Goal: Task Accomplishment & Management: Use online tool/utility

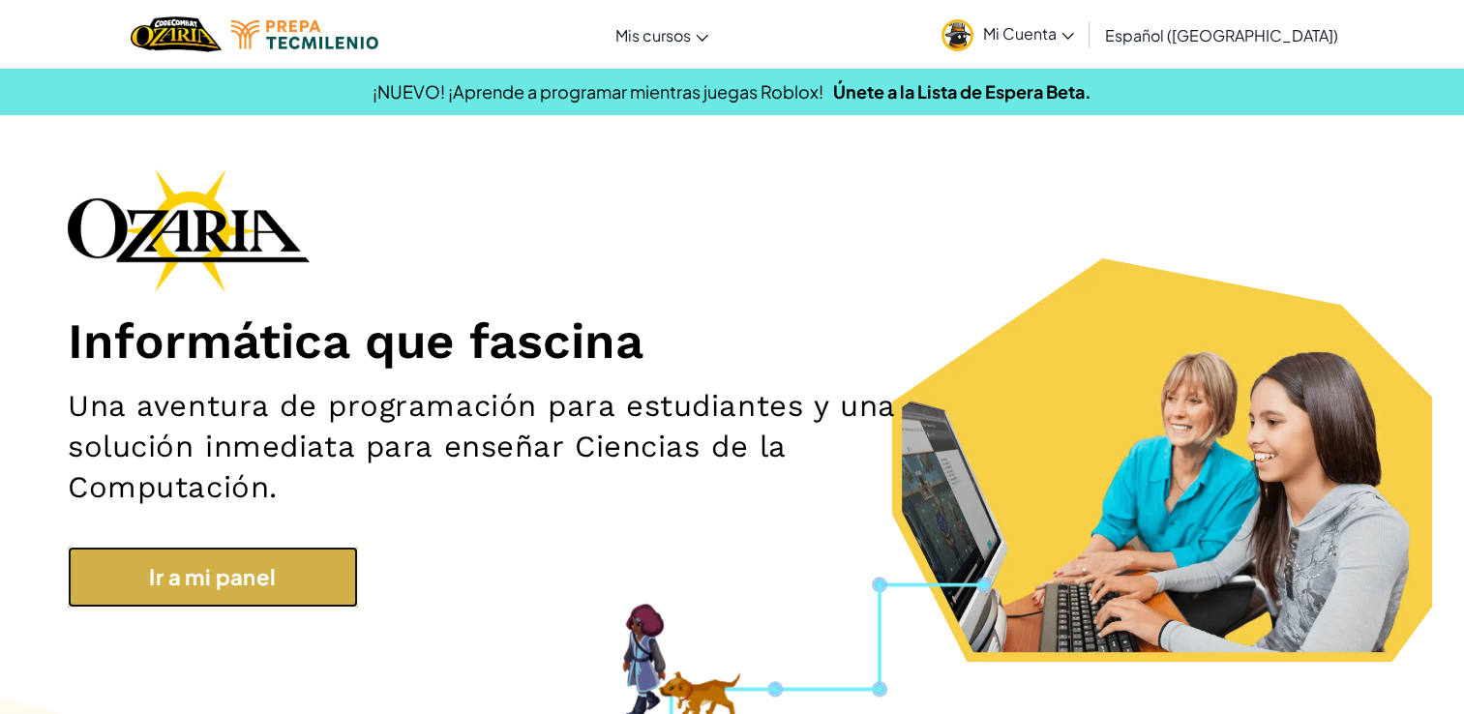
click at [302, 606] on link "Ir a mi panel" at bounding box center [213, 577] width 290 height 61
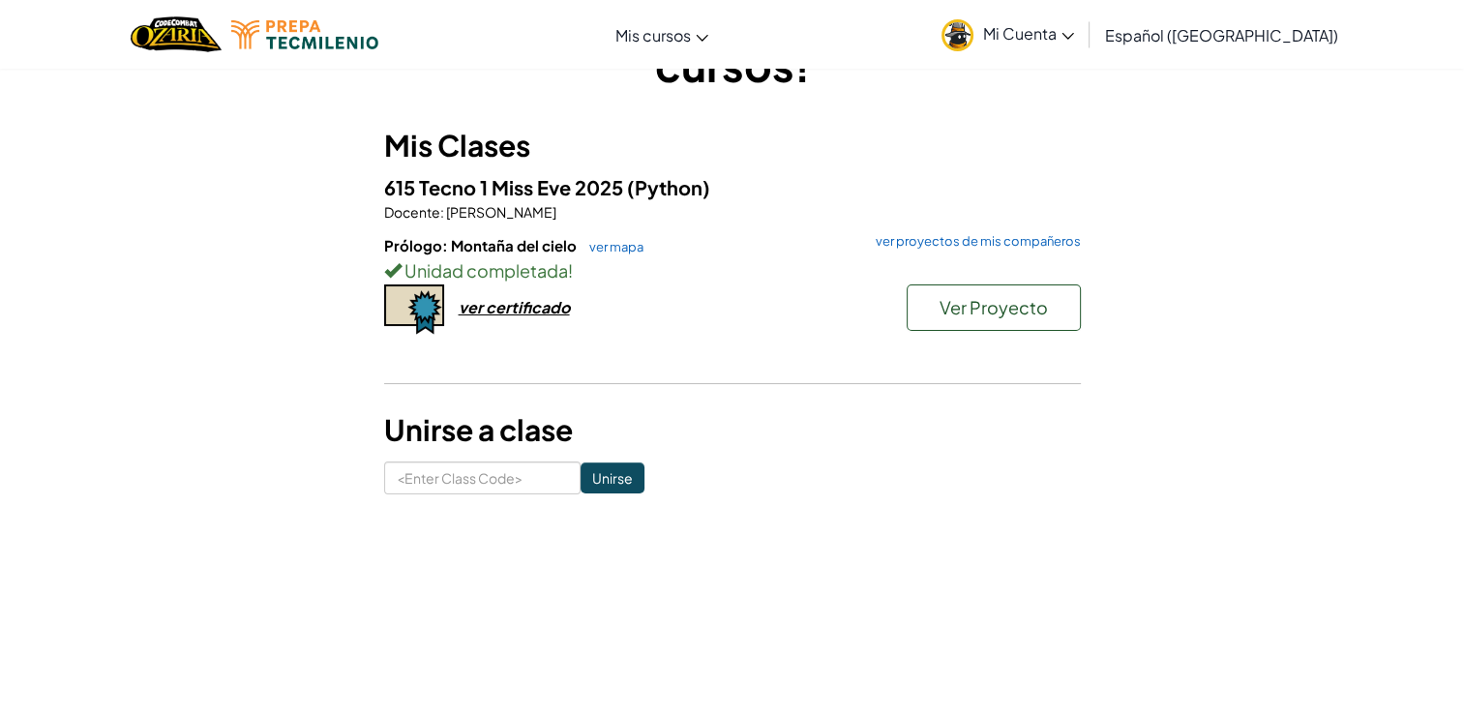
scroll to position [123, 0]
click at [623, 244] on link "ver mapa" at bounding box center [612, 245] width 64 height 15
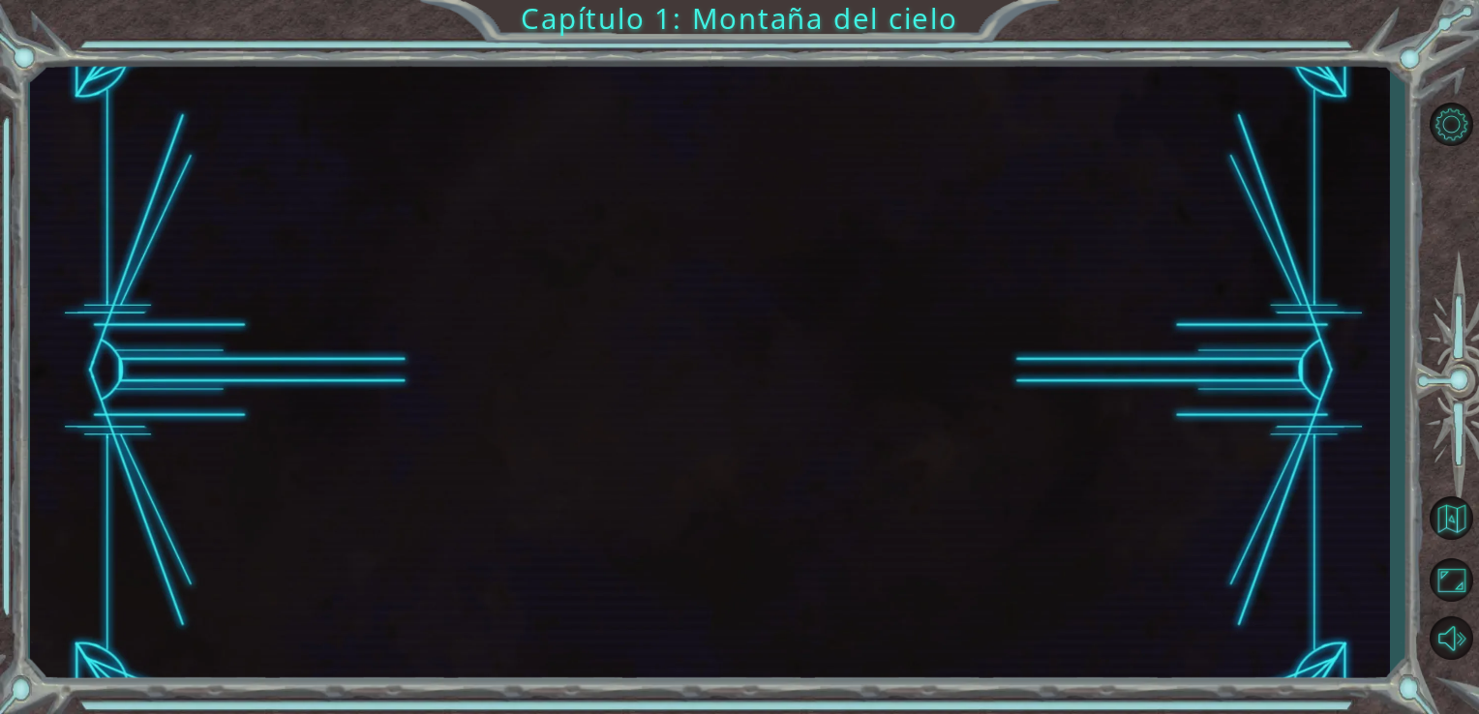
click at [1124, 391] on div at bounding box center [710, 371] width 1361 height 628
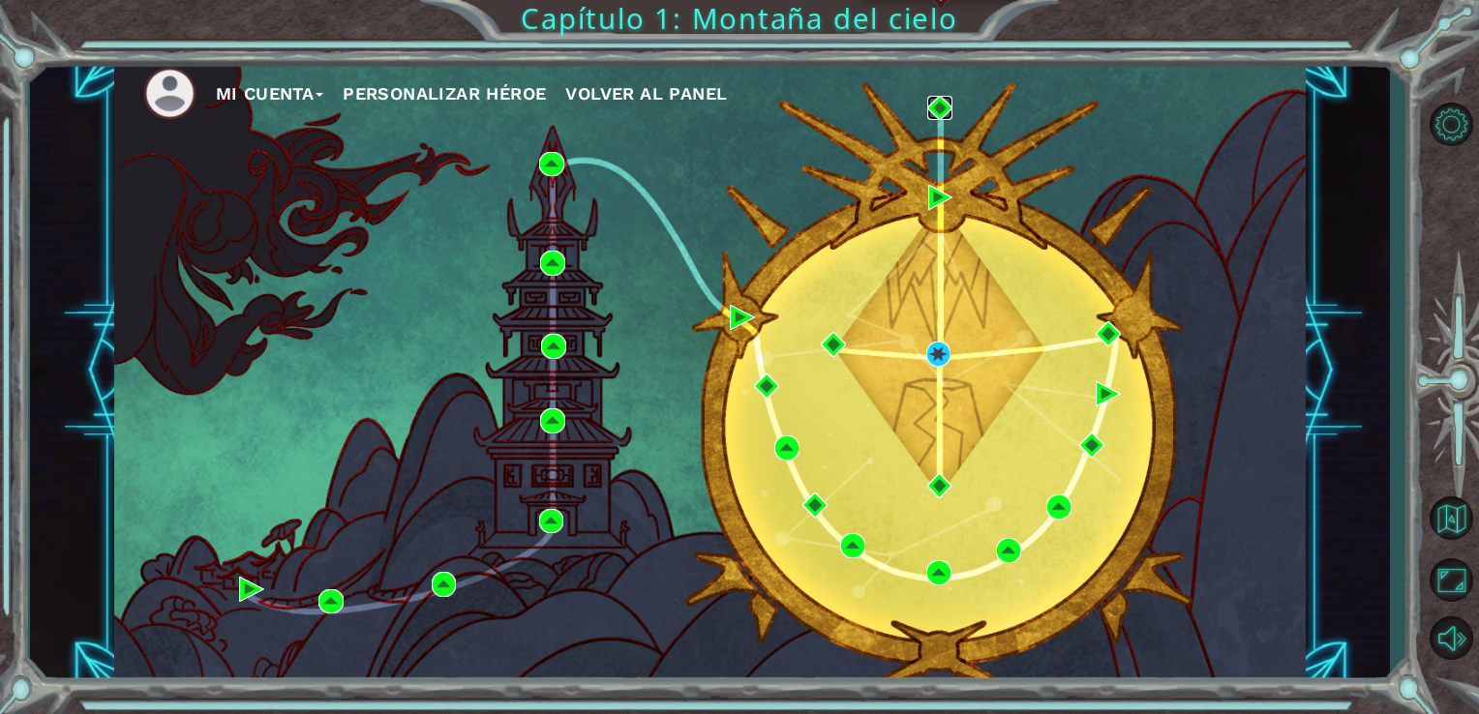
click at [940, 108] on img at bounding box center [939, 108] width 25 height 25
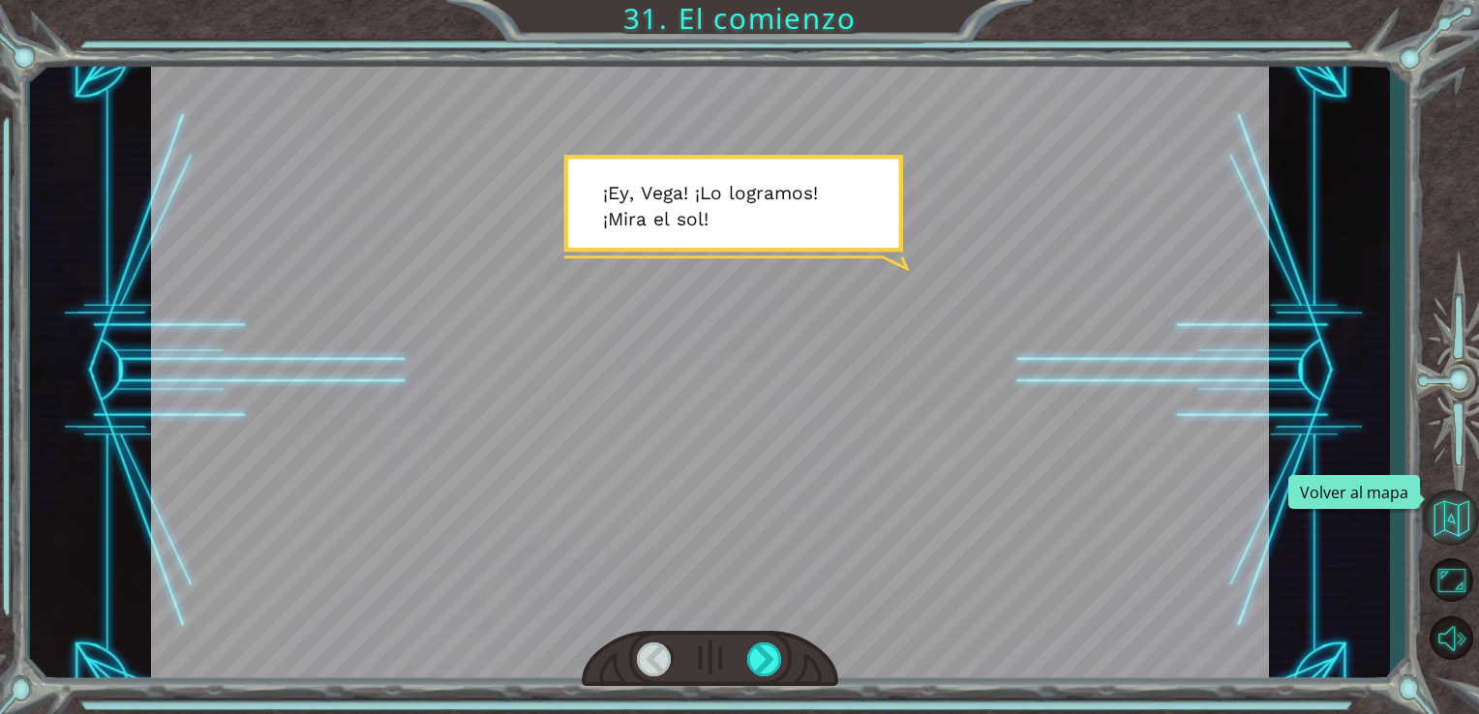
click at [1423, 507] on button "Volver al mapa" at bounding box center [1451, 518] width 56 height 56
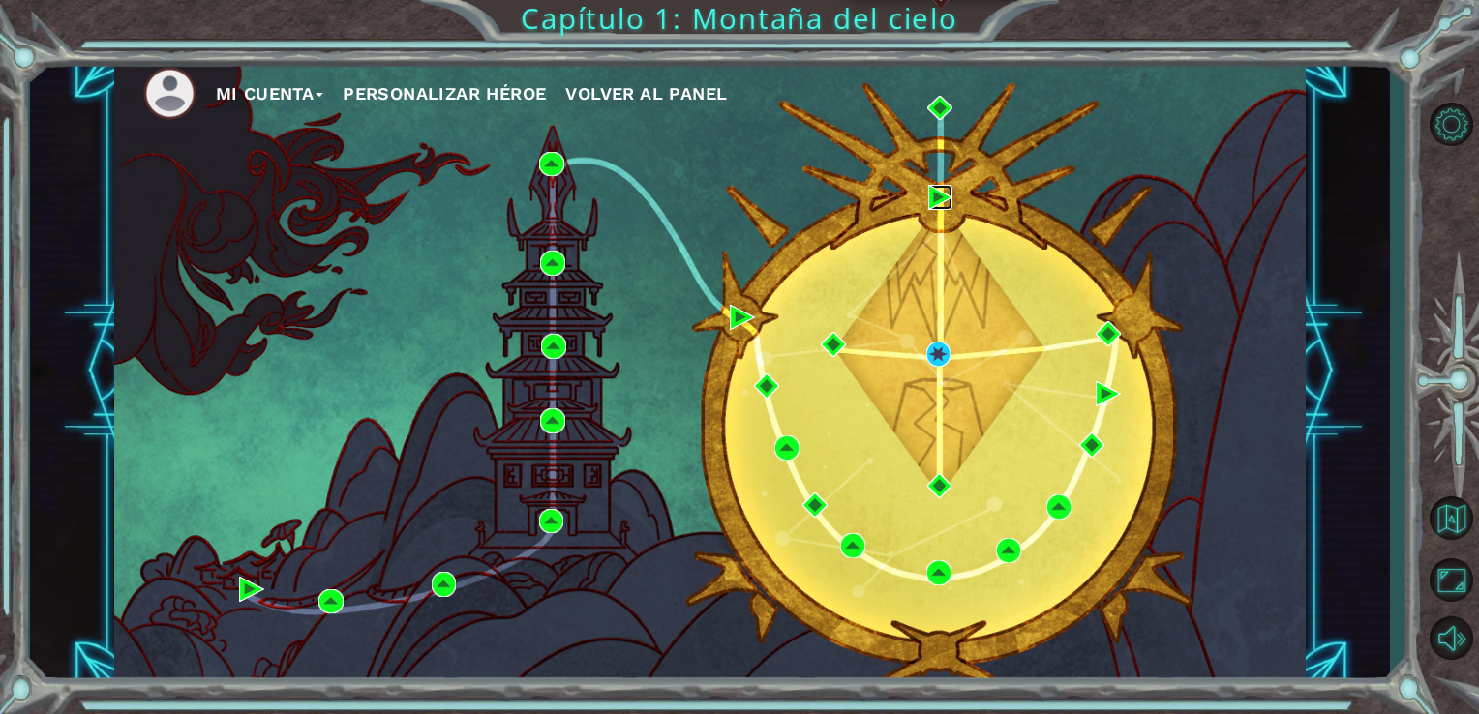
click at [933, 191] on img at bounding box center [940, 197] width 25 height 25
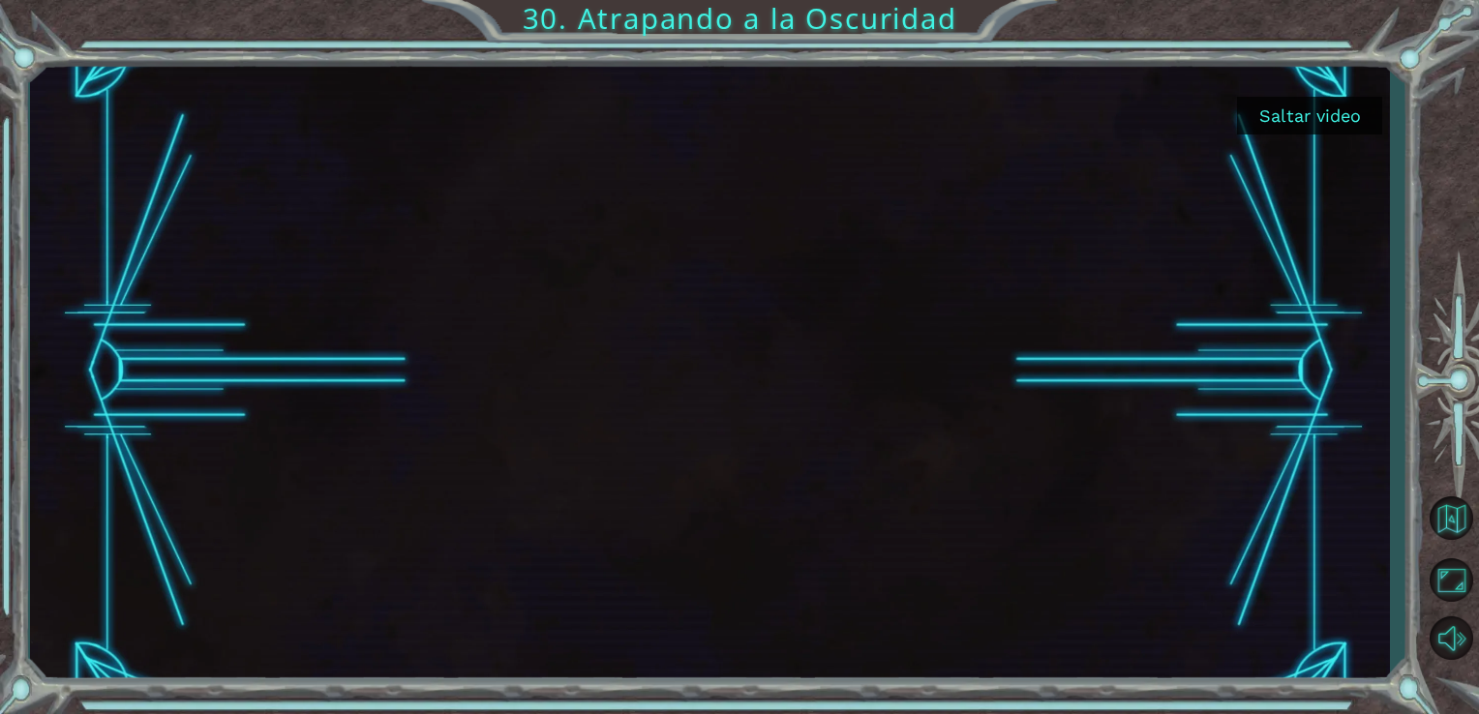
click at [1353, 110] on button "Saltar video" at bounding box center [1309, 116] width 145 height 38
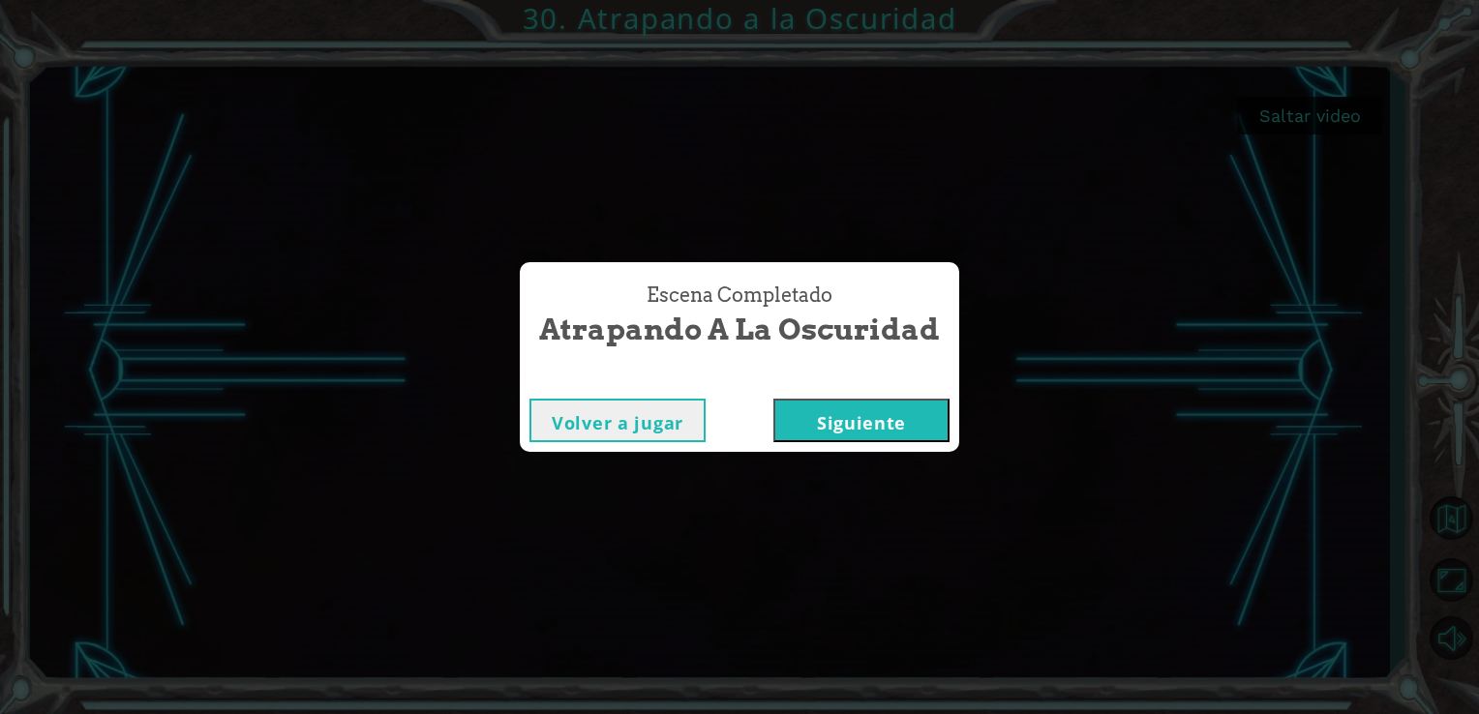
click at [856, 416] on button "Siguiente" at bounding box center [861, 421] width 176 height 44
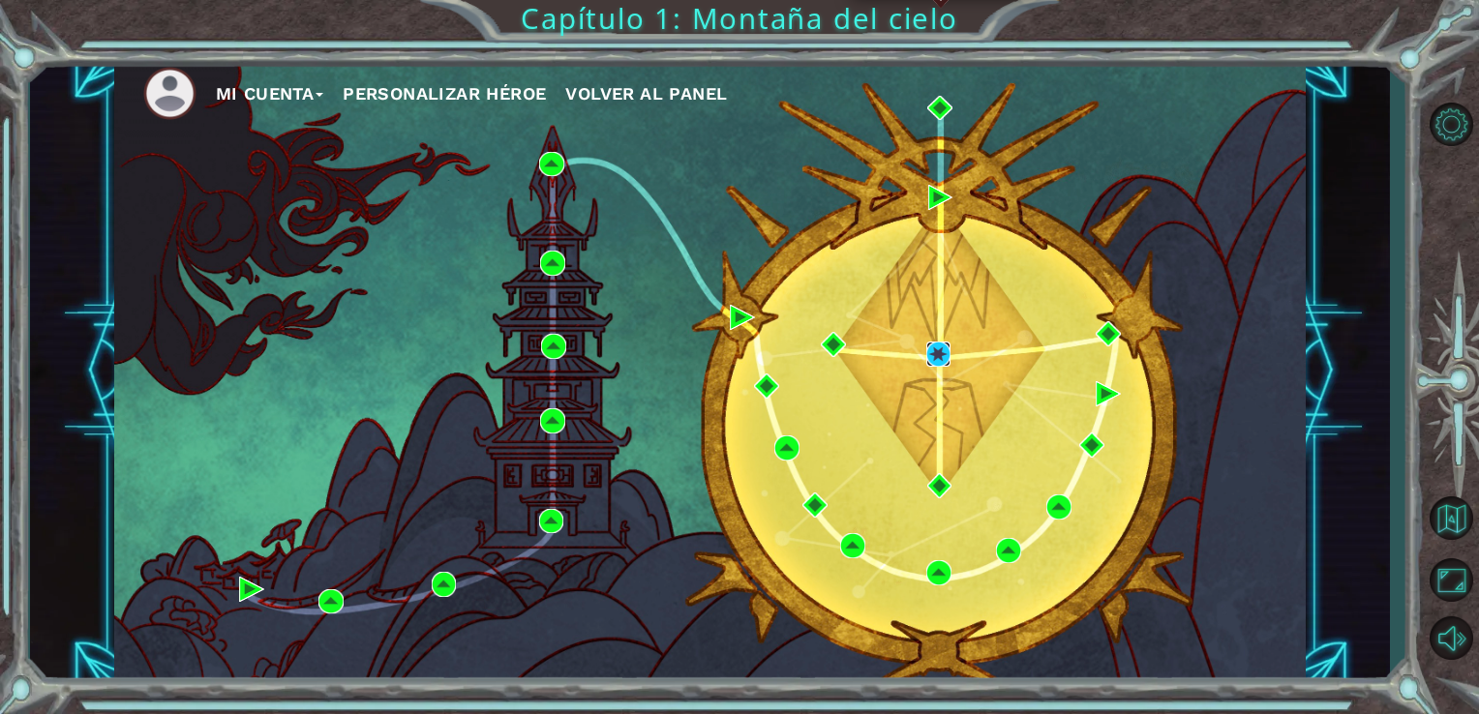
click at [938, 347] on img at bounding box center [938, 354] width 25 height 25
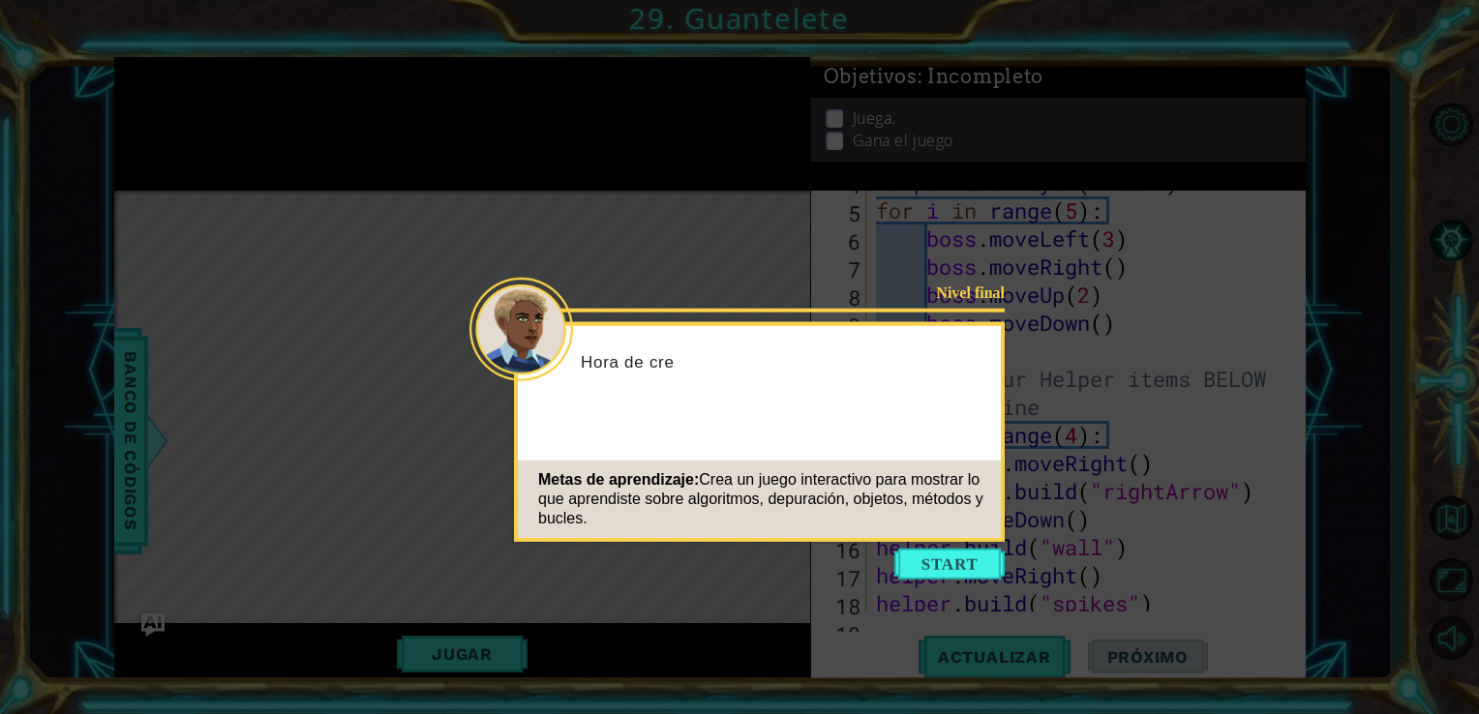
scroll to position [139, 0]
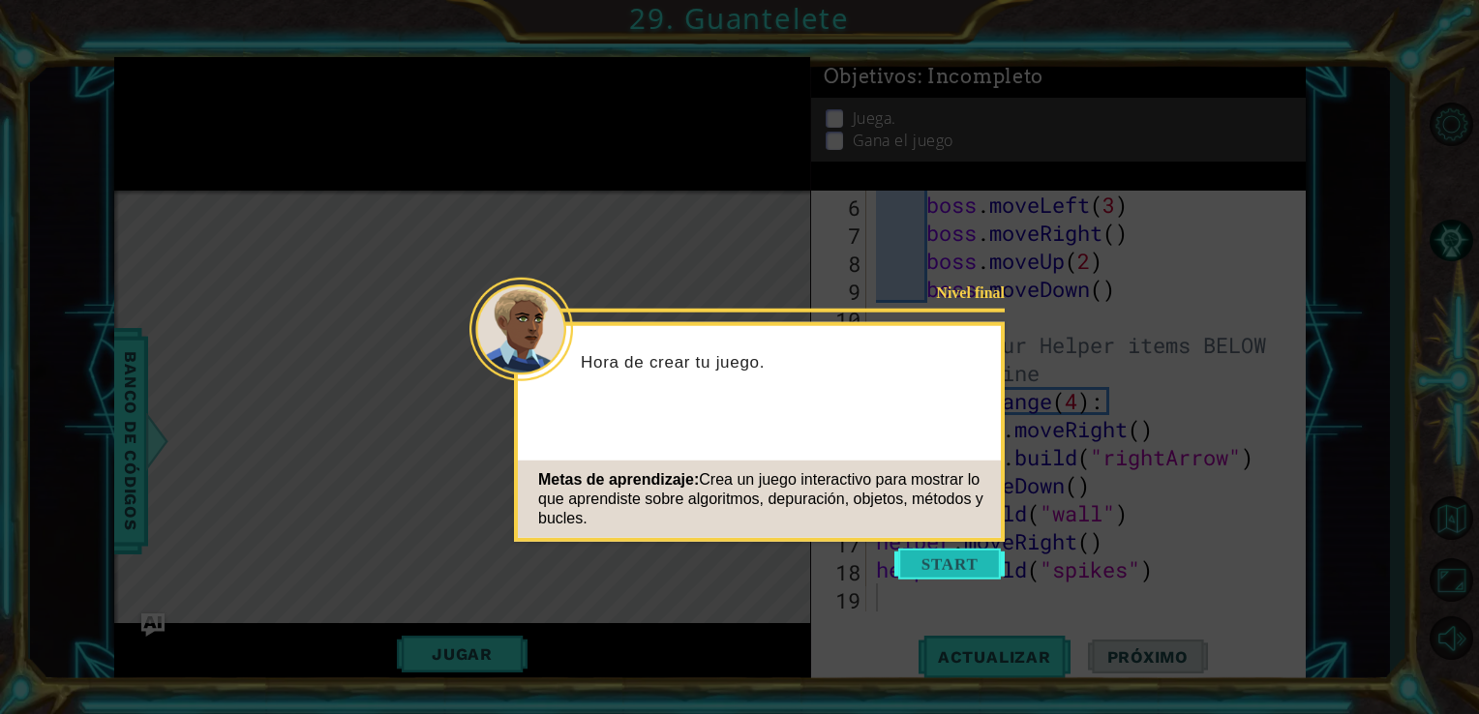
click at [980, 566] on button "Start" at bounding box center [949, 564] width 110 height 31
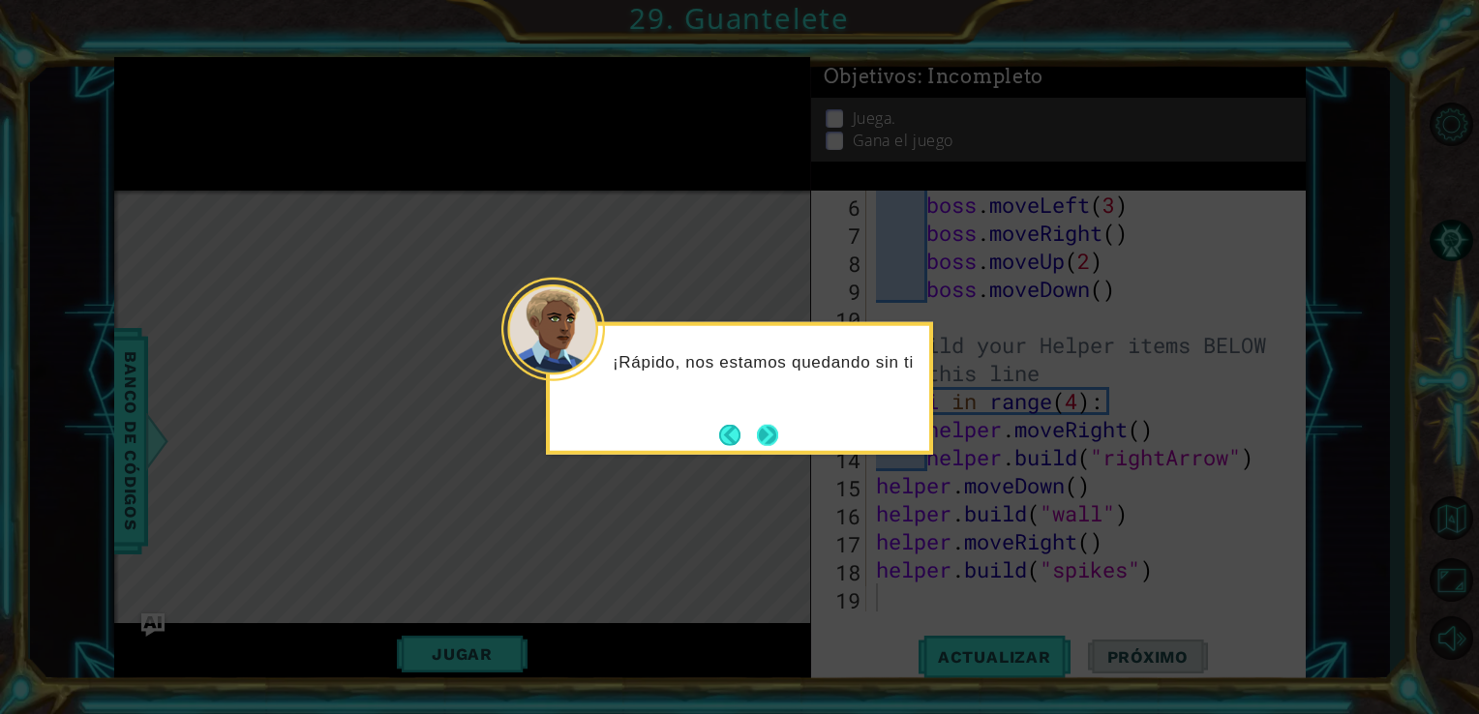
click at [770, 431] on button "Next" at bounding box center [768, 435] width 22 height 22
click at [770, 431] on button "Next" at bounding box center [767, 434] width 21 height 21
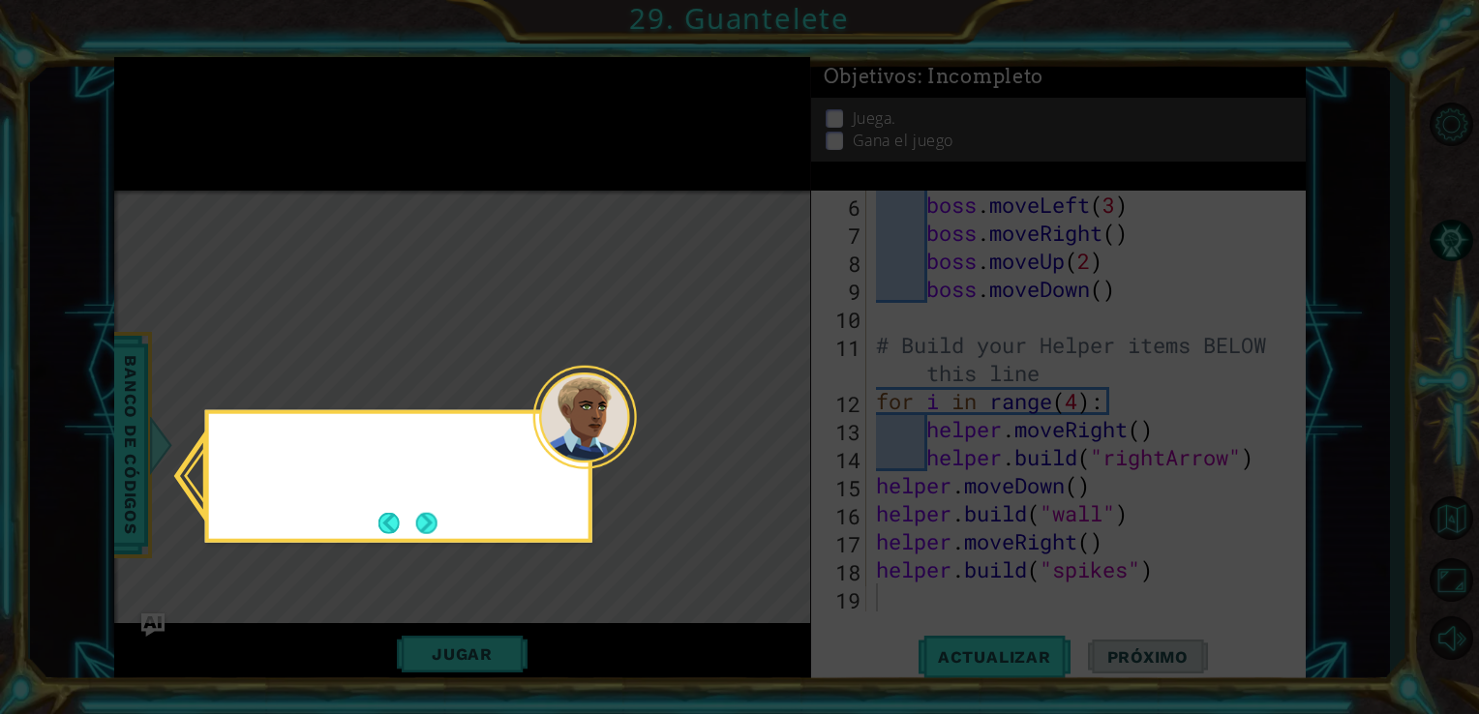
click at [770, 431] on icon at bounding box center [739, 357] width 1479 height 714
click at [561, 189] on icon at bounding box center [739, 357] width 1479 height 714
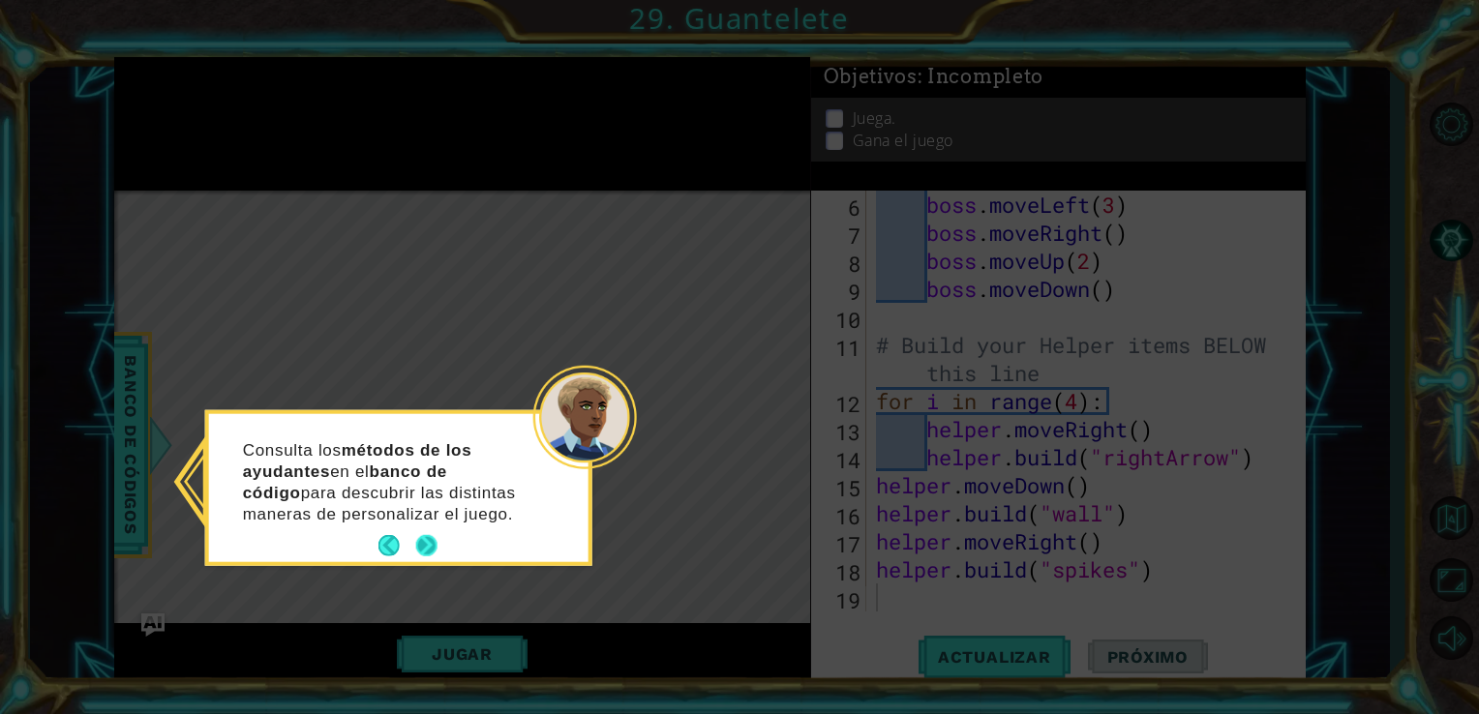
click at [416, 556] on button "Next" at bounding box center [426, 545] width 21 height 21
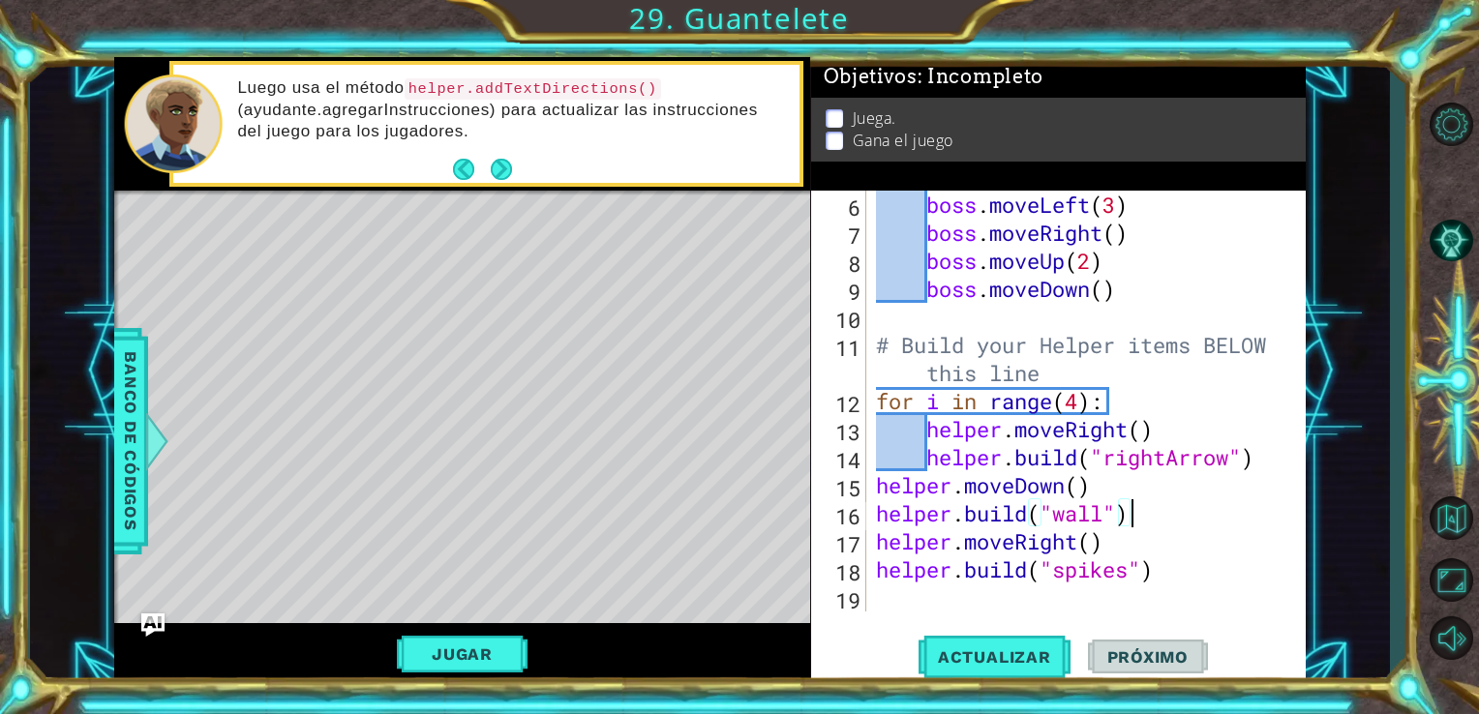
click at [1130, 517] on div "boss . moveLeft ( 3 ) boss . moveRight ( ) boss . moveUp ( 2 ) boss . moveDown …" at bounding box center [1084, 429] width 425 height 477
type textarea "[DOMAIN_NAME]("wall")"
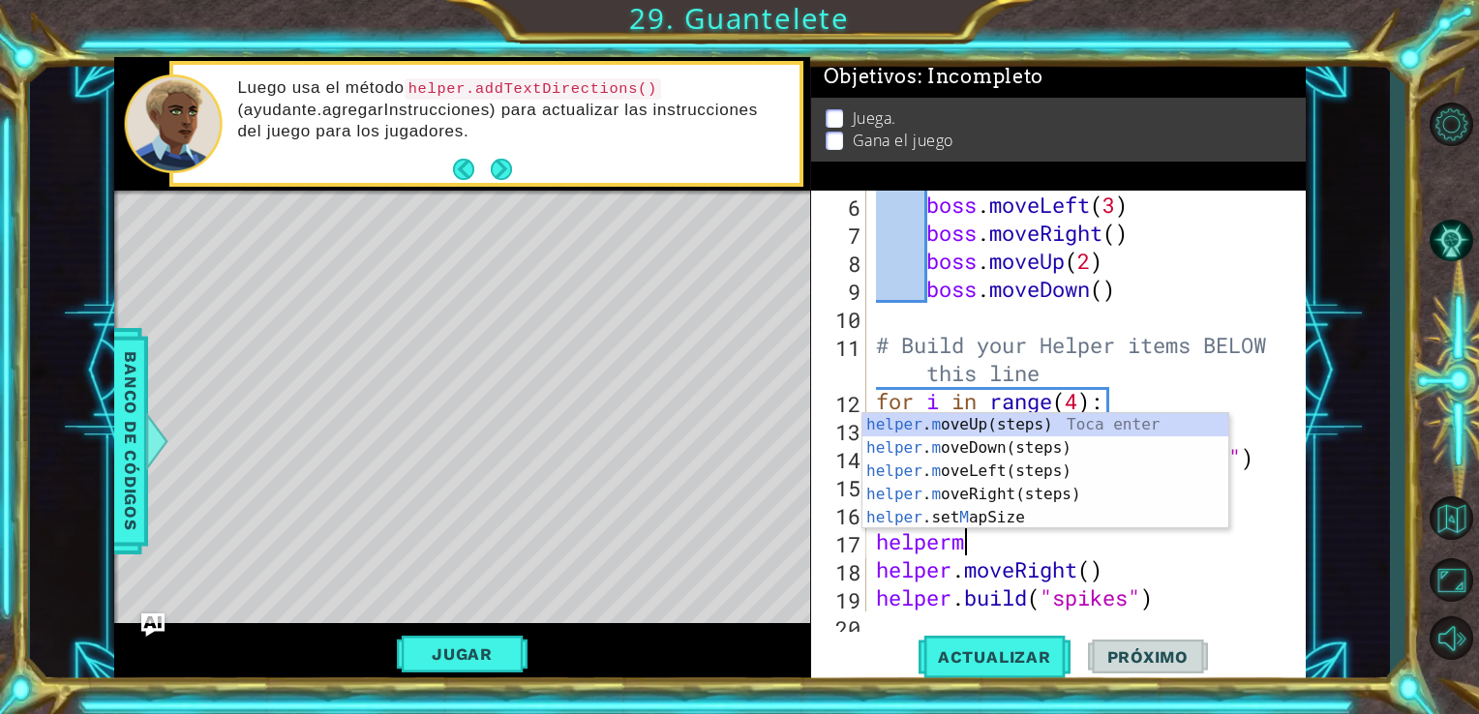
scroll to position [0, 3]
type textarea "helpermo"
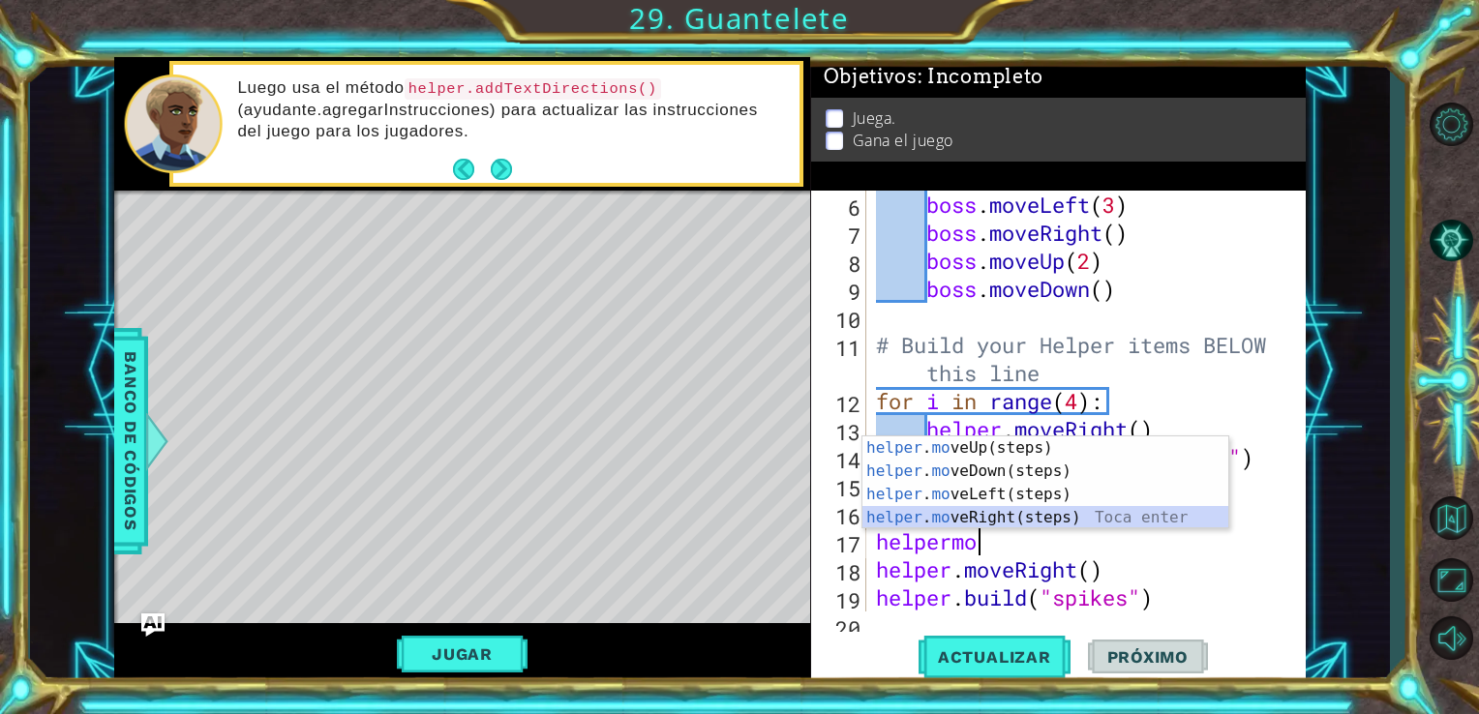
click at [1049, 522] on div "helper . mo veUp(steps) Toca enter helper . mo veDown(steps) Toca enter helper …" at bounding box center [1045, 506] width 366 height 139
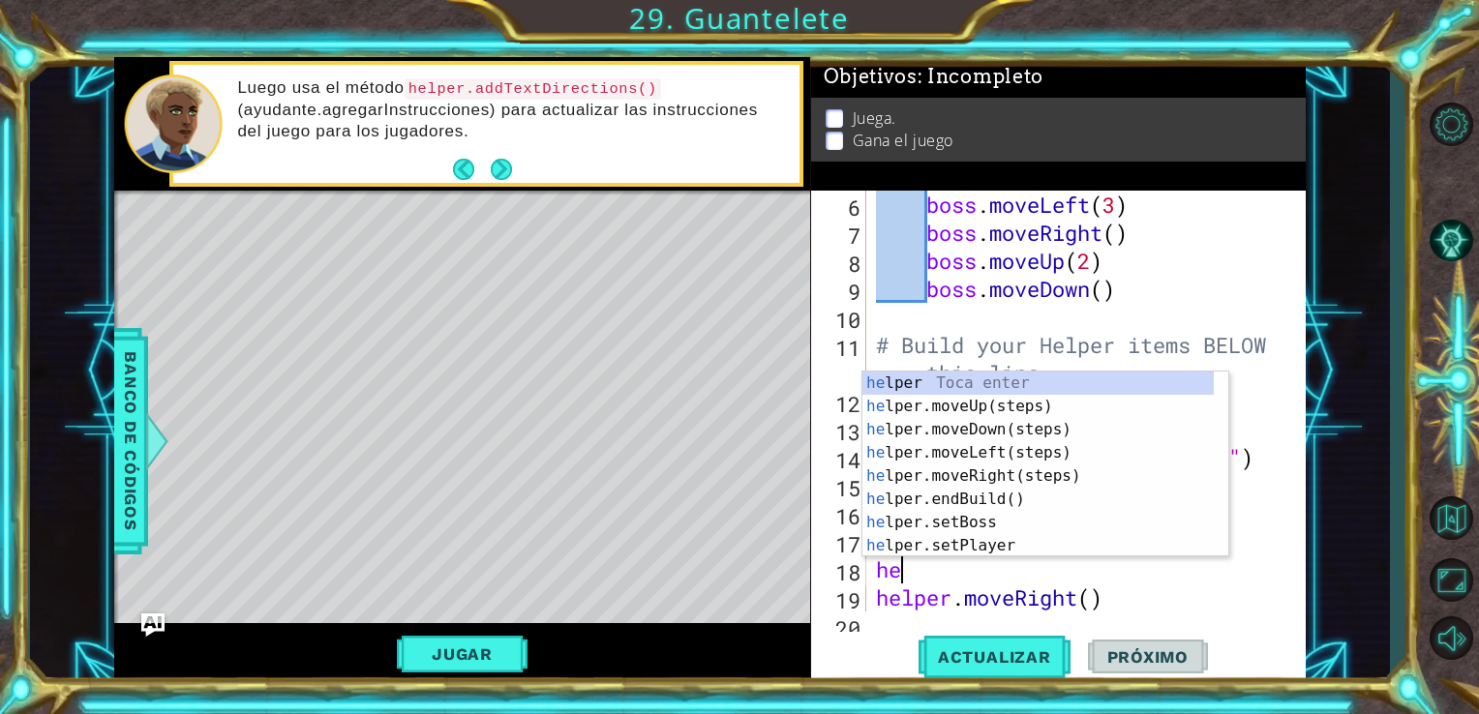
scroll to position [0, 0]
type textarea "helper"
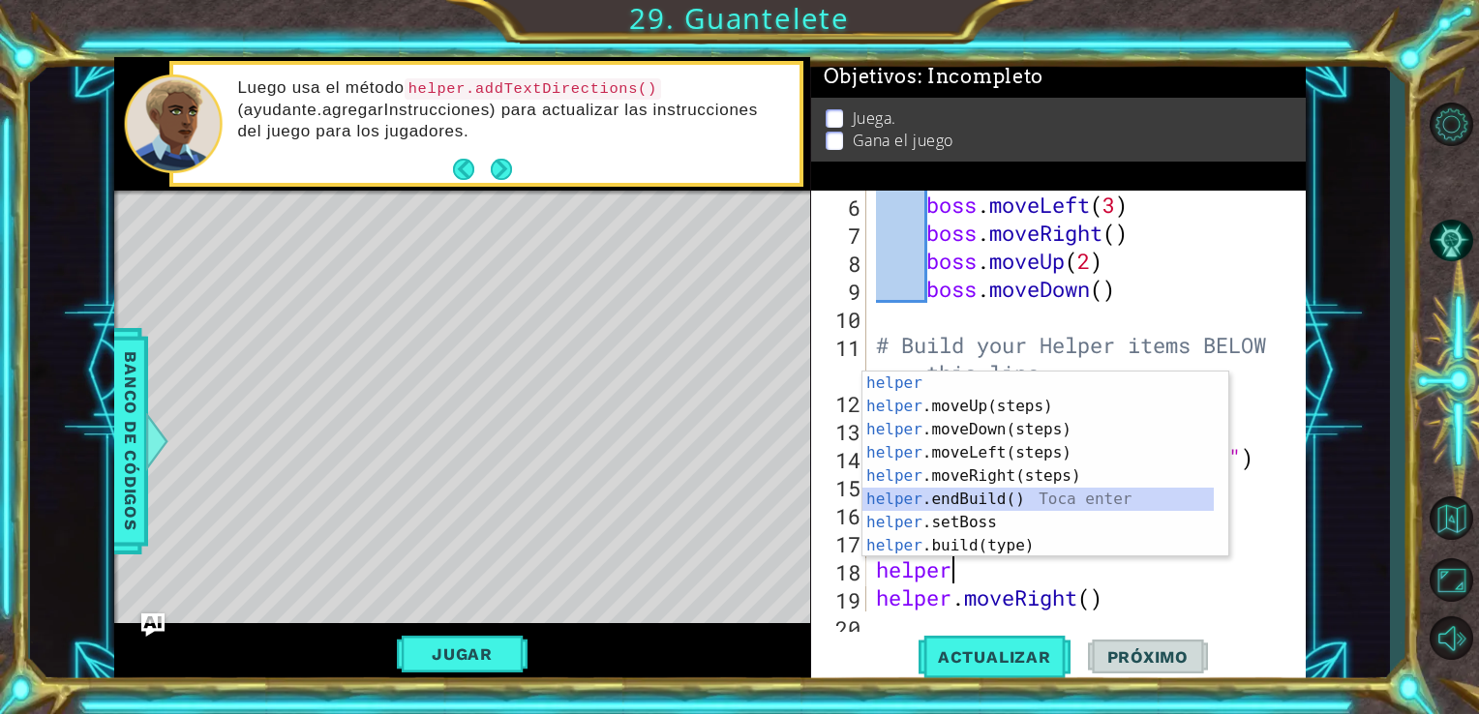
click at [1022, 499] on div "helper Toca enter helper .moveUp(steps) Toca enter helper .moveDown(steps) Toca…" at bounding box center [1037, 488] width 351 height 232
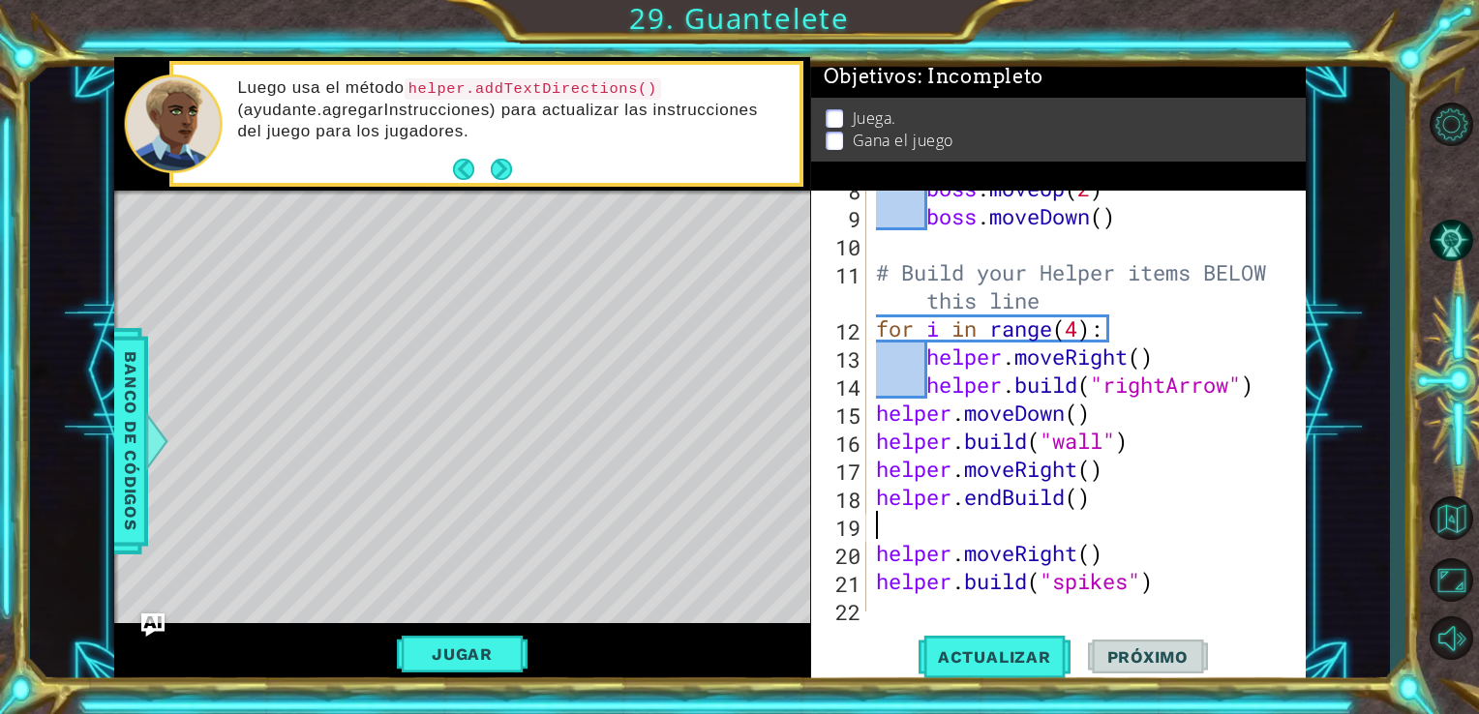
scroll to position [225, 0]
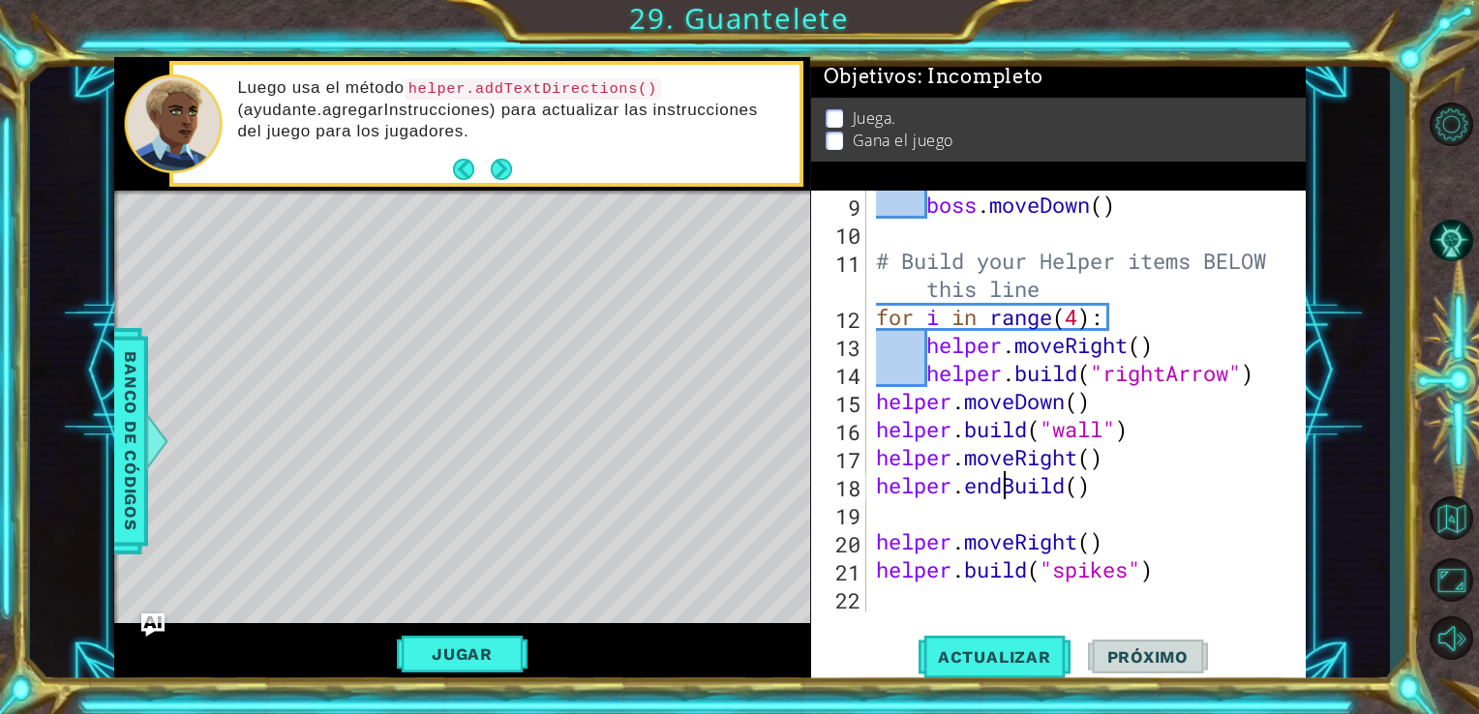
click at [999, 487] on div "boss . moveDown ( ) # Build your Helper items BELOW this line for i in range ( …" at bounding box center [1084, 429] width 425 height 477
click at [1041, 493] on div "boss . moveDown ( ) # Build your Helper items BELOW this line for i in range ( …" at bounding box center [1084, 429] width 425 height 477
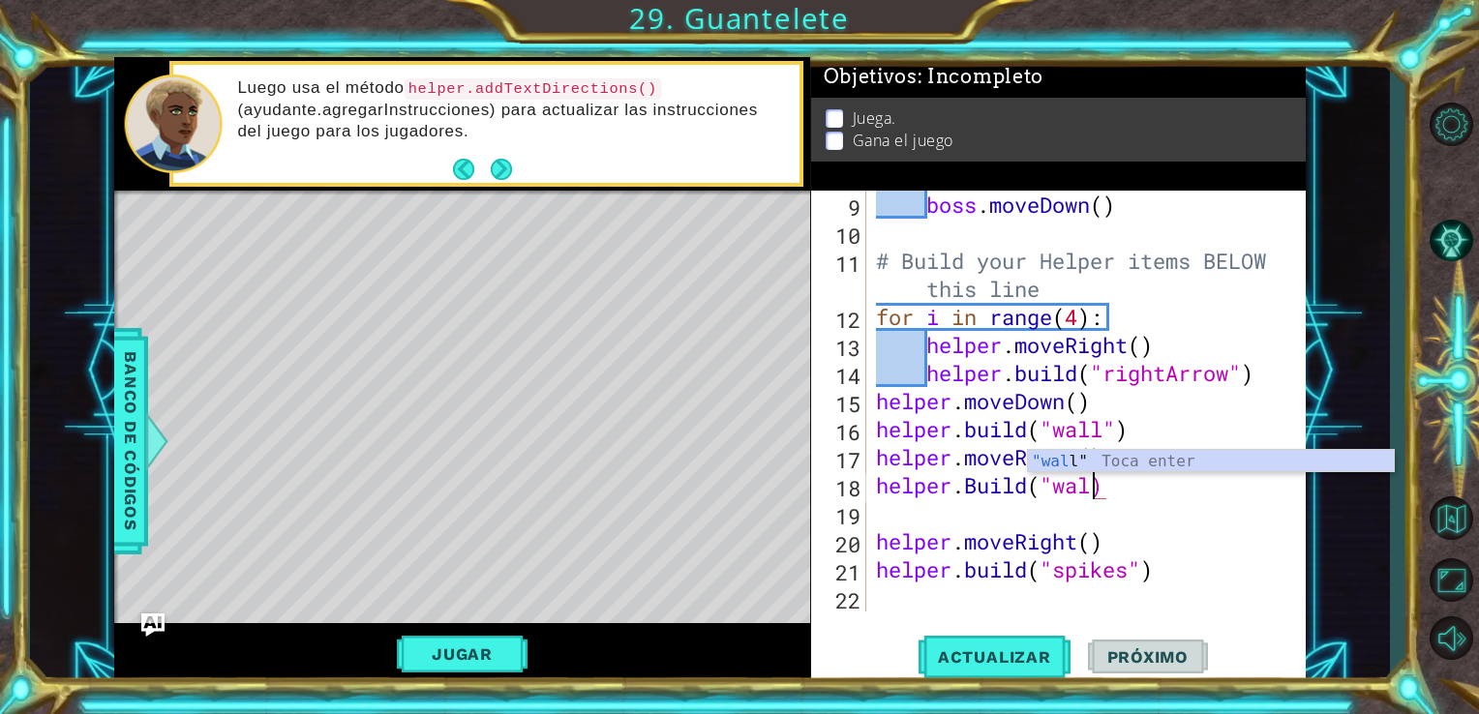
scroll to position [0, 10]
type textarea "[DOMAIN_NAME]("wall")"
click at [933, 525] on div "boss . moveDown ( ) # Build your Helper items BELOW this line for i in range ( …" at bounding box center [1084, 429] width 425 height 477
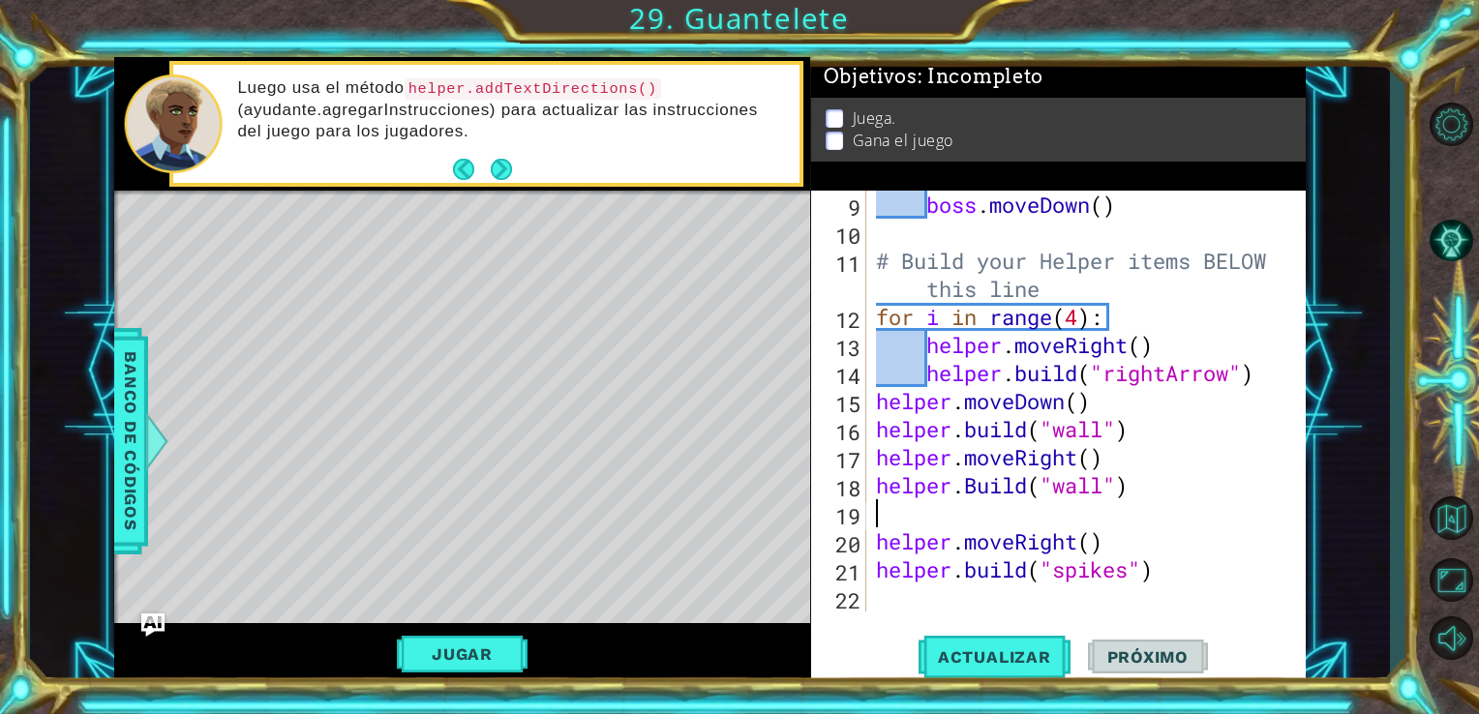
scroll to position [0, 0]
click at [1023, 669] on button "Actualizar" at bounding box center [995, 656] width 152 height 49
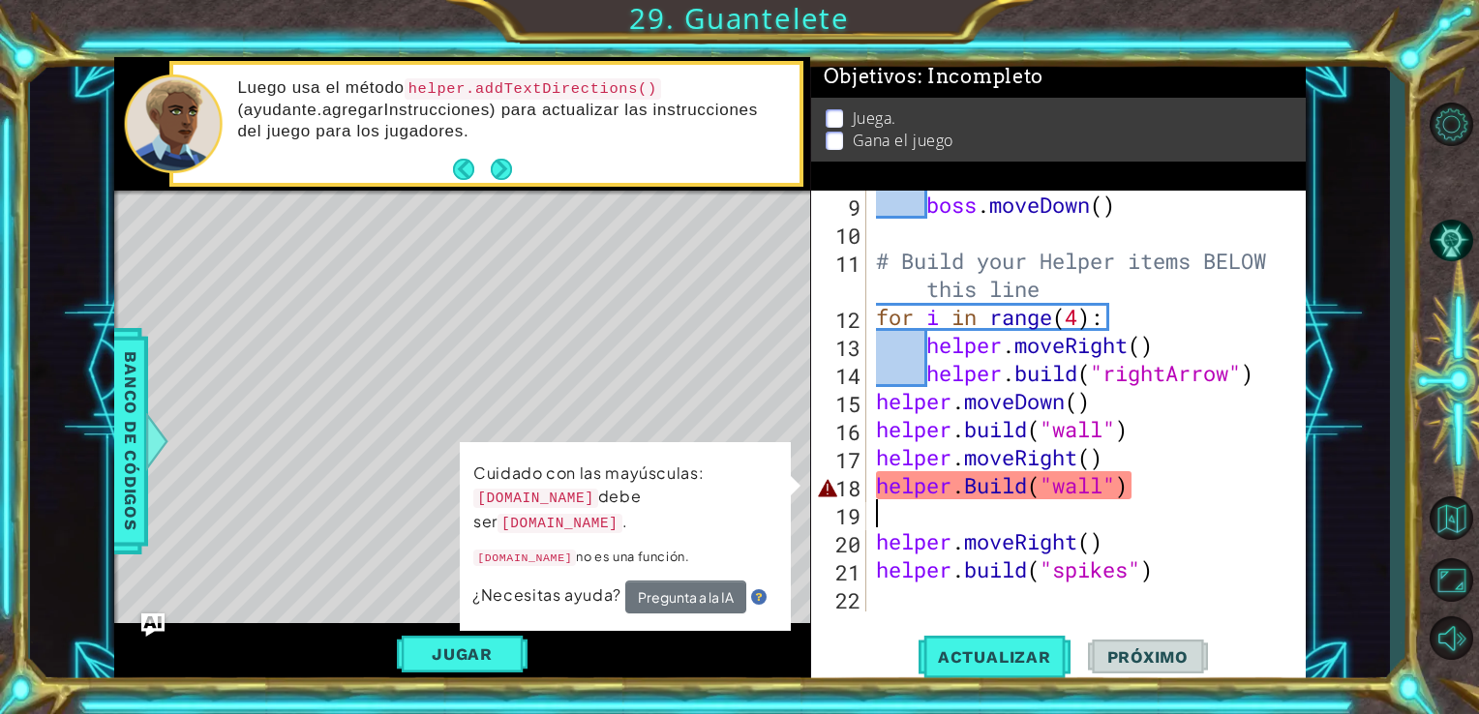
click at [979, 482] on div "boss . moveDown ( ) # Build your Helper items BELOW this line for i in range ( …" at bounding box center [1084, 429] width 425 height 477
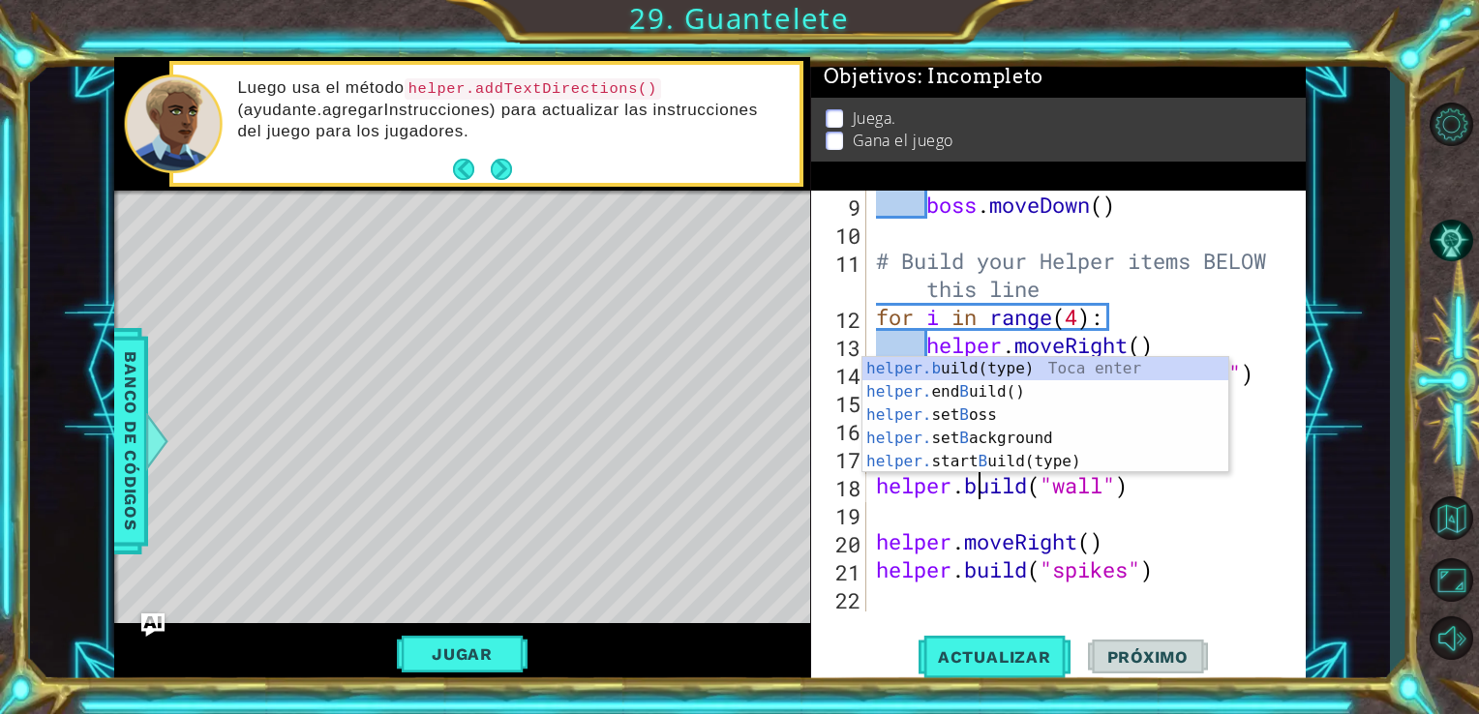
scroll to position [0, 4]
type textarea "[DOMAIN_NAME]("wall")"
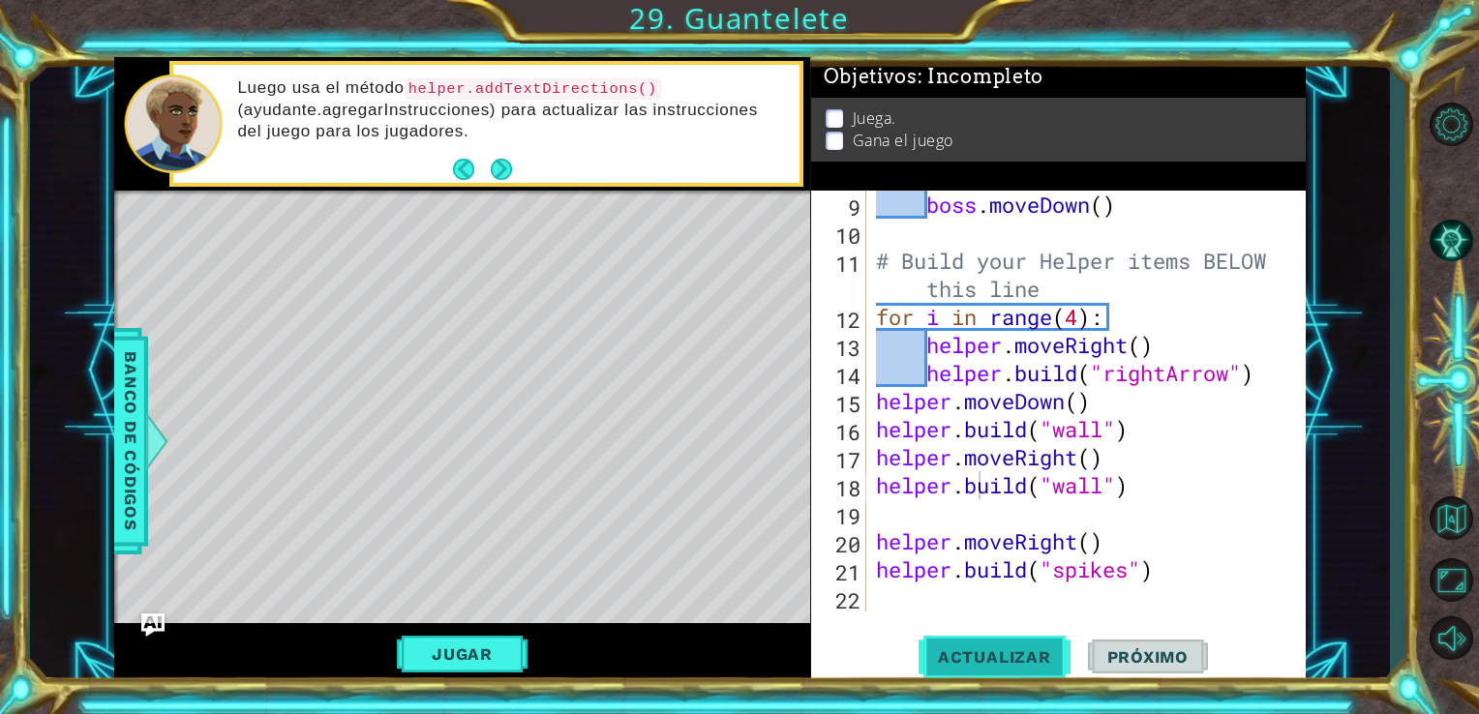
click at [949, 659] on span "Actualizar" at bounding box center [995, 657] width 152 height 19
click at [504, 639] on button "Jugar" at bounding box center [462, 654] width 131 height 37
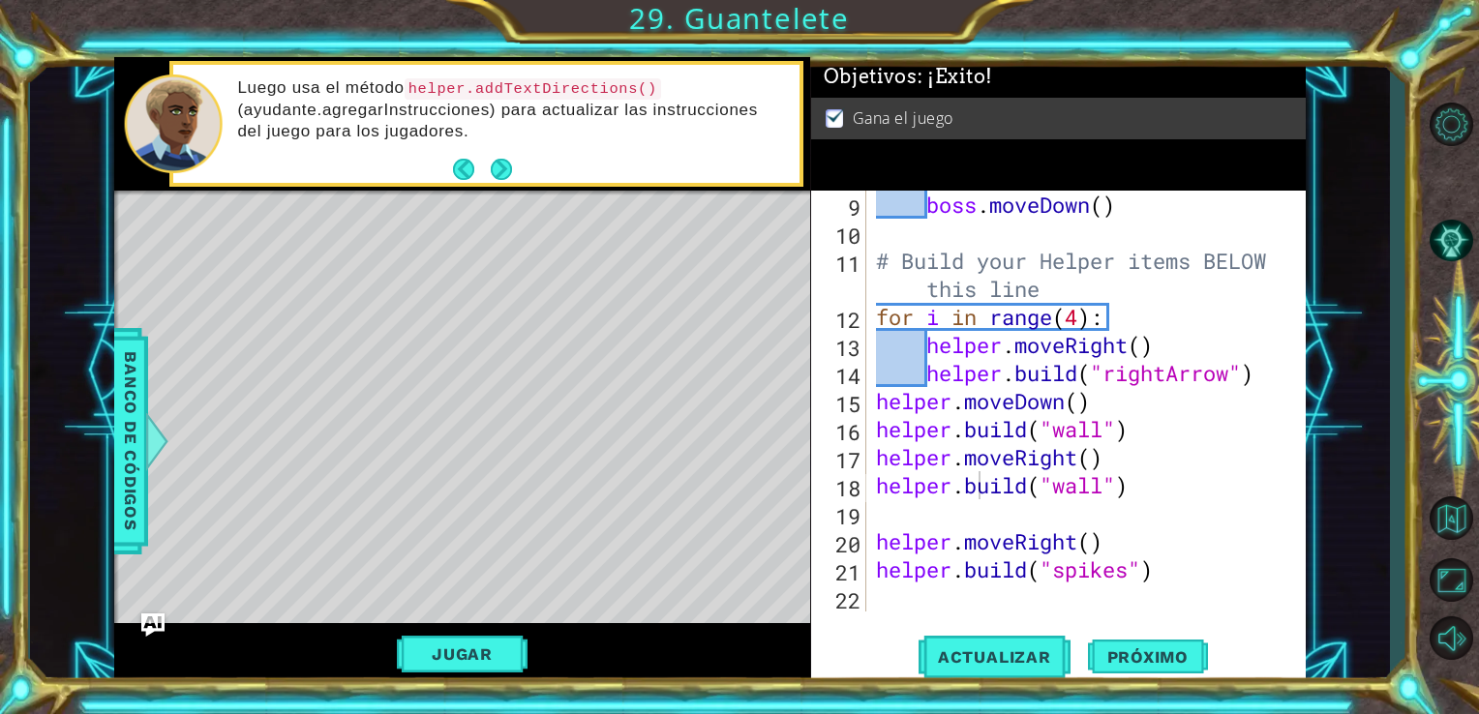
scroll to position [0, 0]
click at [873, 522] on div "boss . moveDown ( ) # Build your Helper items BELOW this line for i in range ( …" at bounding box center [1084, 429] width 425 height 477
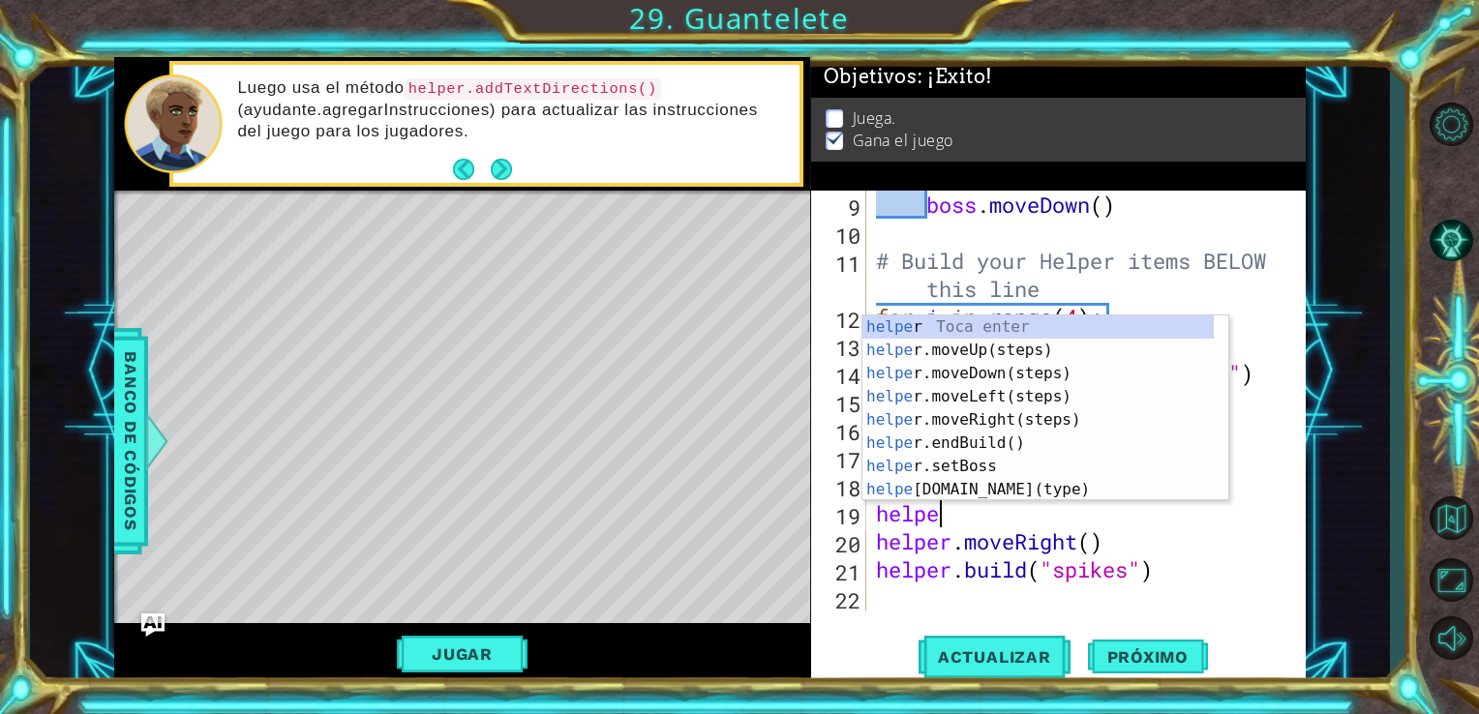
type textarea "helper"
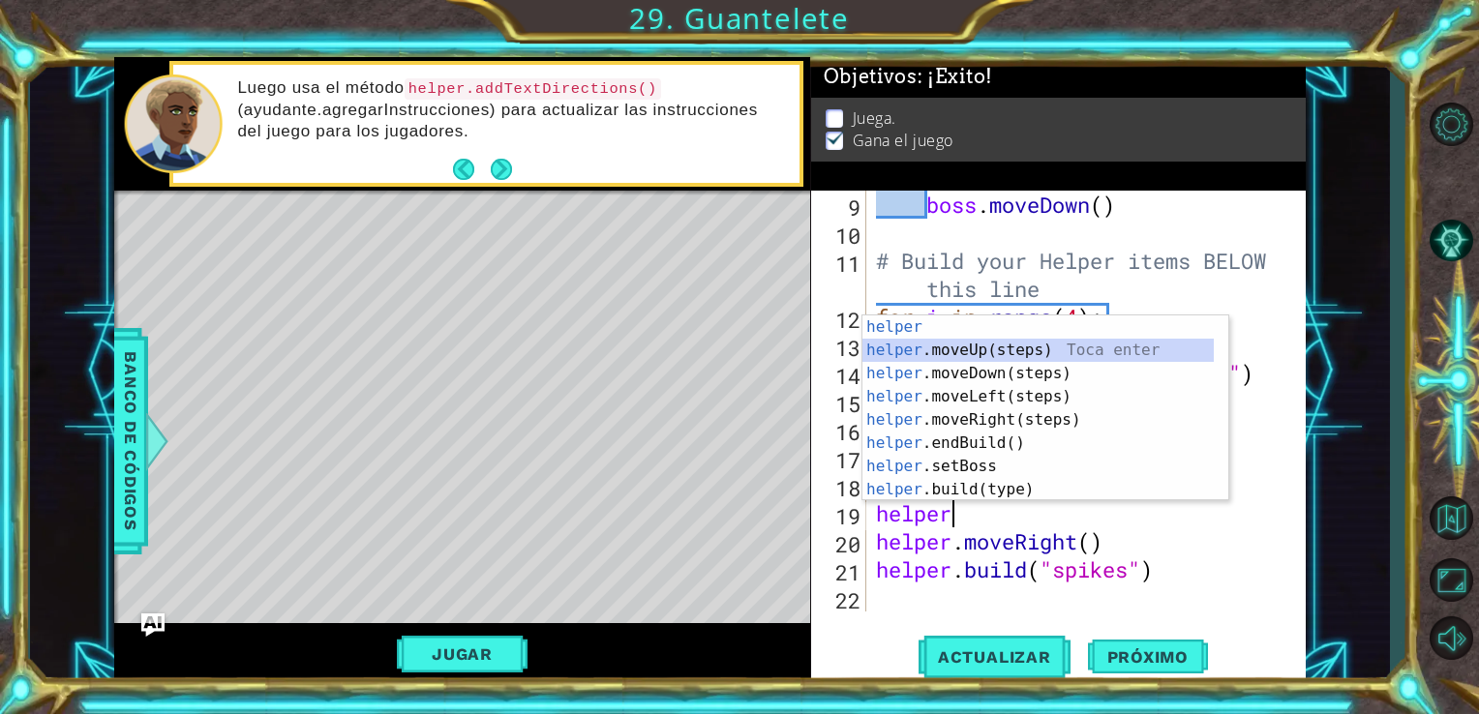
click at [955, 358] on div "helper Toca enter helper .moveUp(steps) Toca enter helper .moveDown(steps) Toca…" at bounding box center [1037, 432] width 351 height 232
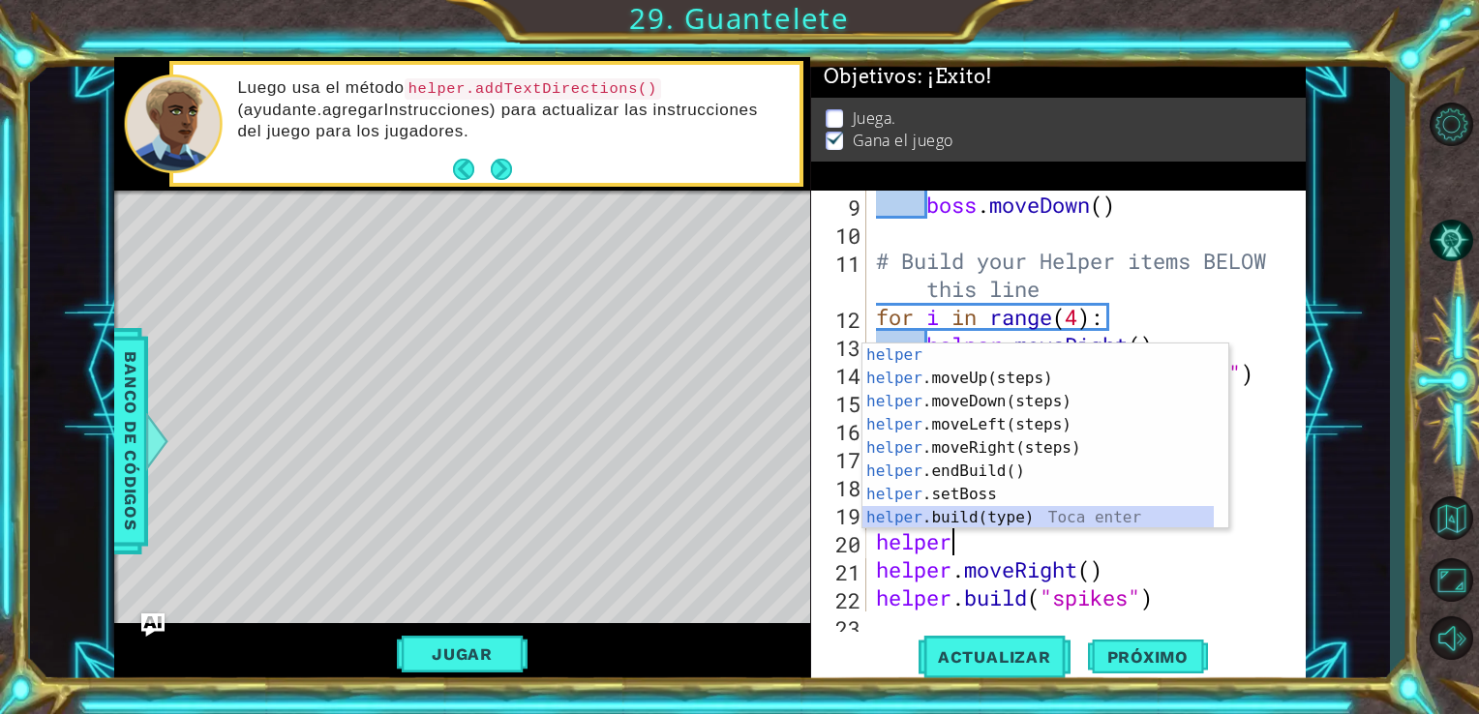
click at [1010, 519] on div "helper Toca enter helper .moveUp(steps) Toca enter helper .moveDown(steps) Toca…" at bounding box center [1037, 460] width 351 height 232
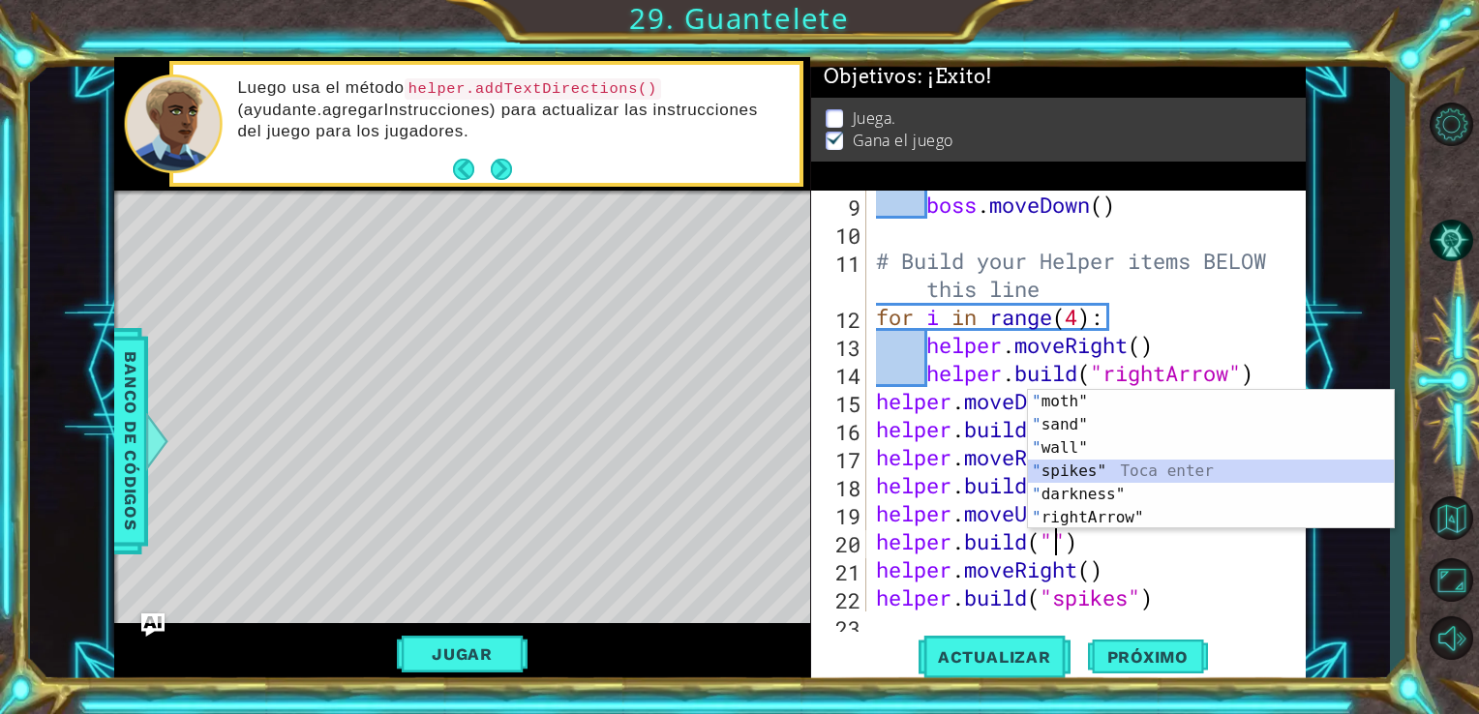
click at [1116, 476] on div "" moth" Toca enter " sand" Toca enter " wall" Toca enter " spikes" Toca enter "…" at bounding box center [1211, 483] width 366 height 186
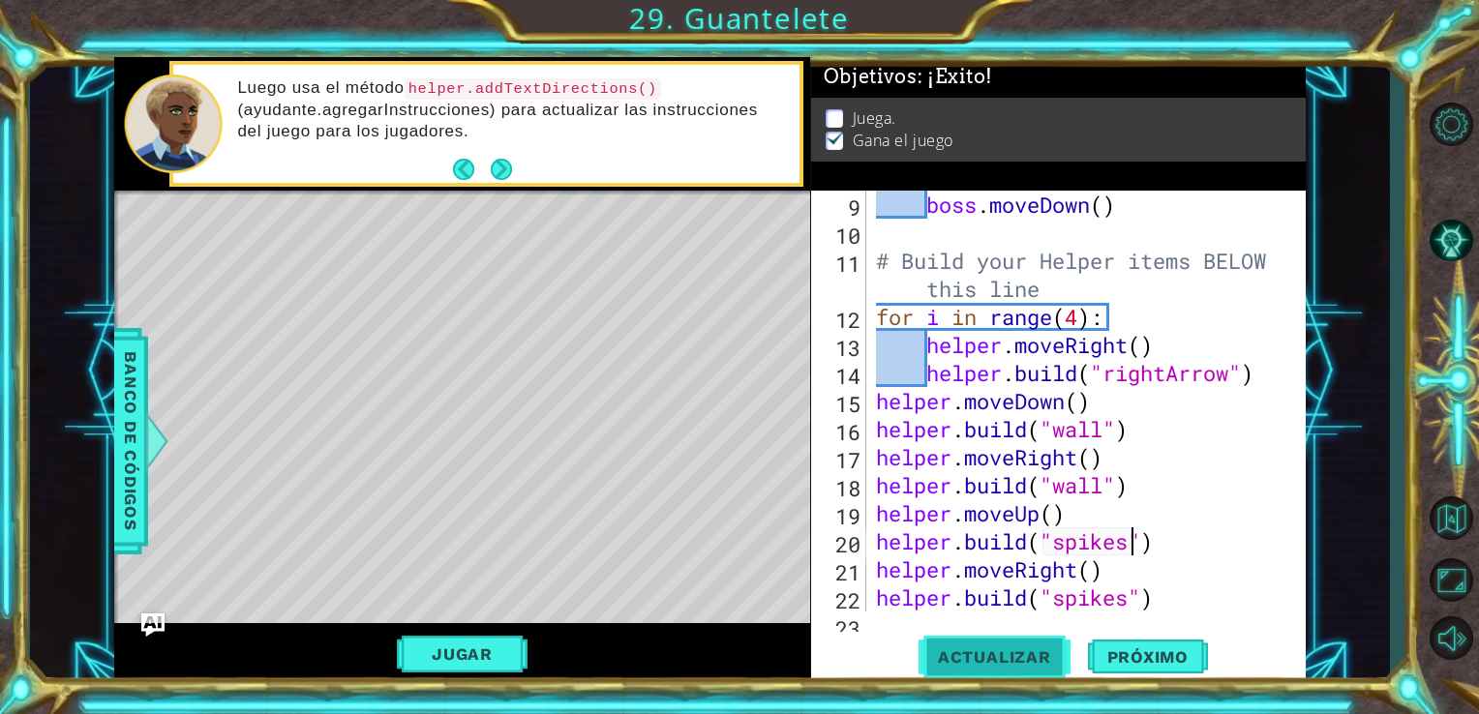
type textarea "[DOMAIN_NAME]("spikes")"
click at [1049, 660] on span "Actualizar" at bounding box center [995, 657] width 152 height 19
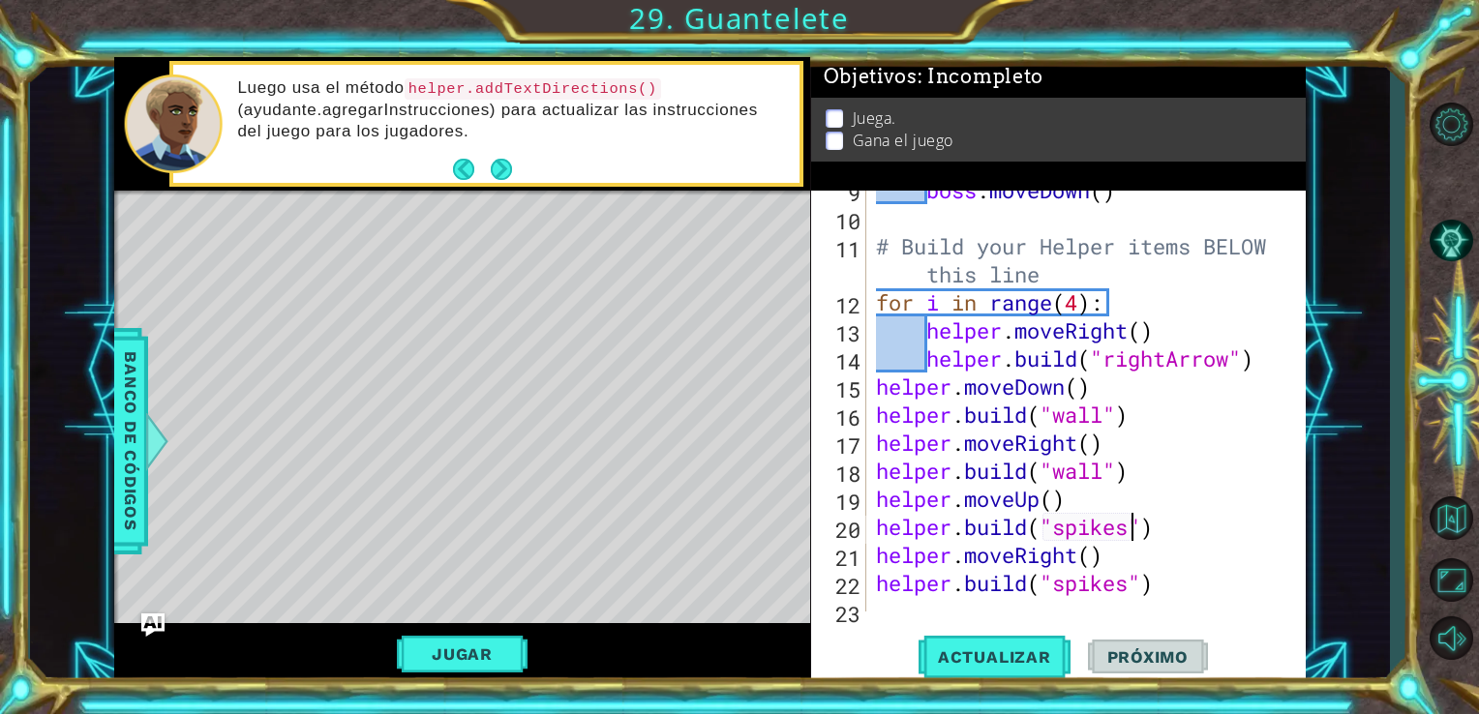
scroll to position [252, 0]
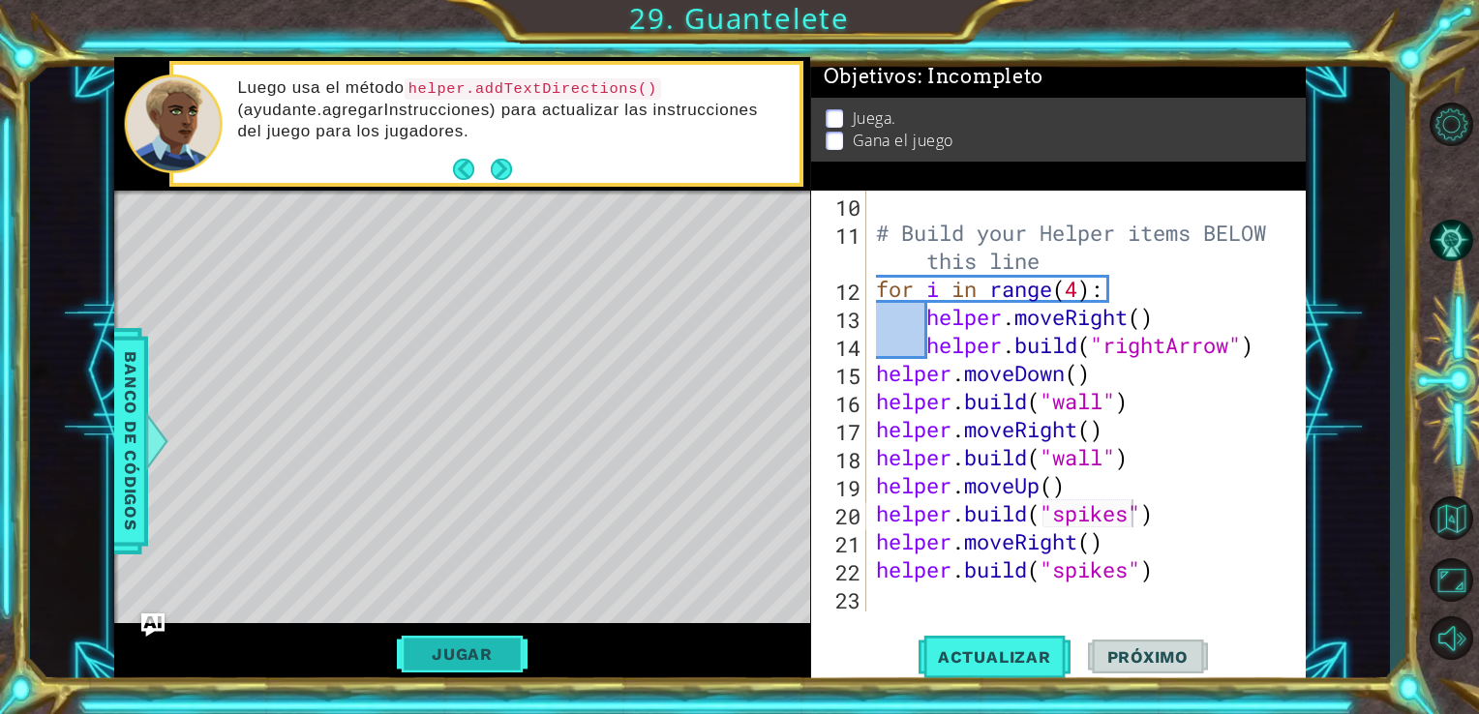
click at [493, 654] on button "Jugar" at bounding box center [462, 654] width 131 height 37
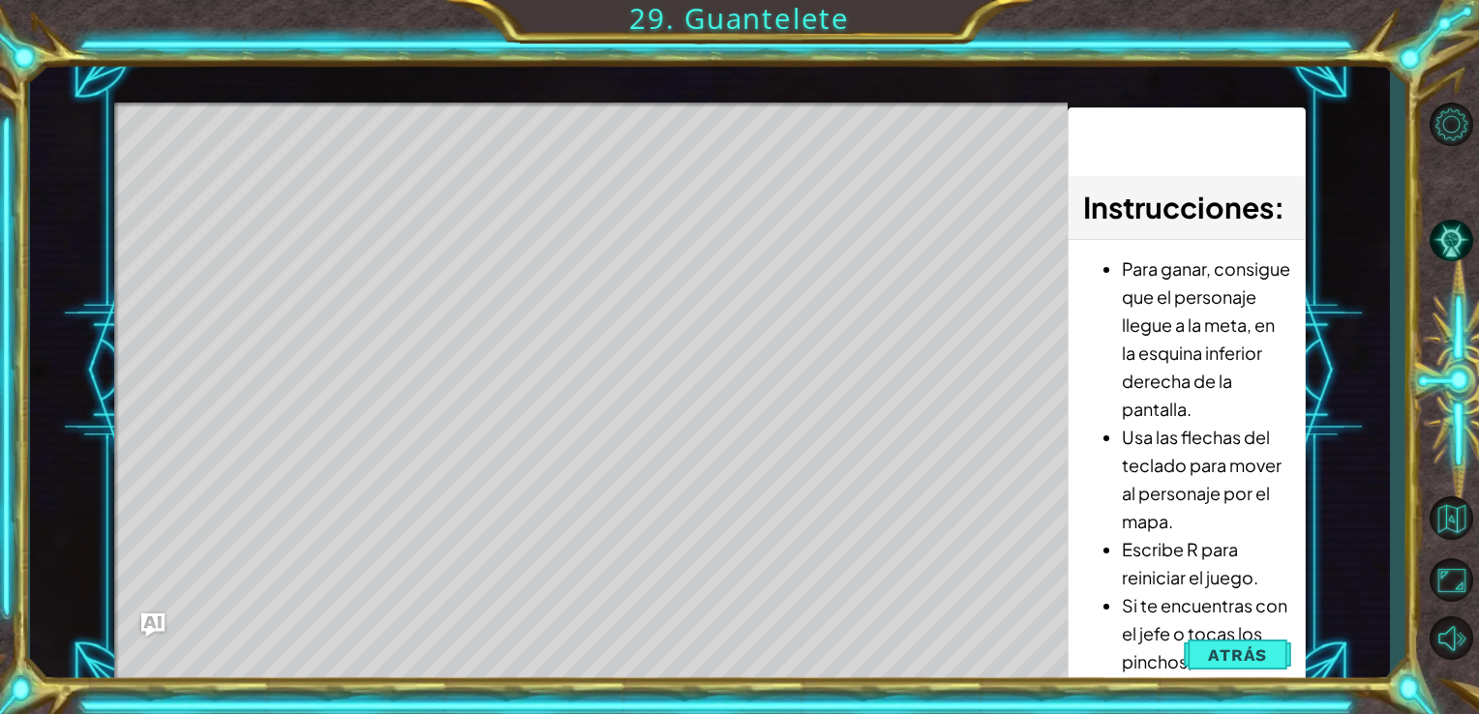
click at [1125, 530] on li "Usa las flechas del teclado para mover al personaje por el mapa." at bounding box center [1206, 479] width 168 height 112
click at [1251, 656] on span "Atrás" at bounding box center [1237, 655] width 59 height 19
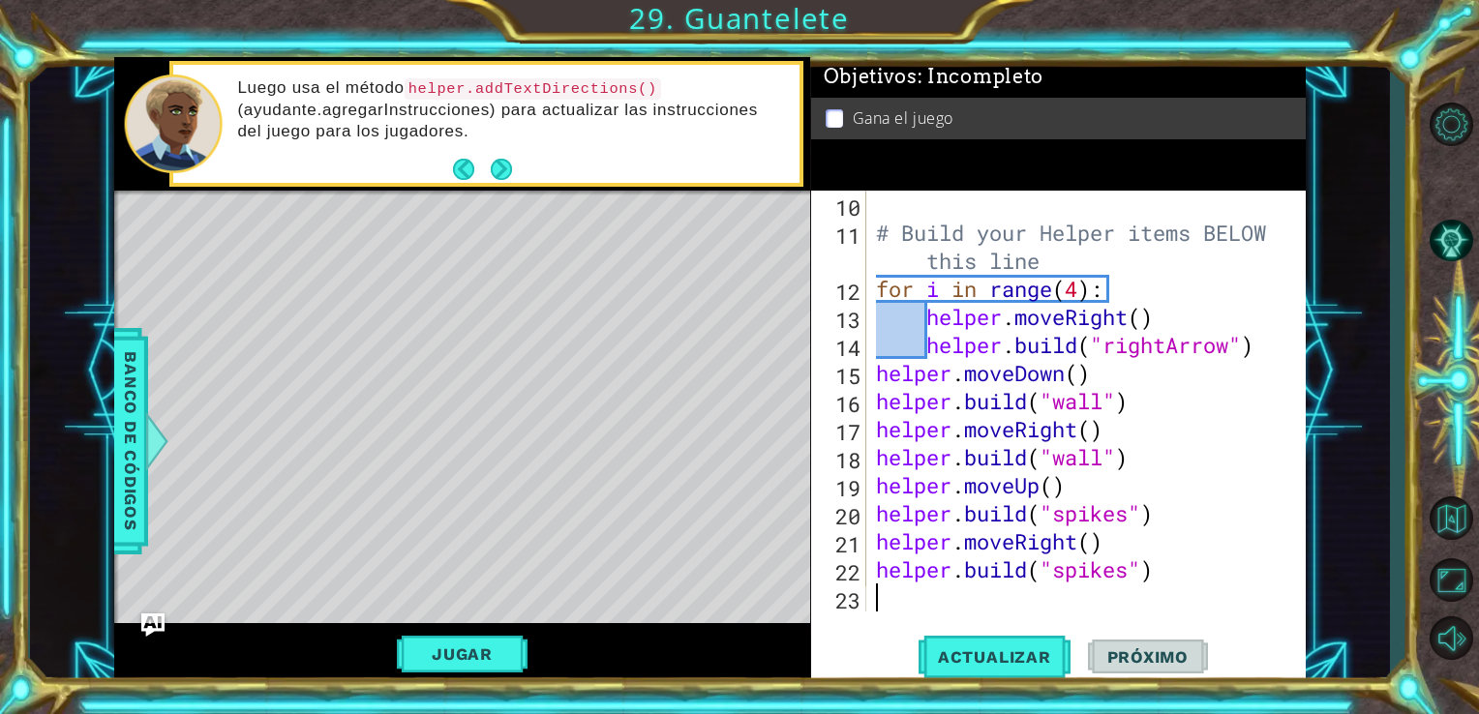
scroll to position [0, 0]
click at [1000, 593] on div "# Build your Helper items BELOW this line for i in range ( 4 ) : helper . moveR…" at bounding box center [1084, 429] width 425 height 477
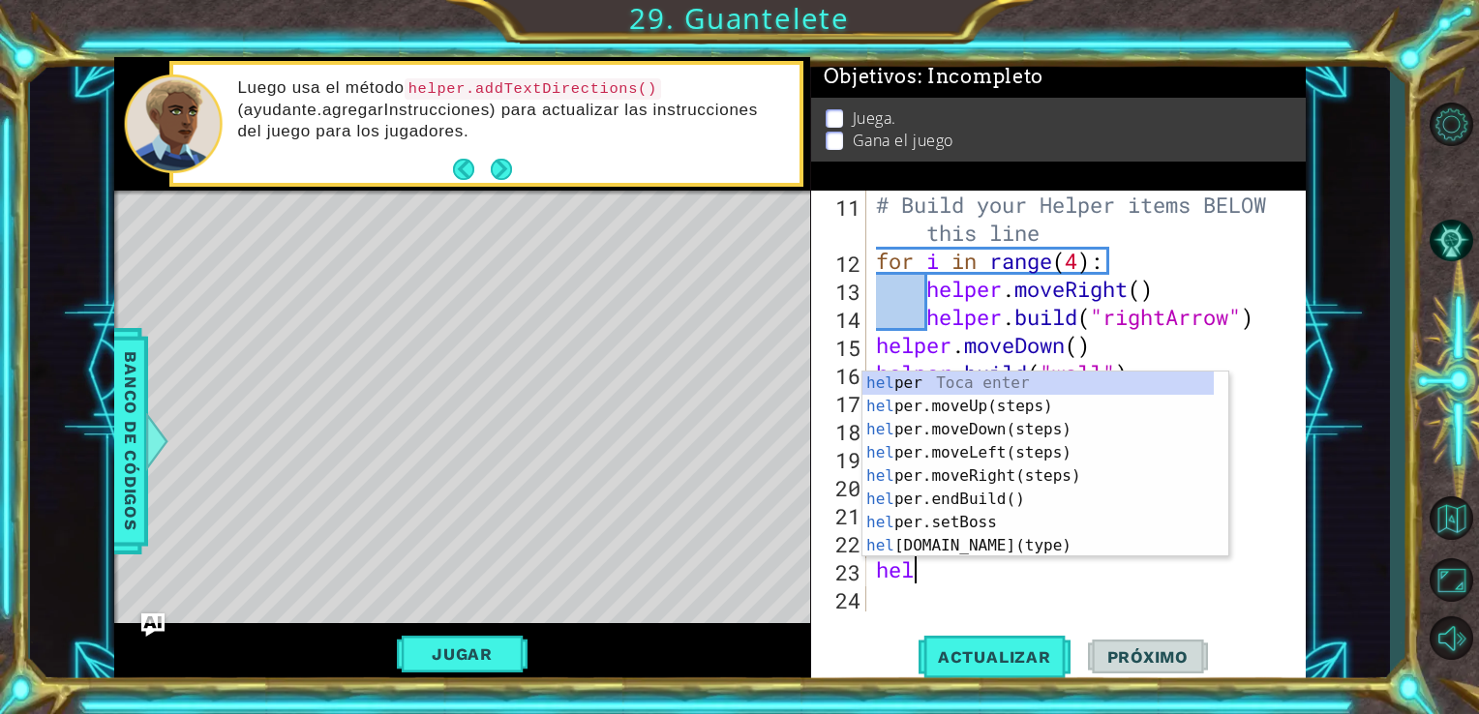
type textarea "help"
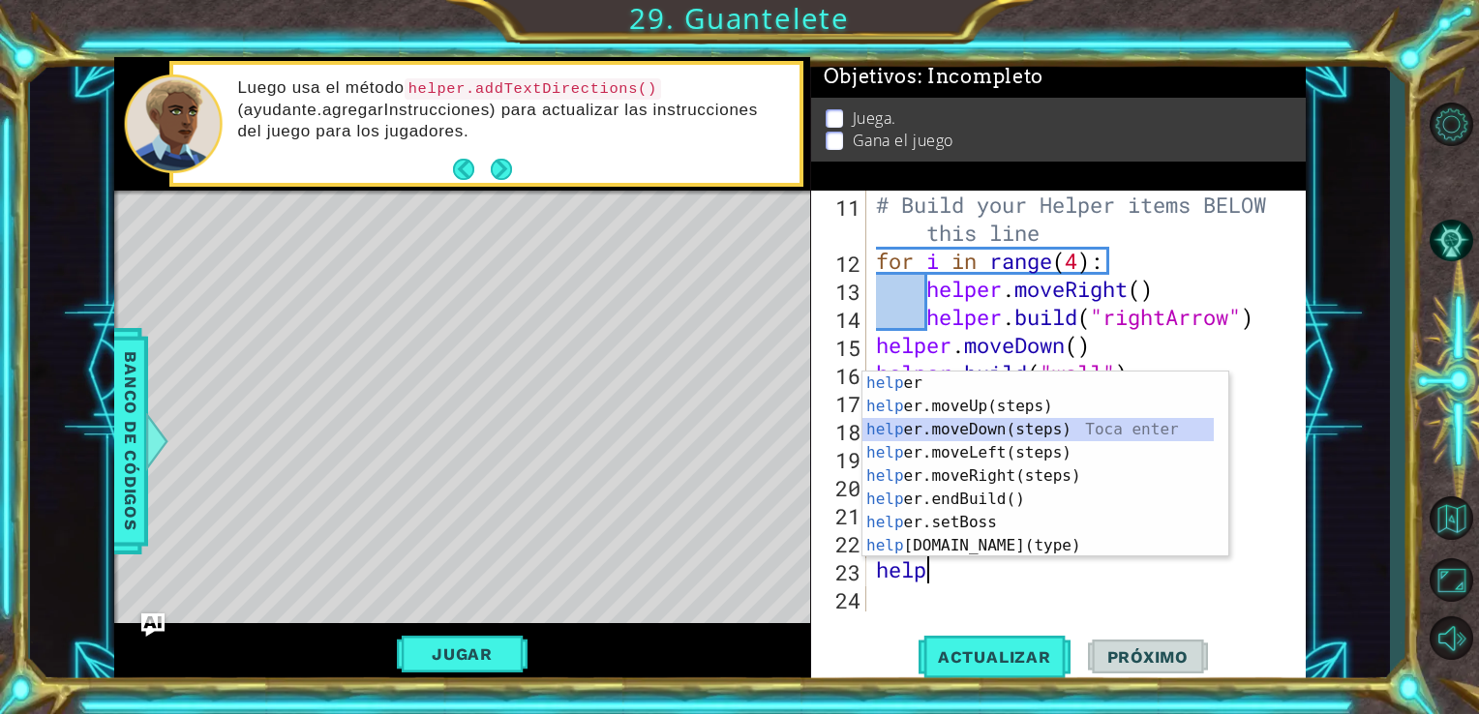
click at [1021, 436] on div "help [PERSON_NAME] enter help er.moveUp(steps) Toca enter help er.moveDown(step…" at bounding box center [1037, 488] width 351 height 232
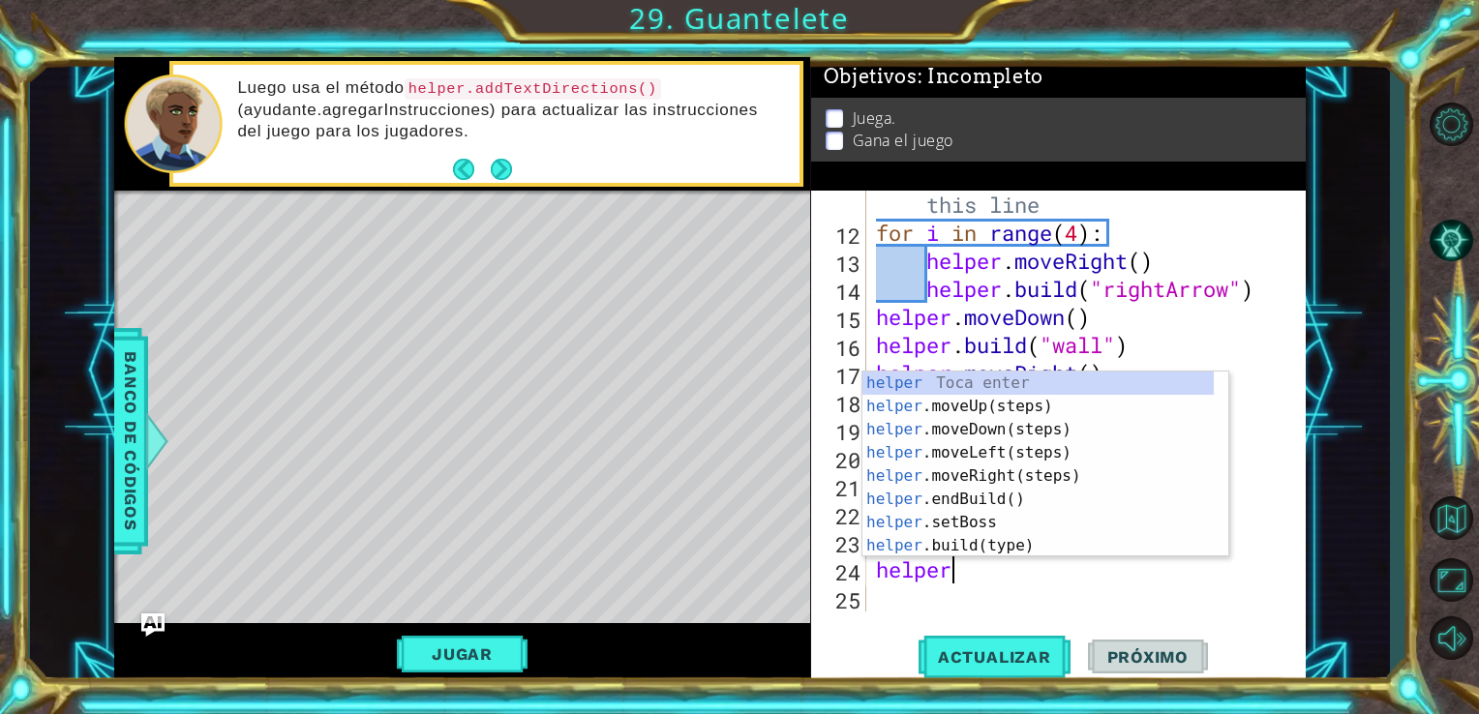
scroll to position [0, 2]
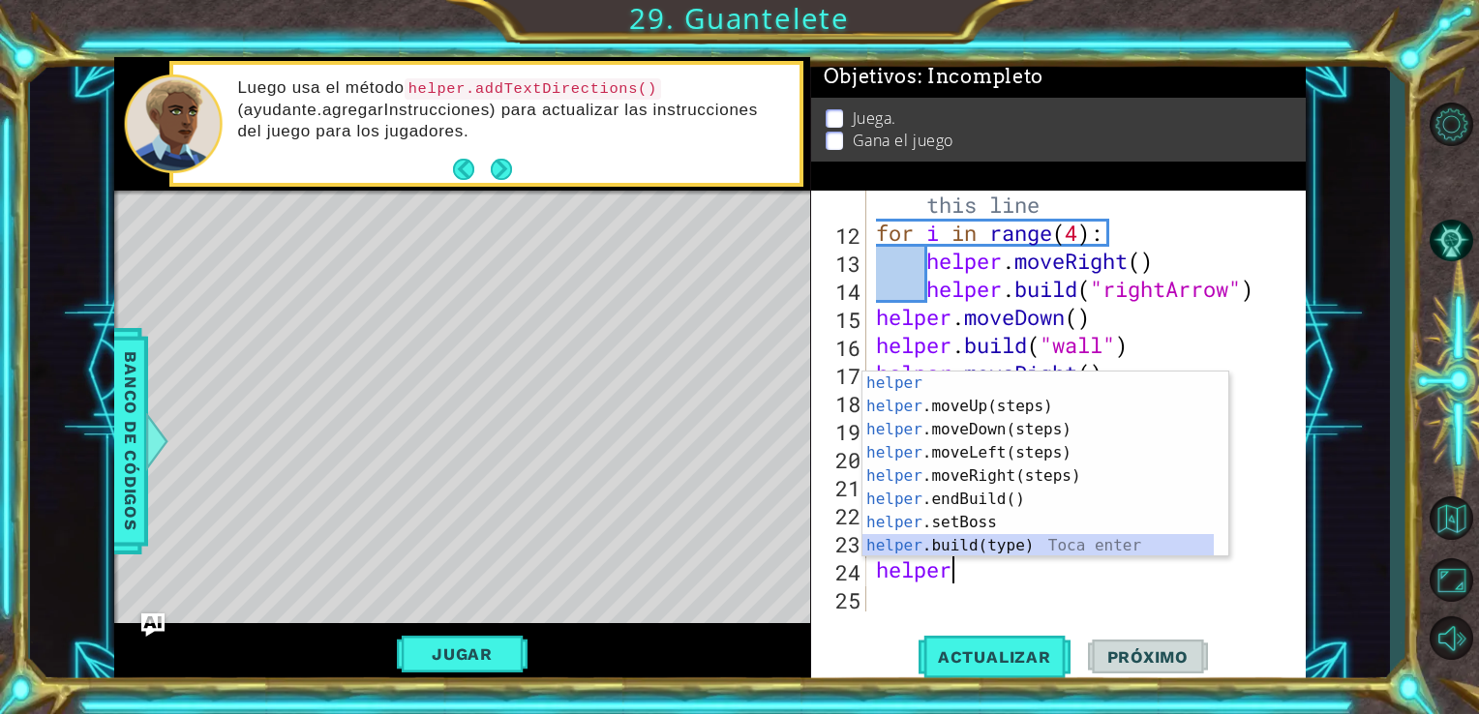
click at [987, 555] on div "helper Toca enter helper .moveUp(steps) Toca enter helper .moveDown(steps) Toca…" at bounding box center [1037, 488] width 351 height 232
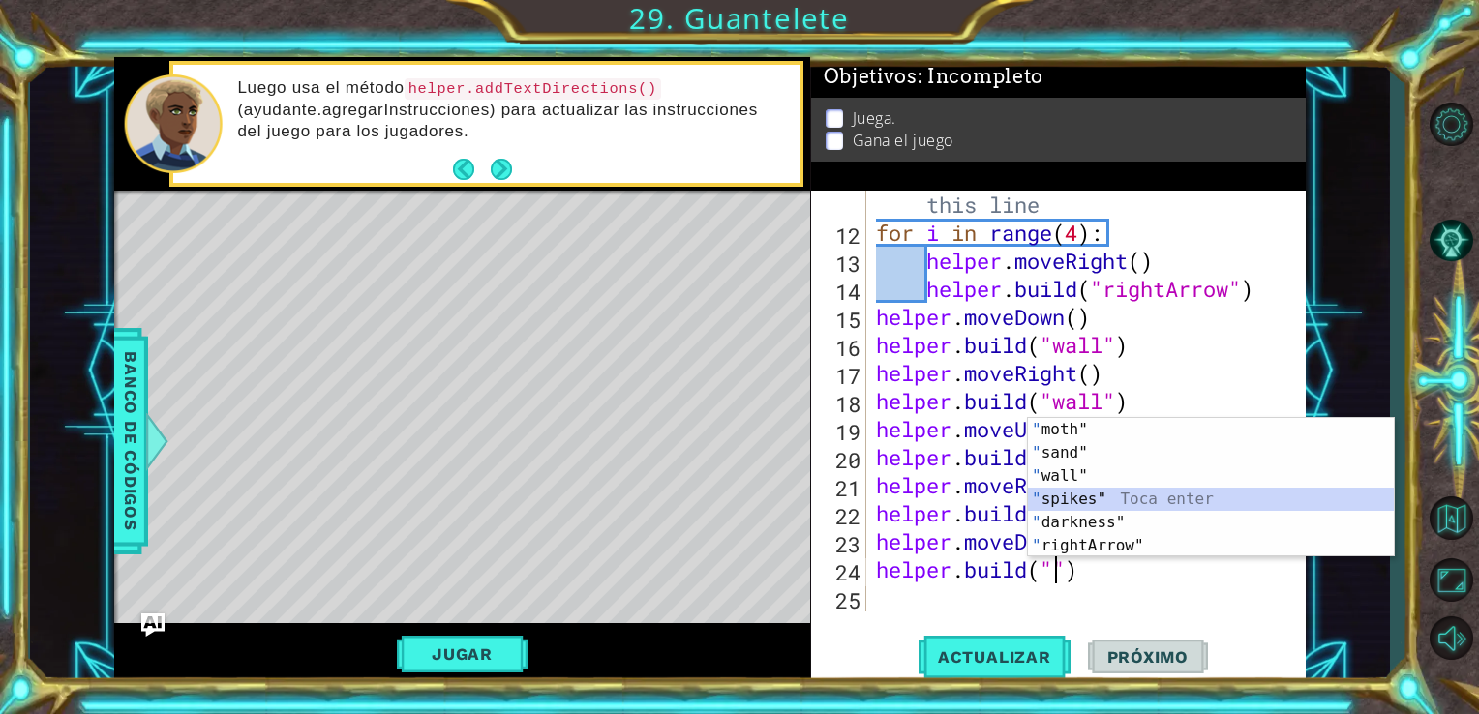
click at [1182, 496] on div "" moth" Toca enter " sand" Toca enter " wall" Toca enter " spikes" Toca enter "…" at bounding box center [1211, 511] width 366 height 186
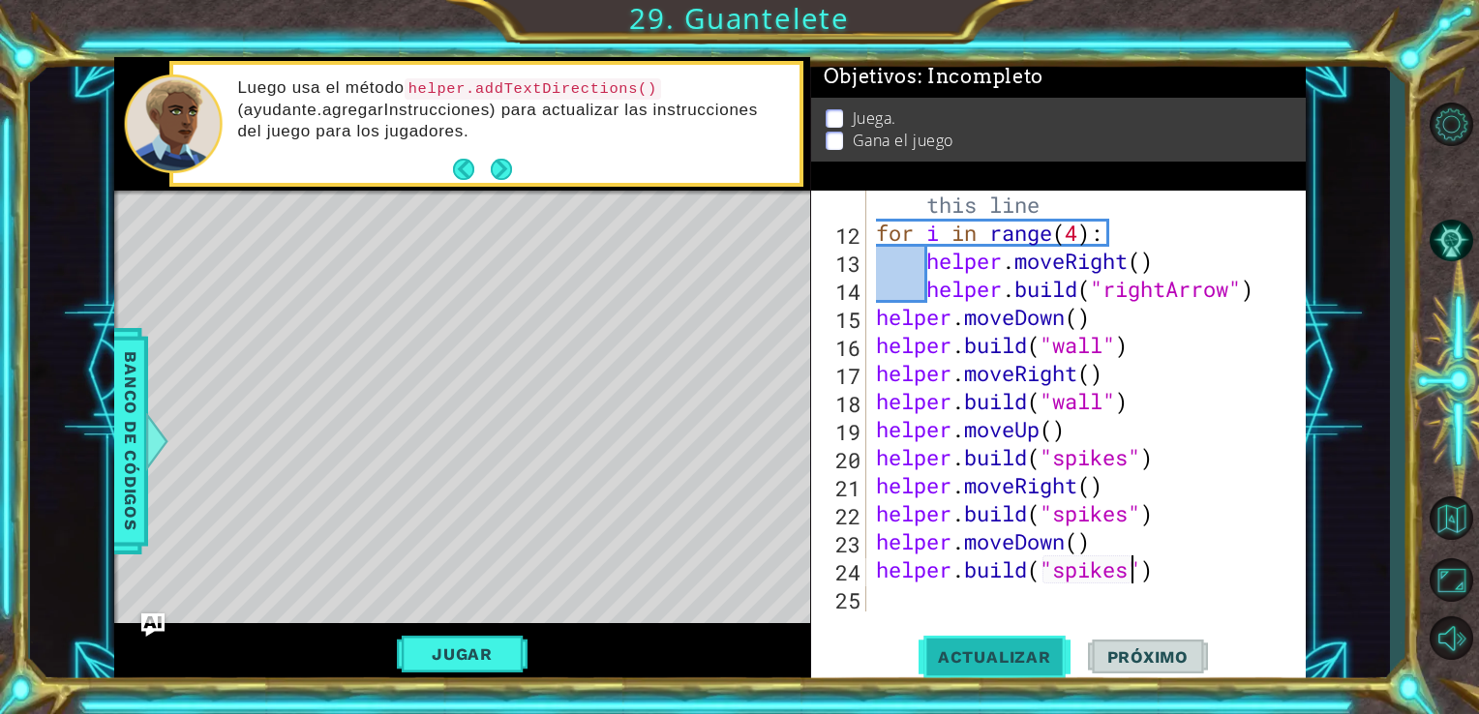
type textarea "[DOMAIN_NAME]("spikes")"
click at [976, 658] on span "Actualizar" at bounding box center [995, 657] width 152 height 19
click at [887, 605] on div "# Build your Helper items BELOW this line for i in range ( 4 ) : helper . moveR…" at bounding box center [1084, 415] width 425 height 505
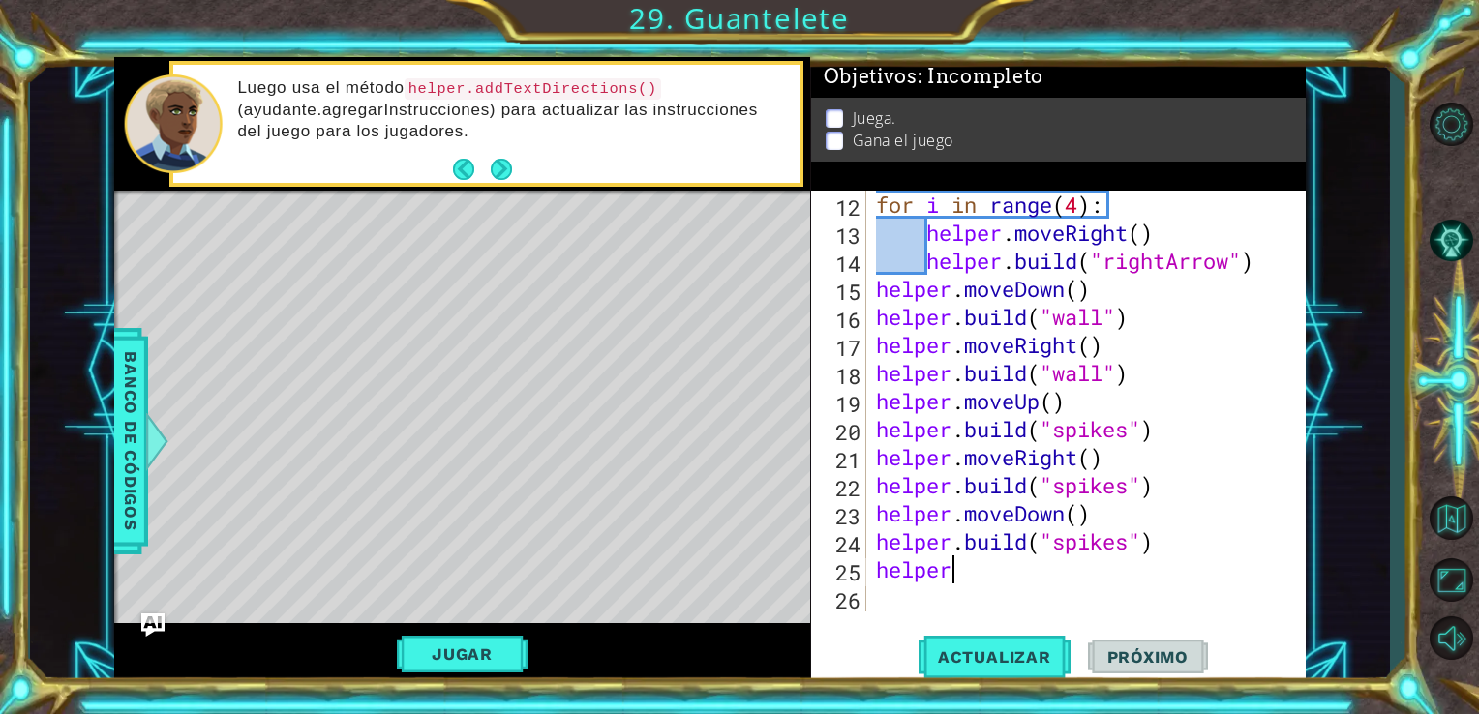
click at [999, 582] on div "for i in range ( 4 ) : helper . moveRight ( ) helper . build ( "rightArrow" ) h…" at bounding box center [1084, 429] width 425 height 477
type textarea "helper."
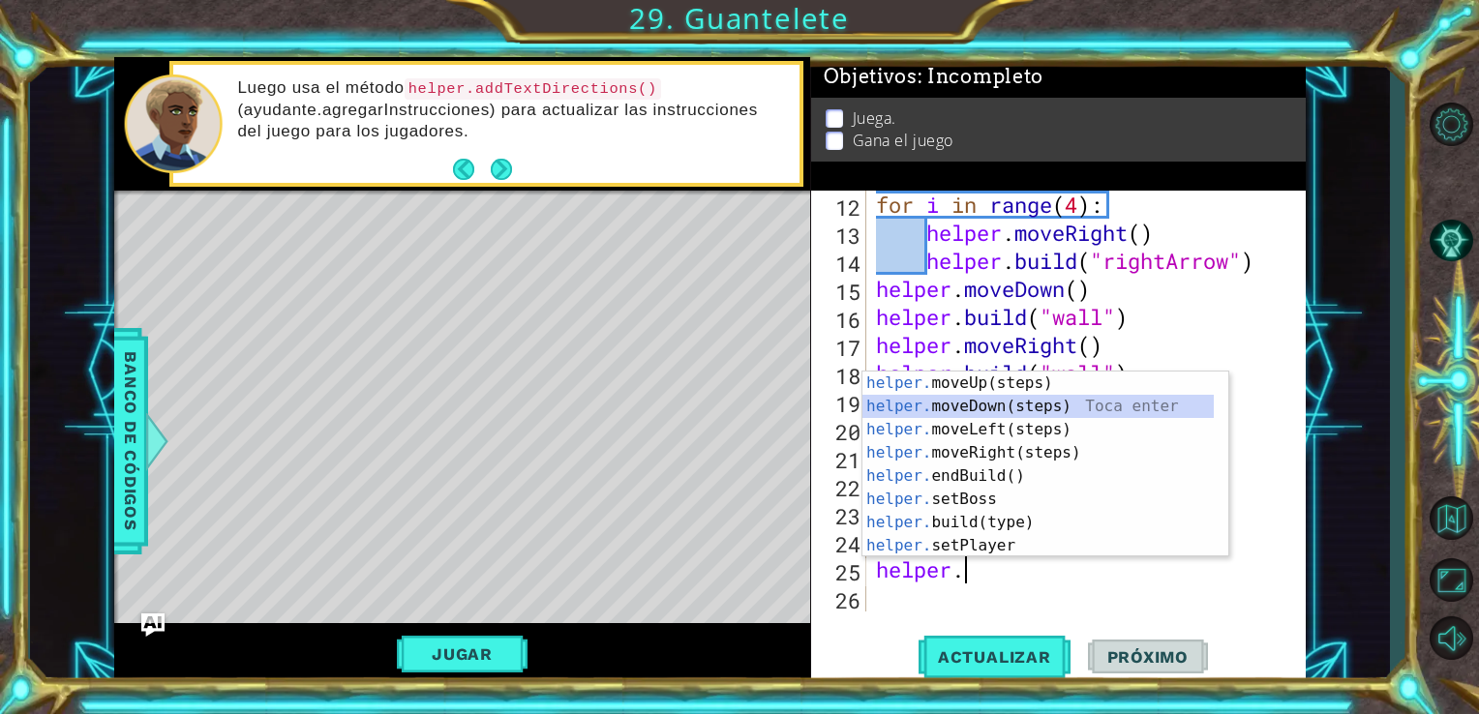
click at [1029, 402] on div "helper. moveUp(steps) Toca enter helper. moveDown(steps) Toca enter helper. mov…" at bounding box center [1037, 488] width 351 height 232
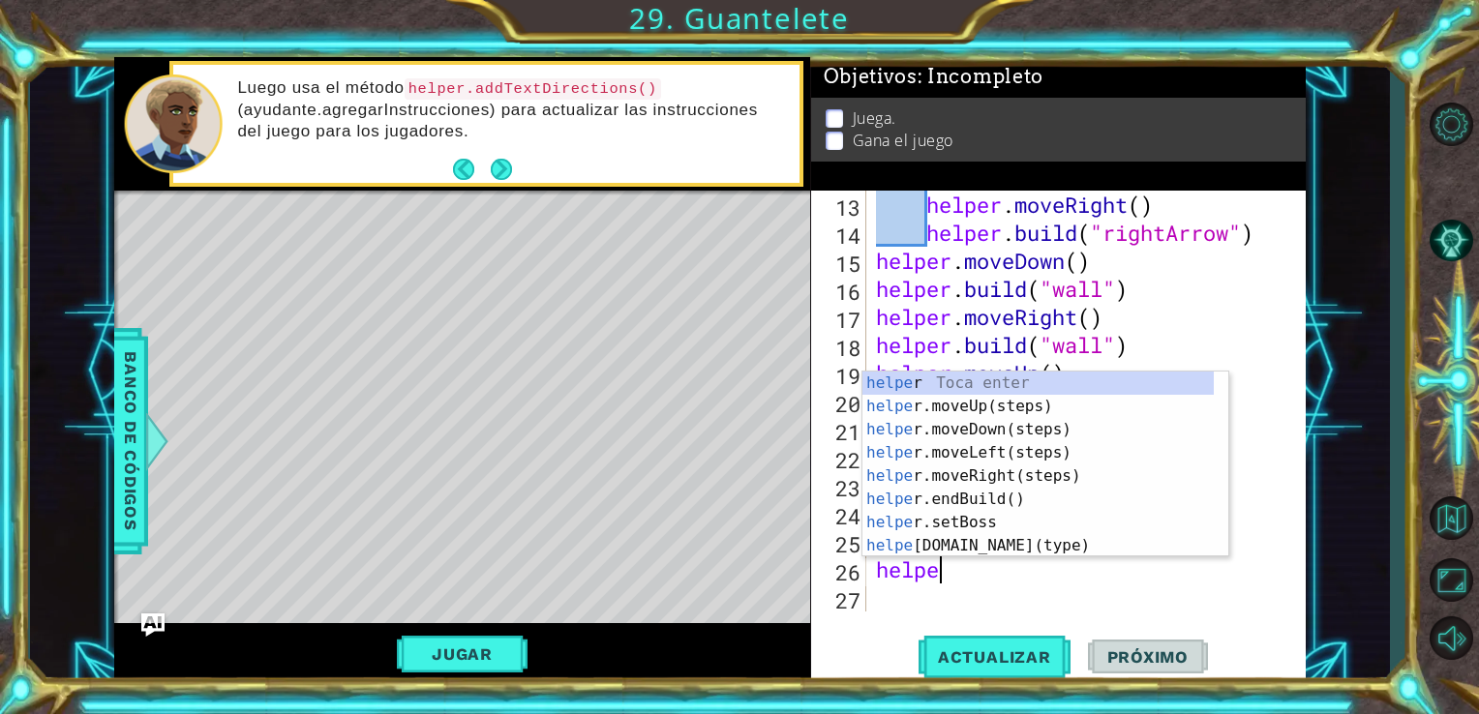
scroll to position [0, 2]
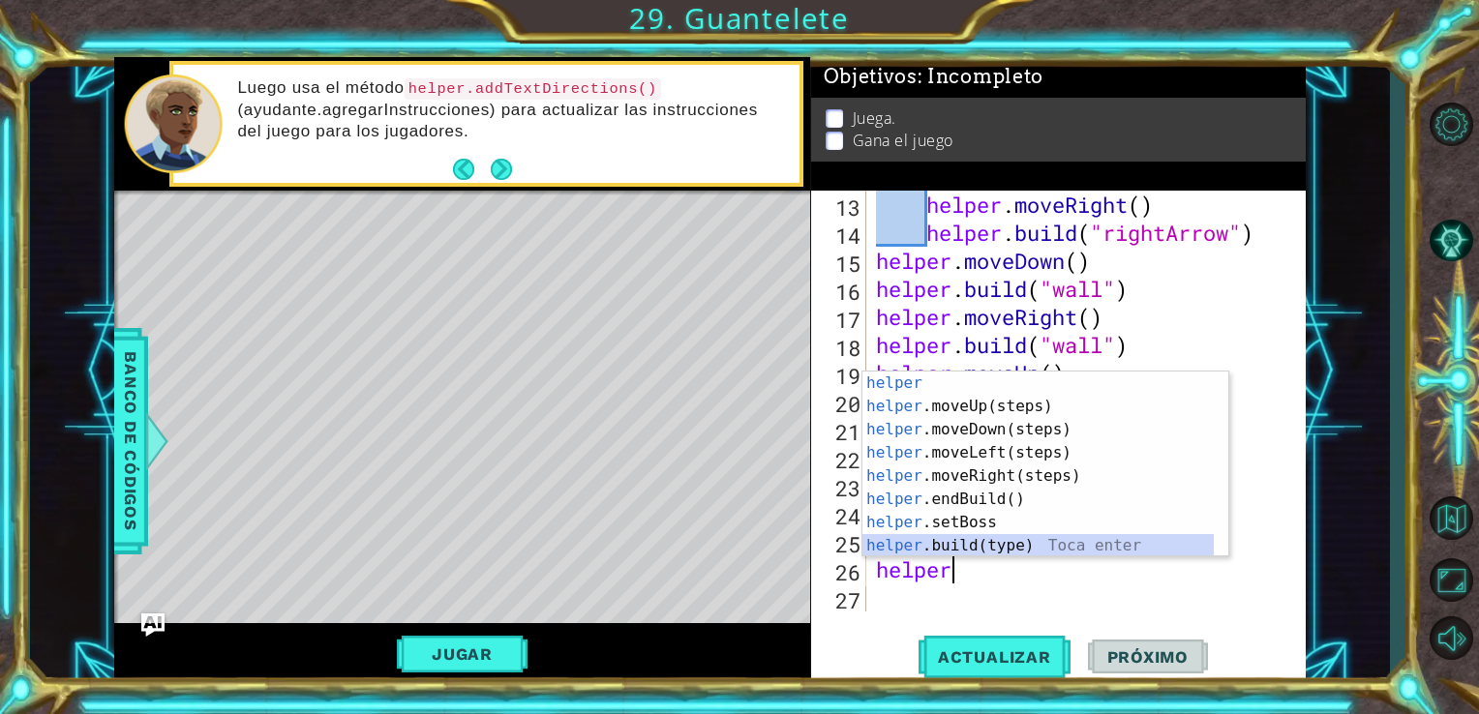
click at [1048, 538] on div "helper Toca enter helper .moveUp(steps) Toca enter helper .moveDown(steps) Toca…" at bounding box center [1037, 488] width 351 height 232
type textarea "[DOMAIN_NAME]("wall")"
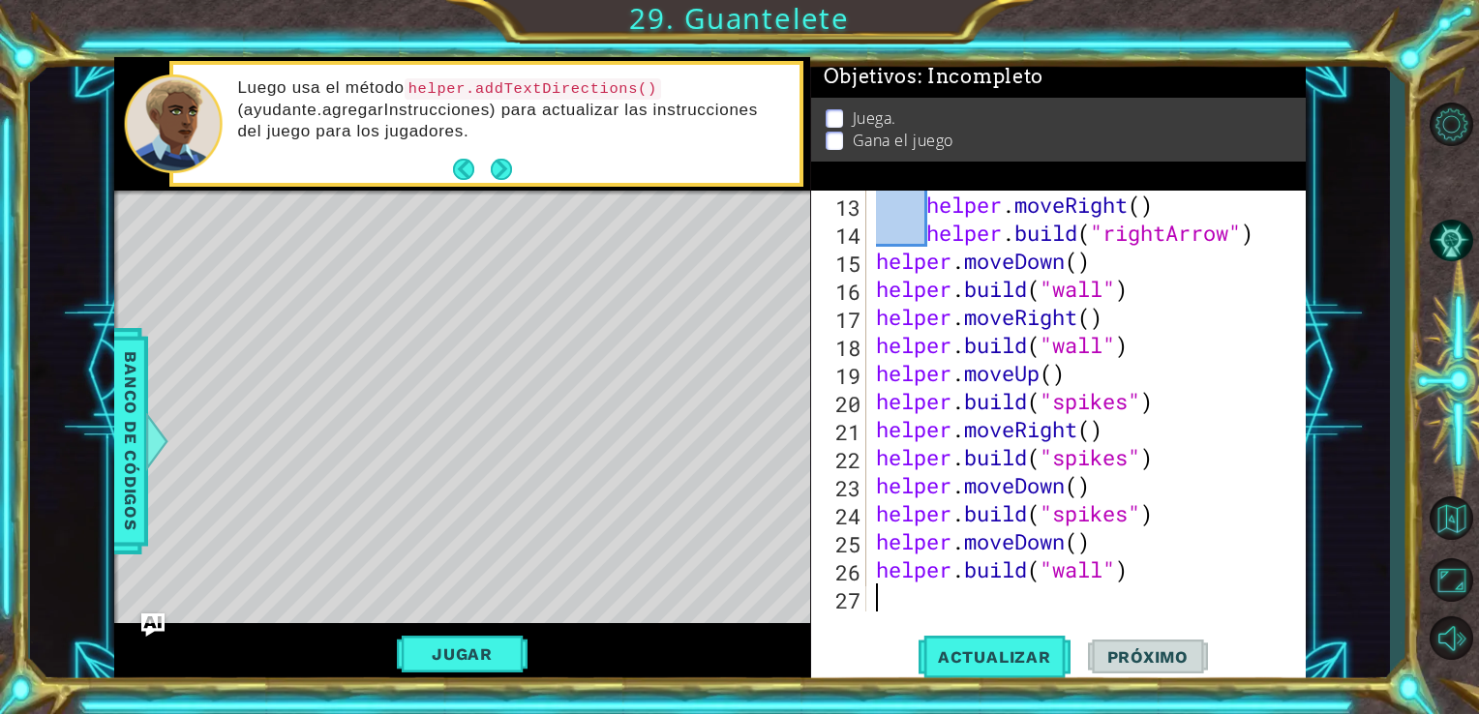
click at [913, 596] on div "helper . moveRight ( ) helper . build ( "rightArrow" ) helper . moveDown ( ) he…" at bounding box center [1084, 429] width 425 height 477
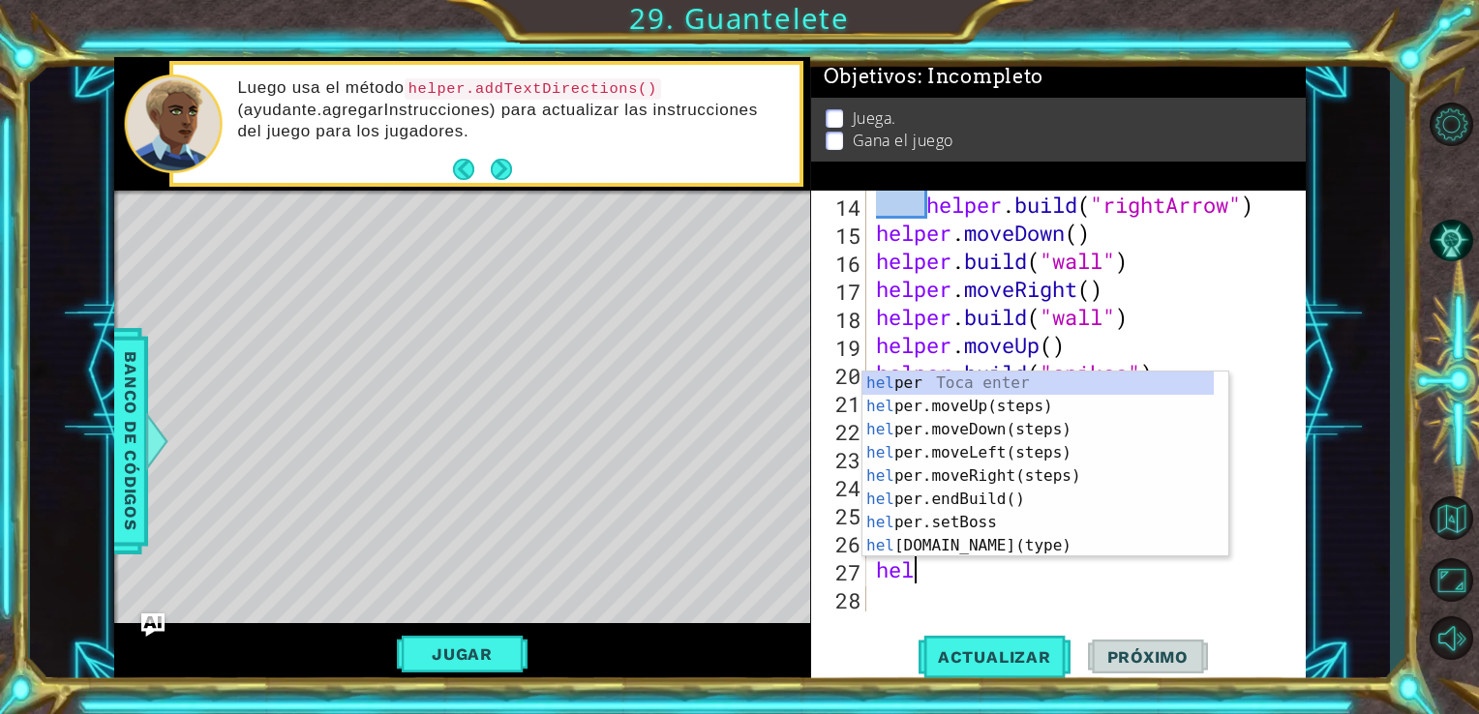
scroll to position [0, 0]
type textarea "helper"
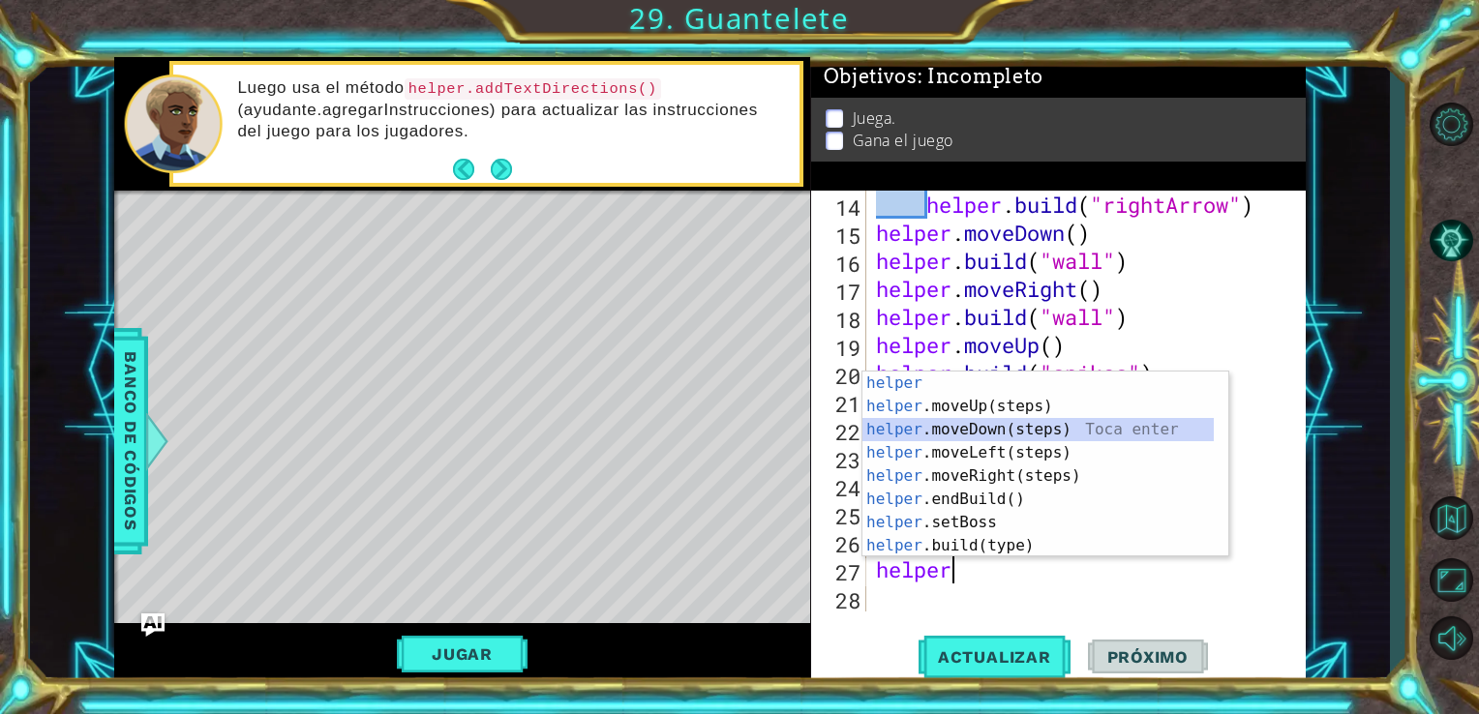
click at [1026, 426] on div "helper Toca enter helper .moveUp(steps) Toca enter helper .moveDown(steps) Toca…" at bounding box center [1037, 488] width 351 height 232
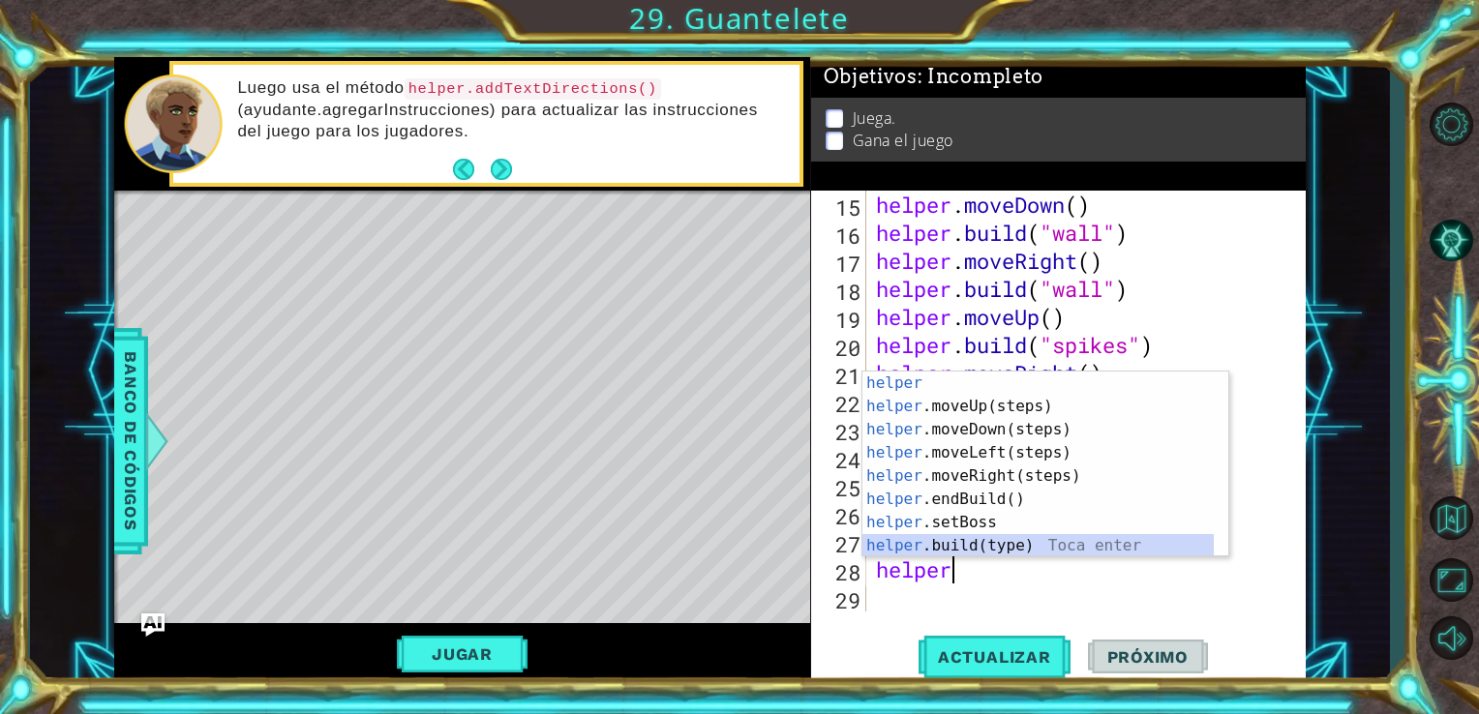
click at [1006, 537] on div "helper Toca enter helper .moveUp(steps) Toca enter helper .moveDown(steps) Toca…" at bounding box center [1037, 488] width 351 height 232
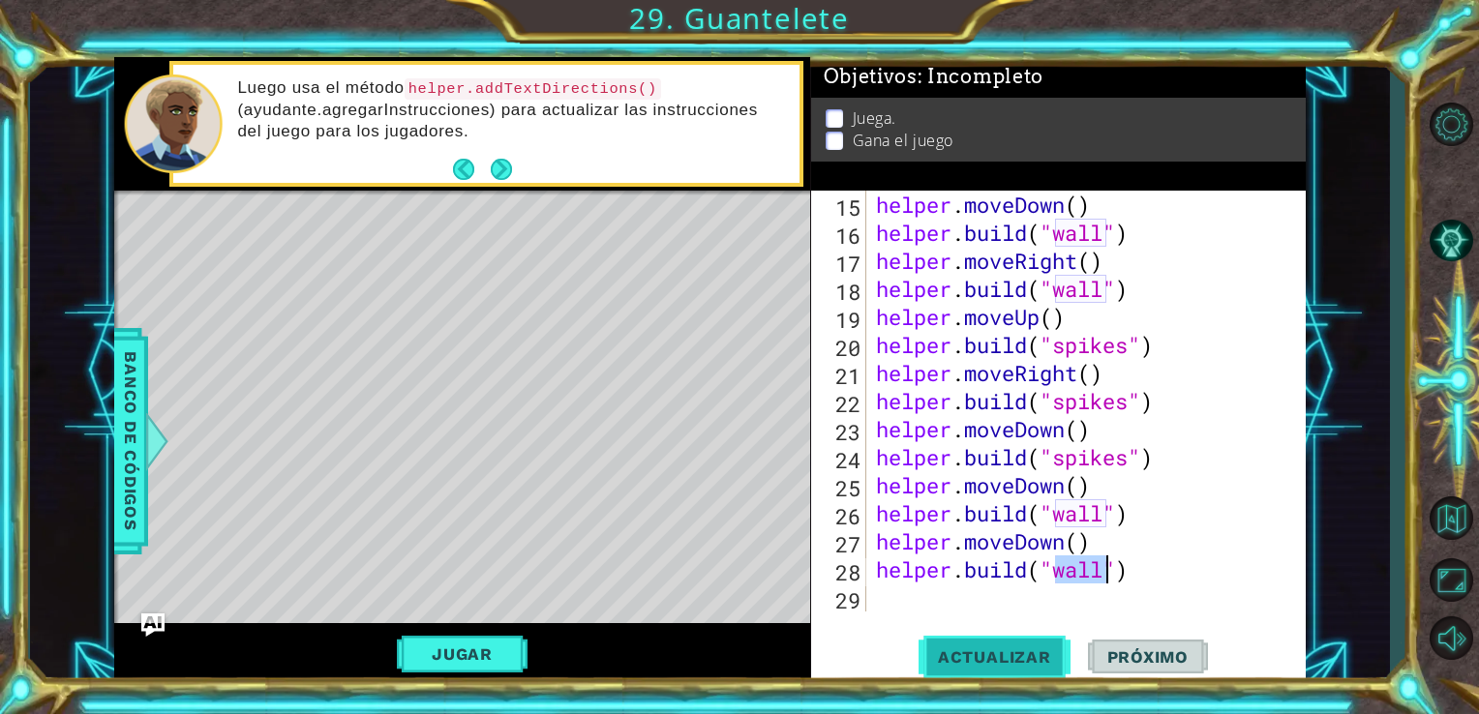
type textarea "[DOMAIN_NAME]("wall")"
click at [1026, 644] on button "Actualizar" at bounding box center [995, 656] width 152 height 49
click at [925, 606] on div "helper . moveDown ( ) helper . build ( "wall" ) helper . moveRight ( ) helper .…" at bounding box center [1084, 429] width 425 height 477
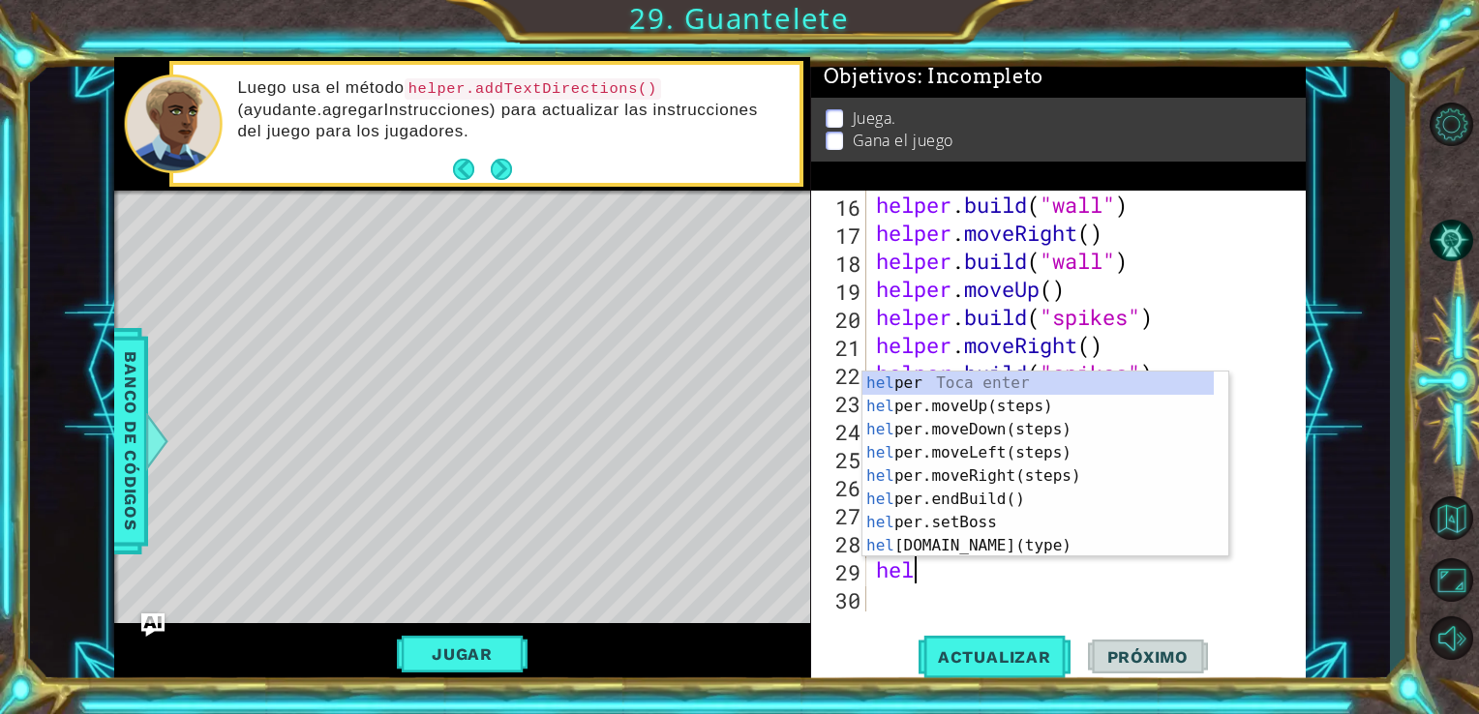
scroll to position [0, 0]
type textarea "helper"
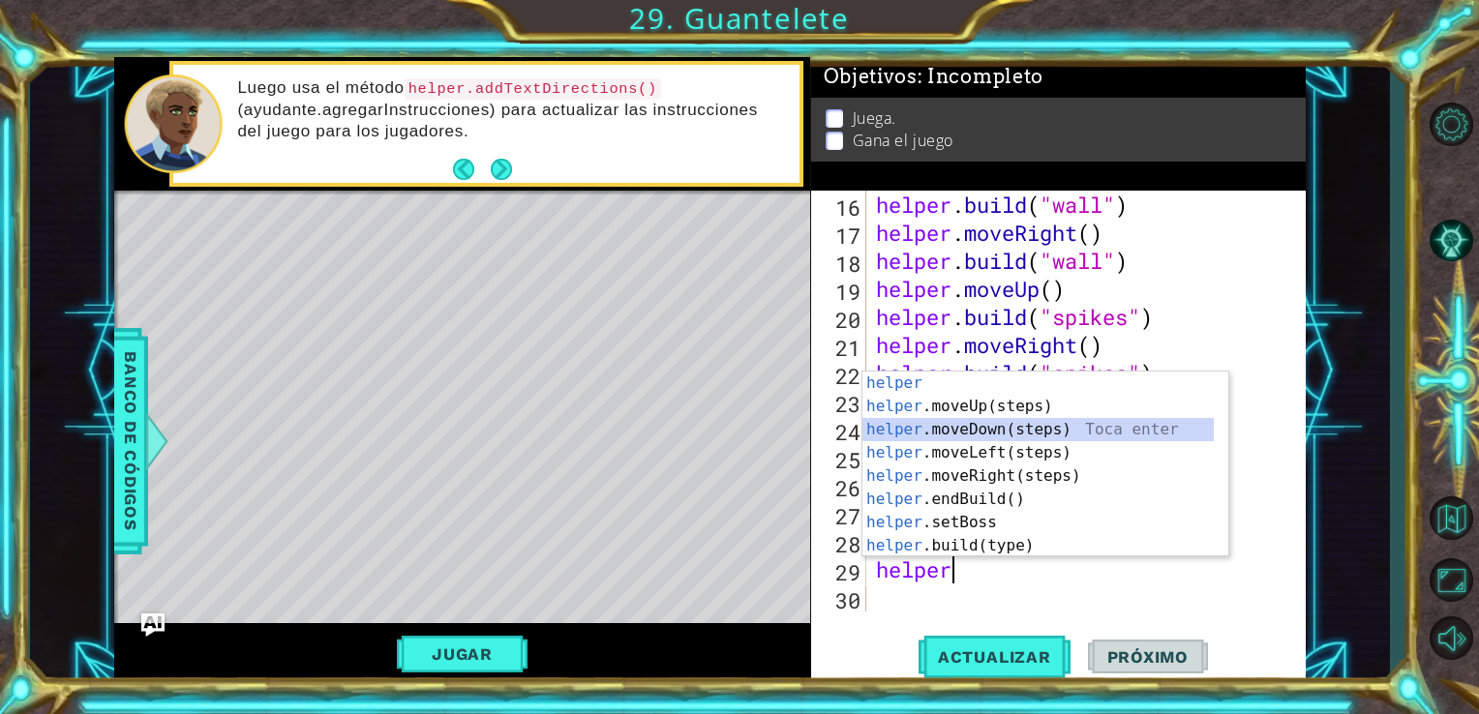
click at [964, 427] on div "helper Toca enter helper .moveUp(steps) Toca enter helper .moveDown(steps) Toca…" at bounding box center [1037, 488] width 351 height 232
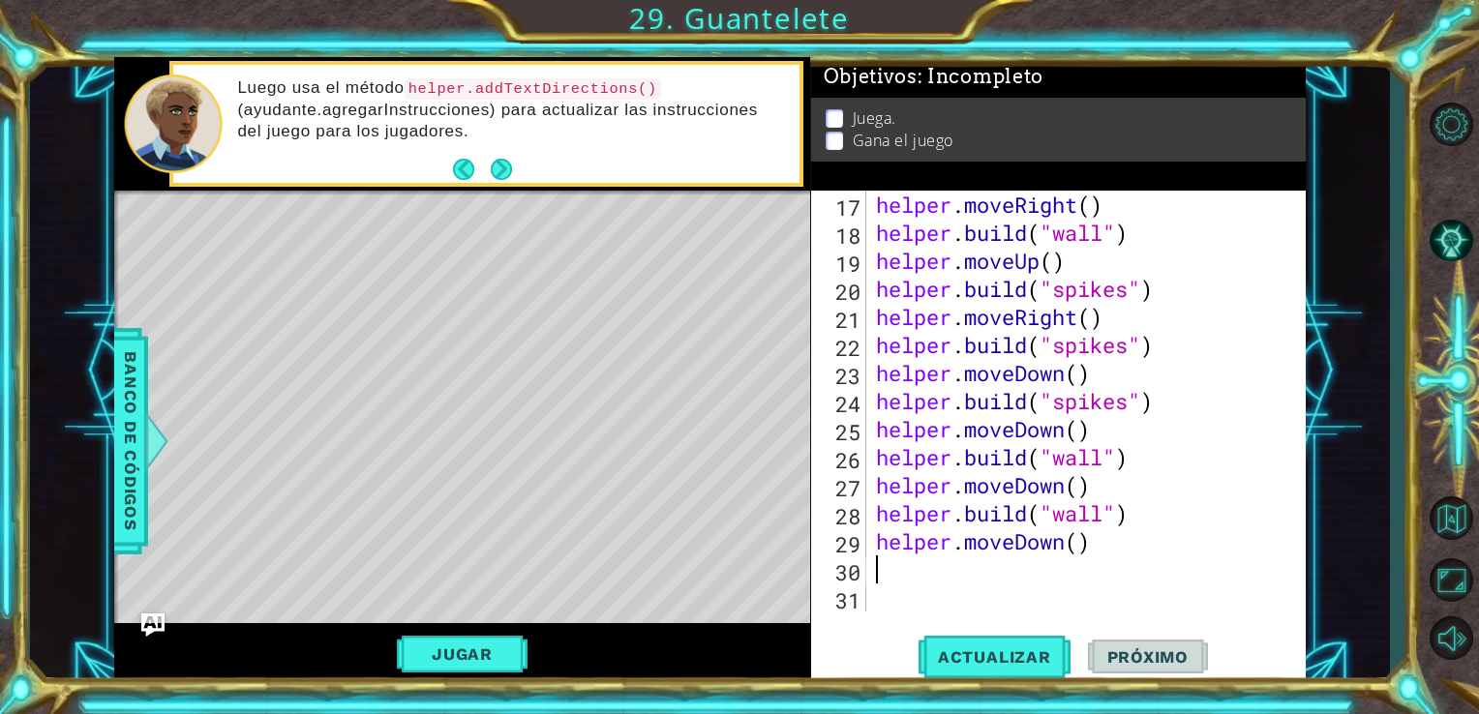
scroll to position [476, 0]
click at [1094, 551] on div "helper . moveRight ( ) helper . build ( "wall" ) helper . moveUp ( ) helper . b…" at bounding box center [1084, 429] width 425 height 477
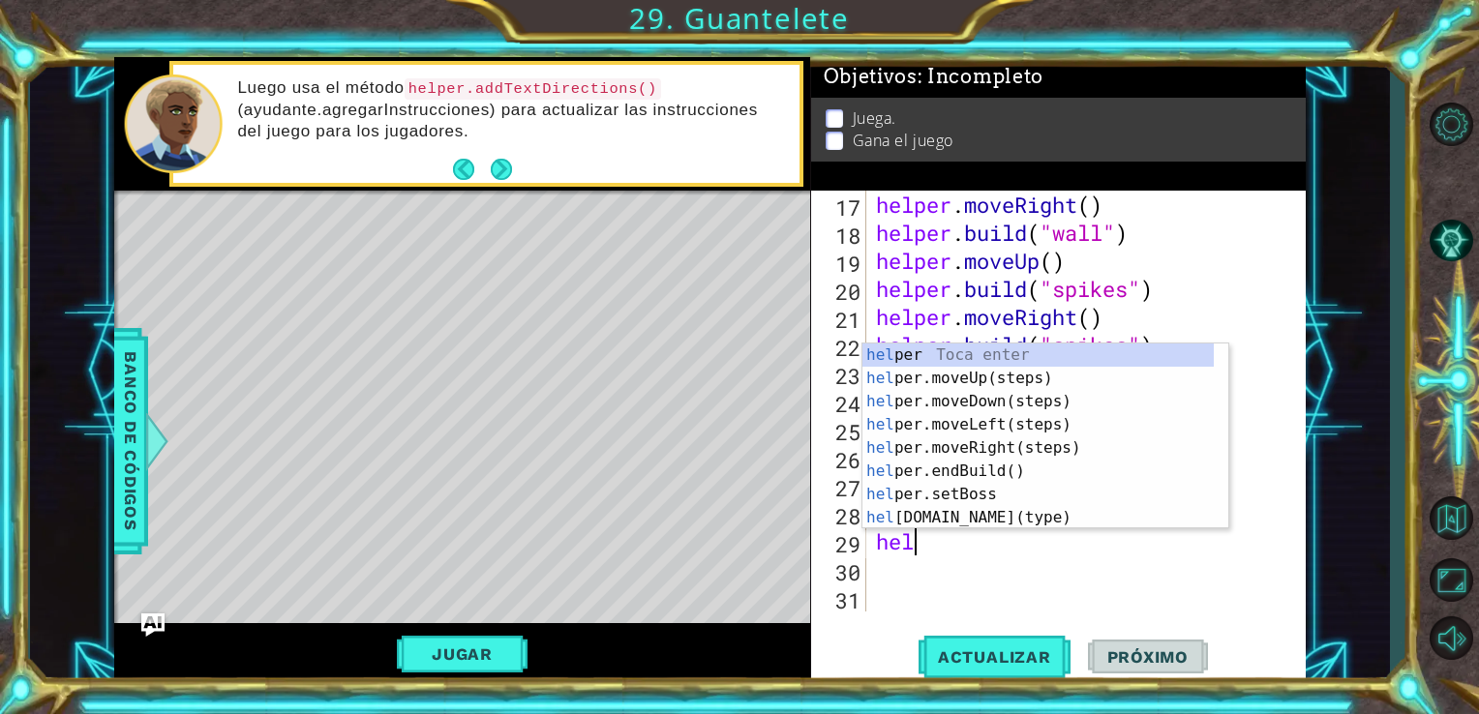
type textarea "h"
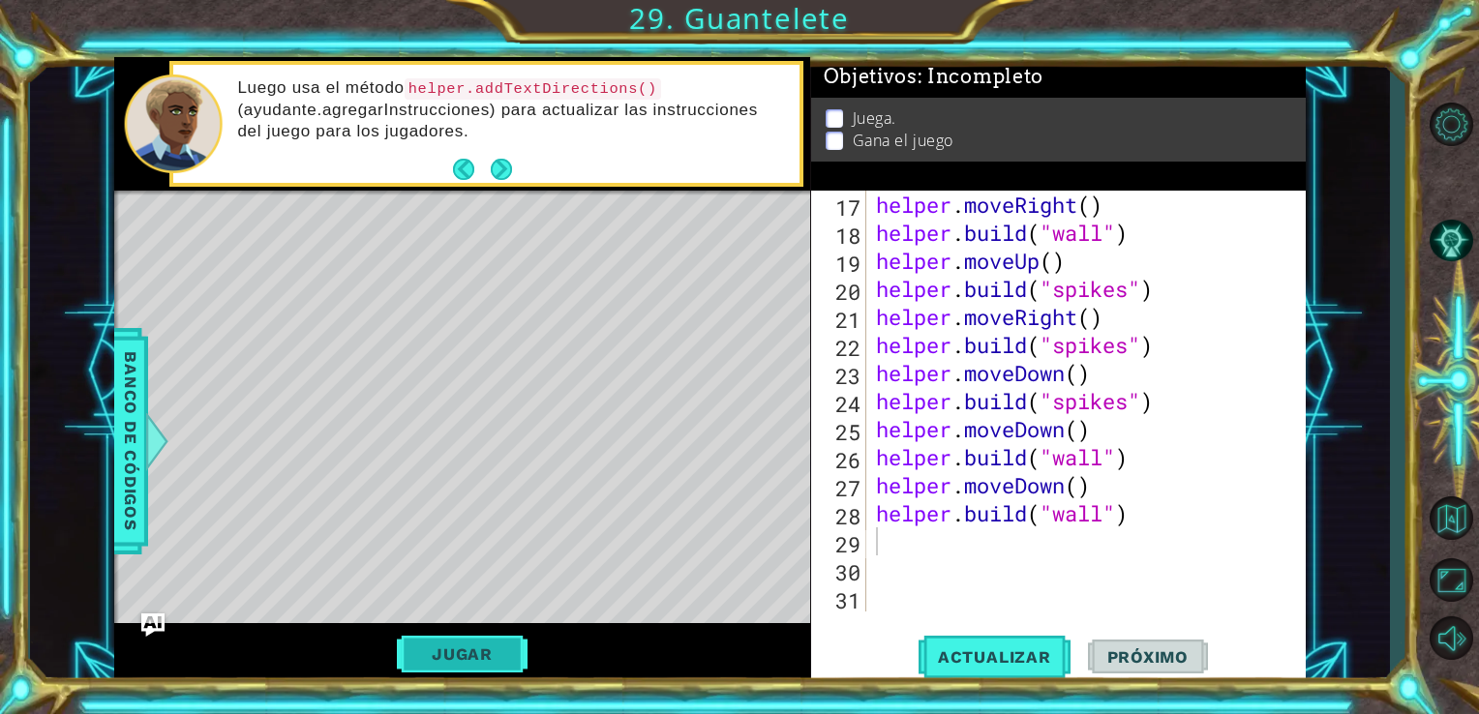
click at [481, 670] on button "Jugar" at bounding box center [462, 654] width 131 height 37
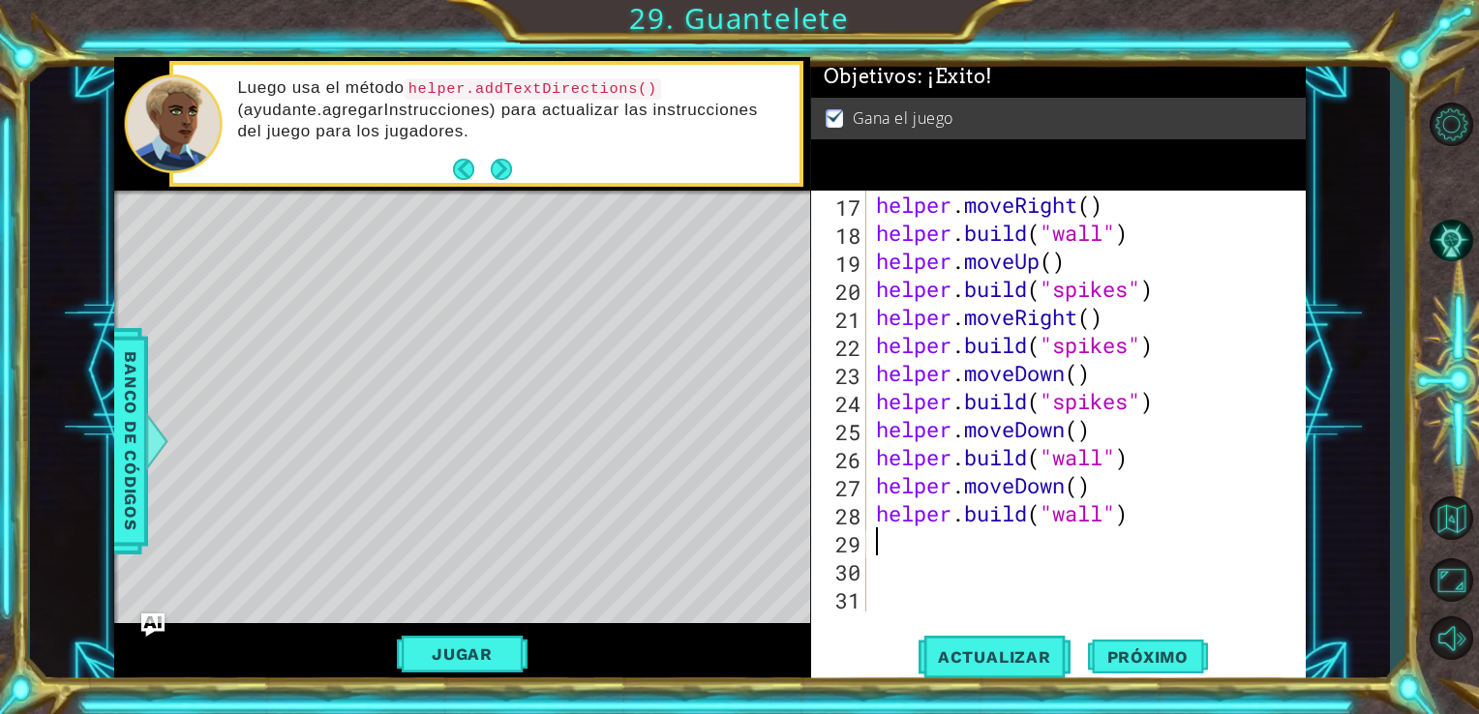
click at [894, 548] on div "helper . moveRight ( ) helper . build ( "wall" ) helper . moveUp ( ) helper . b…" at bounding box center [1084, 429] width 425 height 477
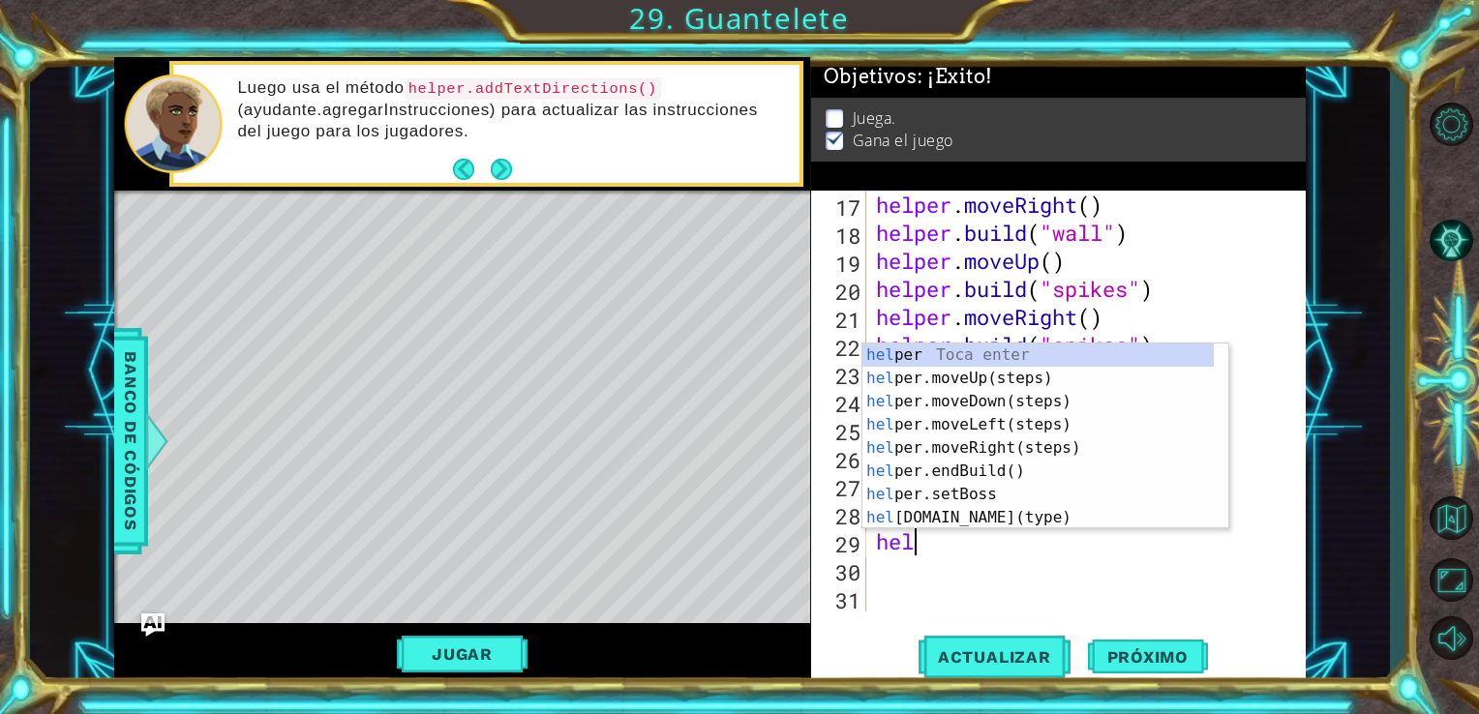
scroll to position [0, 0]
type textarea "helper"
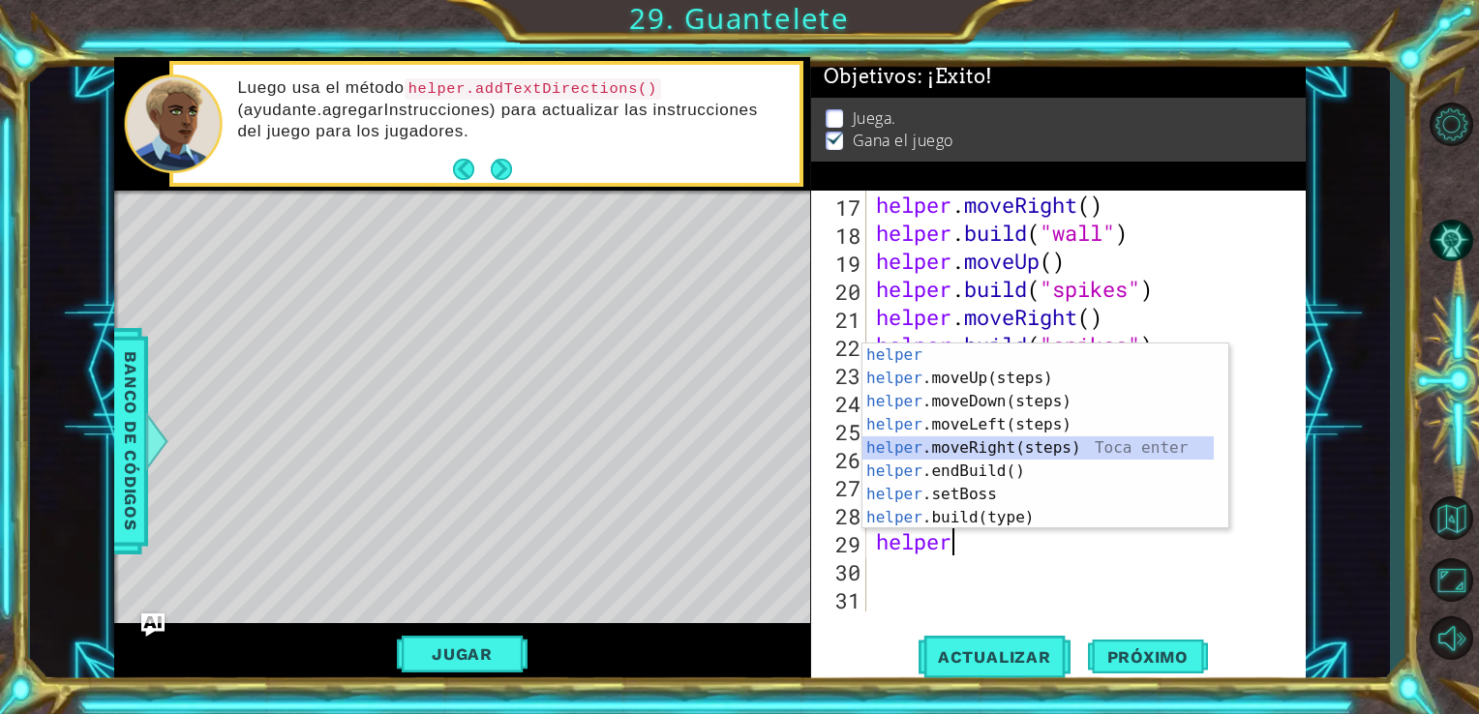
click at [1017, 452] on div "helper Toca enter helper .moveUp(steps) Toca enter helper .moveDown(steps) Toca…" at bounding box center [1037, 460] width 351 height 232
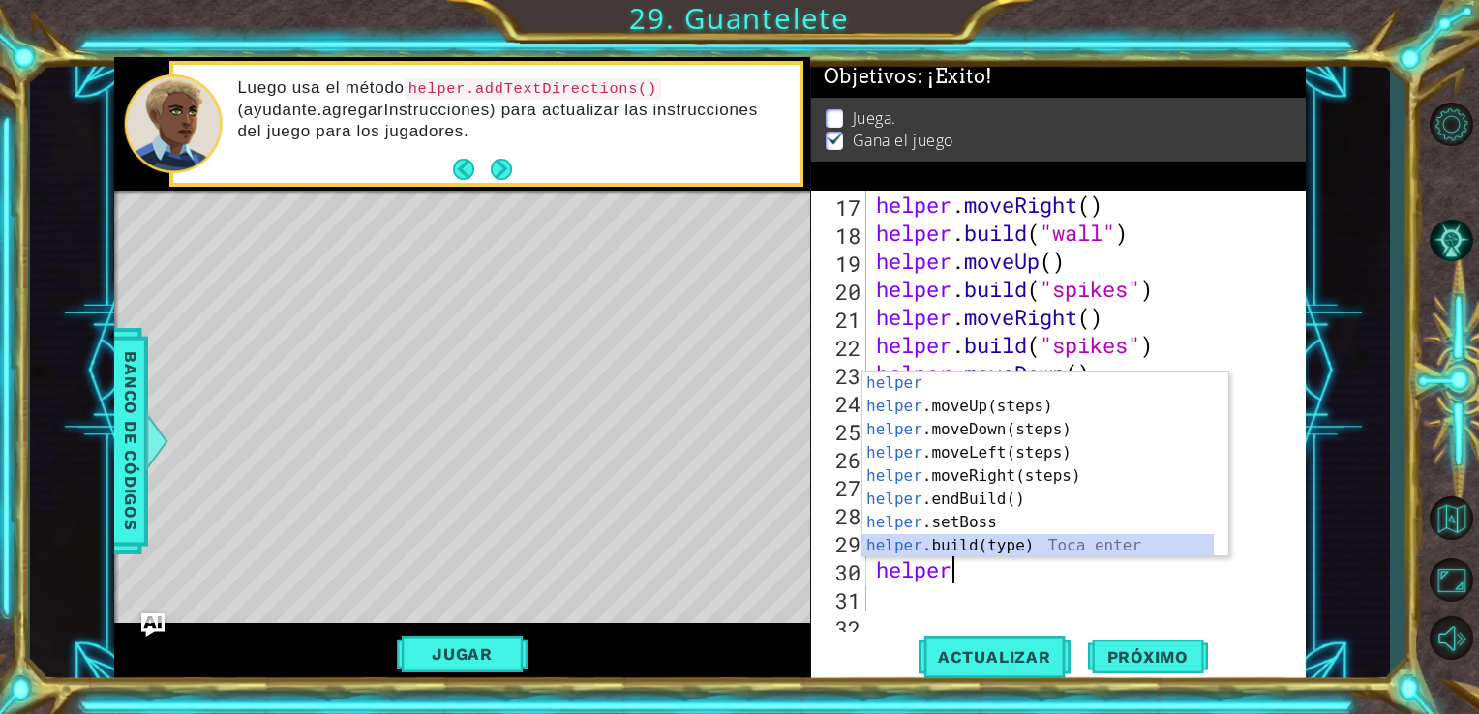
click at [973, 551] on div "helper Toca enter helper .moveUp(steps) Toca enter helper .moveDown(steps) Toca…" at bounding box center [1037, 488] width 351 height 232
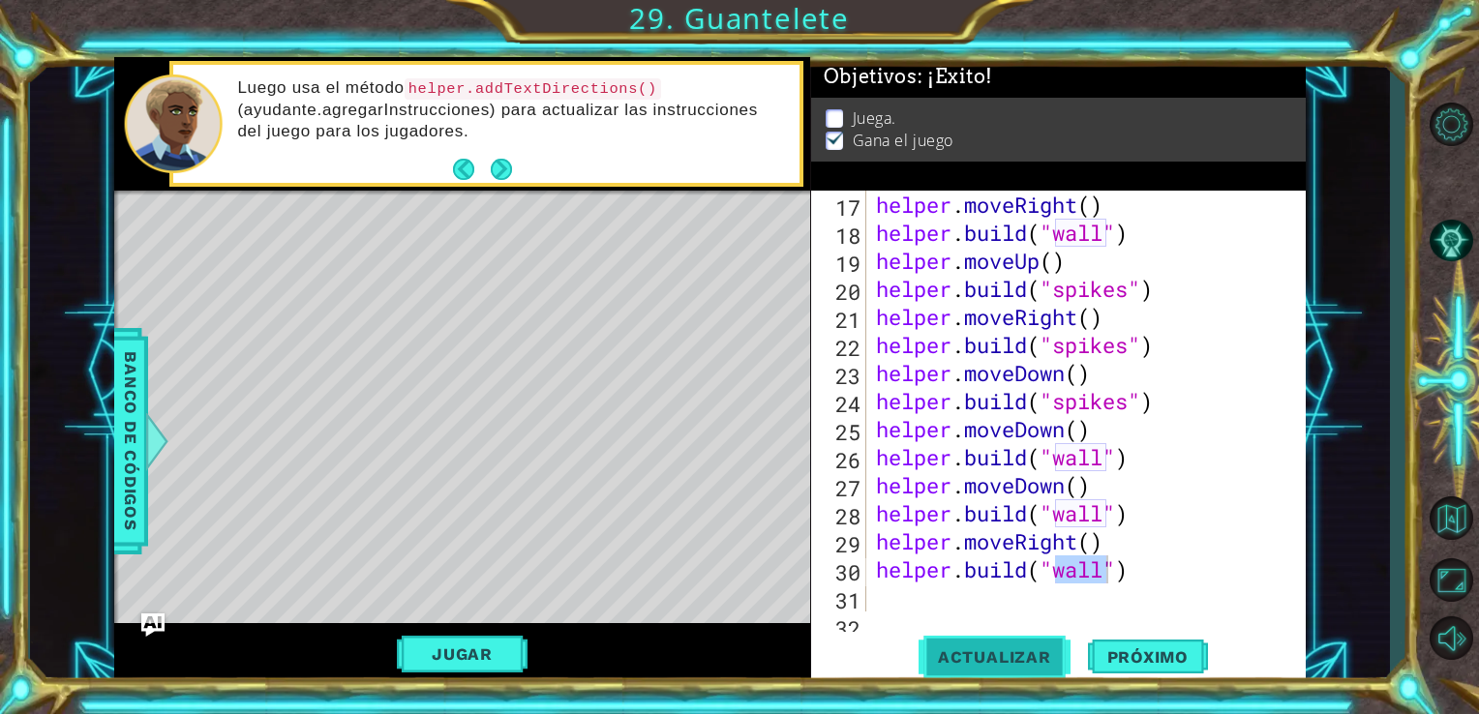
click at [1003, 654] on span "Actualizar" at bounding box center [995, 657] width 152 height 19
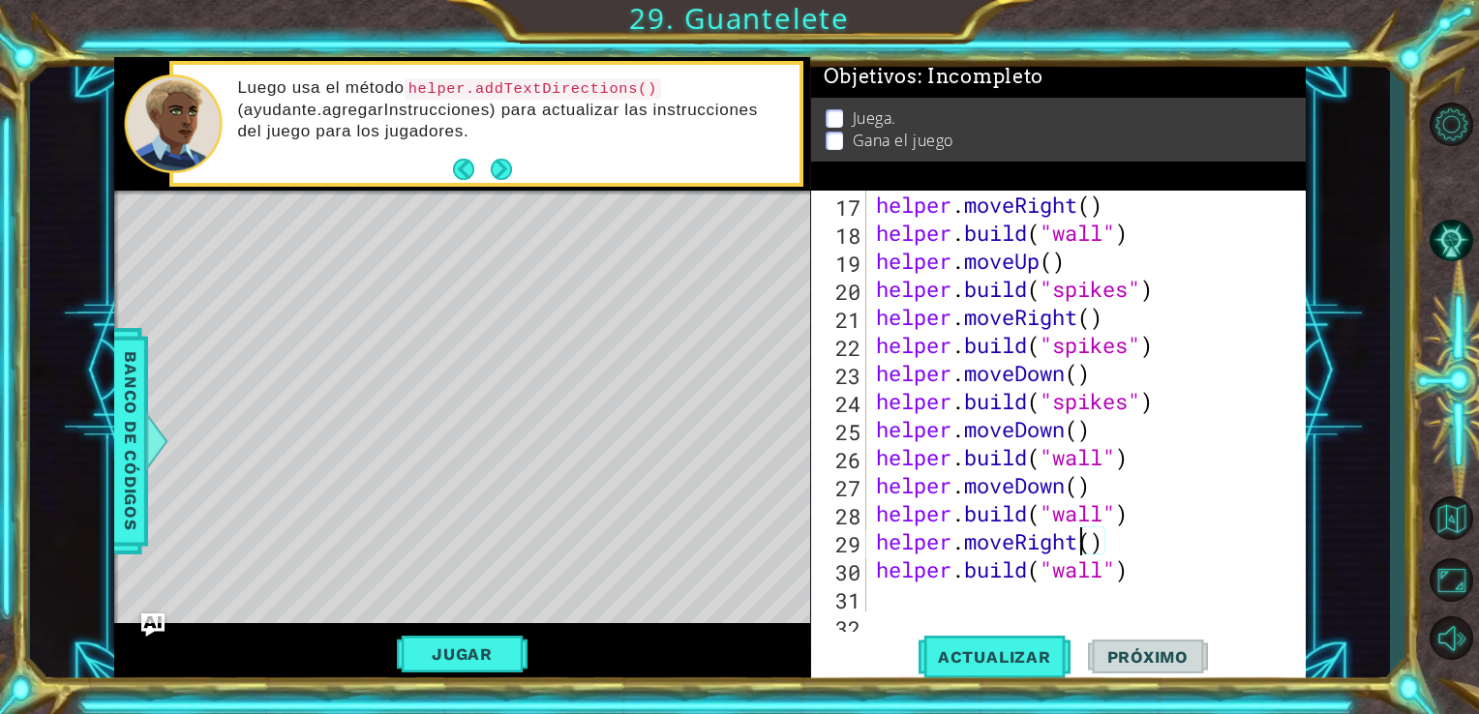
click at [1076, 546] on div "helper . moveRight ( ) helper . build ( "wall" ) helper . moveUp ( ) helper . b…" at bounding box center [1084, 429] width 425 height 477
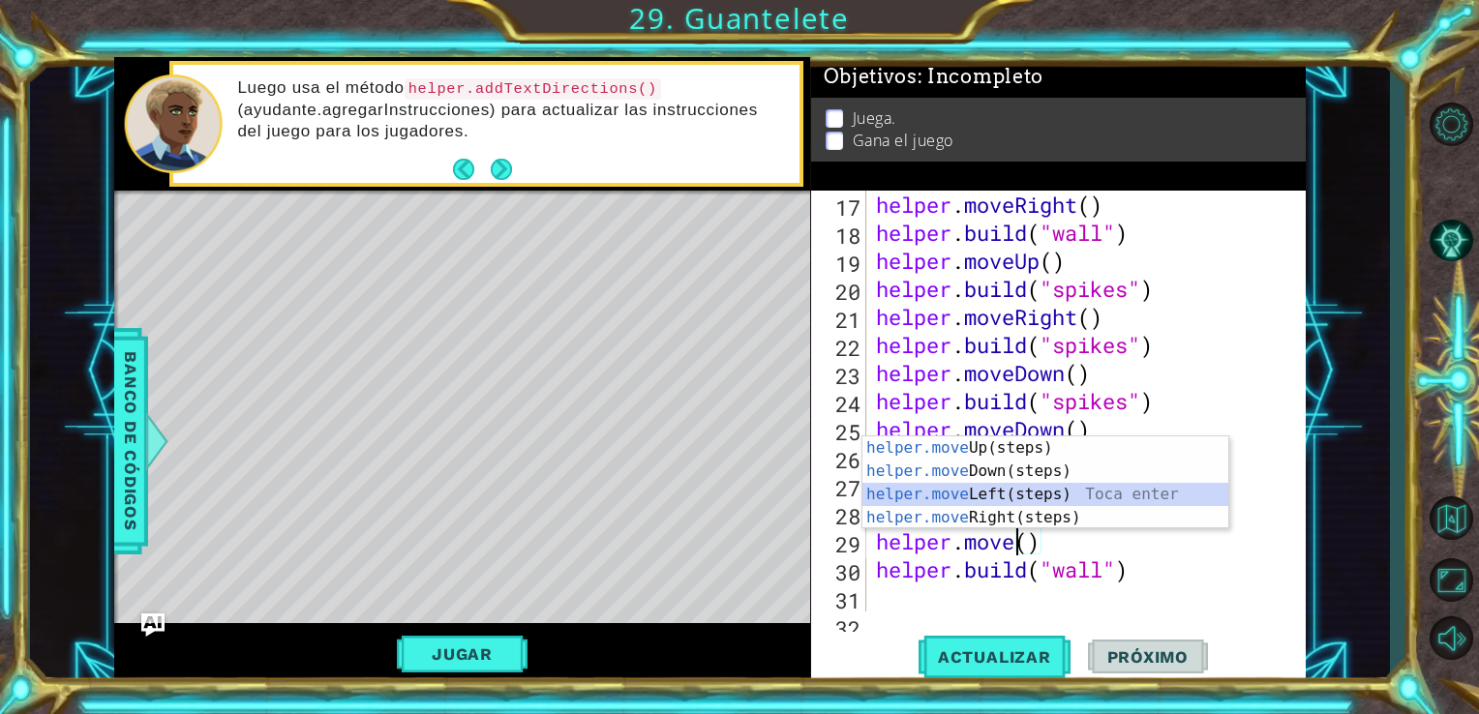
click at [1018, 487] on div "helper.move Up(steps) Toca enter helper.move Down(steps) Toca enter helper.move…" at bounding box center [1045, 506] width 366 height 139
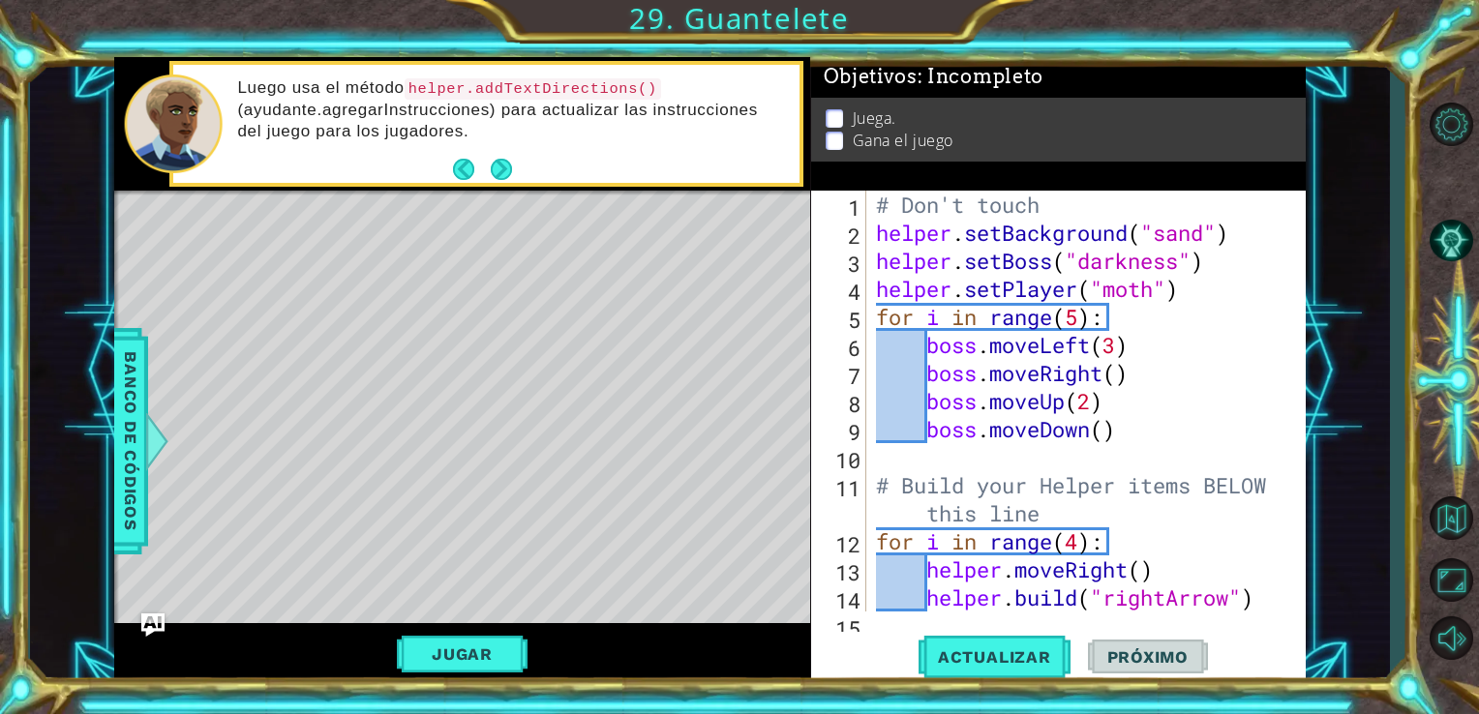
scroll to position [0, 0]
click at [1012, 215] on div "# Don't touch helper . setBackground ( "sand" ) helper . setBoss ( "darkness" )…" at bounding box center [1084, 429] width 425 height 477
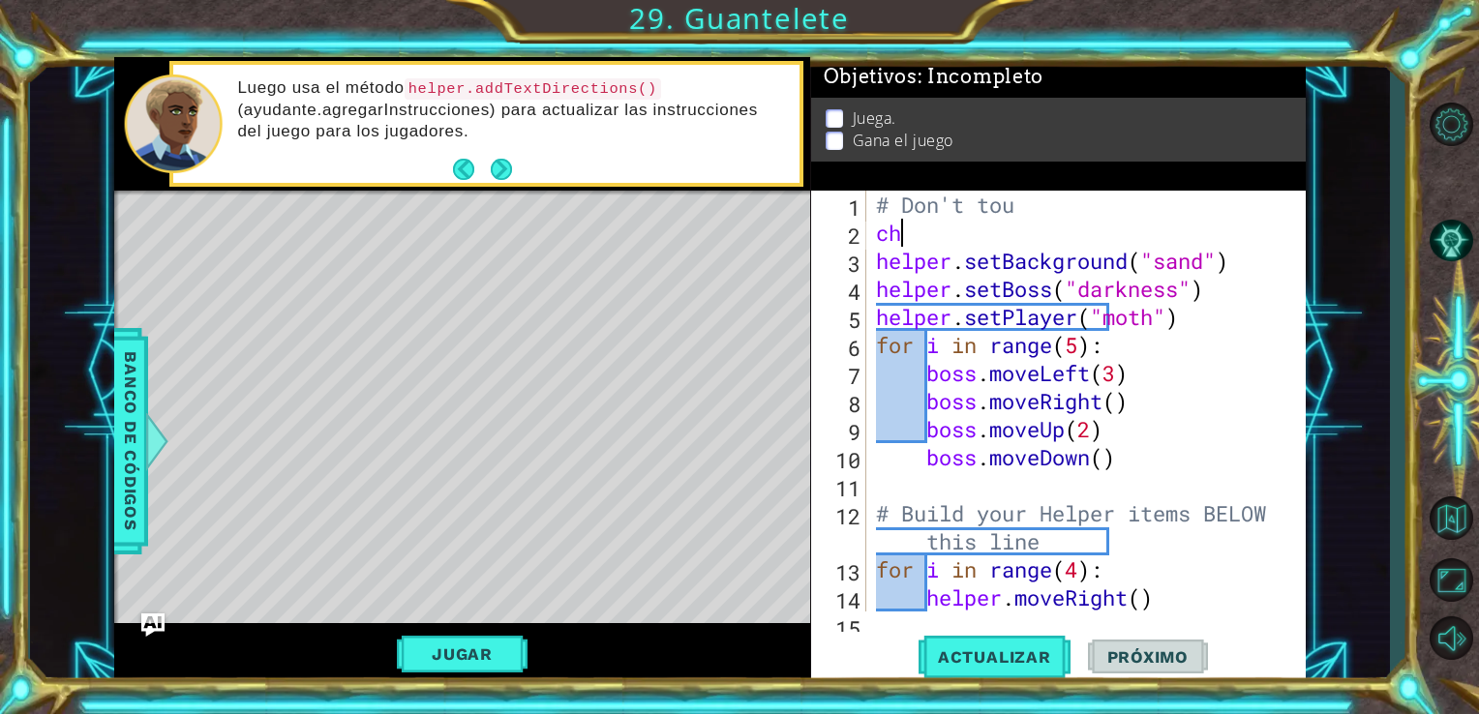
click at [950, 234] on div "# Don't tou ch helper . setBackground ( "sand" ) helper . setBoss ( "darkness" …" at bounding box center [1084, 429] width 425 height 477
type textarea "c"
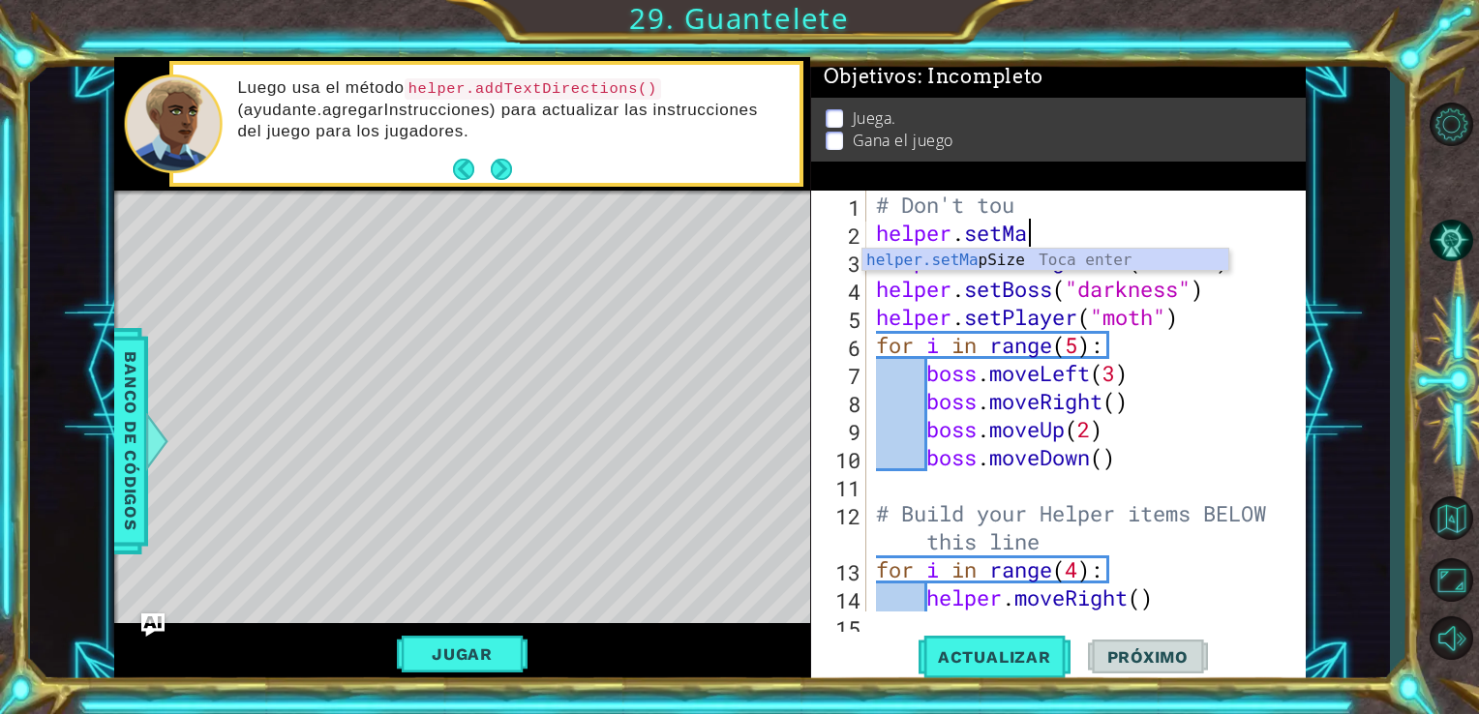
scroll to position [0, 6]
click at [1060, 263] on div "helper.setMap Size Toca enter" at bounding box center [1045, 284] width 366 height 70
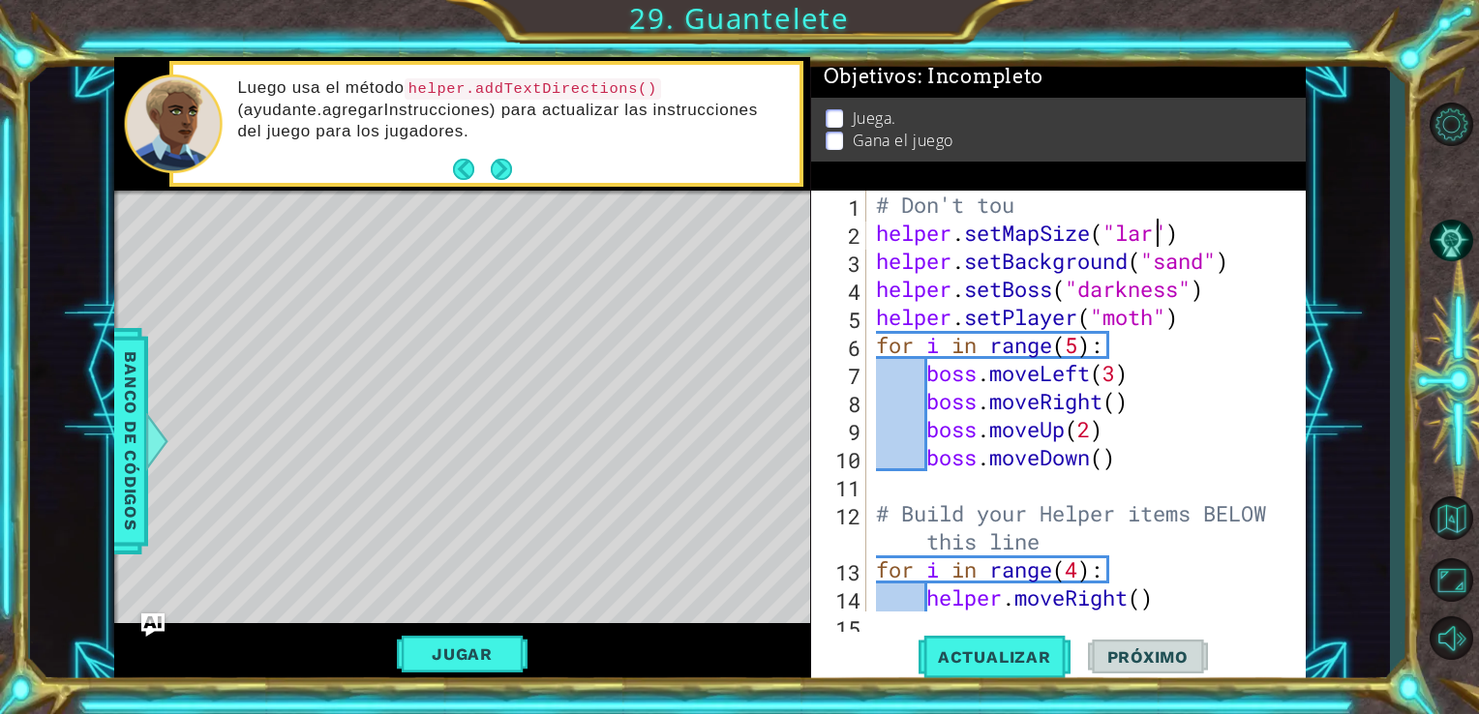
scroll to position [0, 14]
click at [1041, 666] on span "Actualizar" at bounding box center [995, 657] width 152 height 19
drag, startPoint x: 589, startPoint y: 393, endPoint x: 575, endPoint y: 523, distance: 130.4
click at [575, 523] on div "Level Map" at bounding box center [561, 476] width 894 height 570
click at [1181, 234] on div "# Don't tou helper . setMapSize ( "large" ) helper . setBackground ( "sand" ) h…" at bounding box center [1084, 429] width 425 height 477
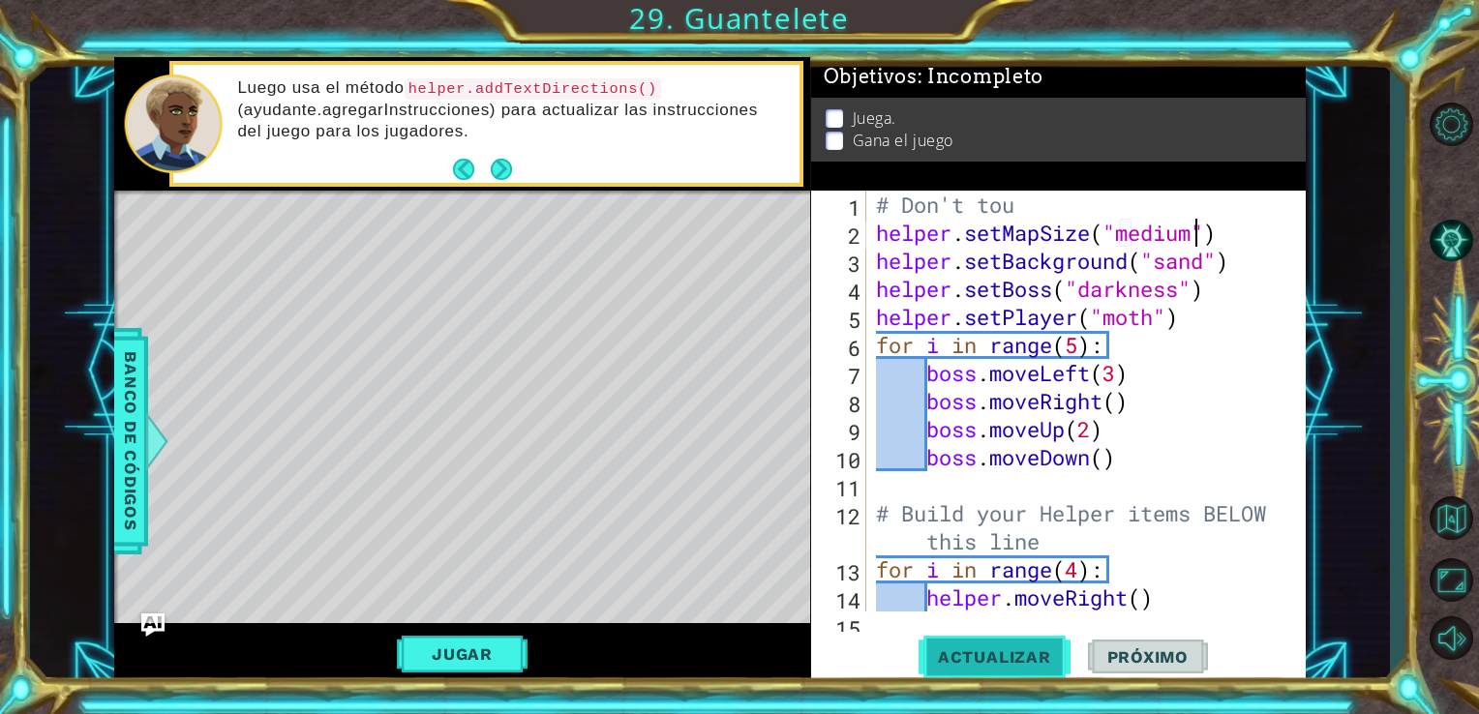
type textarea "helper.setMapSize("medium")"
click at [1001, 662] on span "Actualizar" at bounding box center [995, 657] width 152 height 19
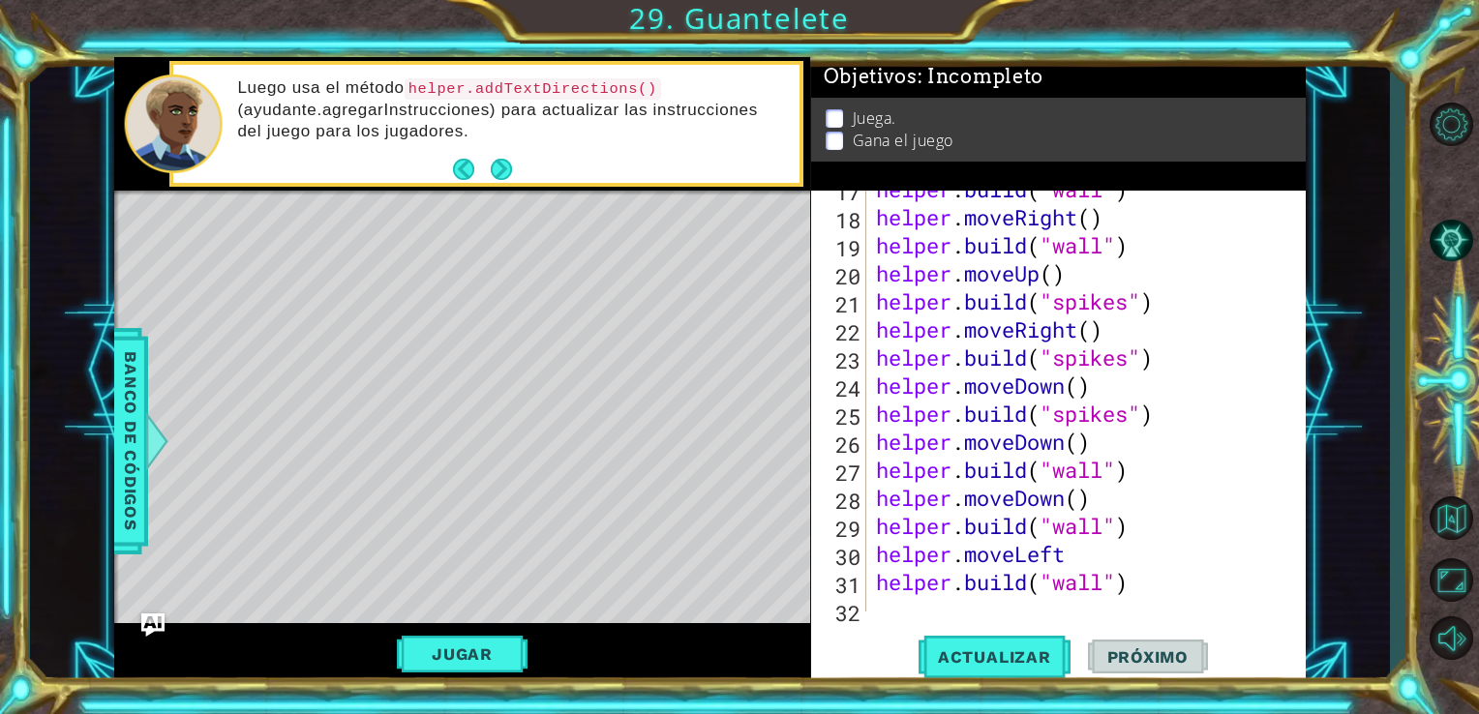
scroll to position [533, 0]
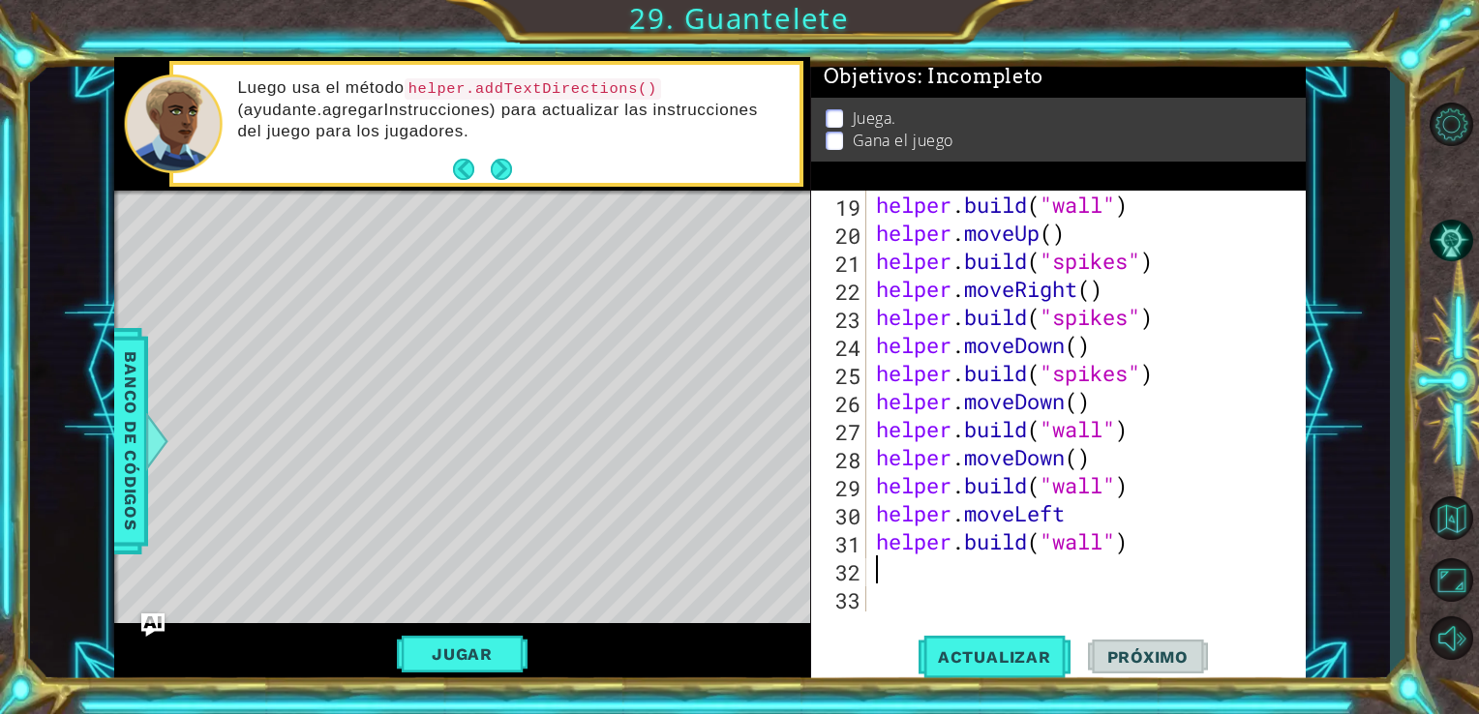
click at [929, 570] on div "helper . build ( "wall" ) helper . moveUp ( ) helper . build ( "spikes" ) helpe…" at bounding box center [1084, 429] width 425 height 477
click at [1038, 660] on span "Actualizar" at bounding box center [995, 657] width 152 height 19
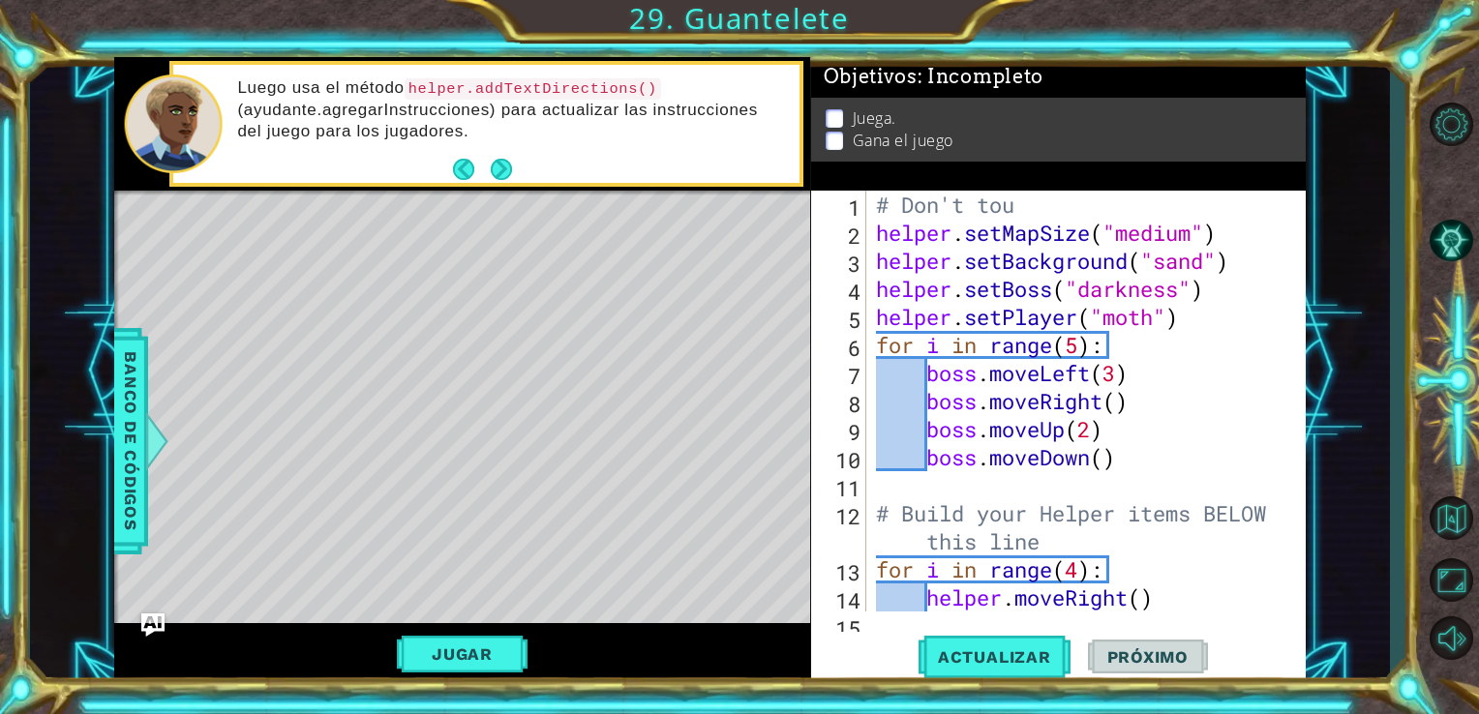
click at [1208, 239] on div "# Don't tou helper . setMapSize ( "medium" ) helper . setBackground ( "sand" ) …" at bounding box center [1084, 429] width 425 height 477
click at [1196, 240] on div "# Don't tou helper . setMapSize ( "medium" ) helper . setBackground ( "sand" ) …" at bounding box center [1084, 429] width 425 height 477
click at [976, 678] on button "Actualizar" at bounding box center [995, 656] width 152 height 49
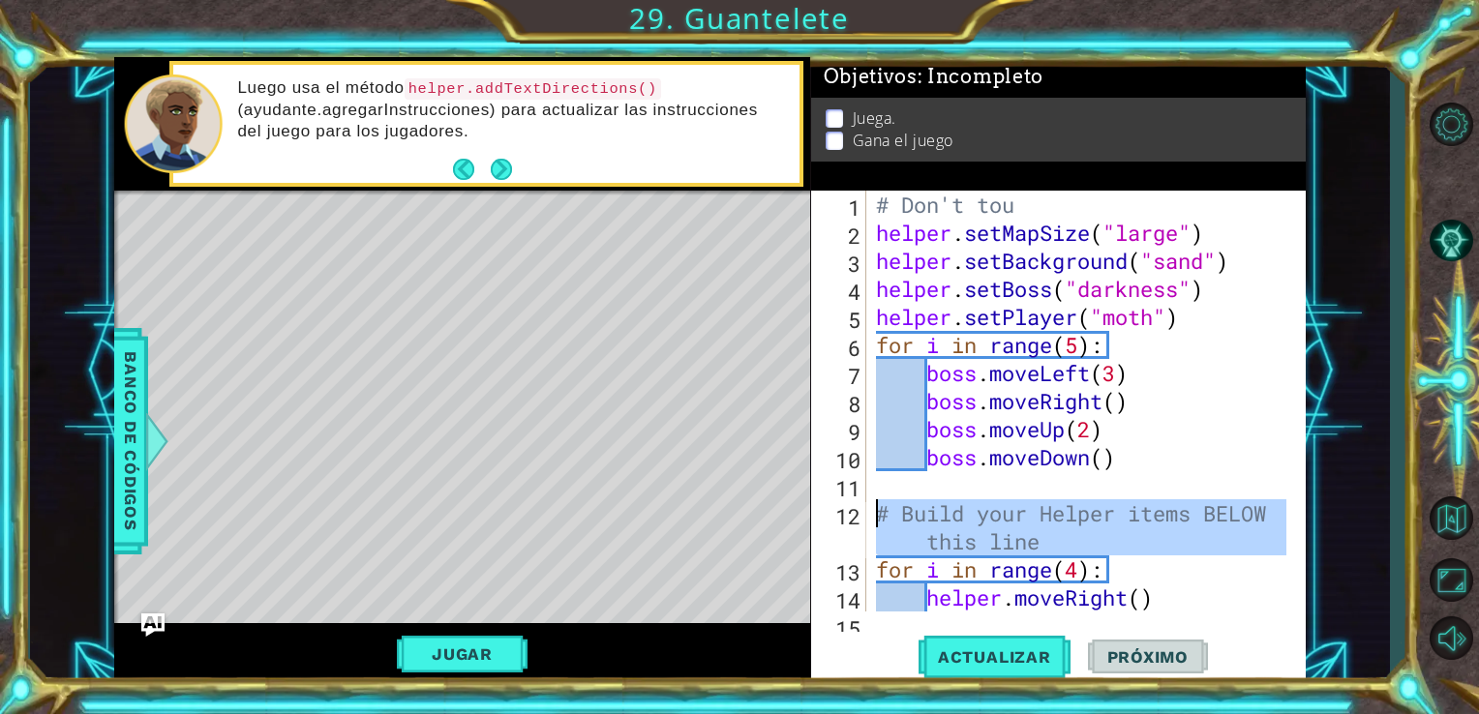
click at [824, 516] on div "12" at bounding box center [840, 530] width 51 height 56
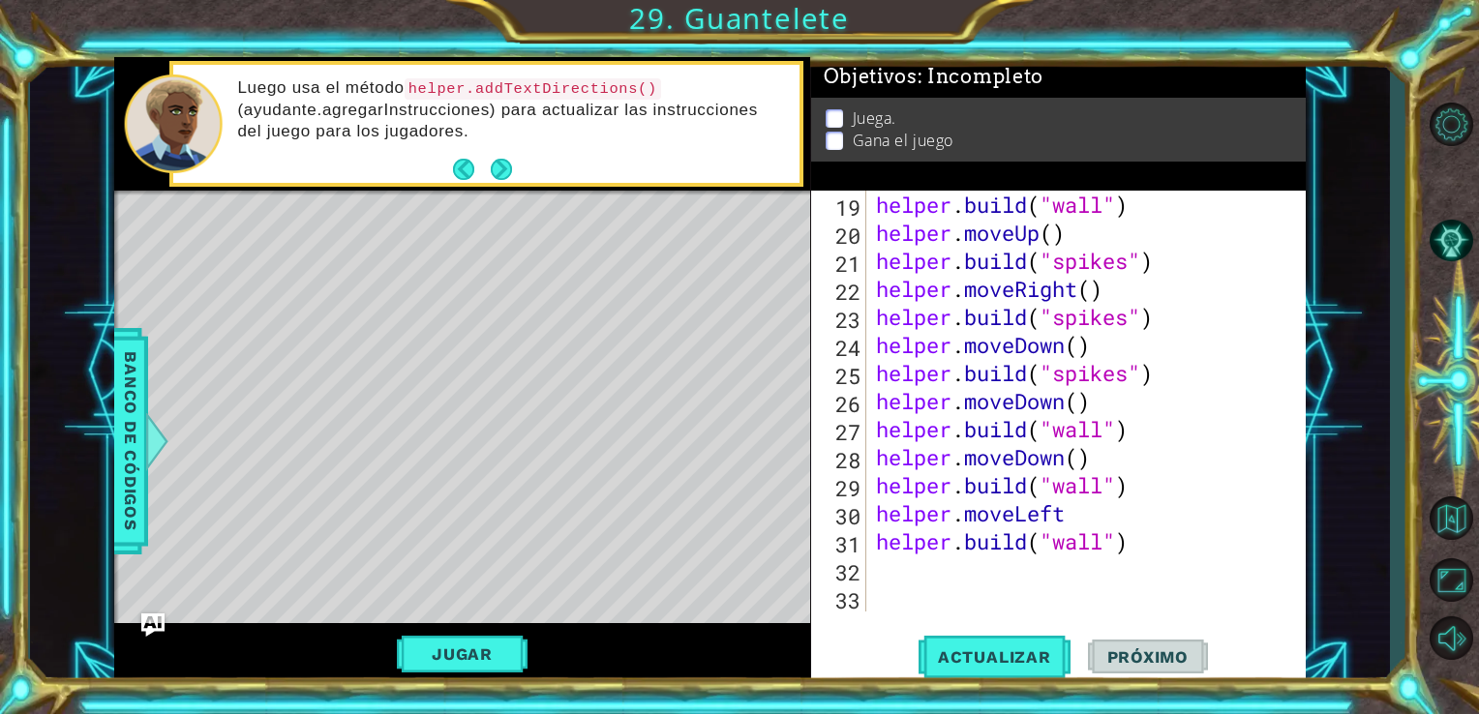
scroll to position [533, 0]
click at [1081, 514] on div "helper . build ( "wall" ) helper . moveUp ( ) helper . build ( "spikes" ) helpe…" at bounding box center [1084, 429] width 425 height 477
type textarea "helper.moveLeft"
click at [1082, 584] on div "helper . build ( "wall" ) helper . moveUp ( ) helper . build ( "spikes" ) helpe…" at bounding box center [1084, 429] width 425 height 477
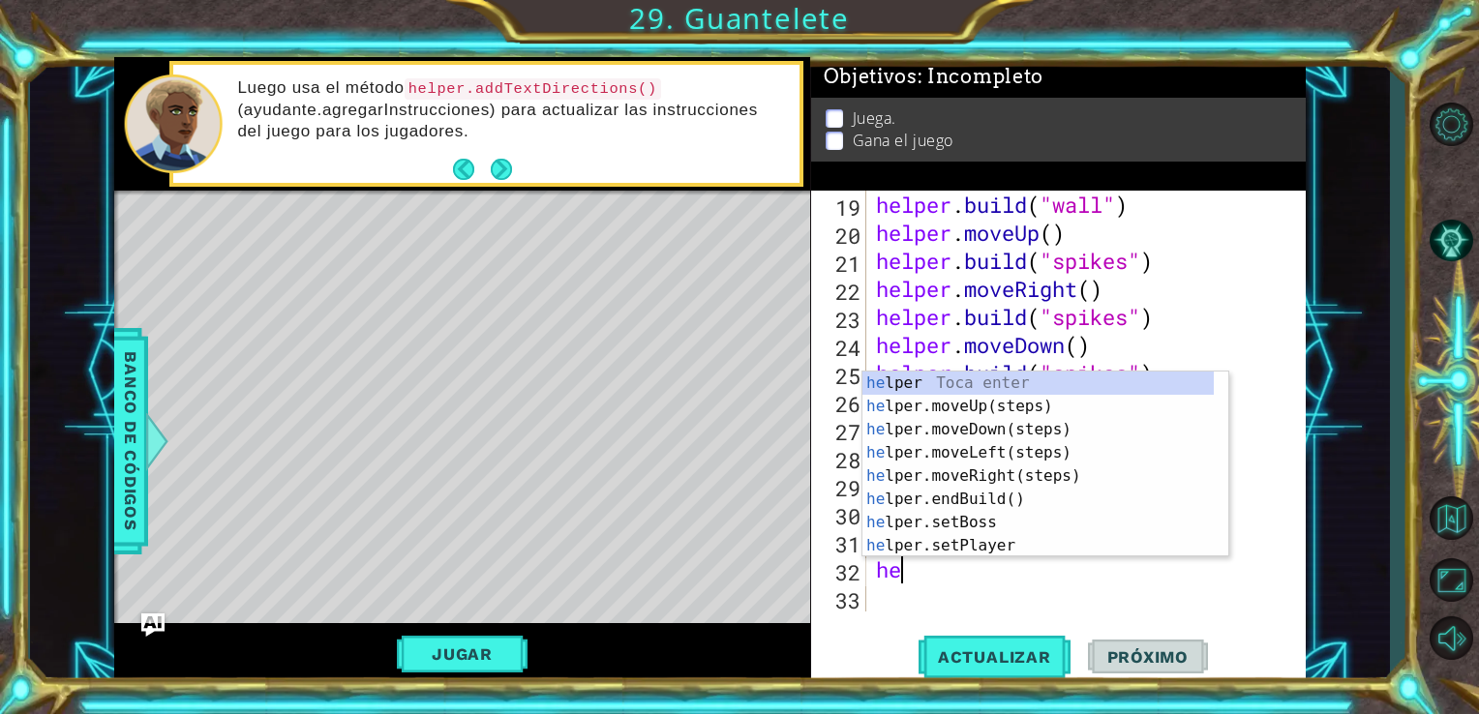
scroll to position [0, 0]
type textarea "helper"
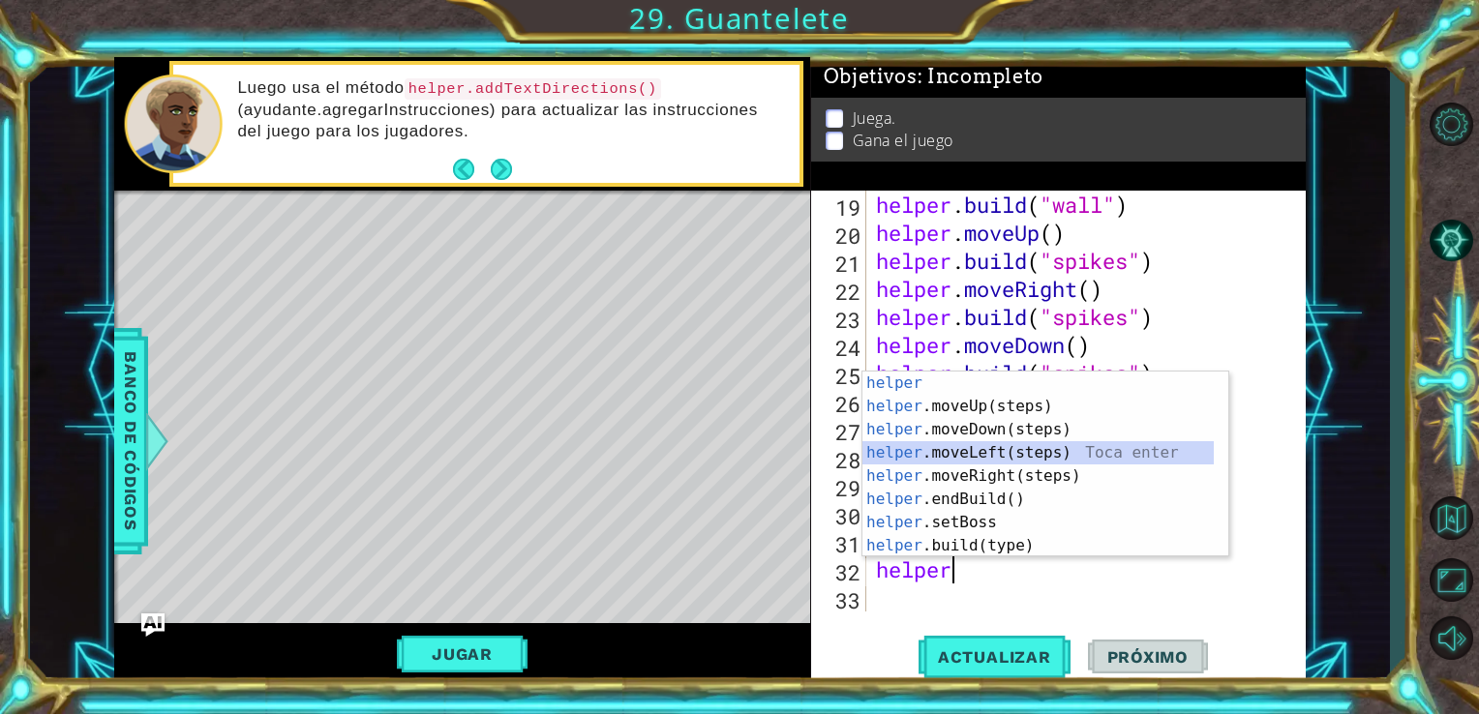
click at [1045, 456] on div "helper Toca enter helper .moveUp(steps) Toca enter helper .moveDown(steps) Toca…" at bounding box center [1037, 488] width 351 height 232
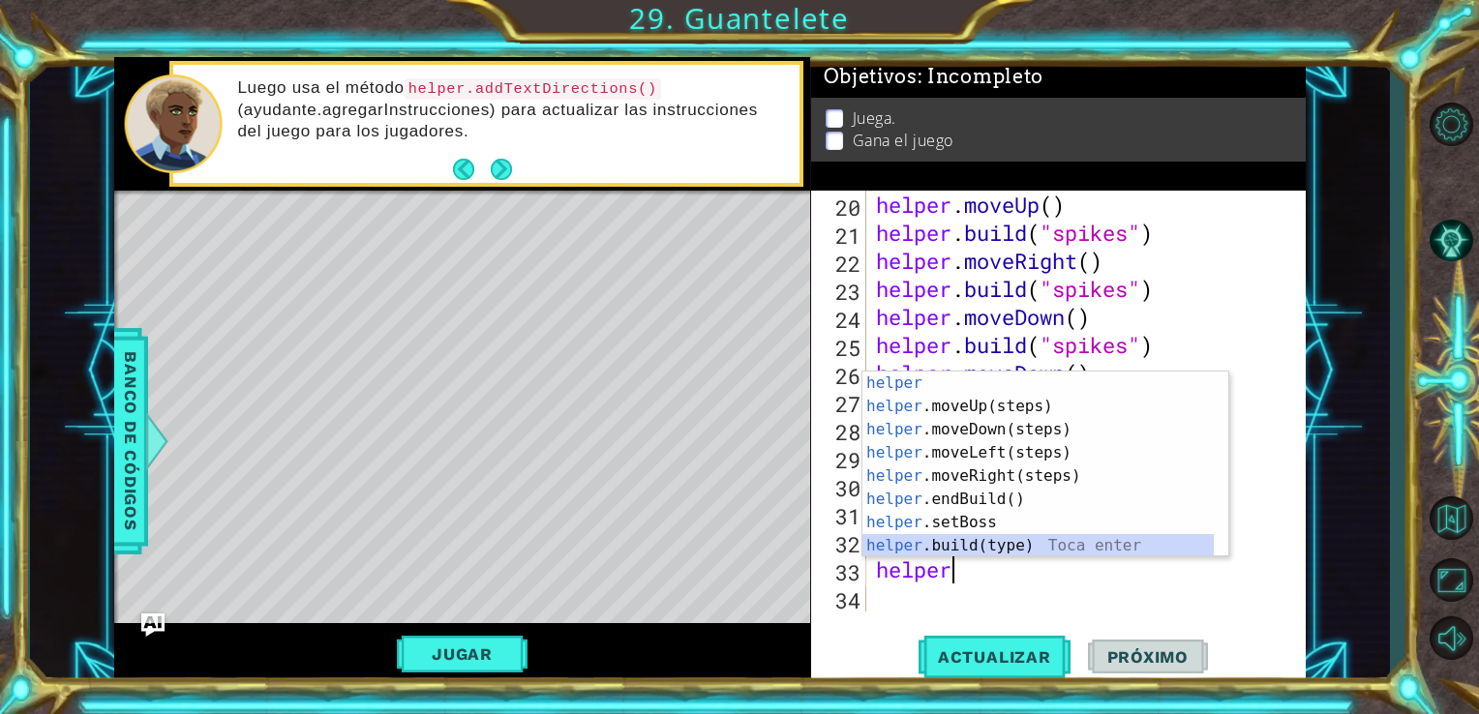
click at [971, 549] on div "helper Toca enter helper .moveUp(steps) Toca enter helper .moveDown(steps) Toca…" at bounding box center [1037, 488] width 351 height 232
type textarea "[DOMAIN_NAME]("wall")"
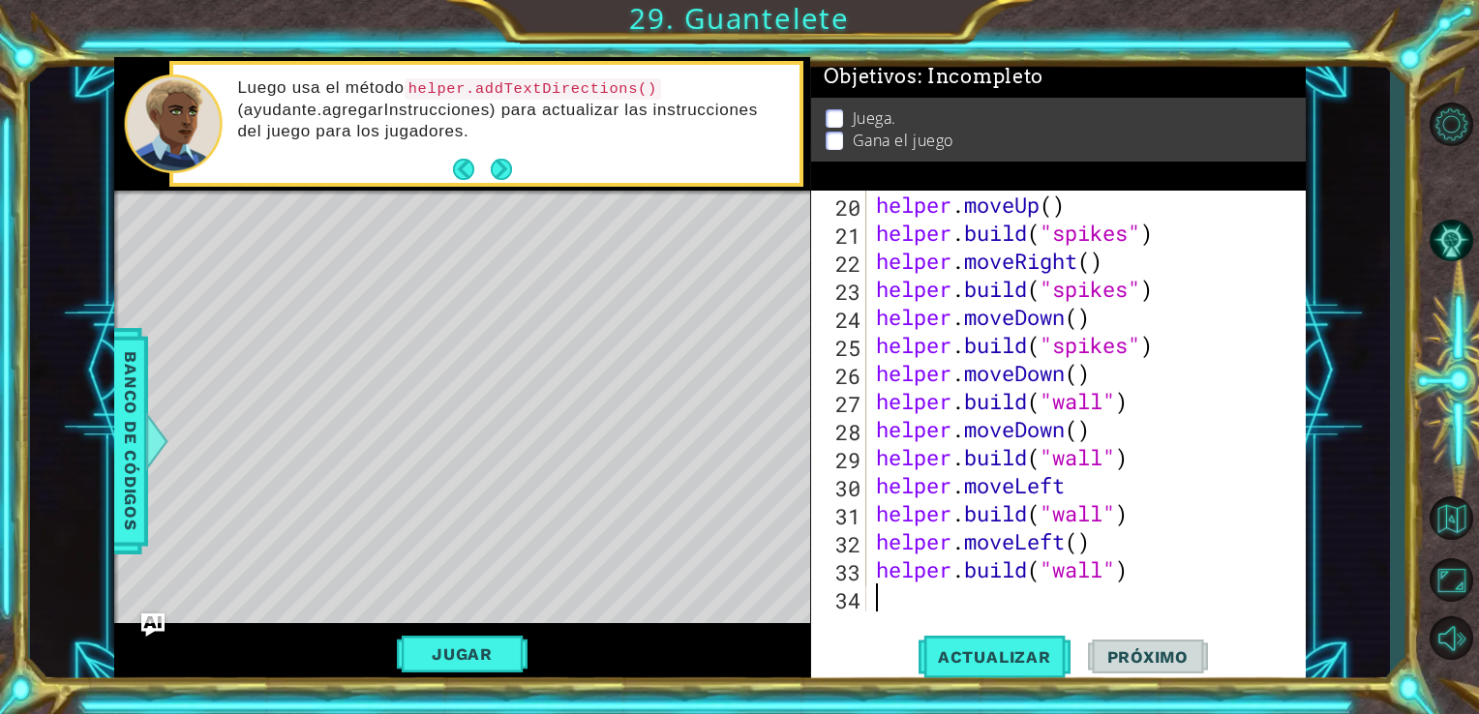
click at [902, 604] on div "helper . moveUp ( ) helper . build ( "spikes" ) helper . moveRight ( ) helper .…" at bounding box center [1084, 429] width 425 height 477
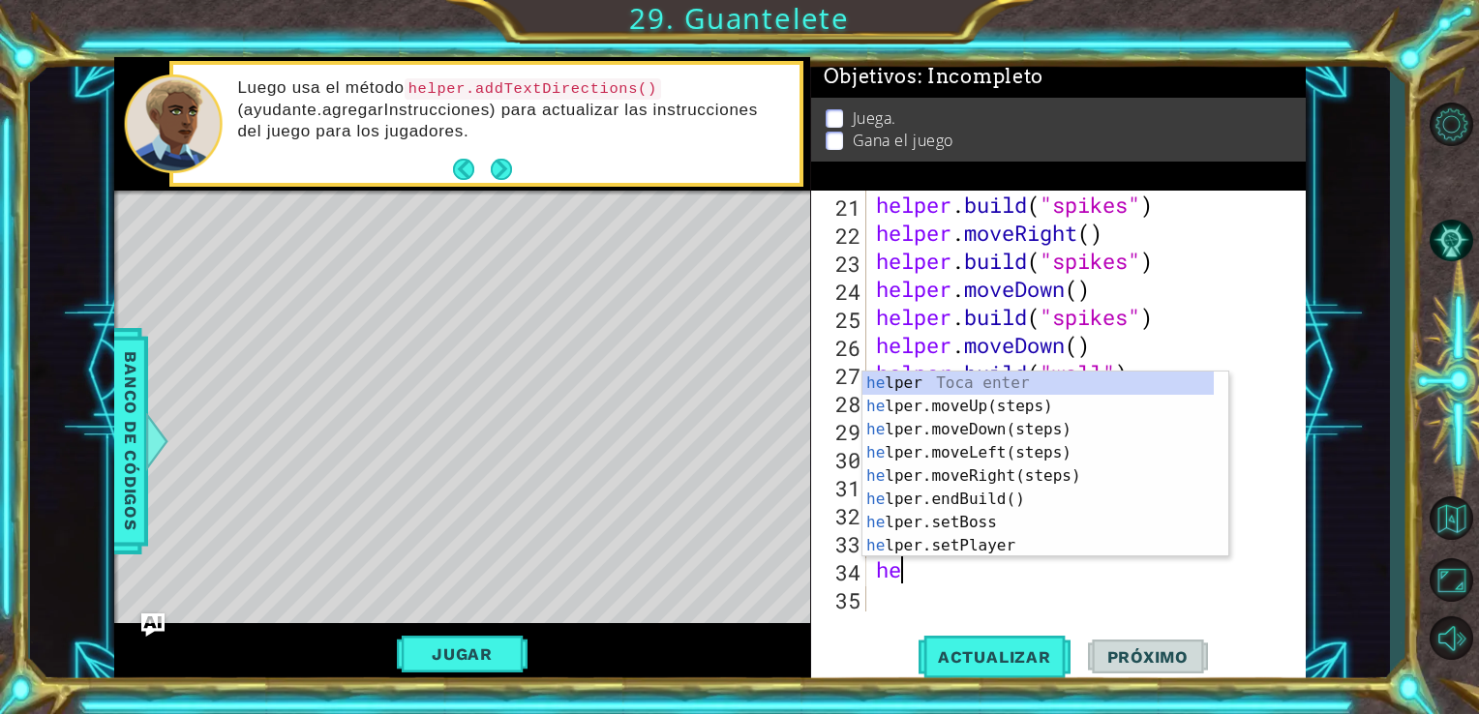
scroll to position [0, 0]
type textarea "helper"
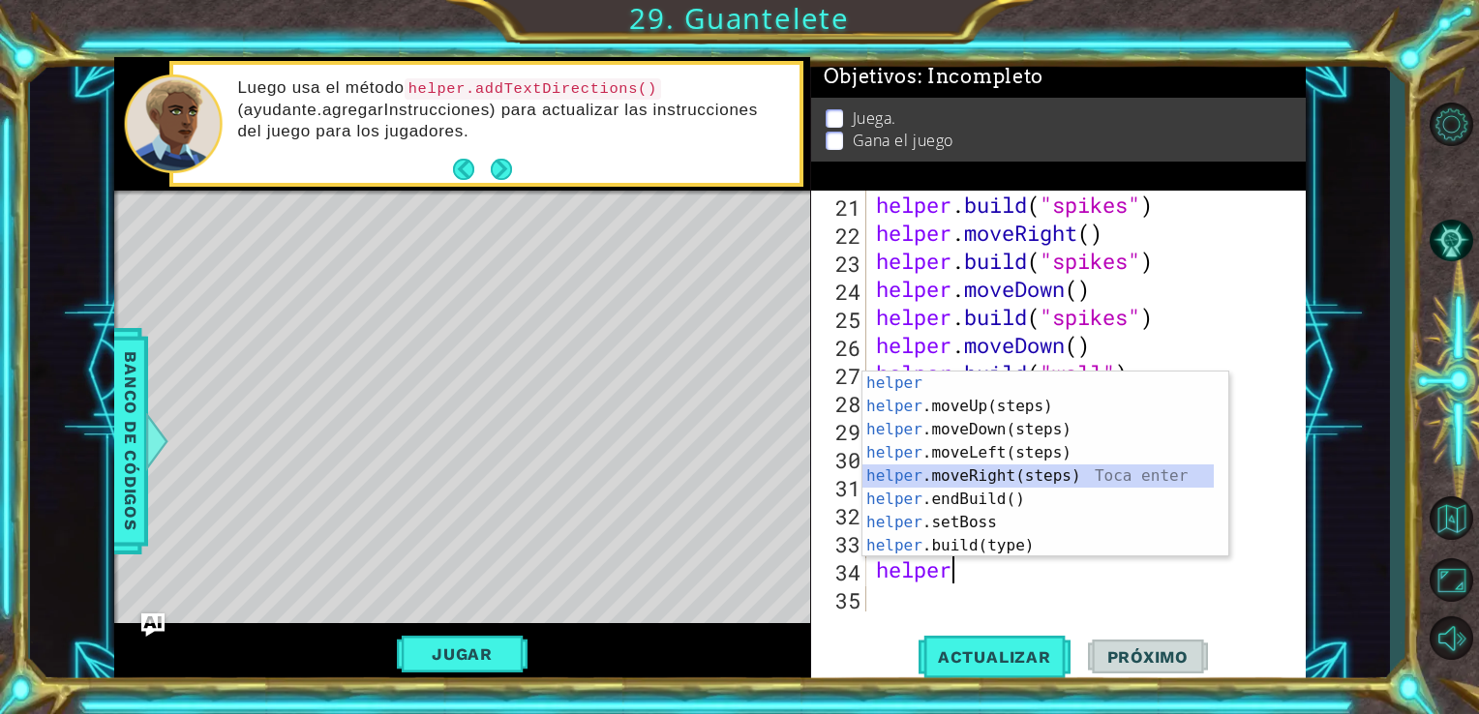
click at [990, 470] on div "helper Toca enter helper .moveUp(steps) Toca enter helper .moveDown(steps) Toca…" at bounding box center [1037, 488] width 351 height 232
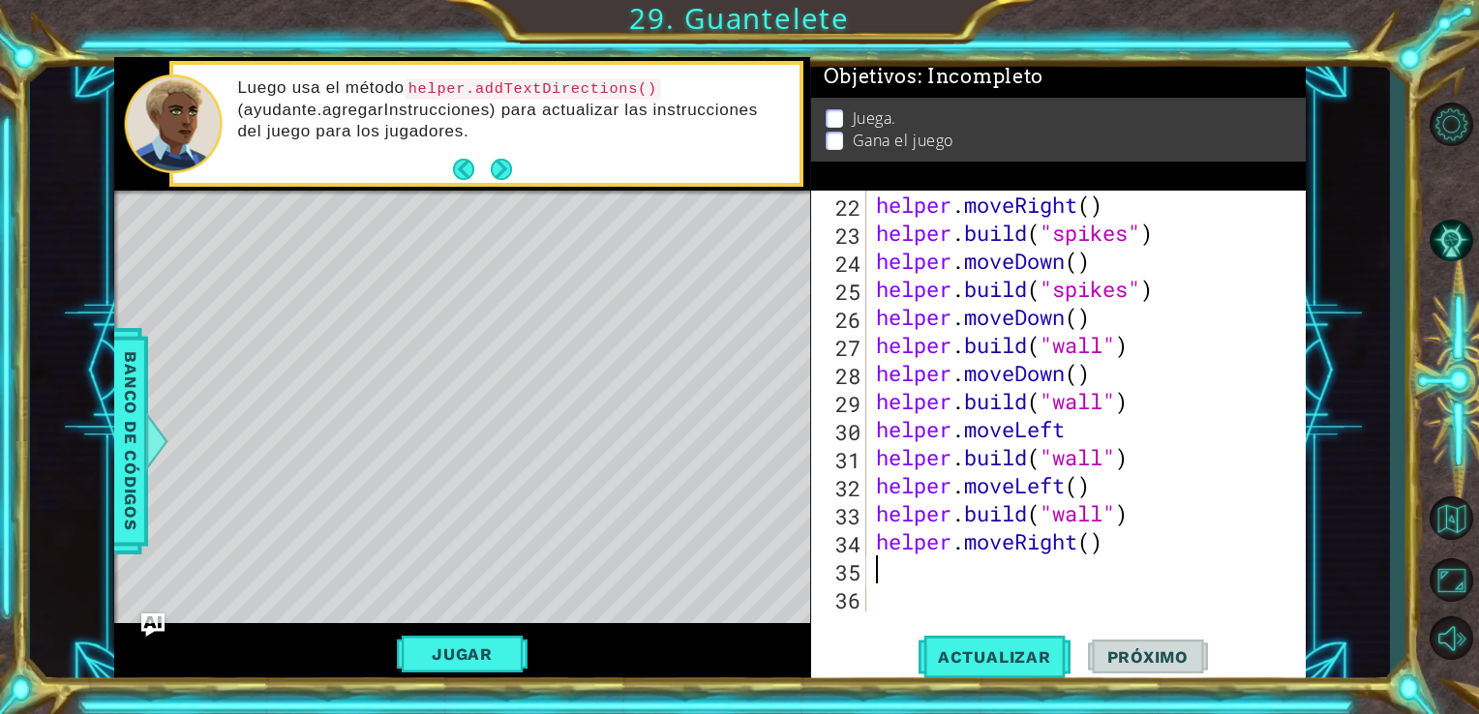
scroll to position [617, 0]
click at [999, 656] on span "Actualizar" at bounding box center [995, 657] width 152 height 19
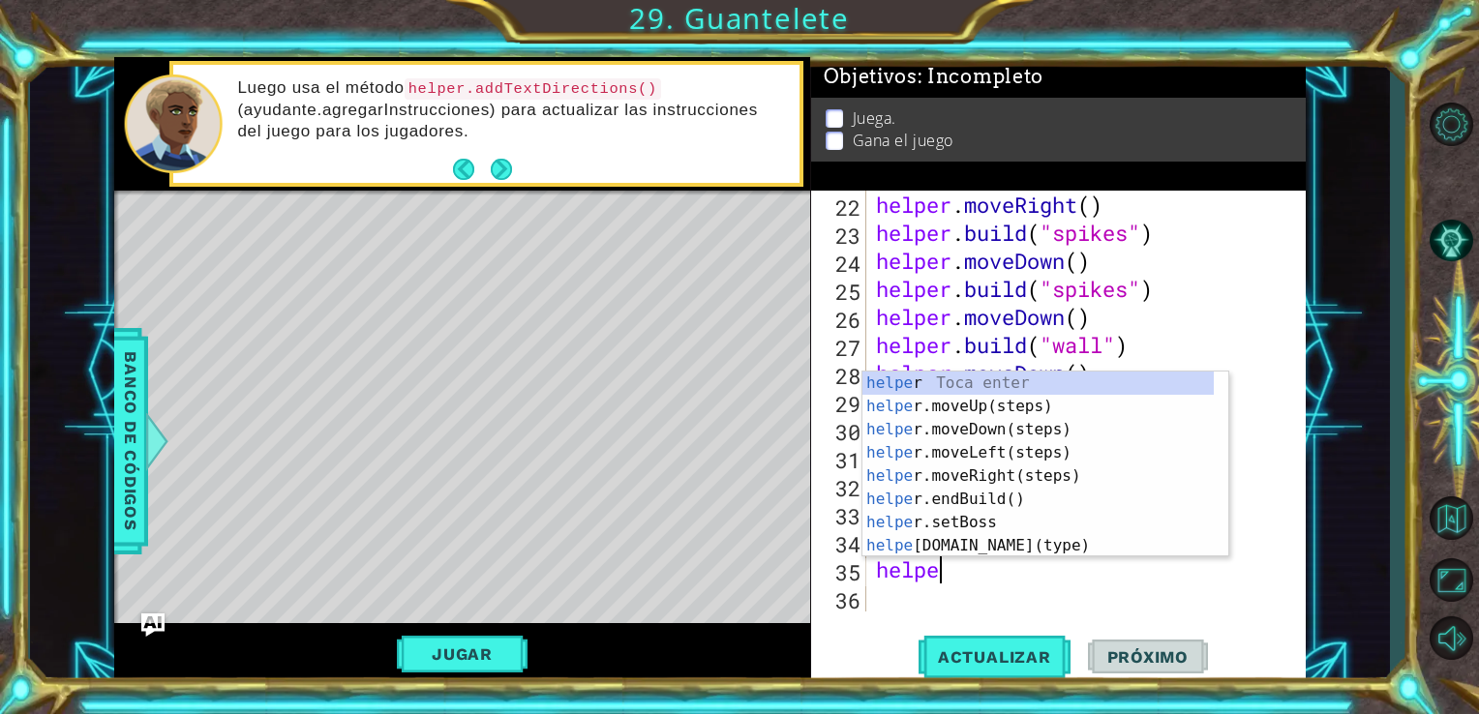
scroll to position [0, 2]
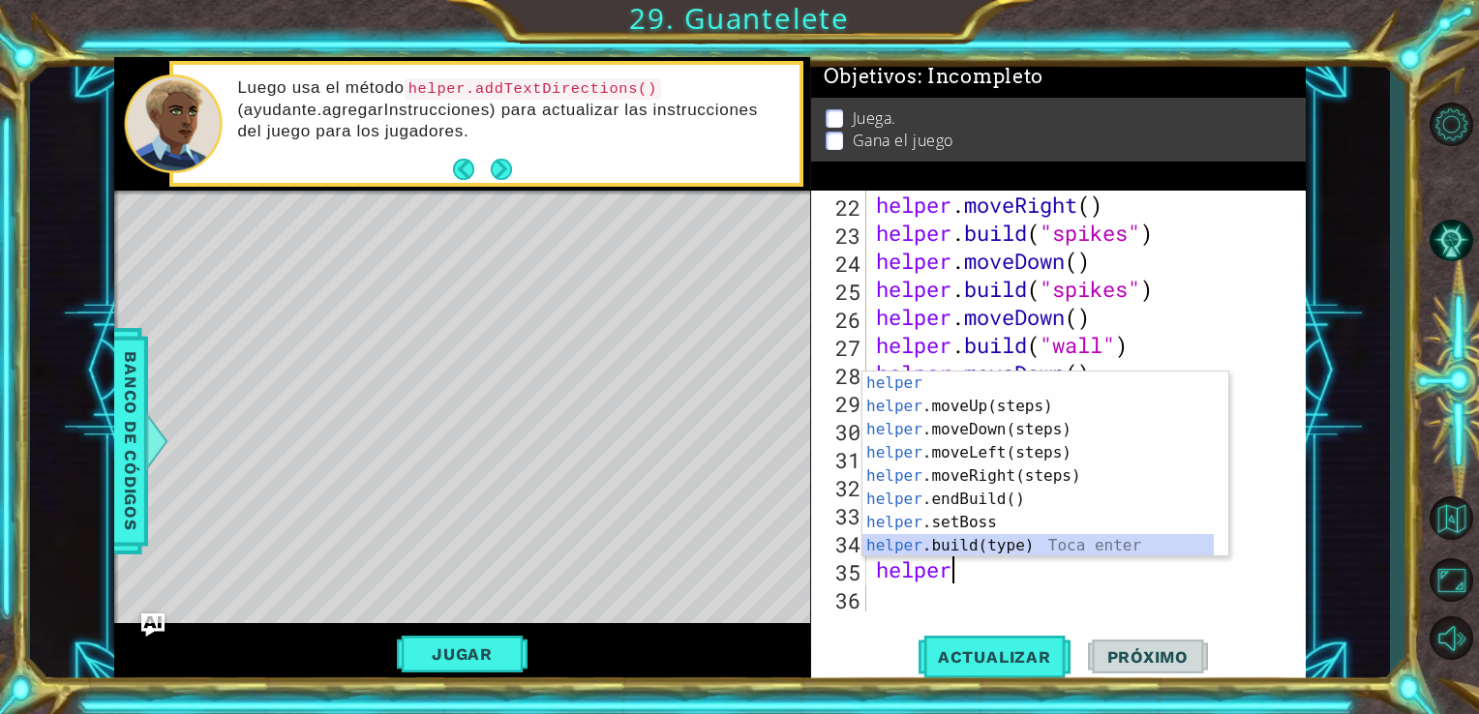
click at [955, 543] on div "helper Toca enter helper .moveUp(steps) Toca enter helper .moveDown(steps) Toca…" at bounding box center [1037, 488] width 351 height 232
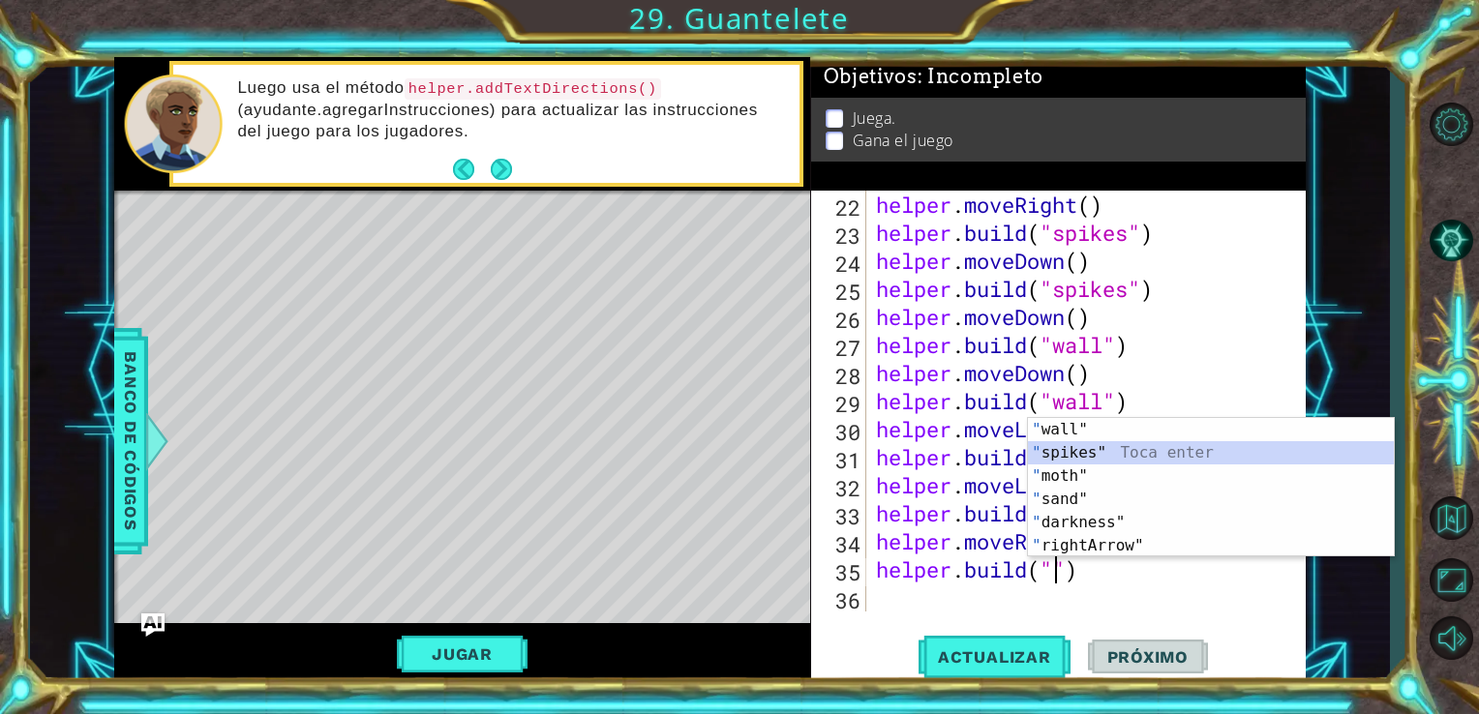
click at [1104, 458] on div "" wall" Toca enter " spikes" Toca enter " moth" Toca enter " sand" Toca enter "…" at bounding box center [1211, 511] width 366 height 186
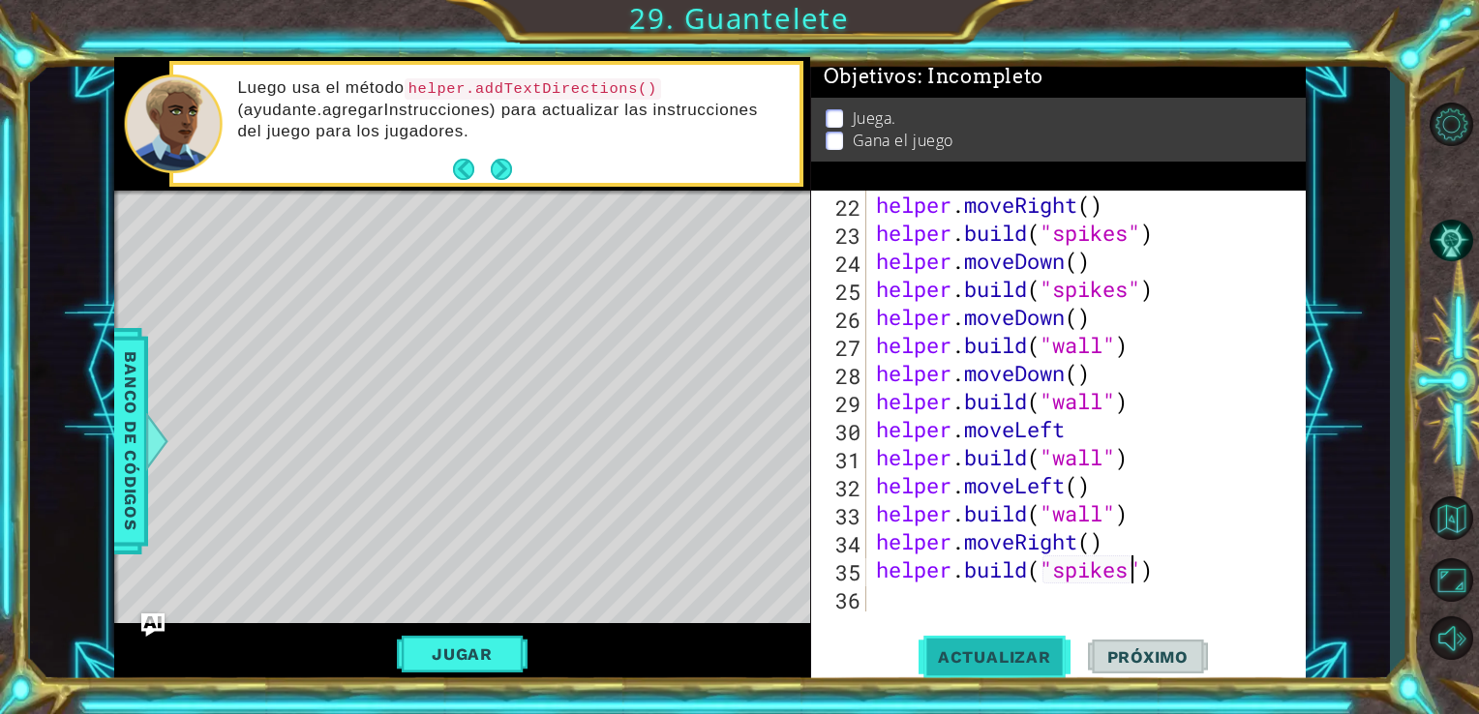
type textarea "[DOMAIN_NAME]("spikes")"
click at [1051, 644] on button "Actualizar" at bounding box center [995, 656] width 152 height 49
click at [902, 602] on div "helper . moveRight ( ) helper . build ( "spikes" ) helper . moveDown ( ) helper…" at bounding box center [1084, 429] width 425 height 477
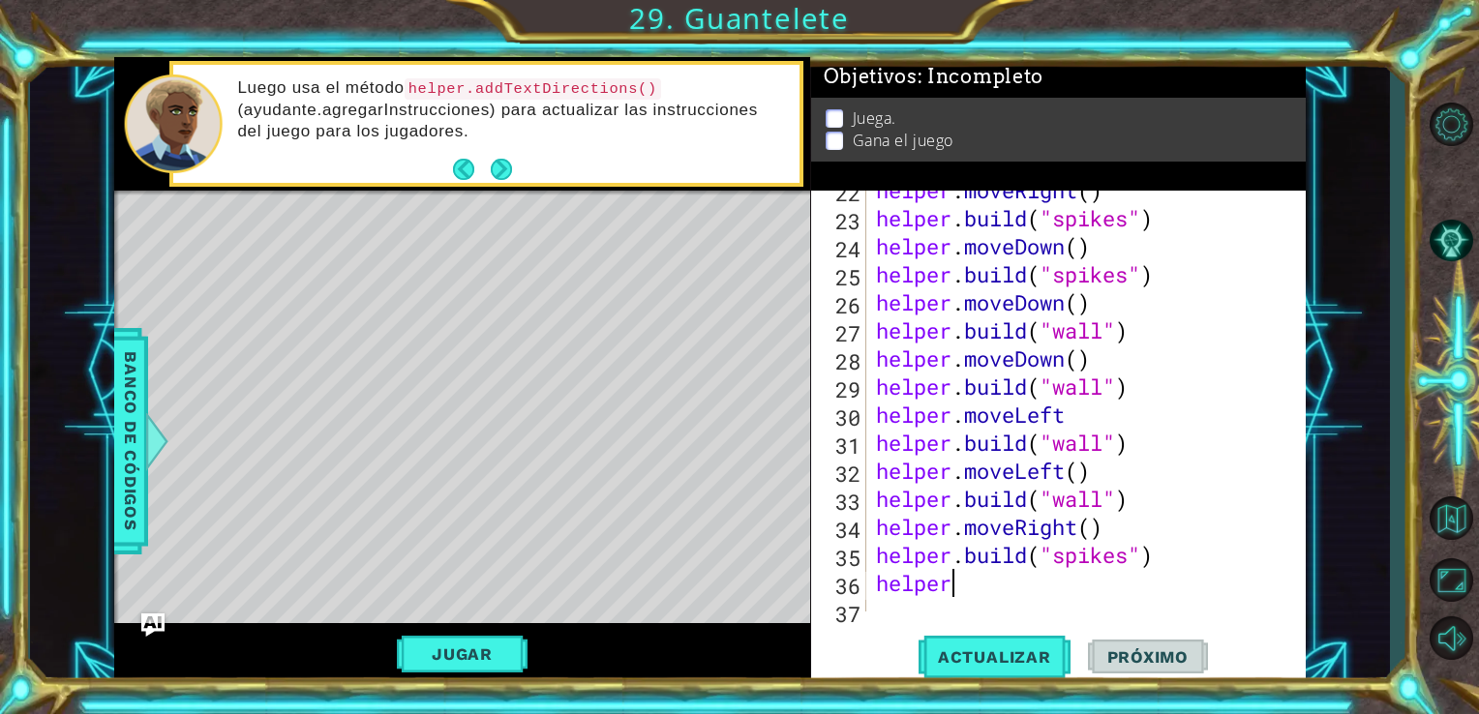
scroll to position [646, 0]
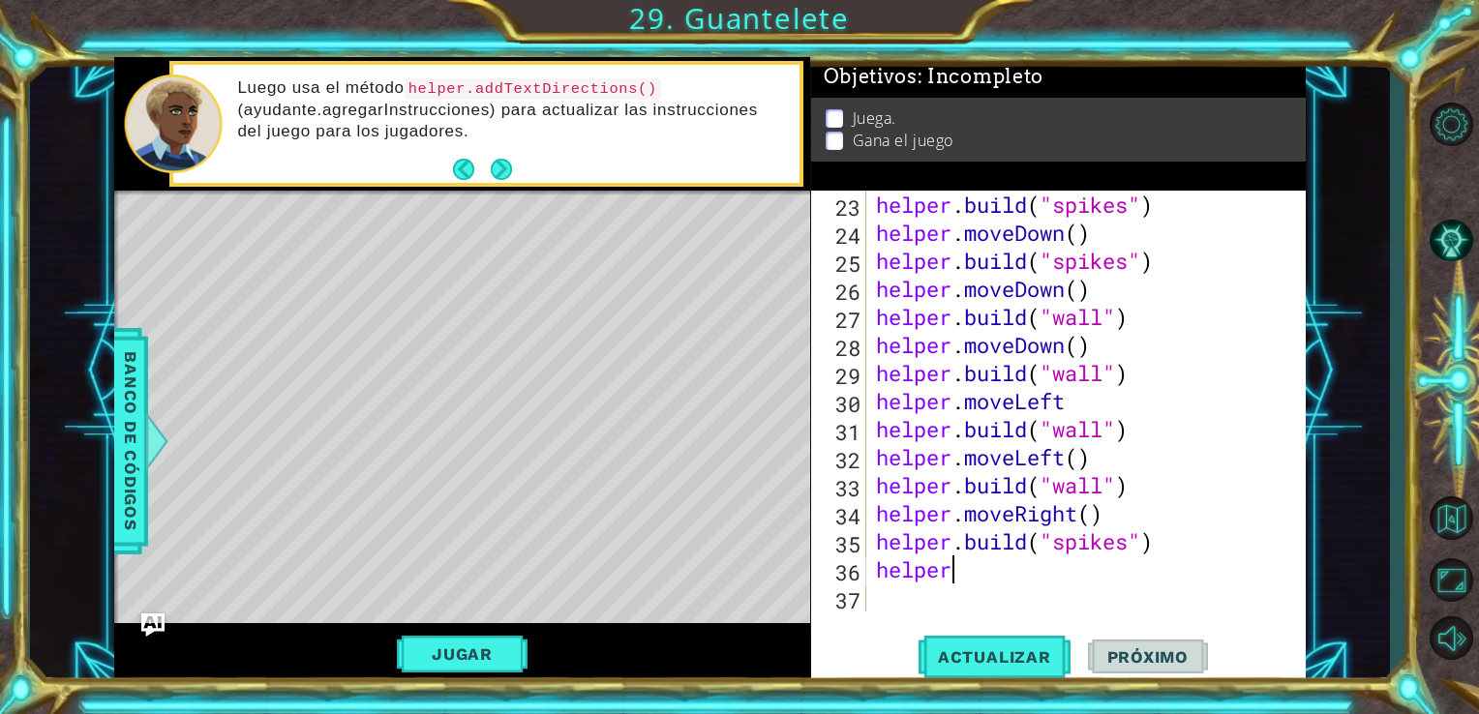
type textarea "helper."
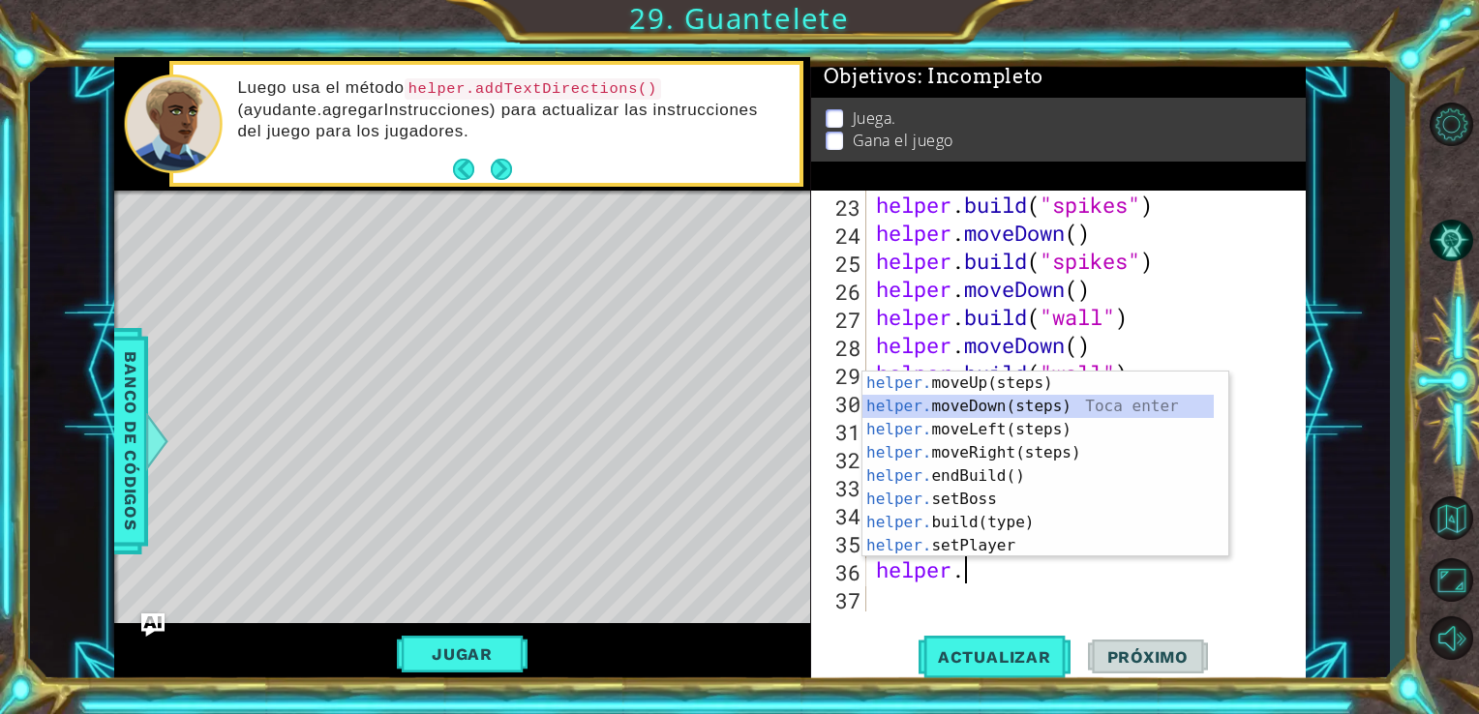
click at [1041, 403] on div "helper. moveUp(steps) Toca enter helper. moveDown(steps) Toca enter helper. mov…" at bounding box center [1037, 488] width 351 height 232
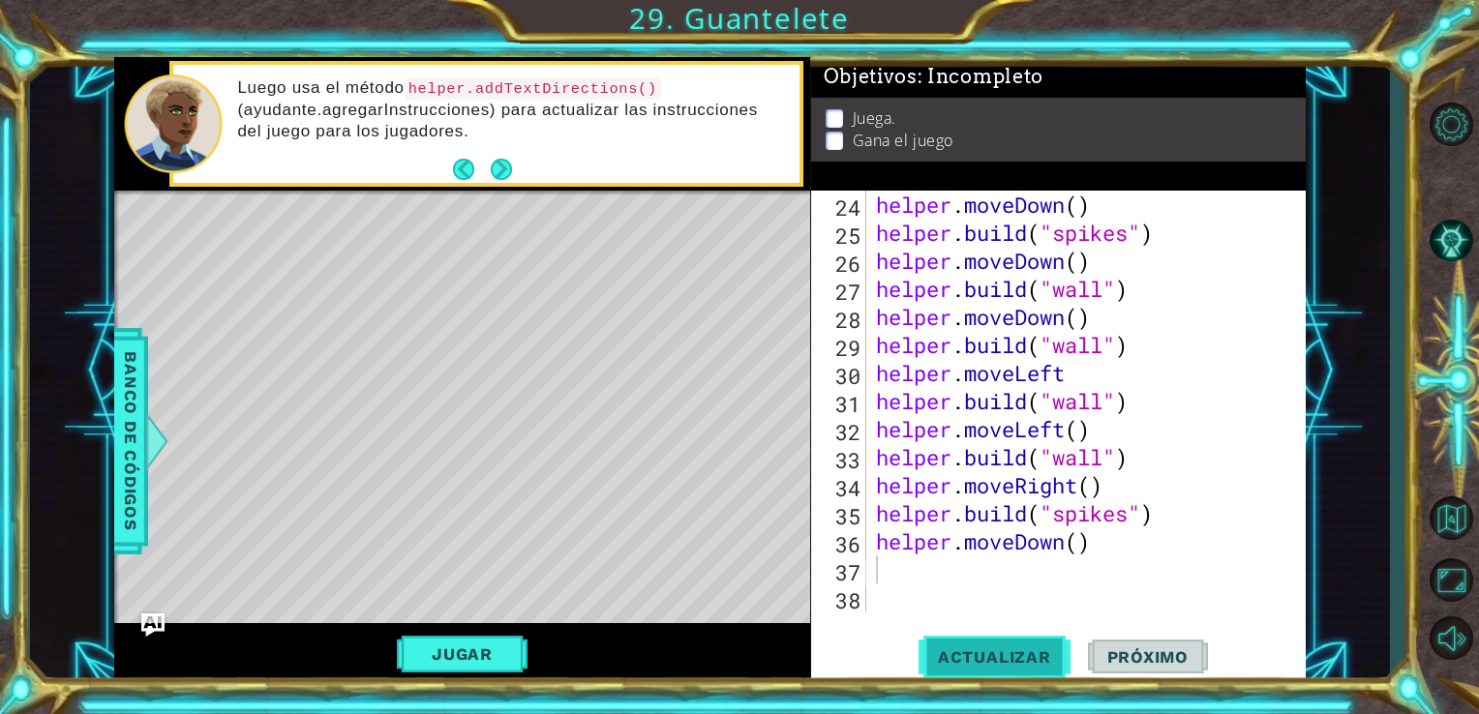
click at [963, 652] on span "Actualizar" at bounding box center [995, 657] width 152 height 19
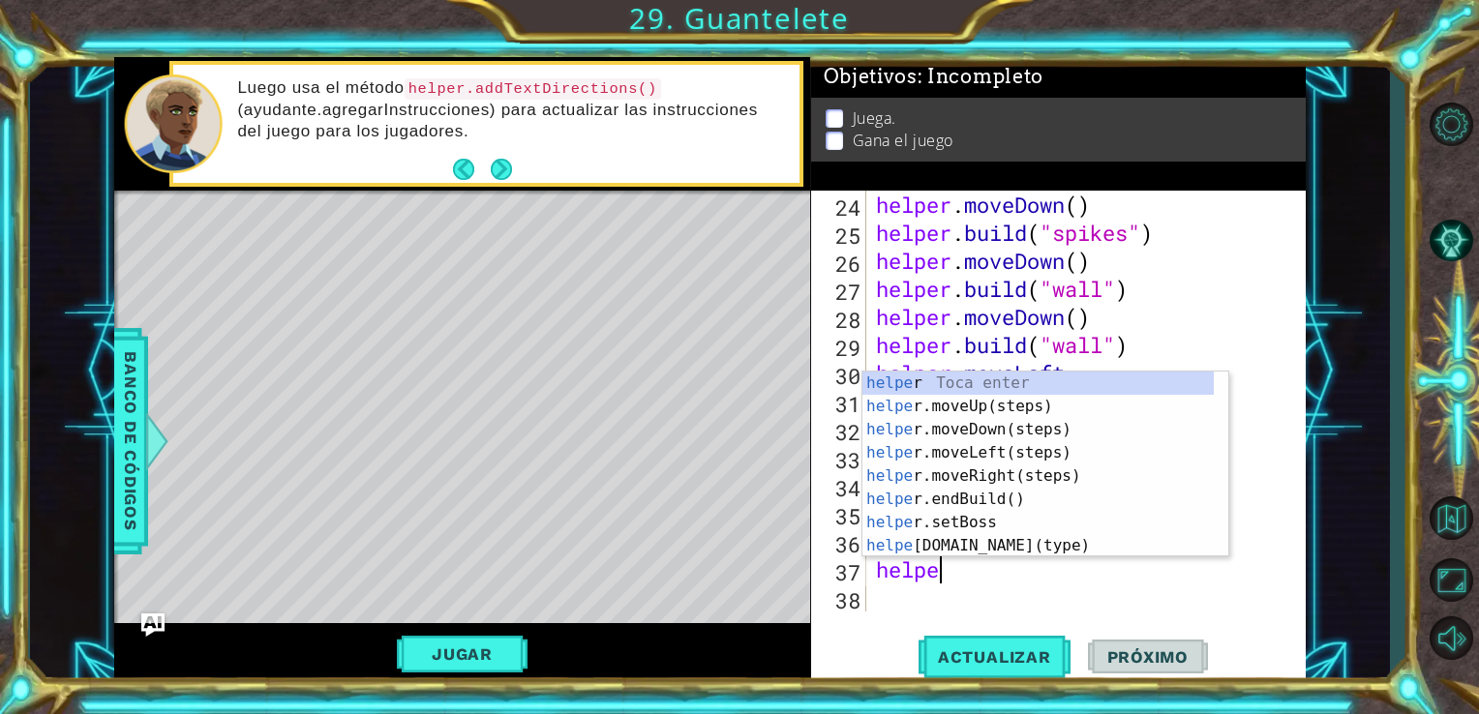
scroll to position [0, 2]
type textarea "helper."
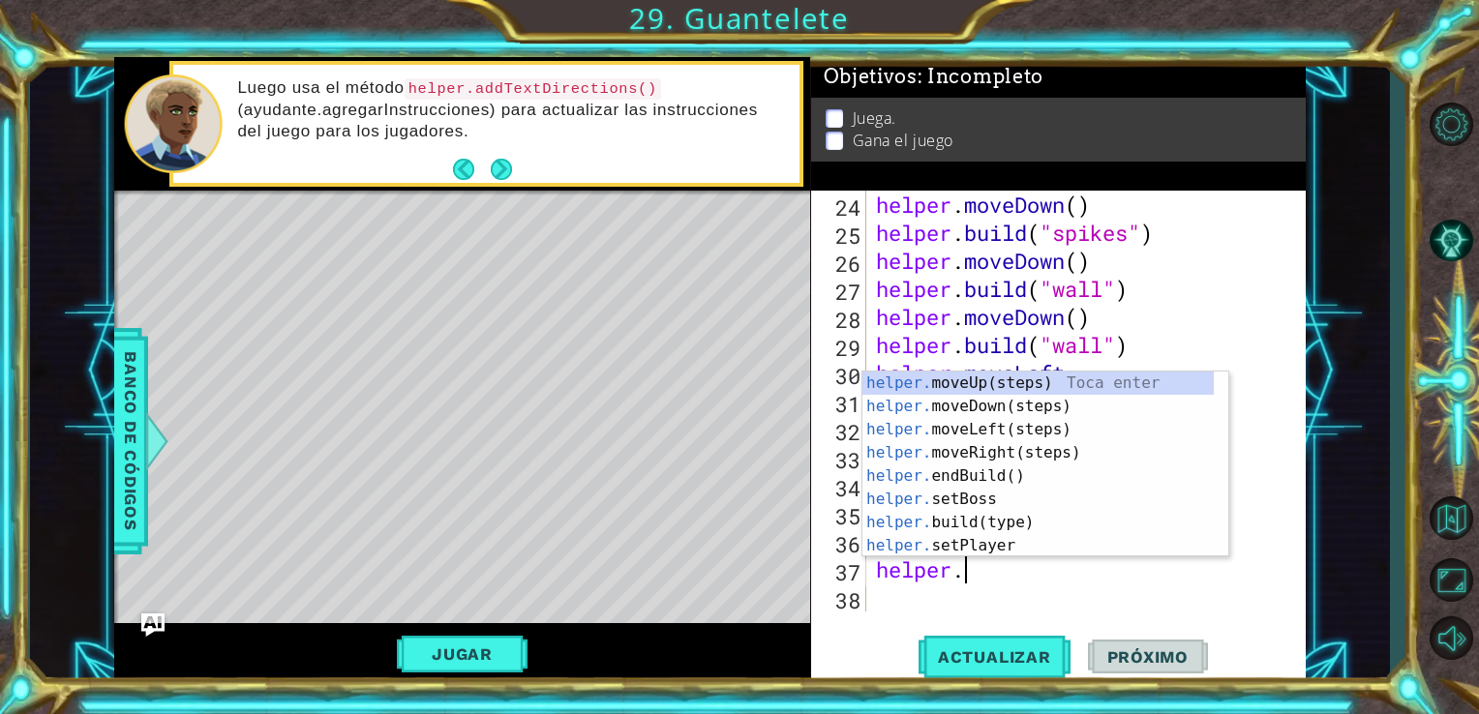
scroll to position [0, 3]
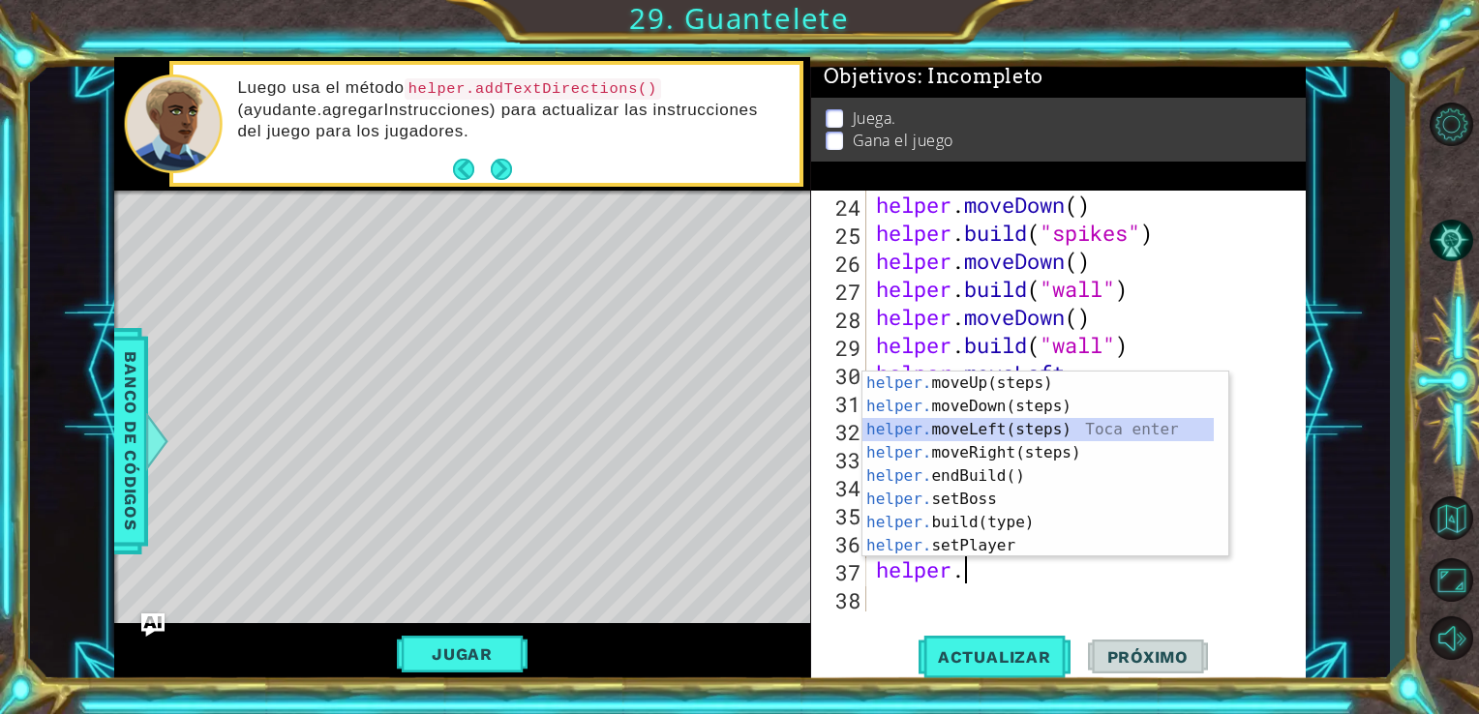
click at [976, 434] on div "helper. moveUp(steps) Toca enter helper. moveDown(steps) Toca enter helper. mov…" at bounding box center [1037, 488] width 351 height 232
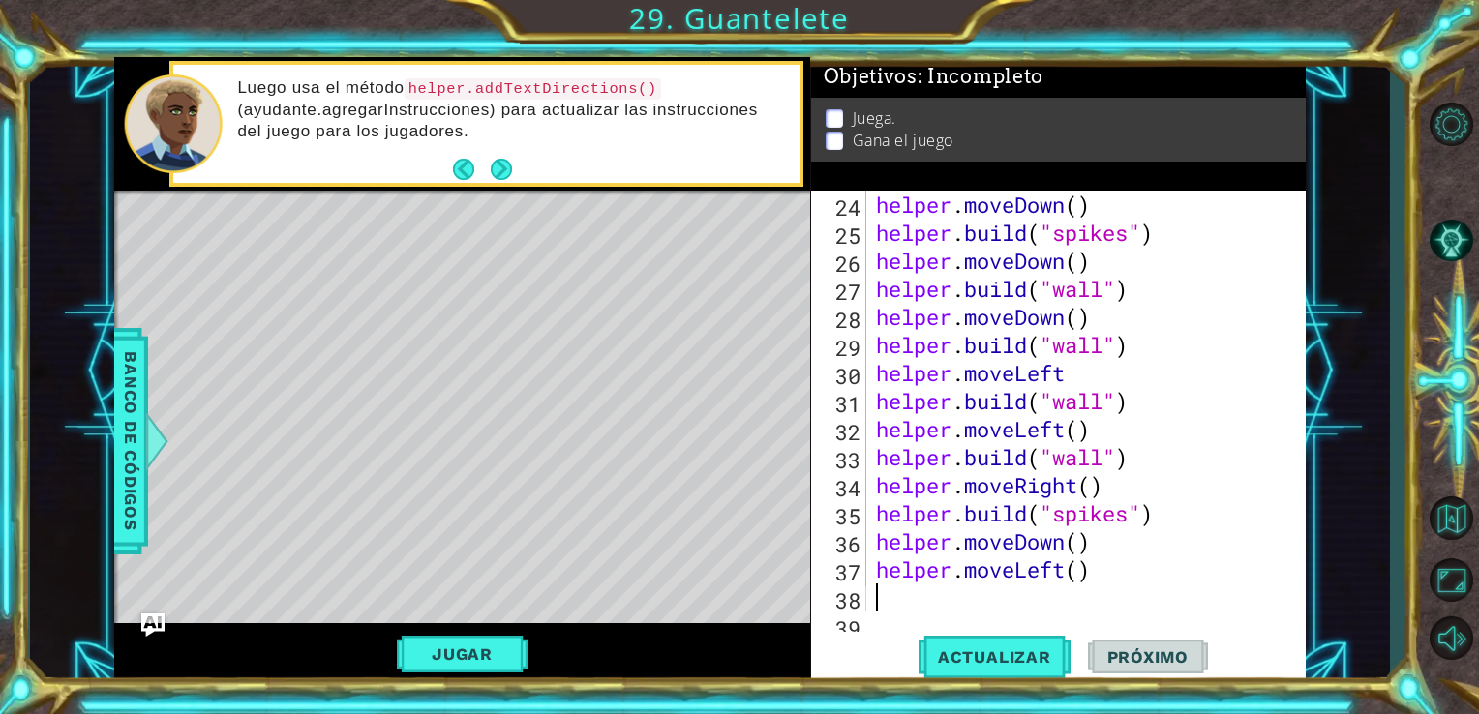
scroll to position [701, 0]
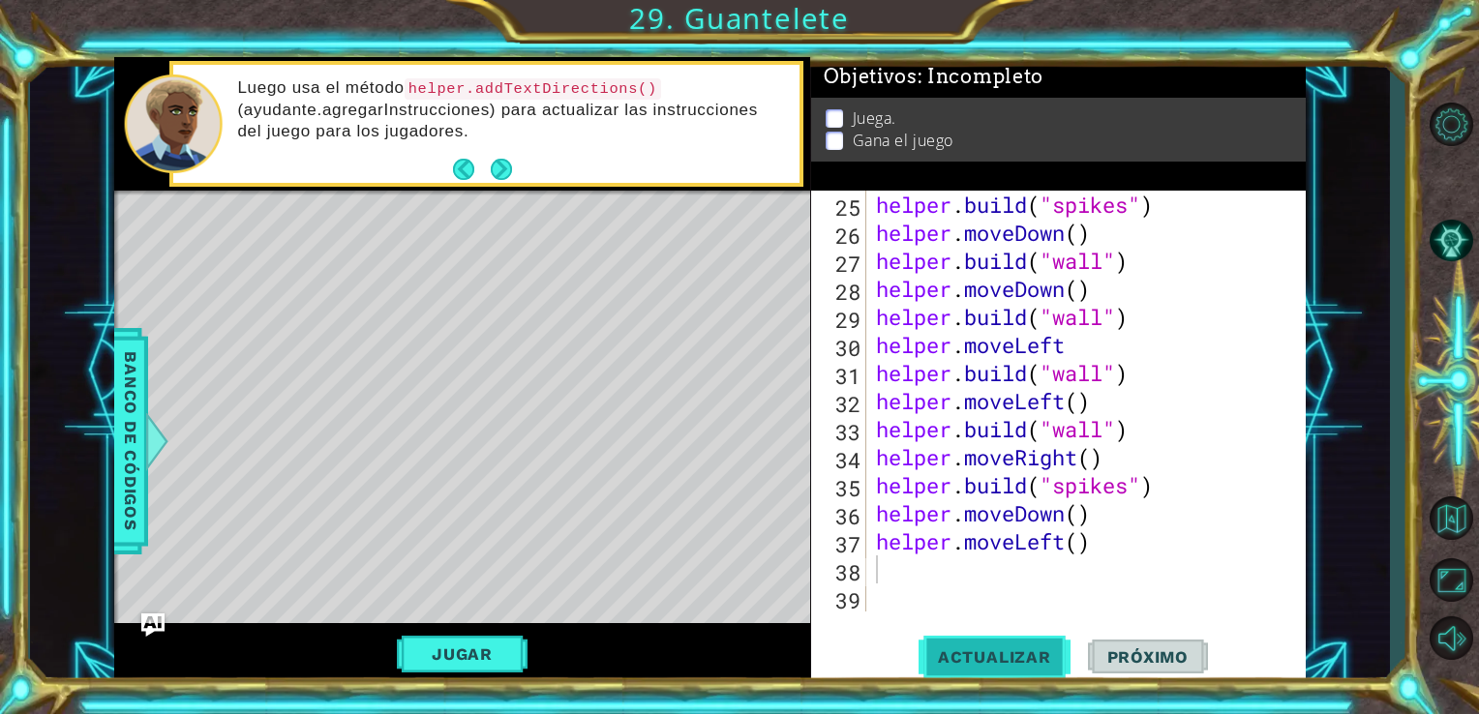
click at [1003, 654] on span "Actualizar" at bounding box center [995, 657] width 152 height 19
click at [1063, 550] on div "helper . build ( "spikes" ) helper . moveDown ( ) helper . build ( "wall" ) hel…" at bounding box center [1084, 429] width 425 height 477
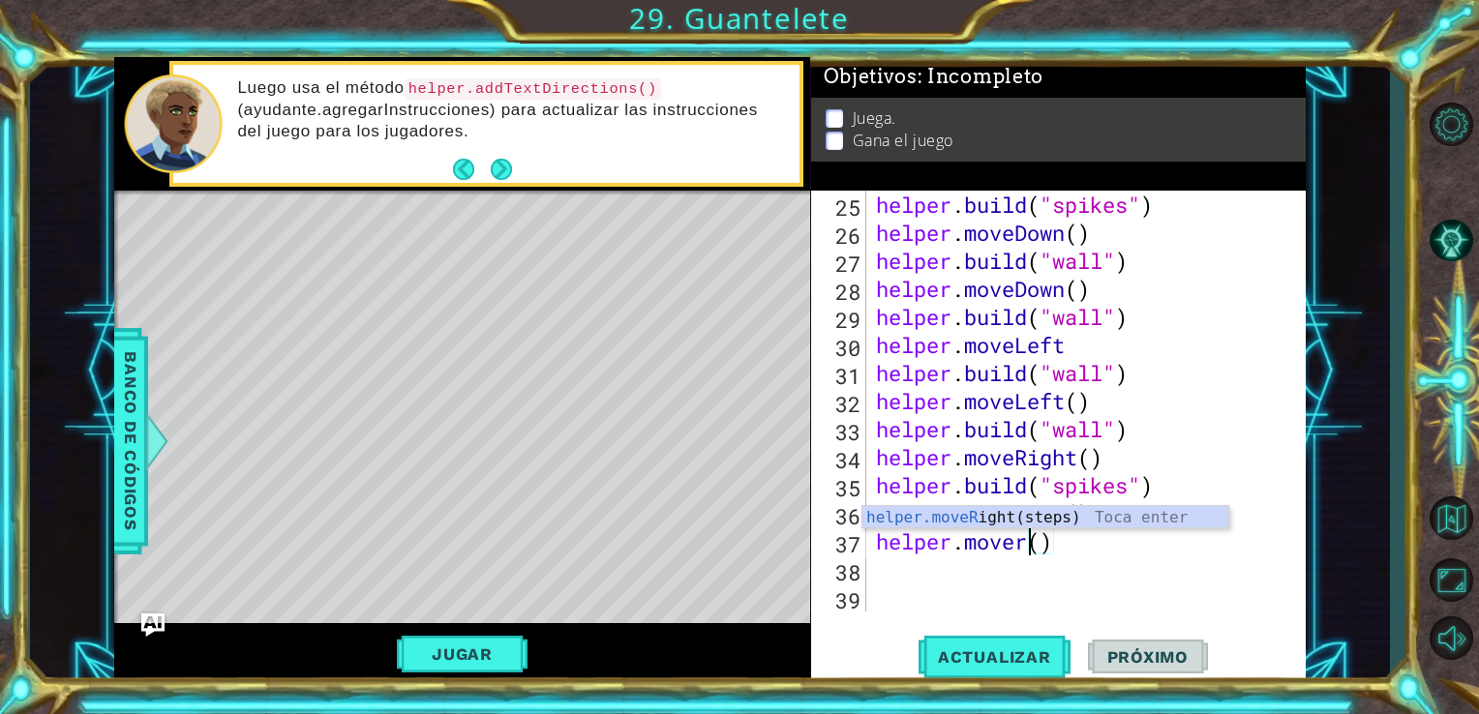
scroll to position [0, 7]
click at [1060, 512] on div "helper.moveRi ght(steps) Toca enter" at bounding box center [1045, 541] width 366 height 70
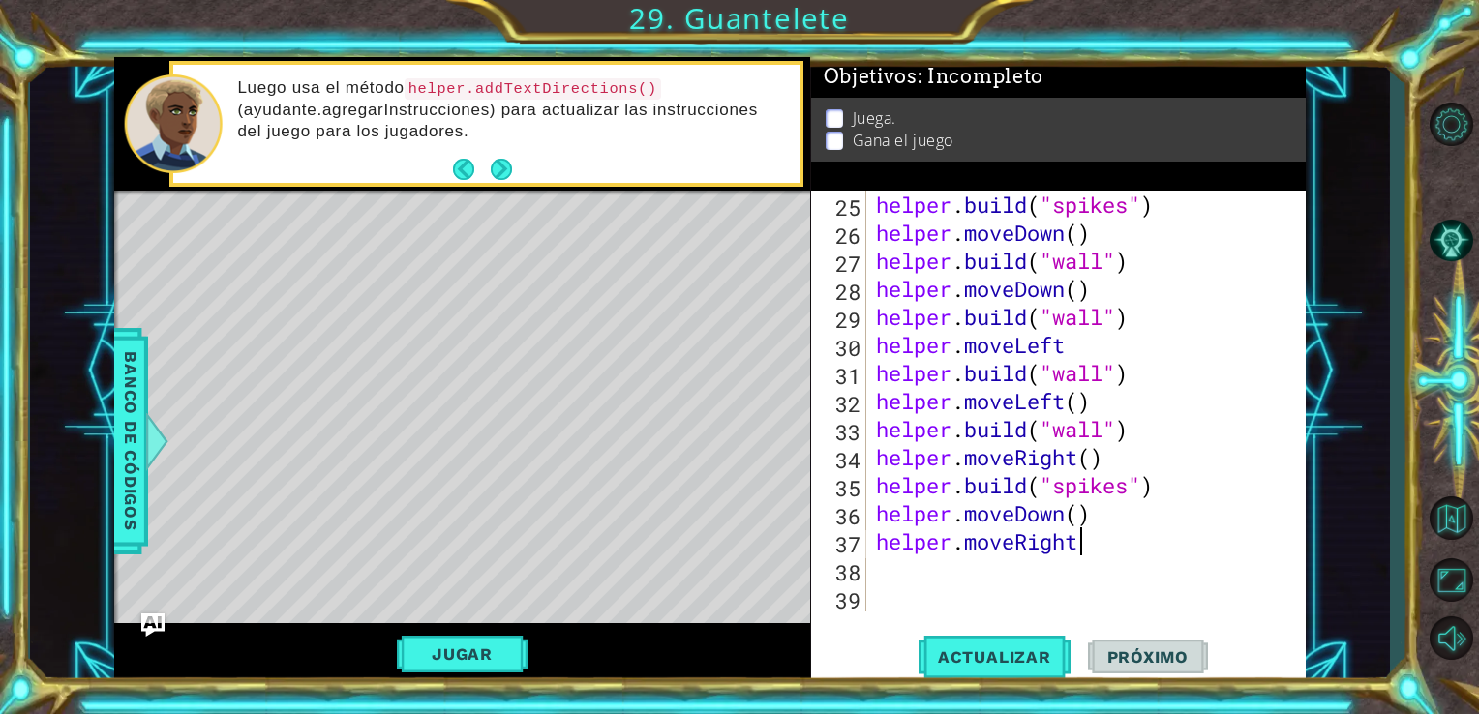
click at [1089, 544] on div "helper . build ( "spikes" ) helper . moveDown ( ) helper . build ( "wall" ) hel…" at bounding box center [1084, 429] width 425 height 477
click at [1036, 669] on button "Actualizar" at bounding box center [995, 656] width 152 height 49
click at [1107, 553] on div "helper . build ( "spikes" ) helper . moveDown ( ) helper . build ( "wall" ) hel…" at bounding box center [1084, 429] width 425 height 477
type textarea "helper.moveRight(1)"
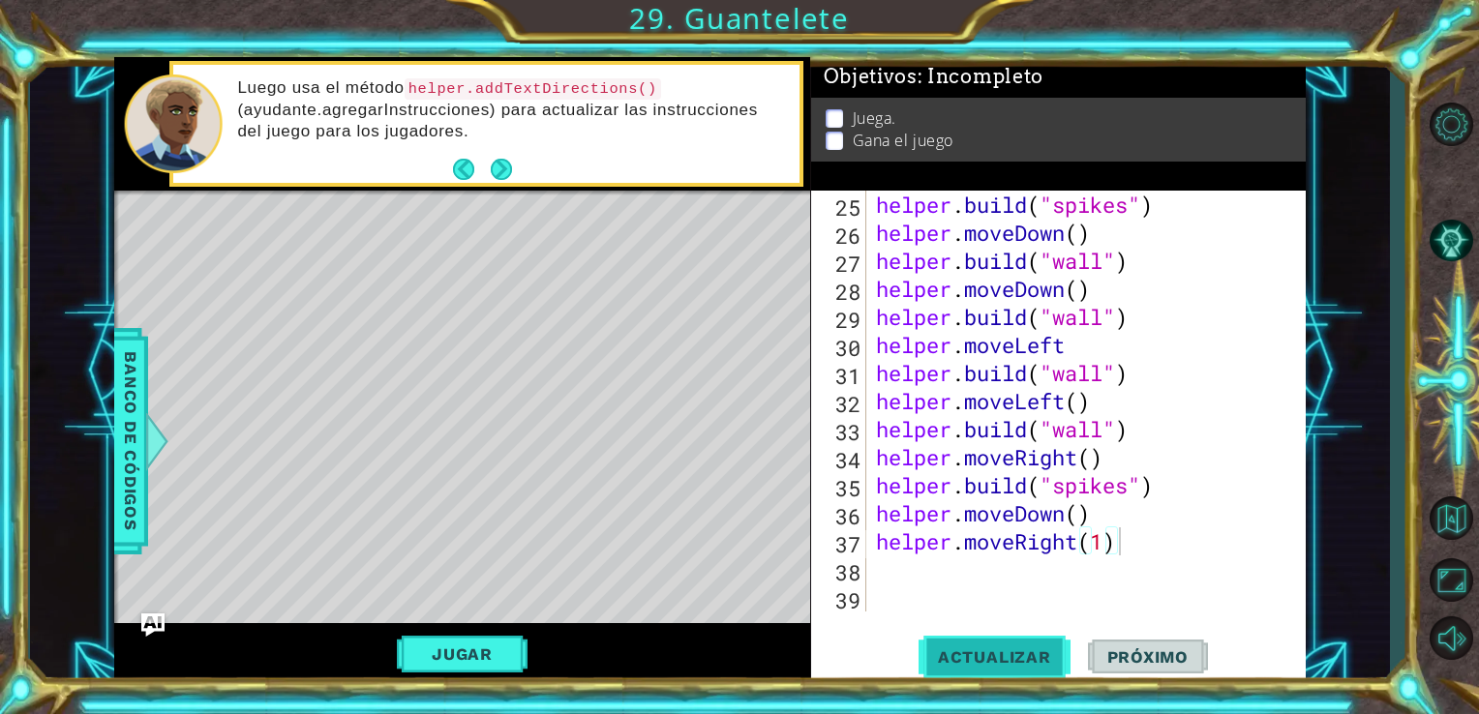
click at [1011, 666] on span "Actualizar" at bounding box center [995, 657] width 152 height 19
click at [914, 571] on div "helper . build ( "spikes" ) helper . moveDown ( ) helper . build ( "wall" ) hel…" at bounding box center [1084, 429] width 425 height 477
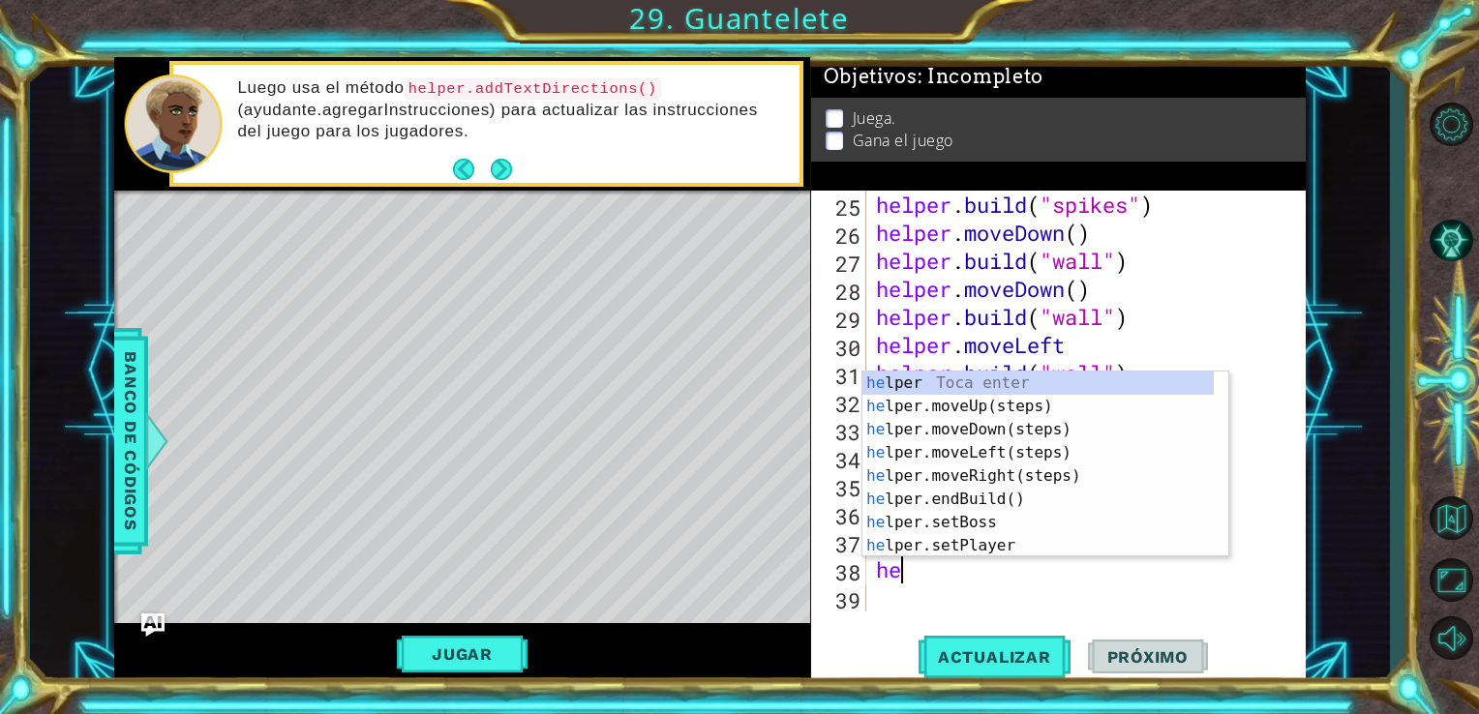
scroll to position [0, 0]
type textarea "helper"
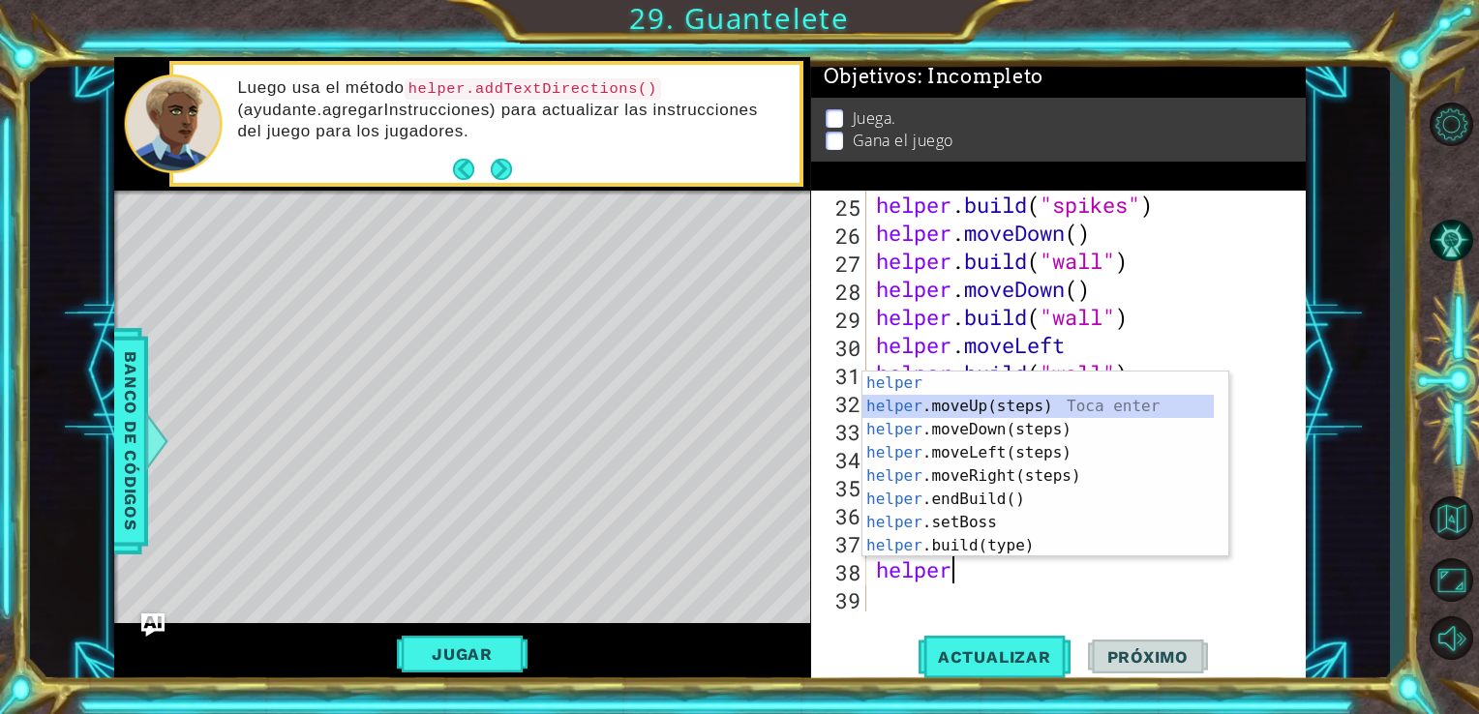
click at [945, 407] on div "helper Toca enter helper .moveUp(steps) Toca enter helper .moveDown(steps) Toca…" at bounding box center [1037, 488] width 351 height 232
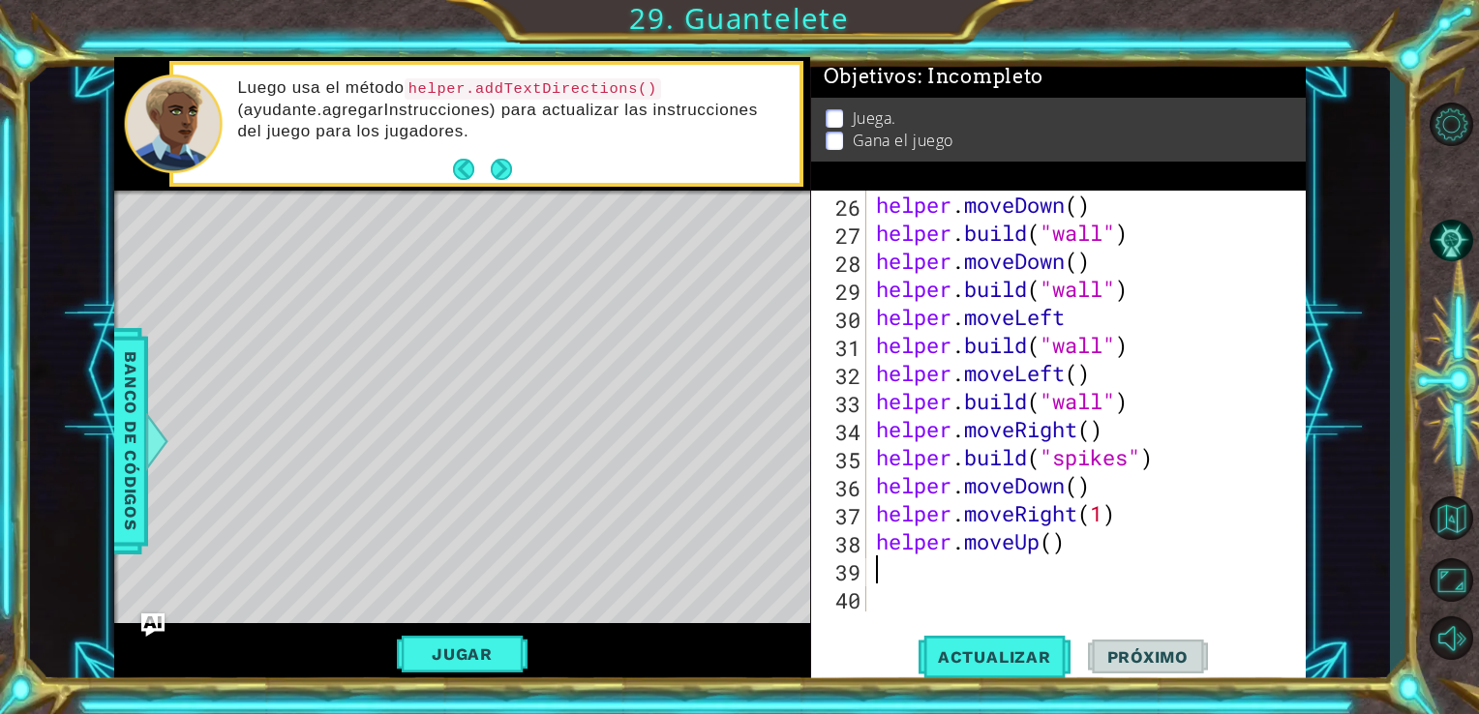
scroll to position [729, 0]
click at [1055, 546] on div "helper . moveDown ( ) helper . build ( "wall" ) helper . moveDown ( ) helper . …" at bounding box center [1084, 429] width 425 height 477
type textarea "helper.moveUp(4)"
click at [1018, 672] on button "Actualizar" at bounding box center [995, 656] width 152 height 49
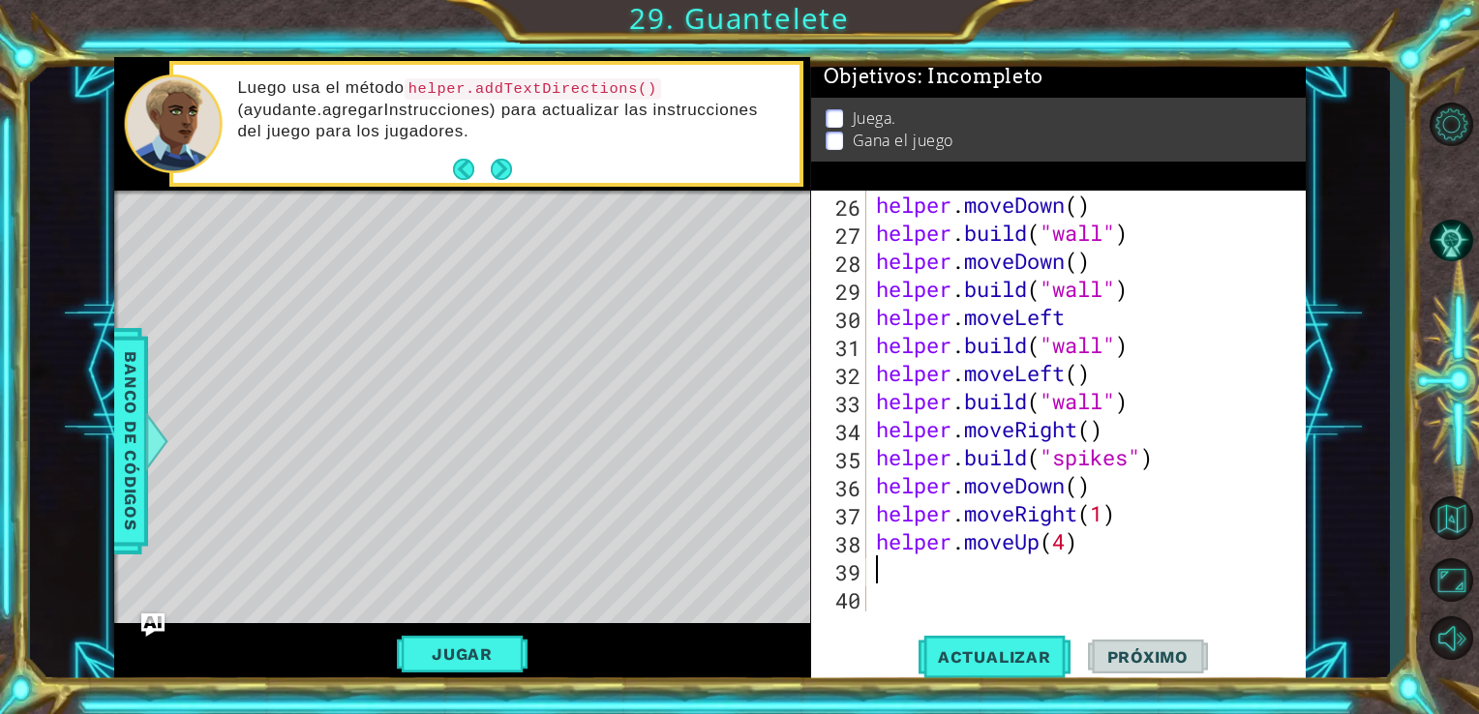
click at [912, 575] on div "helper . moveDown ( ) helper . build ( "wall" ) helper . moveDown ( ) helper . …" at bounding box center [1084, 429] width 425 height 477
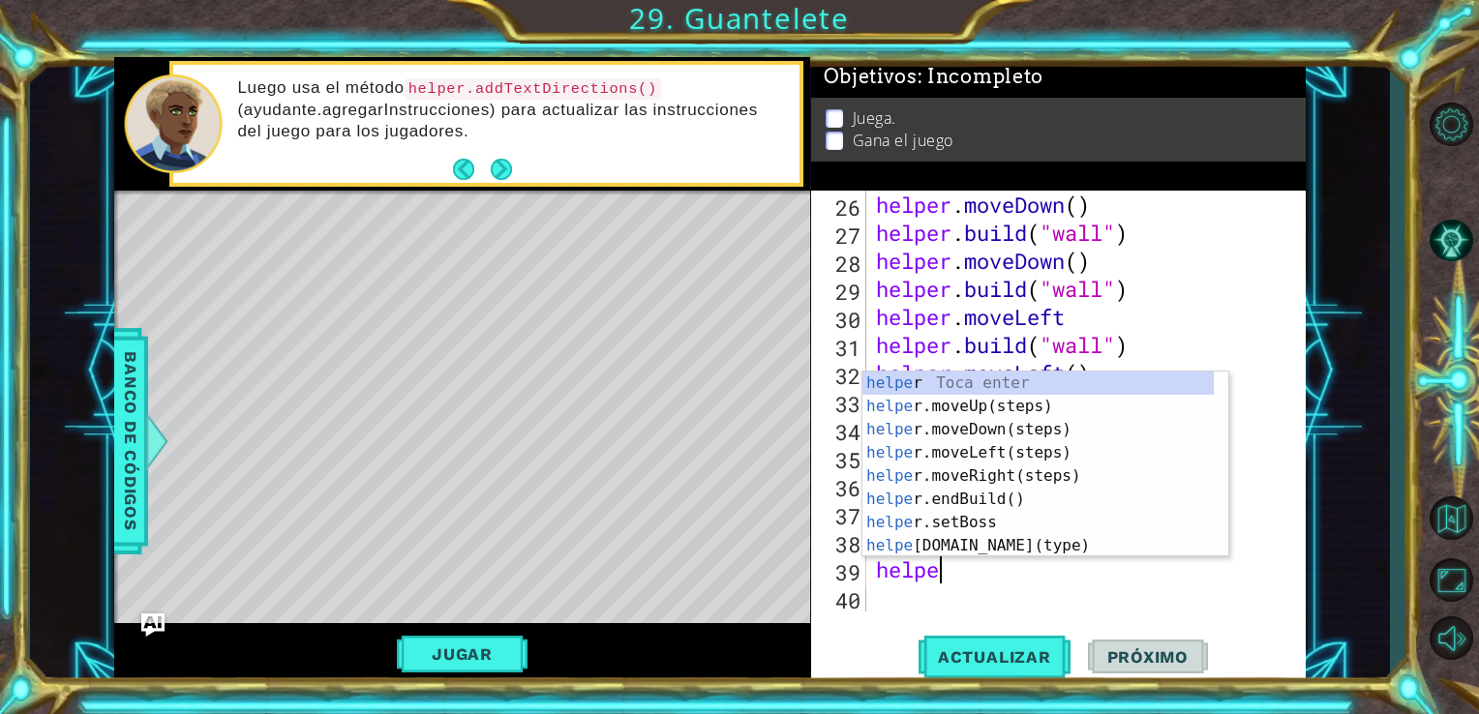
scroll to position [0, 2]
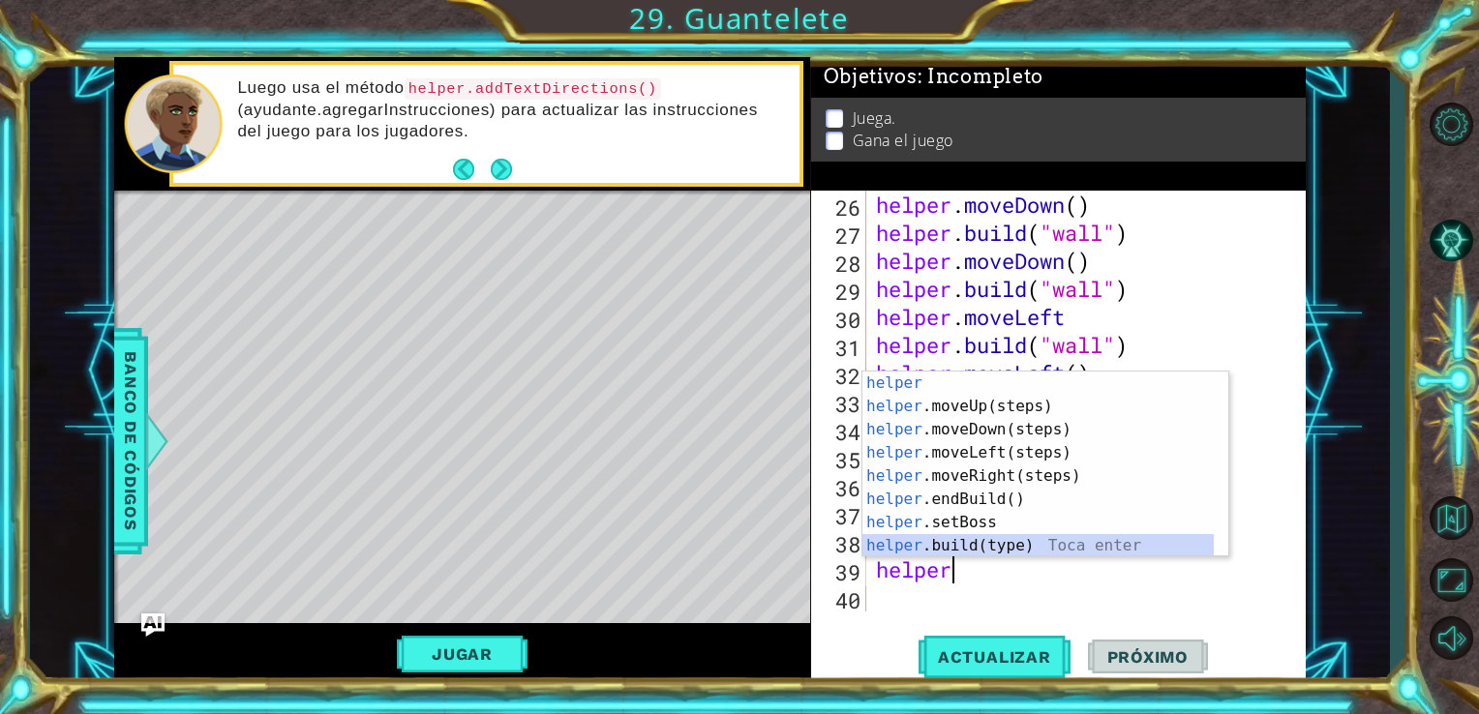
click at [957, 544] on div "helper Toca enter helper .moveUp(steps) Toca enter helper .moveDown(steps) Toca…" at bounding box center [1037, 488] width 351 height 232
type textarea "[DOMAIN_NAME]("wall")"
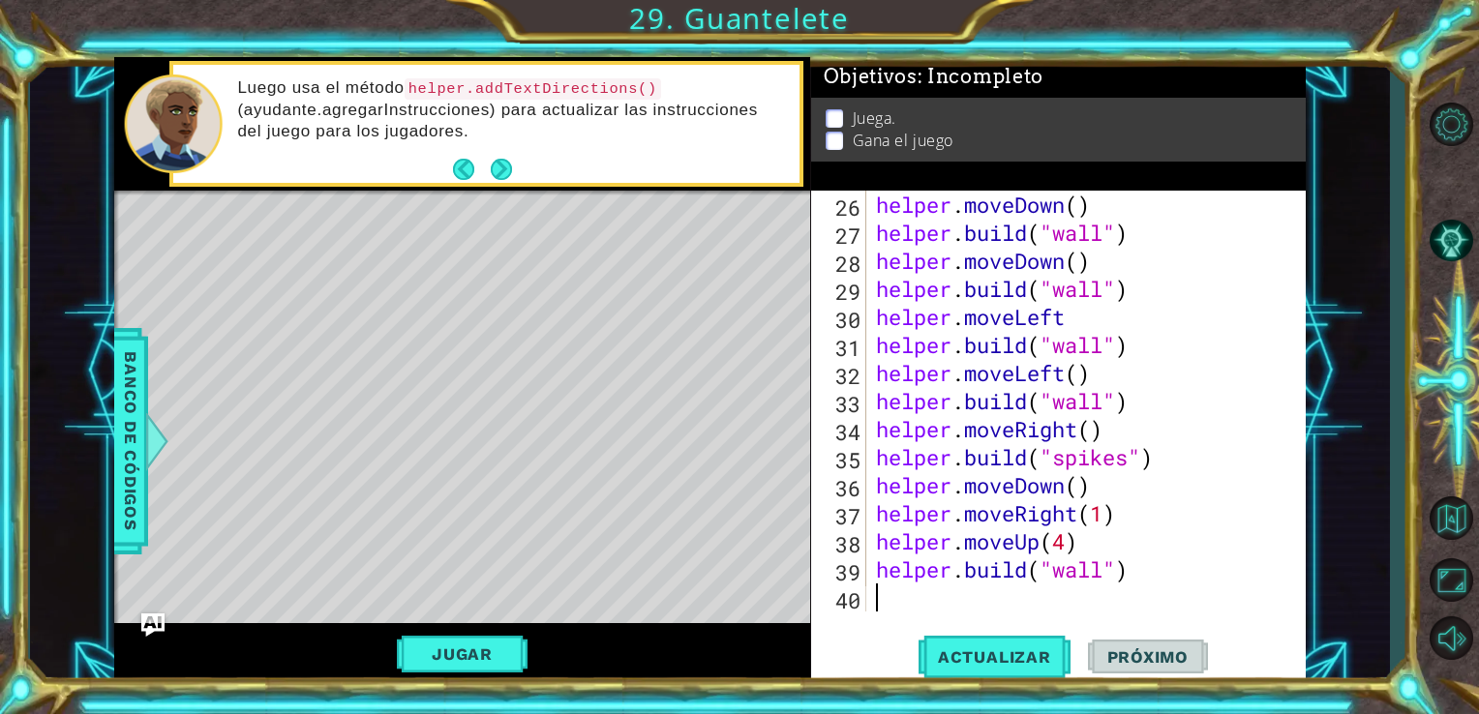
click at [906, 590] on div "helper . moveDown ( ) helper . build ( "wall" ) helper . moveDown ( ) helper . …" at bounding box center [1084, 429] width 425 height 477
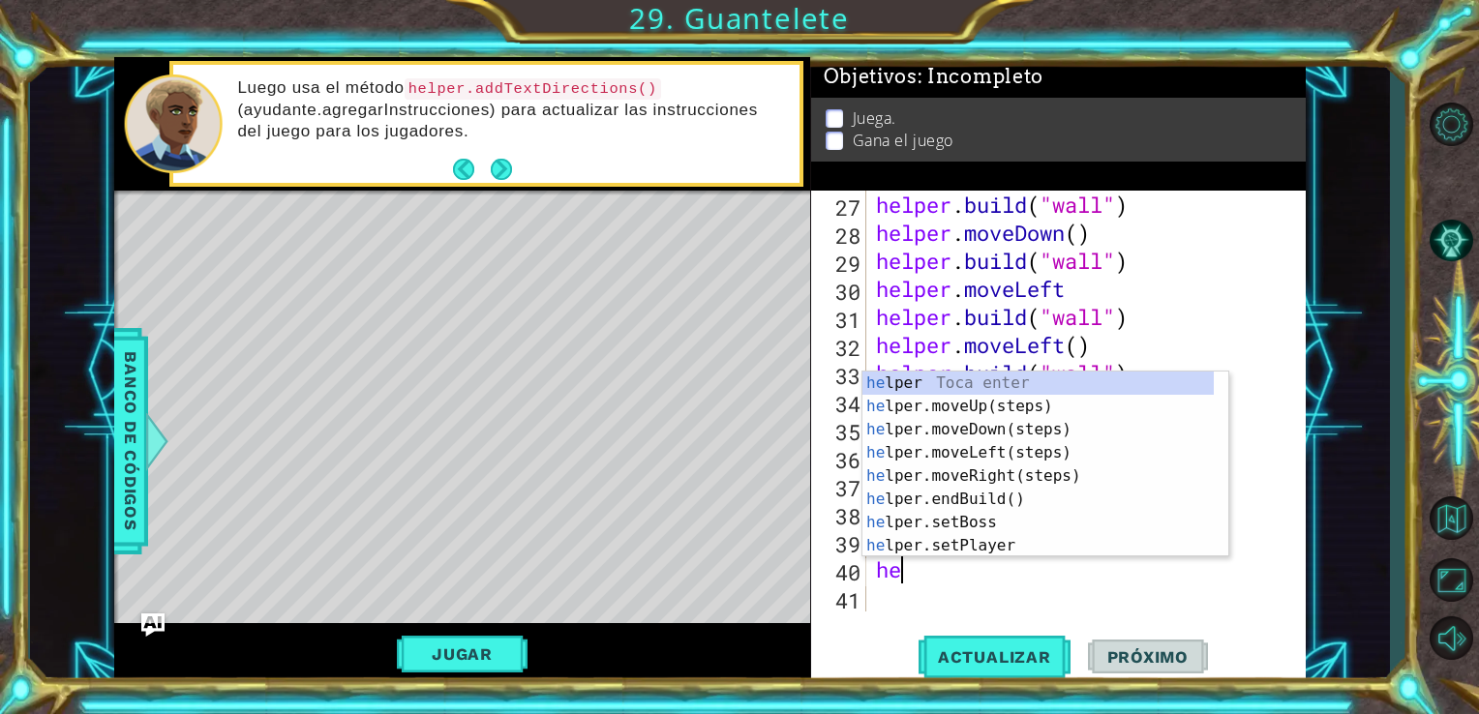
scroll to position [0, 0]
type textarea "helper"
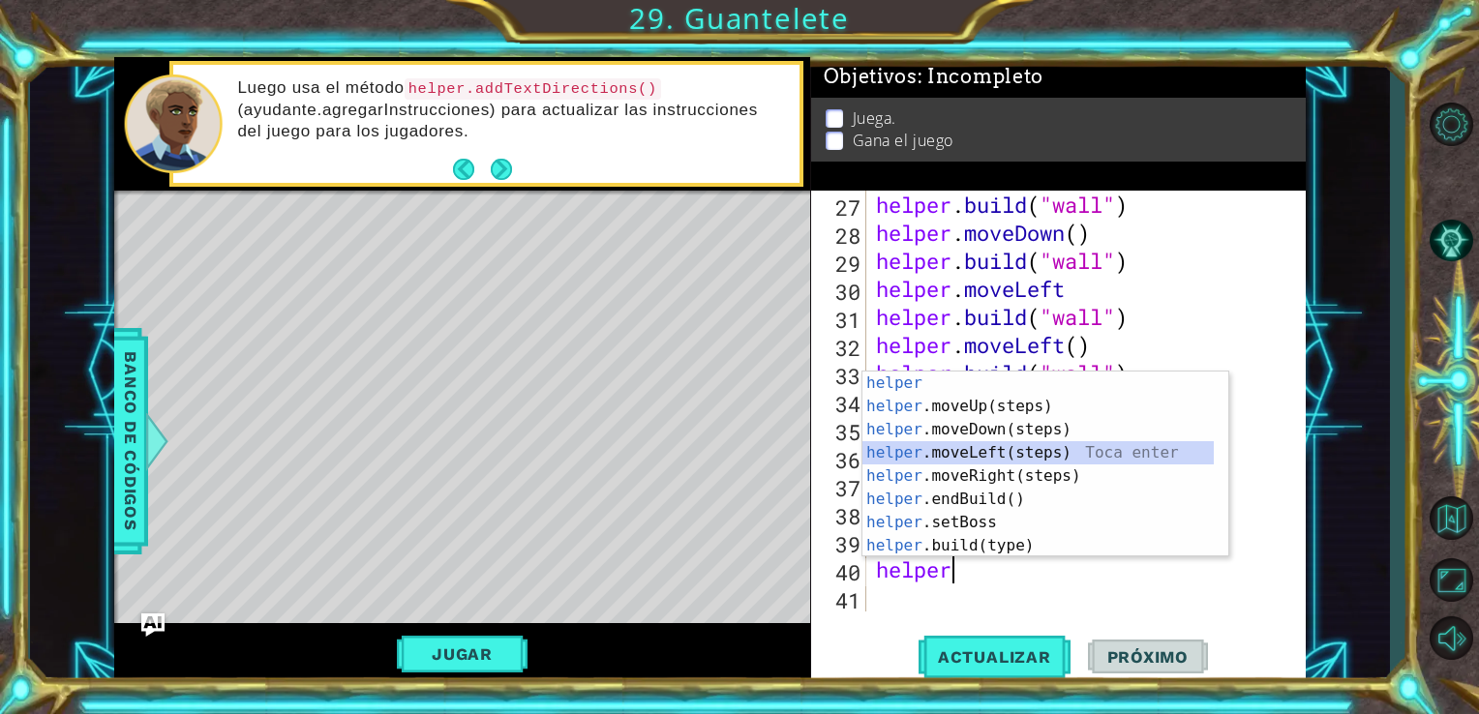
click at [985, 442] on div "helper Toca enter helper .moveUp(steps) Toca enter helper .moveDown(steps) Toca…" at bounding box center [1037, 488] width 351 height 232
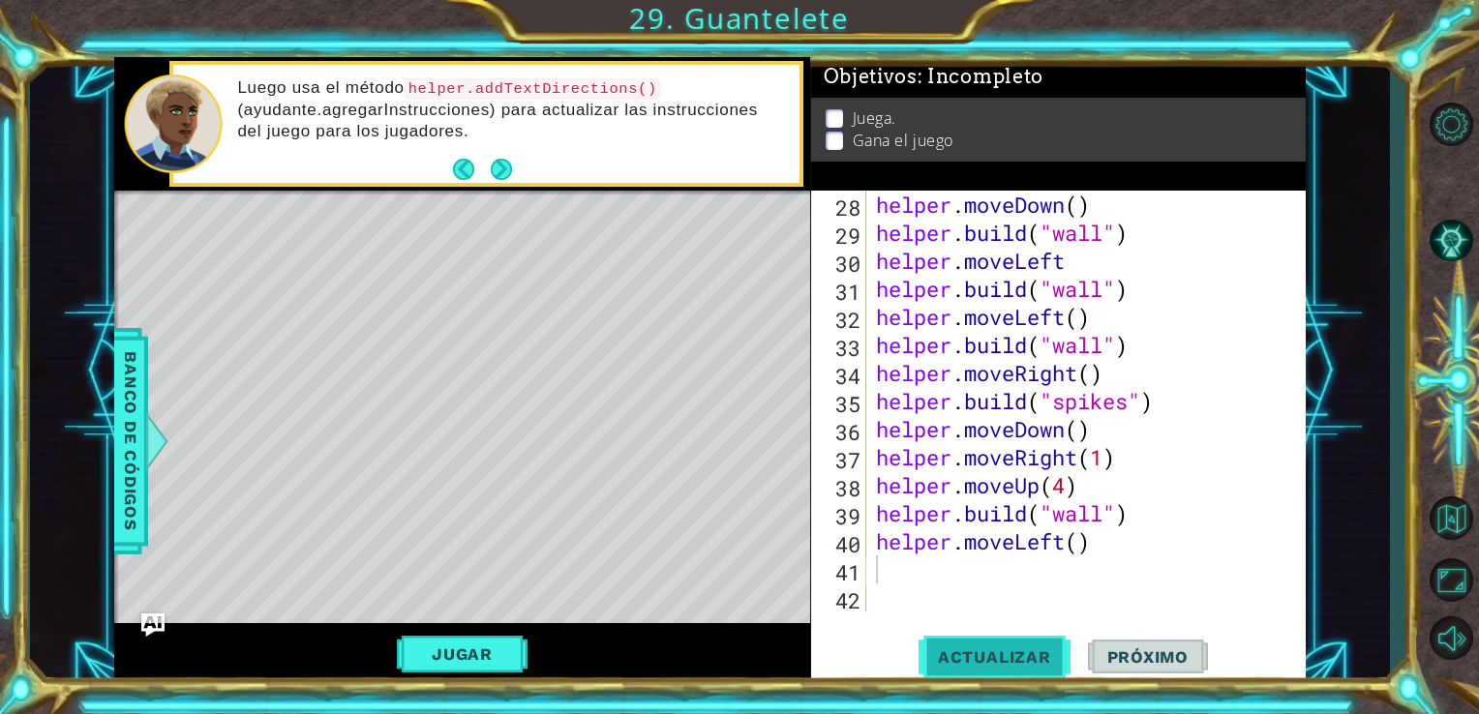
click at [991, 645] on button "Actualizar" at bounding box center [995, 656] width 152 height 49
click at [1072, 553] on div "helper . moveDown ( ) helper . build ( "wall" ) helper . moveLeft helper . buil…" at bounding box center [1084, 429] width 425 height 477
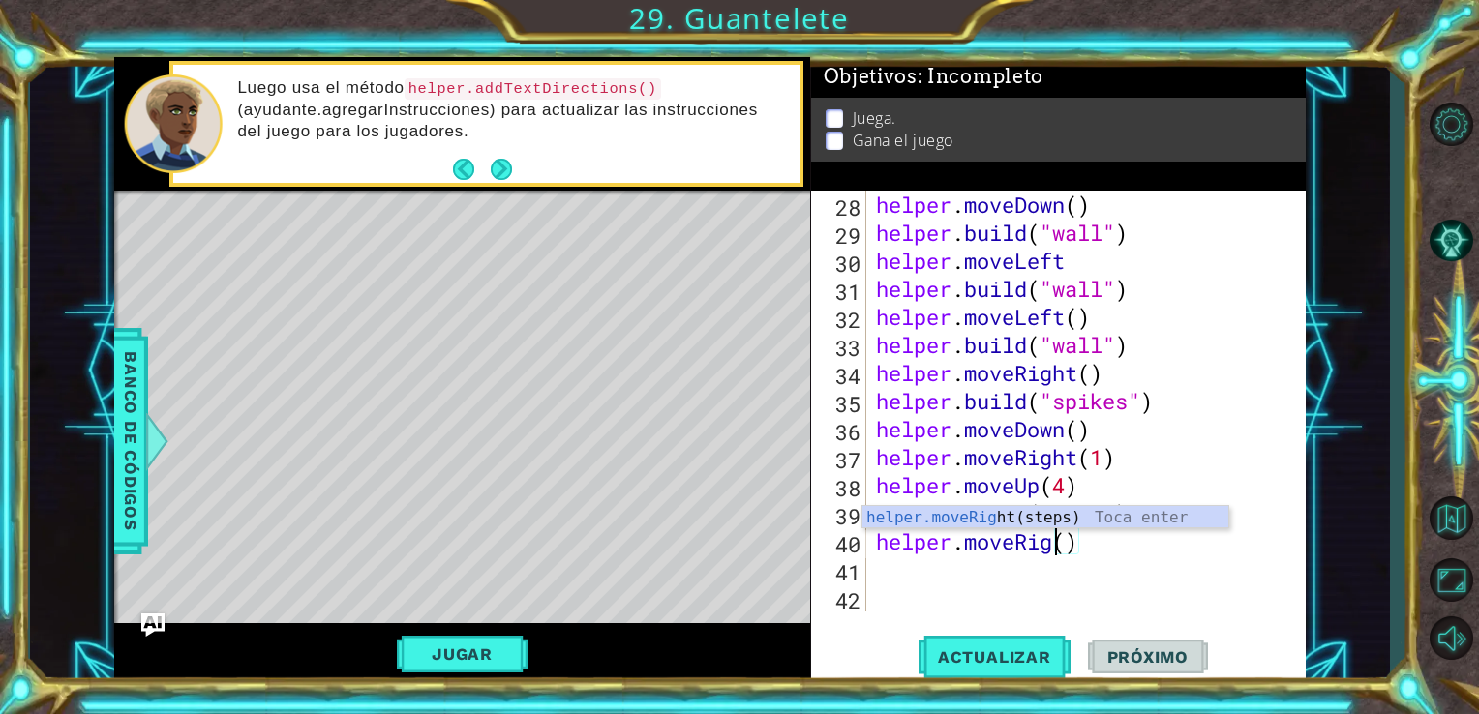
scroll to position [0, 8]
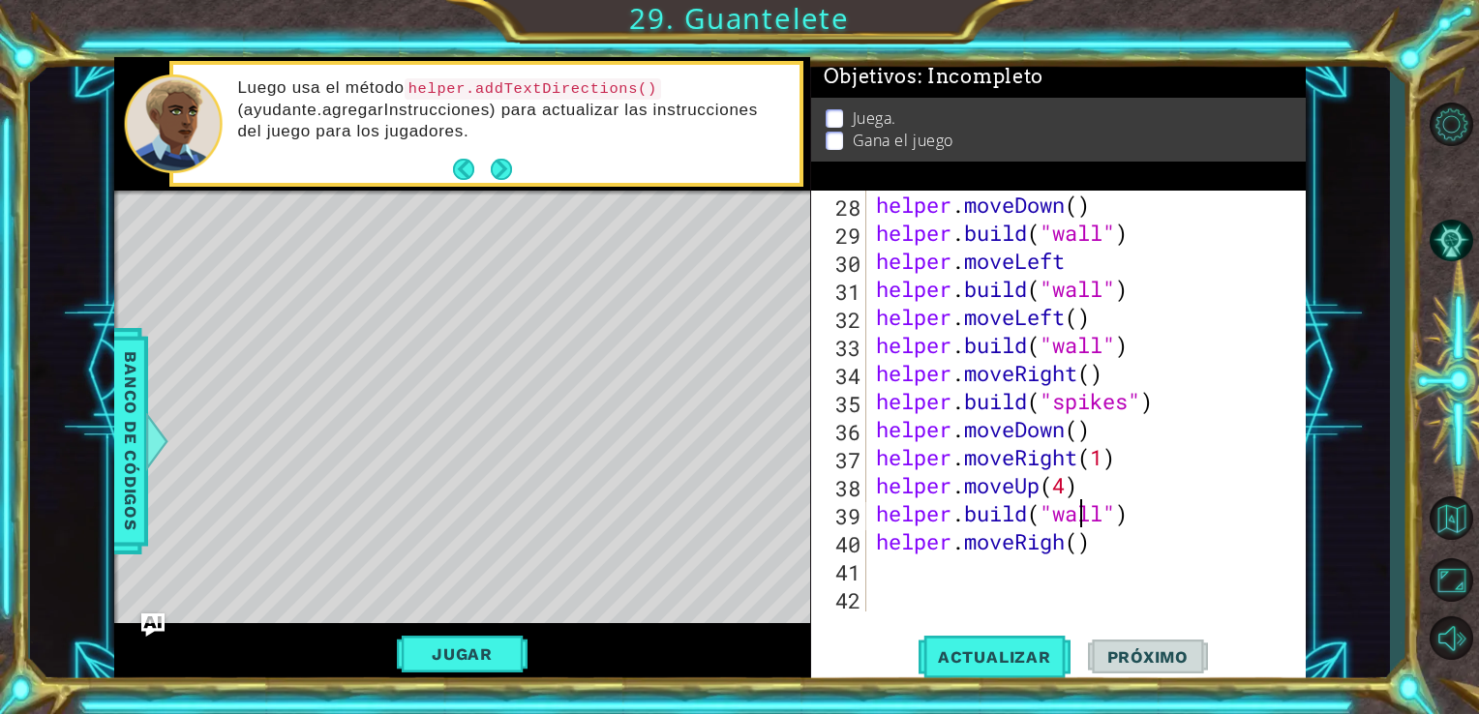
click at [1083, 505] on div "helper . moveDown ( ) helper . build ( "wall" ) helper . moveLeft helper . buil…" at bounding box center [1084, 429] width 425 height 477
click at [1061, 550] on div "helper . moveDown ( ) helper . build ( "wall" ) helper . moveLeft helper . buil…" at bounding box center [1084, 429] width 425 height 477
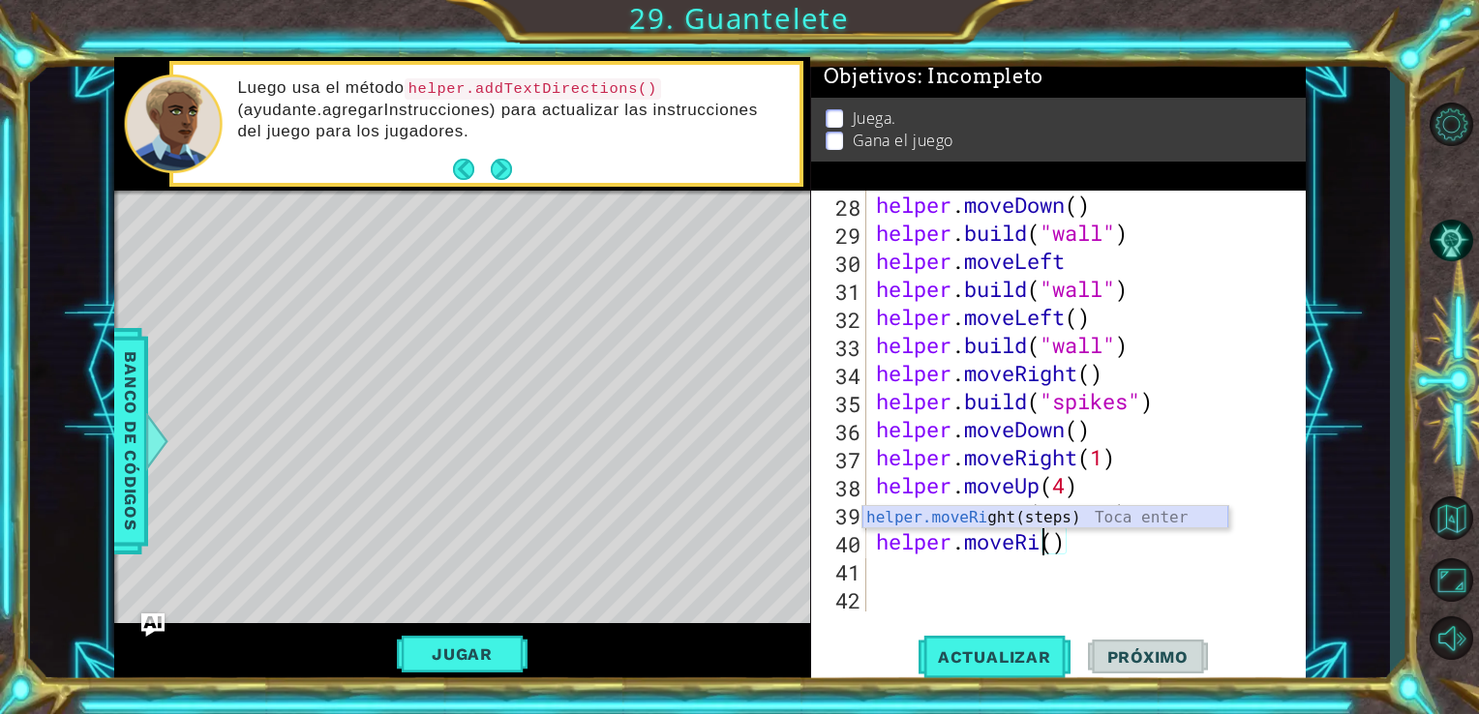
click at [1060, 519] on div "helper.moveRi ght(steps) Toca enter" at bounding box center [1045, 541] width 366 height 70
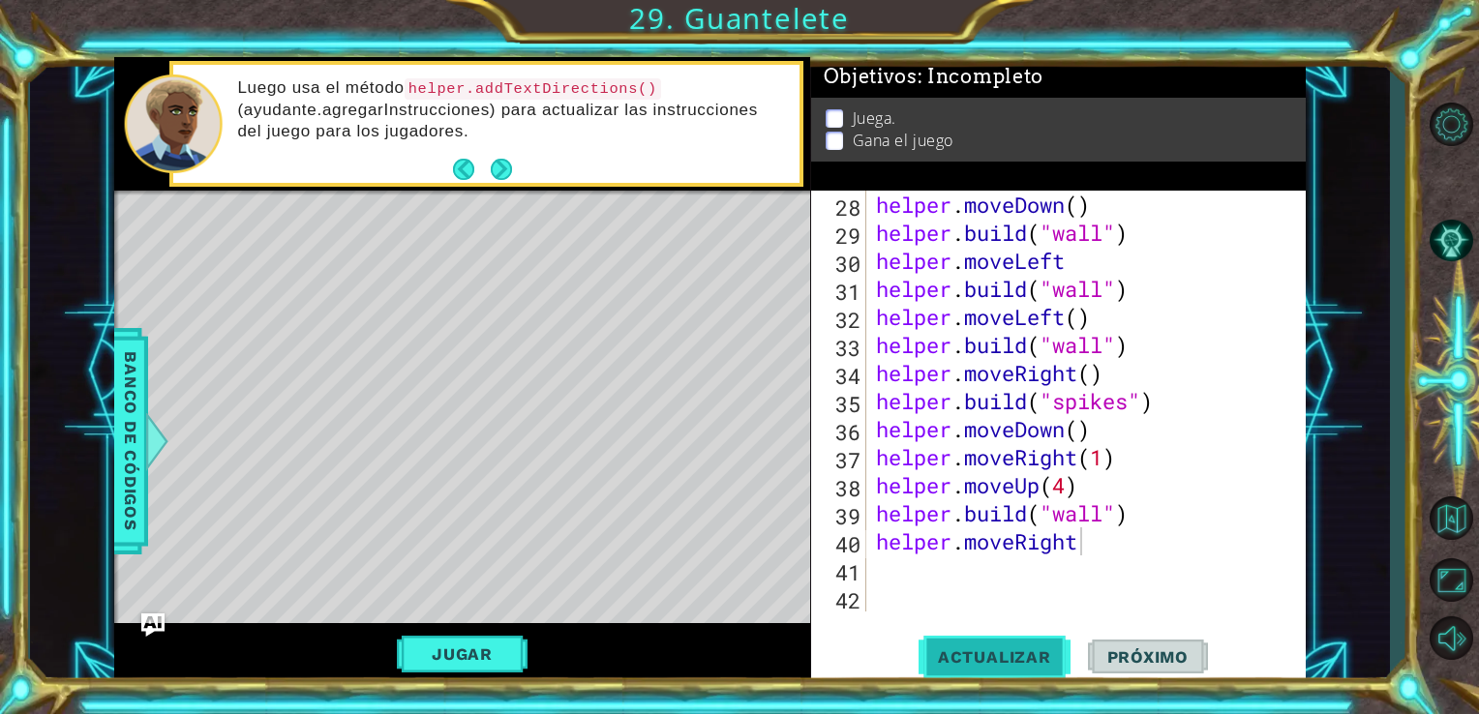
click at [1004, 648] on span "Actualizar" at bounding box center [995, 657] width 152 height 19
click at [1100, 550] on div "helper . moveDown ( ) helper . build ( "wall" ) helper . moveLeft helper . buil…" at bounding box center [1084, 429] width 425 height 477
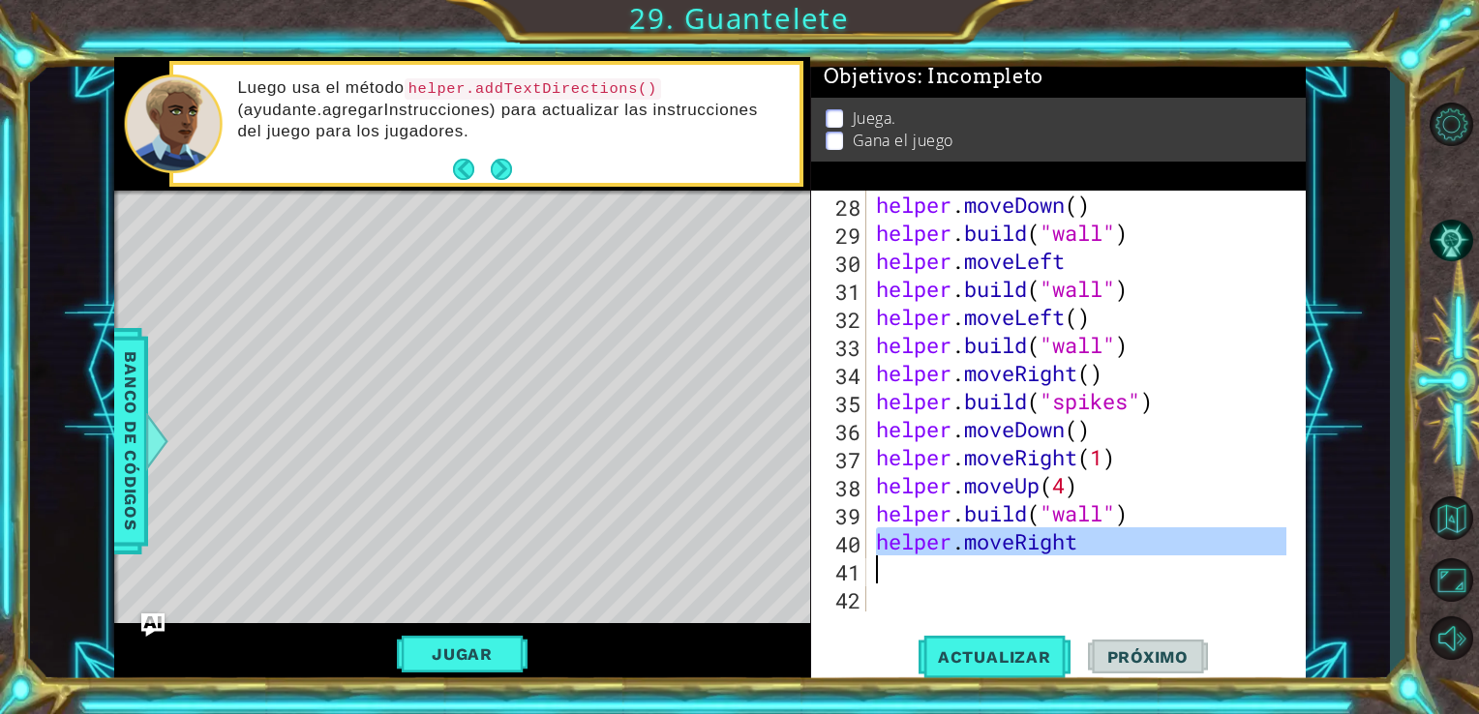
drag, startPoint x: 877, startPoint y: 543, endPoint x: 1146, endPoint y: 571, distance: 270.5
click at [1146, 571] on div "helper . moveDown ( ) helper . build ( "wall" ) helper . moveLeft helper . buil…" at bounding box center [1084, 429] width 425 height 477
type textarea "helper.moveRight"
click at [887, 574] on div "helper . moveDown ( ) helper . build ( "wall" ) helper . moveLeft helper . buil…" at bounding box center [1079, 401] width 415 height 421
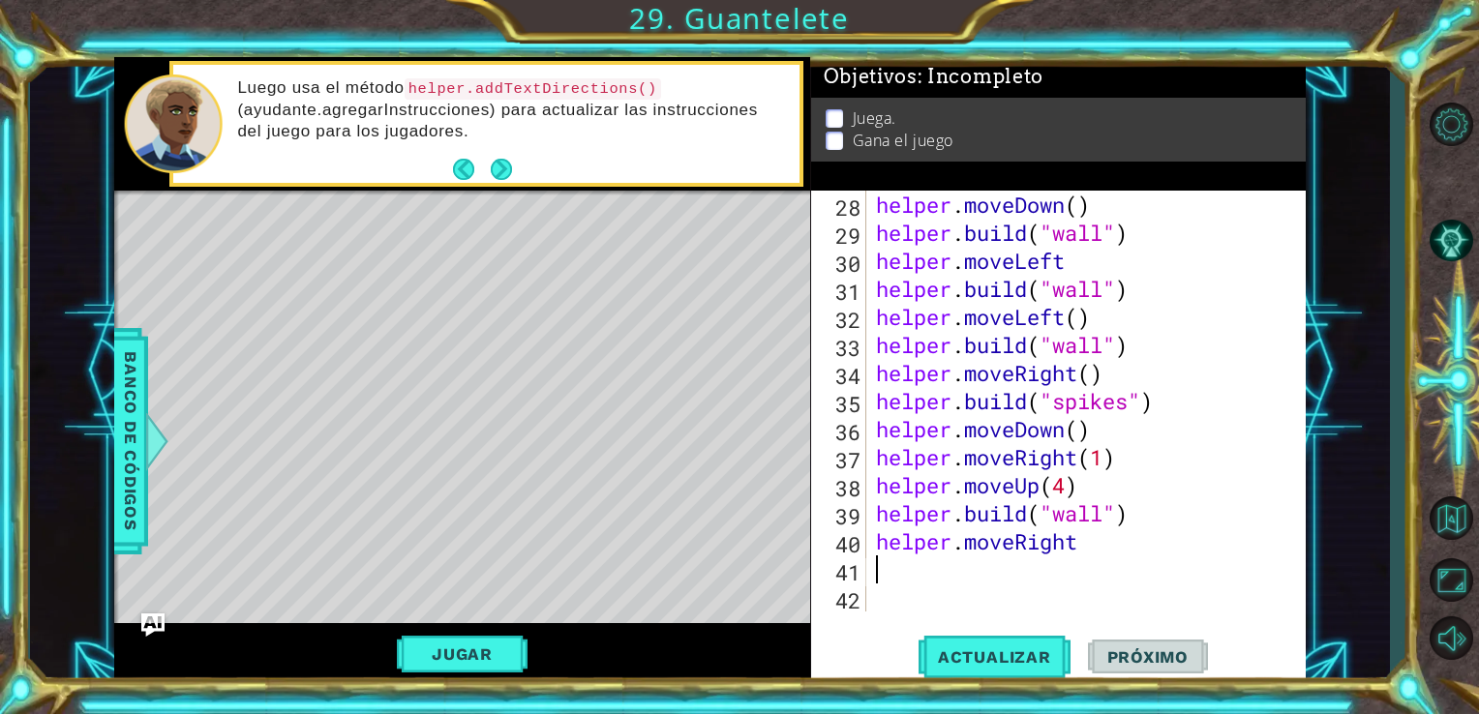
scroll to position [813, 0]
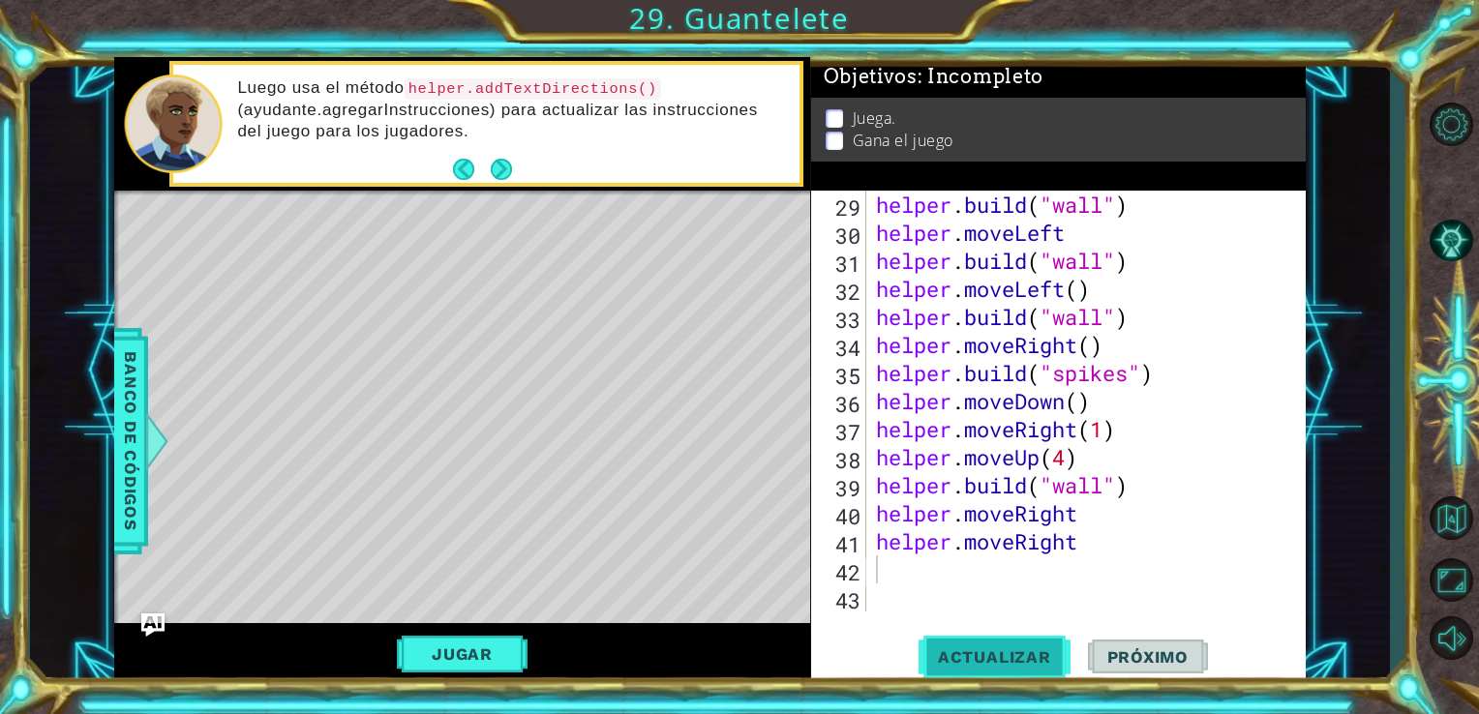
click at [989, 672] on button "Actualizar" at bounding box center [995, 656] width 152 height 49
click at [991, 662] on span "Actualizar" at bounding box center [995, 657] width 152 height 19
click at [1089, 557] on div "helper . build ( "wall" ) helper . moveLeft helper . build ( "wall" ) helper . …" at bounding box center [1084, 429] width 425 height 477
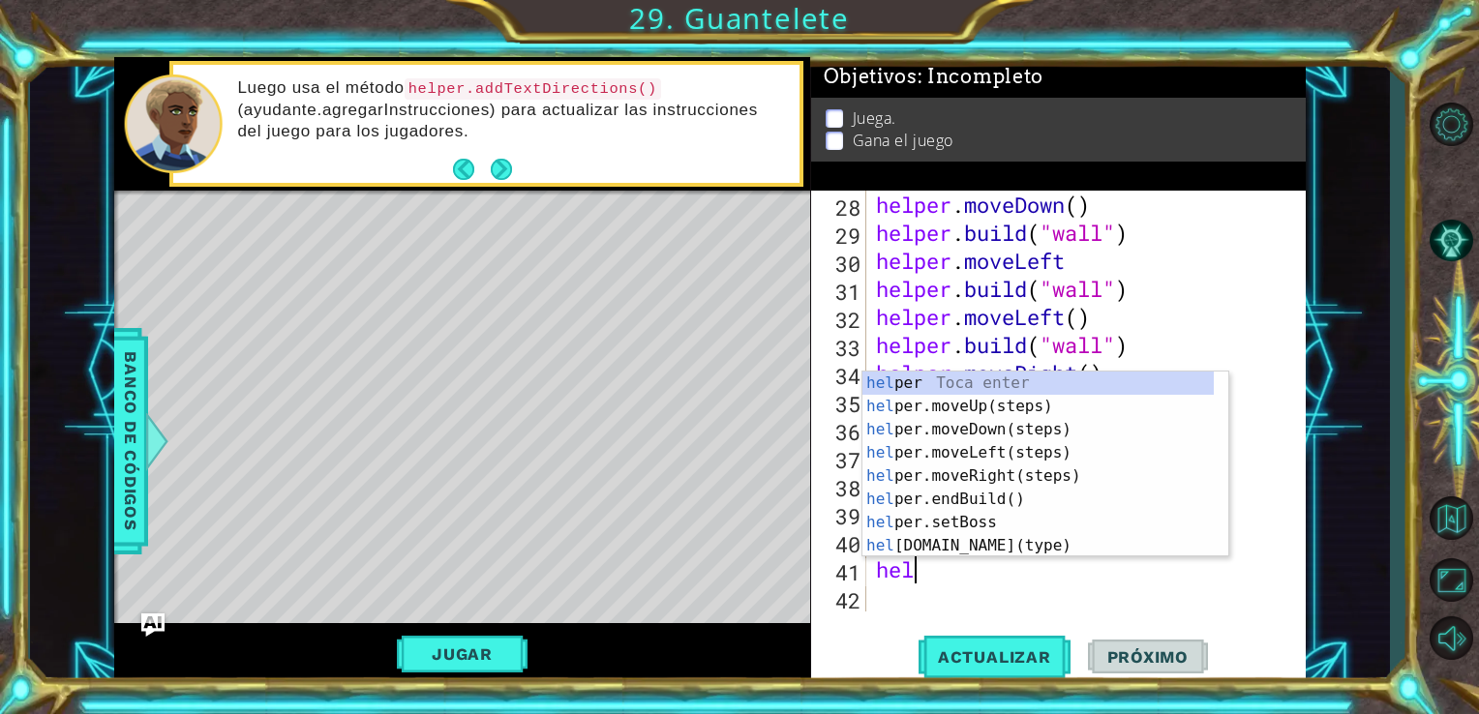
type textarea "h"
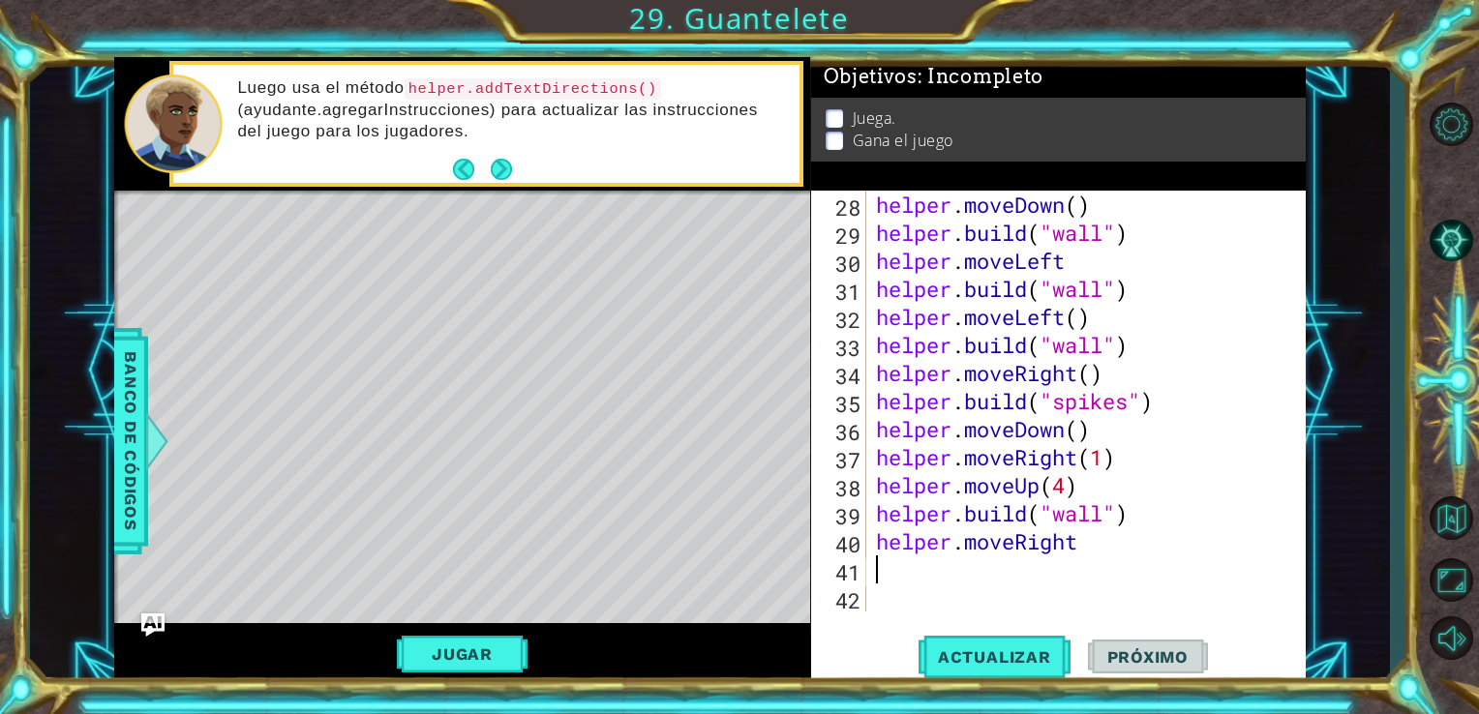
scroll to position [758, 0]
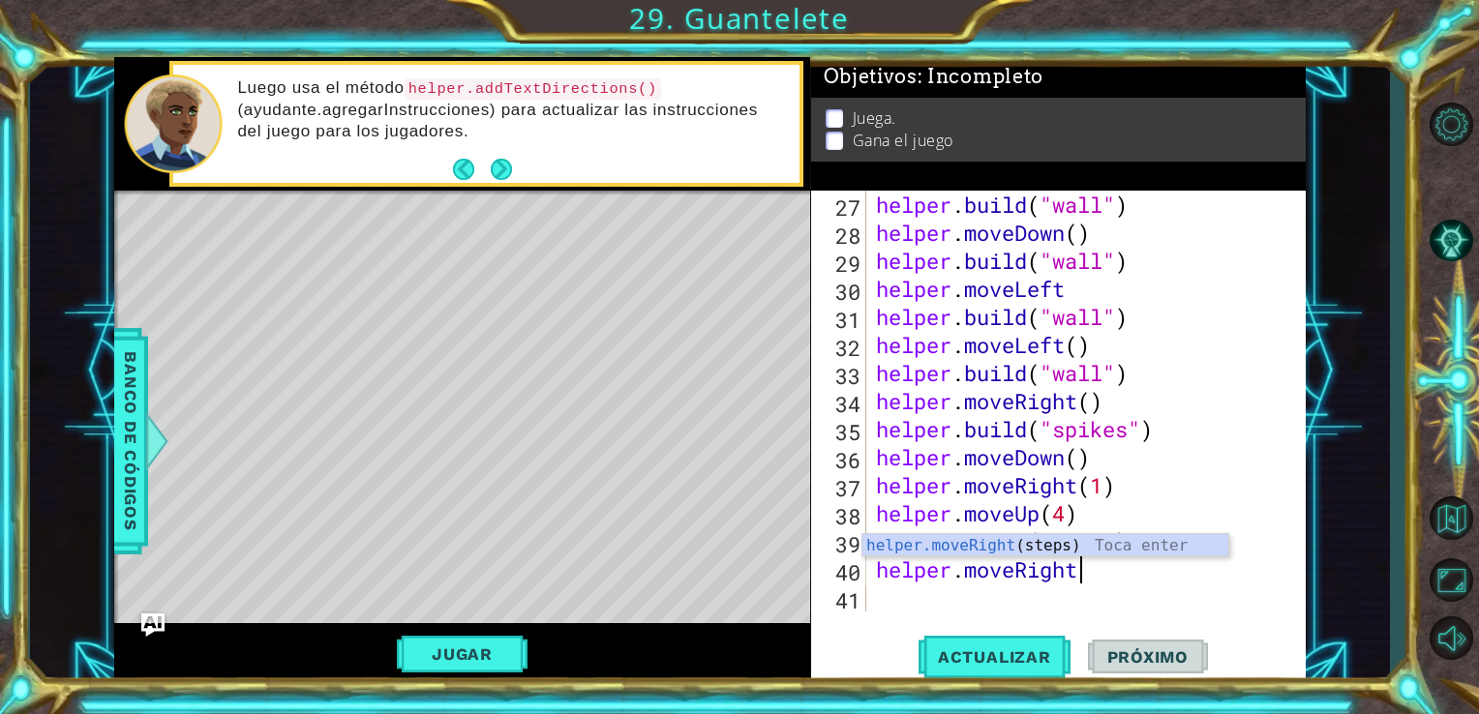
type textarea "helper.moveRigh"
click at [1067, 546] on div "helper.moveRigh t(steps) Toca enter" at bounding box center [1045, 569] width 366 height 70
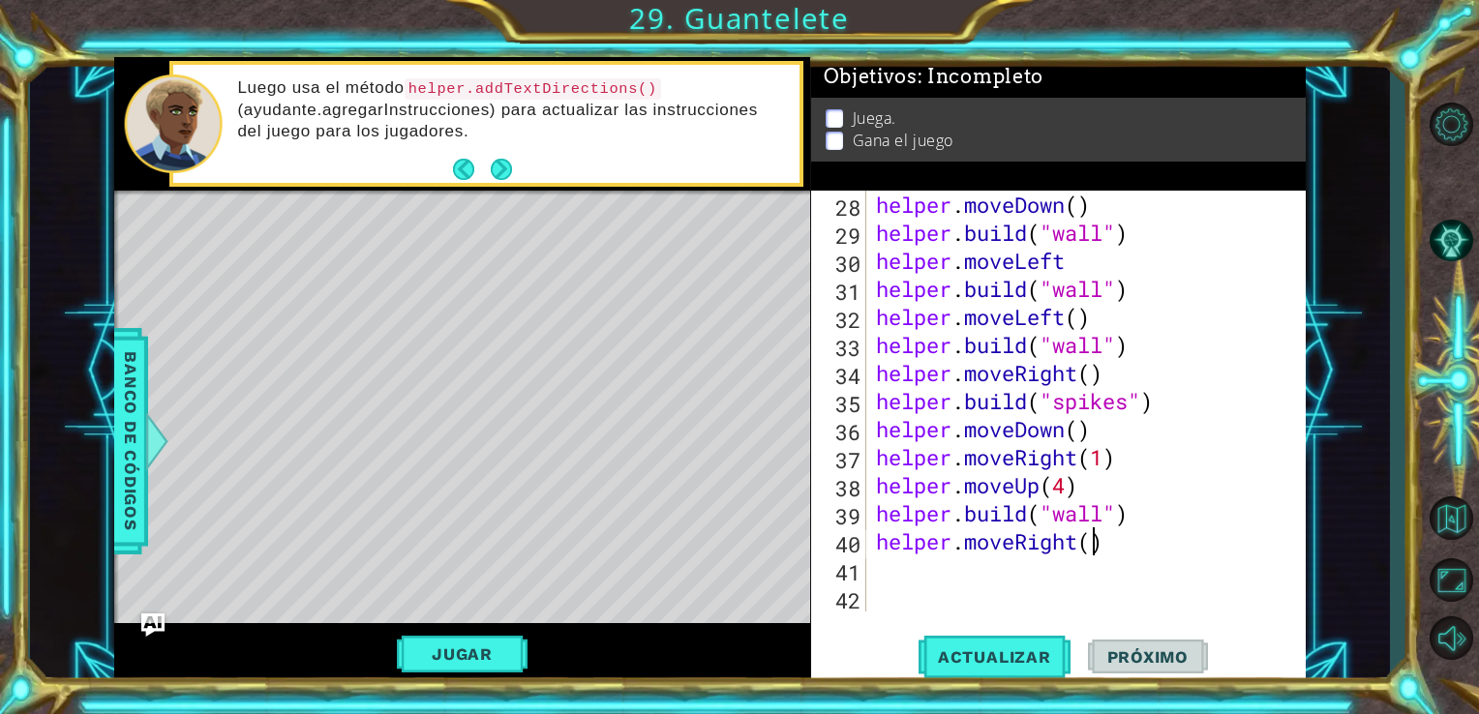
click at [1095, 543] on div "helper . moveDown ( ) helper . build ( "wall" ) helper . moveLeft helper . buil…" at bounding box center [1084, 429] width 425 height 477
type textarea "helper.moveRight(1)"
click at [1035, 649] on span "Actualizar" at bounding box center [995, 657] width 152 height 19
drag, startPoint x: 870, startPoint y: 561, endPoint x: 880, endPoint y: 573, distance: 15.1
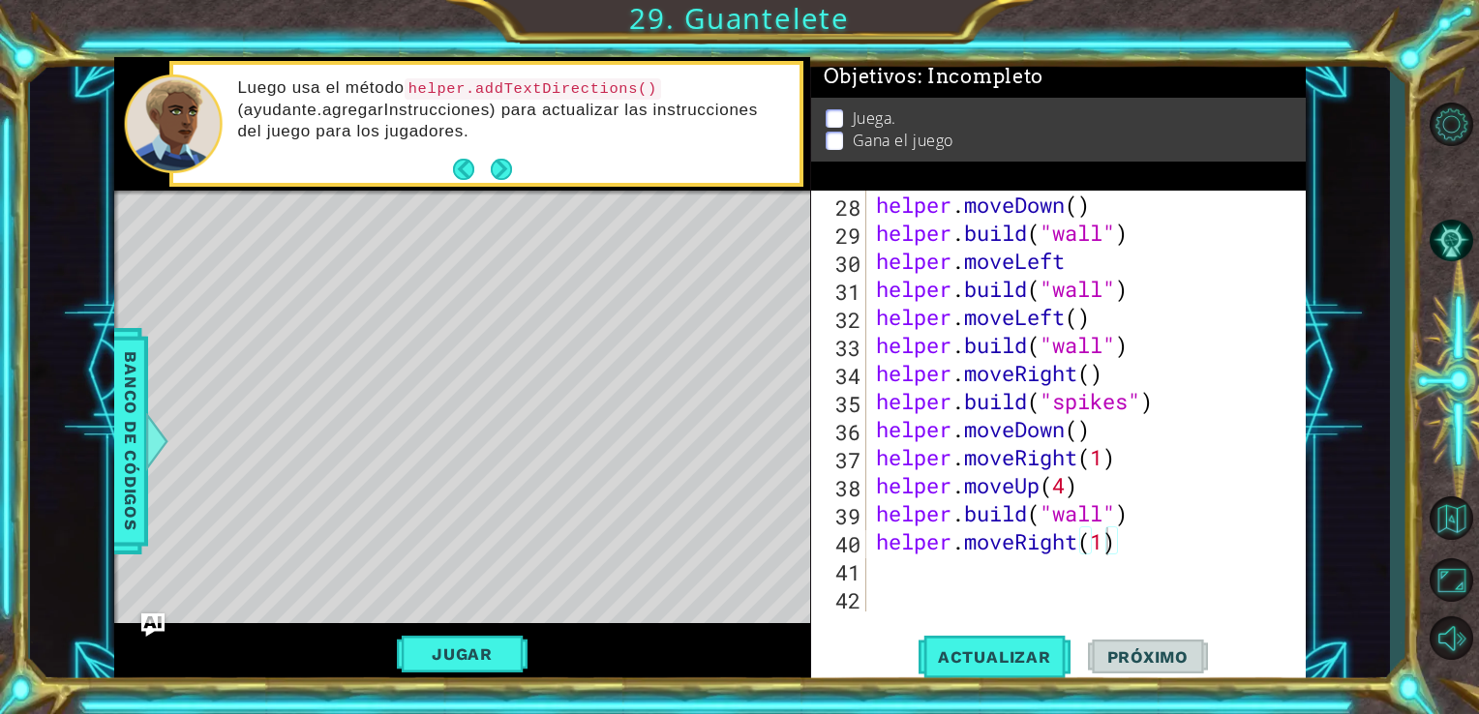
click at [880, 573] on div "helper.moveRight(1) 28 29 30 31 32 33 34 35 36 37 38 39 40 41 42 helper . moveD…" at bounding box center [1056, 401] width 491 height 421
click at [880, 573] on div "helper . moveDown ( ) helper . build ( "wall" ) helper . moveLeft helper . buil…" at bounding box center [1084, 429] width 425 height 477
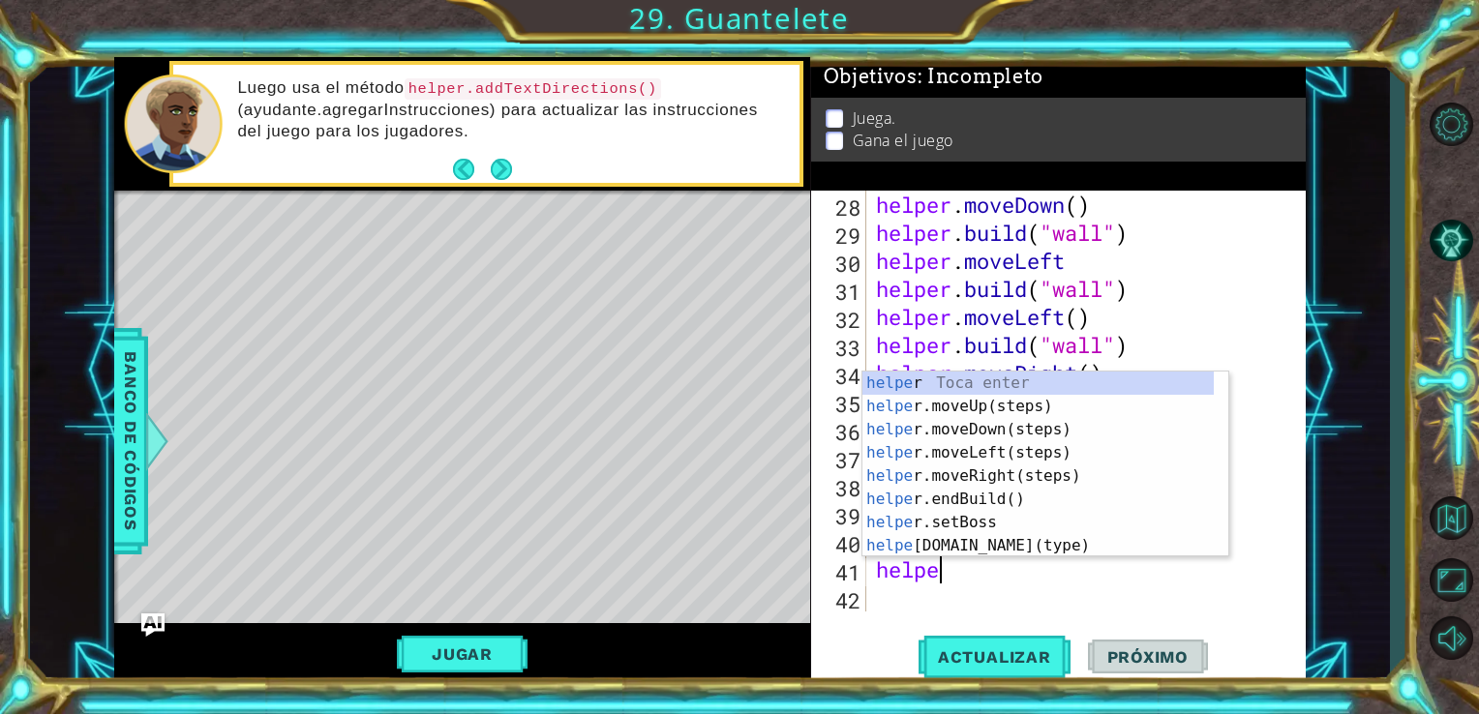
scroll to position [0, 2]
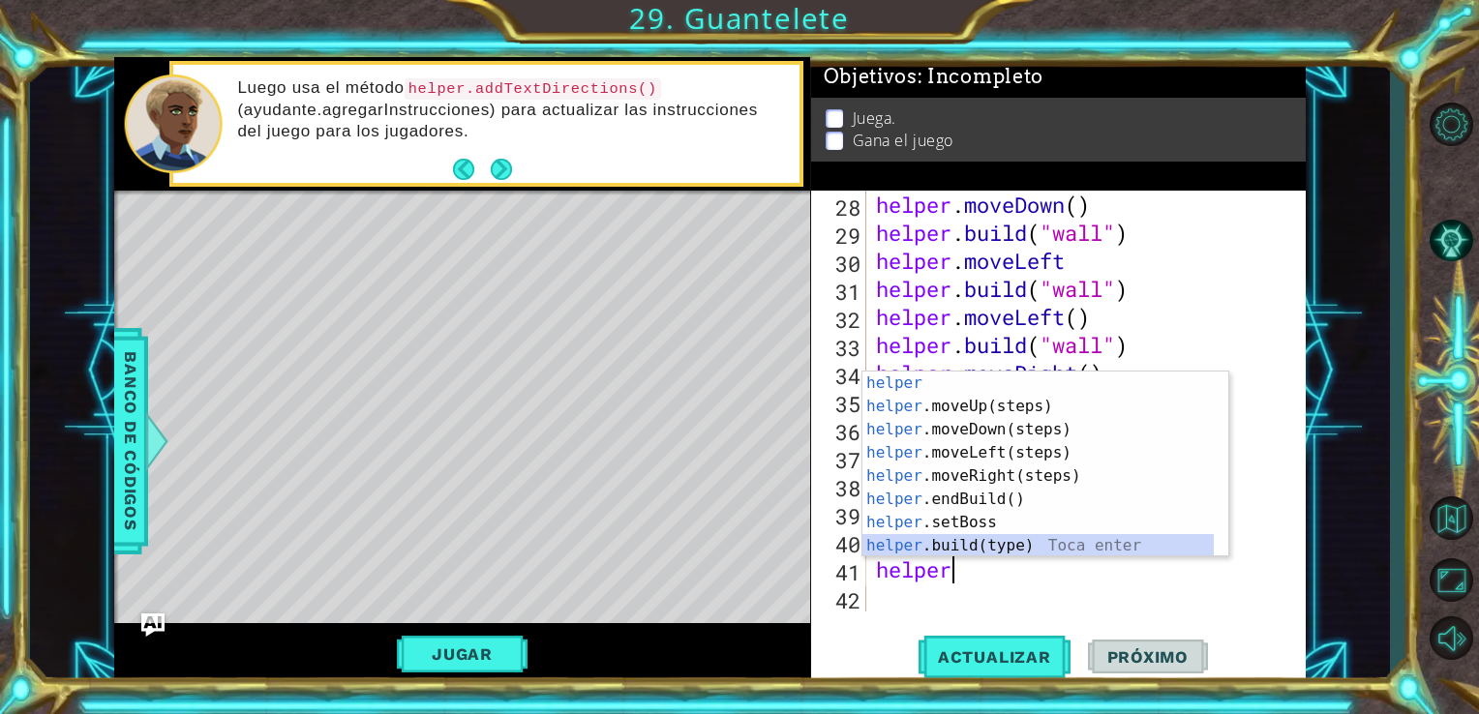
click at [964, 536] on div "helper Toca enter helper .moveUp(steps) Toca enter helper .moveDown(steps) Toca…" at bounding box center [1037, 488] width 351 height 232
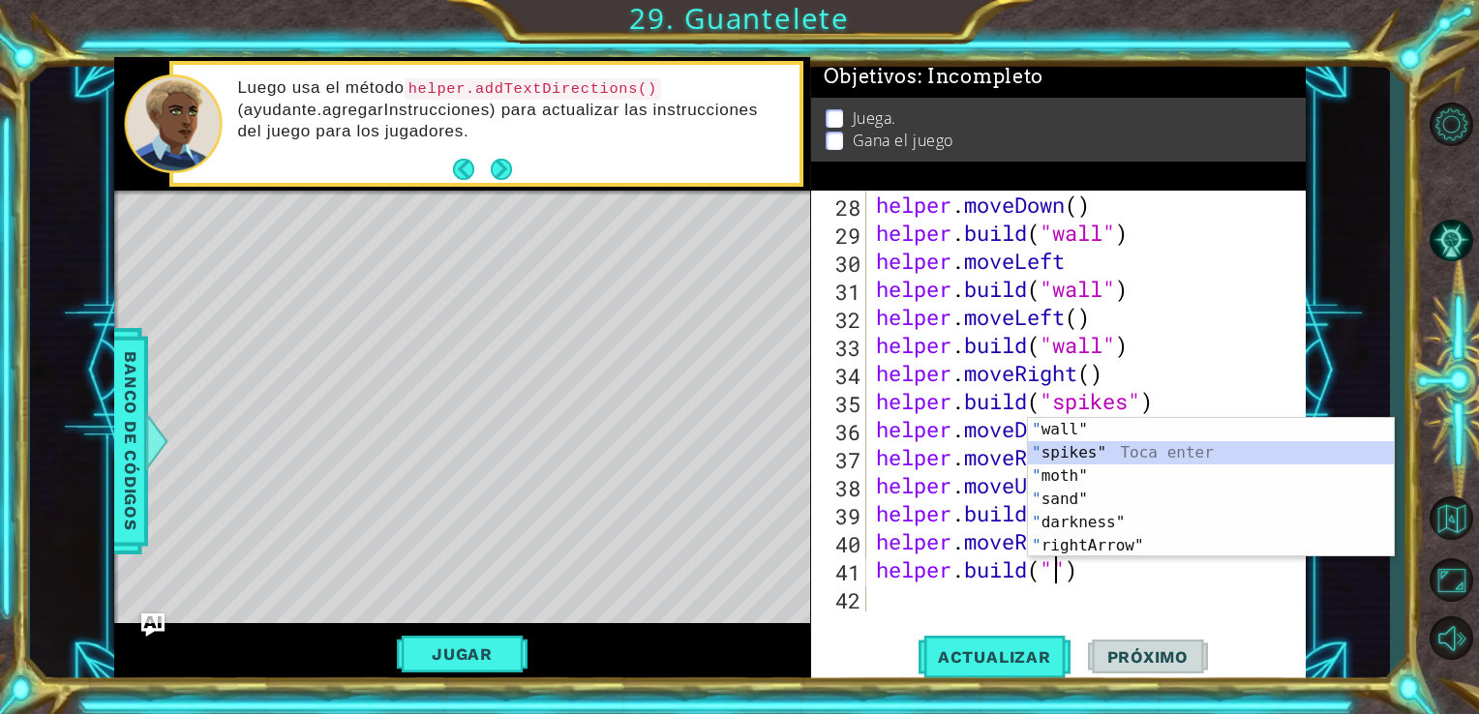
click at [1062, 452] on div "" wall" Toca enter " spikes" Toca enter " moth" Toca enter " sand" Toca enter "…" at bounding box center [1211, 511] width 366 height 186
type textarea "[DOMAIN_NAME]("spikes")"
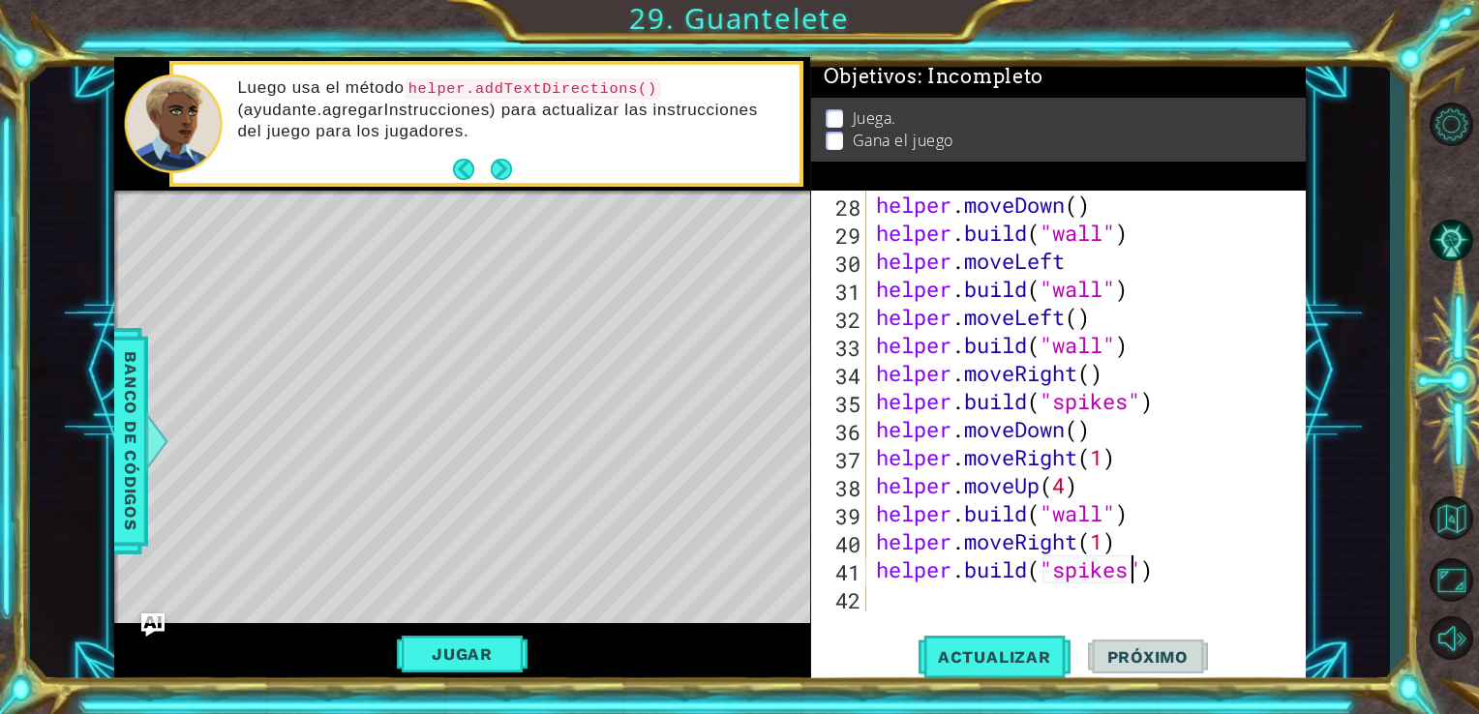
click at [907, 600] on div "helper . moveDown ( ) helper . build ( "wall" ) helper . moveLeft helper . buil…" at bounding box center [1084, 429] width 425 height 477
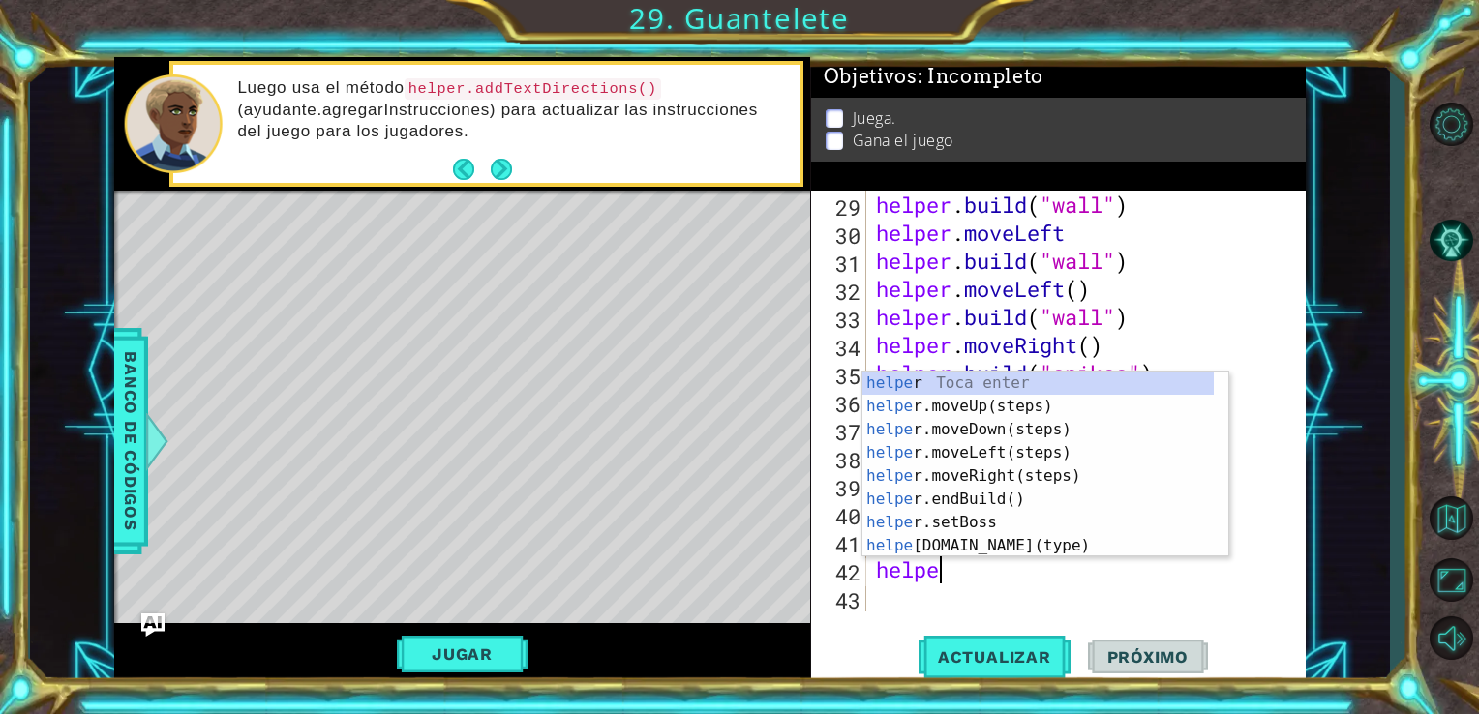
type textarea "helper"
click at [989, 478] on div "helper Toca enter helper .moveUp(steps) Toca enter helper .moveDown(steps) Toca…" at bounding box center [1037, 488] width 351 height 232
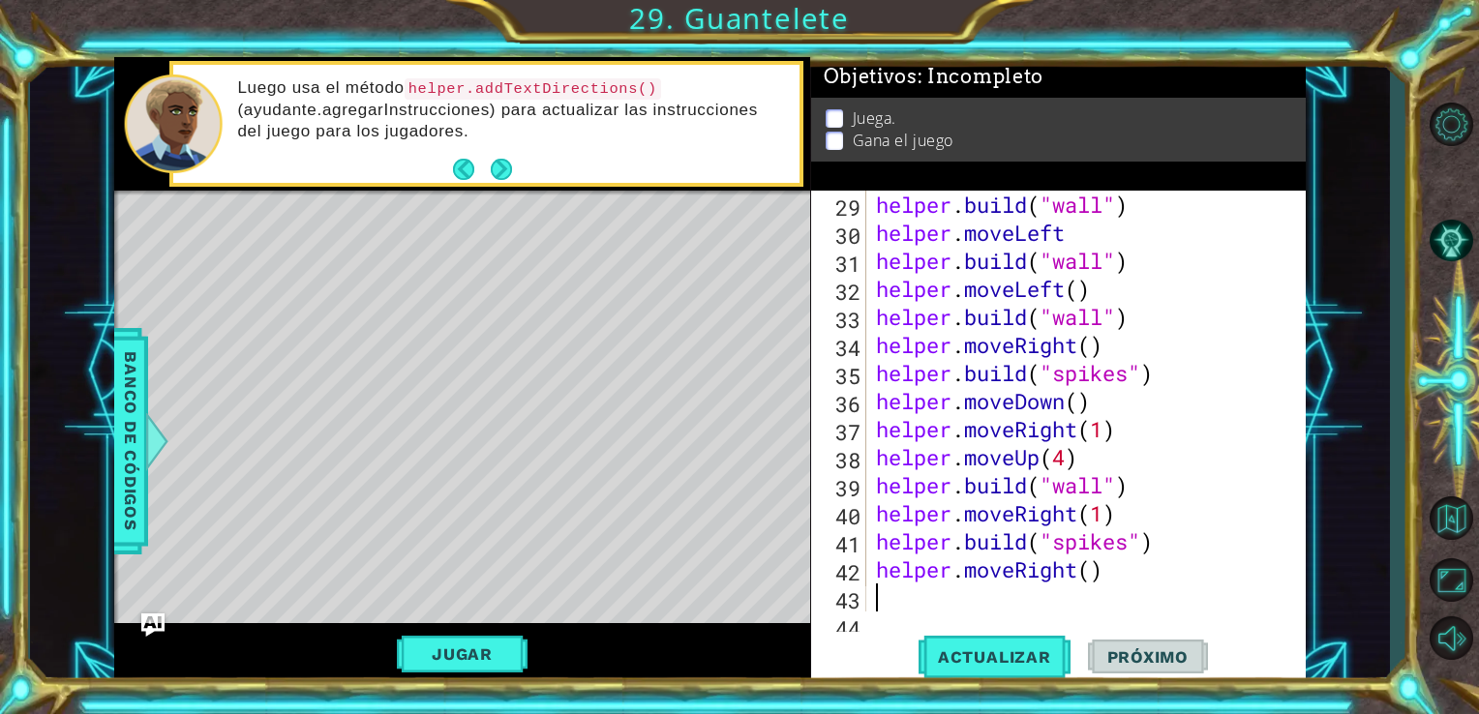
scroll to position [841, 0]
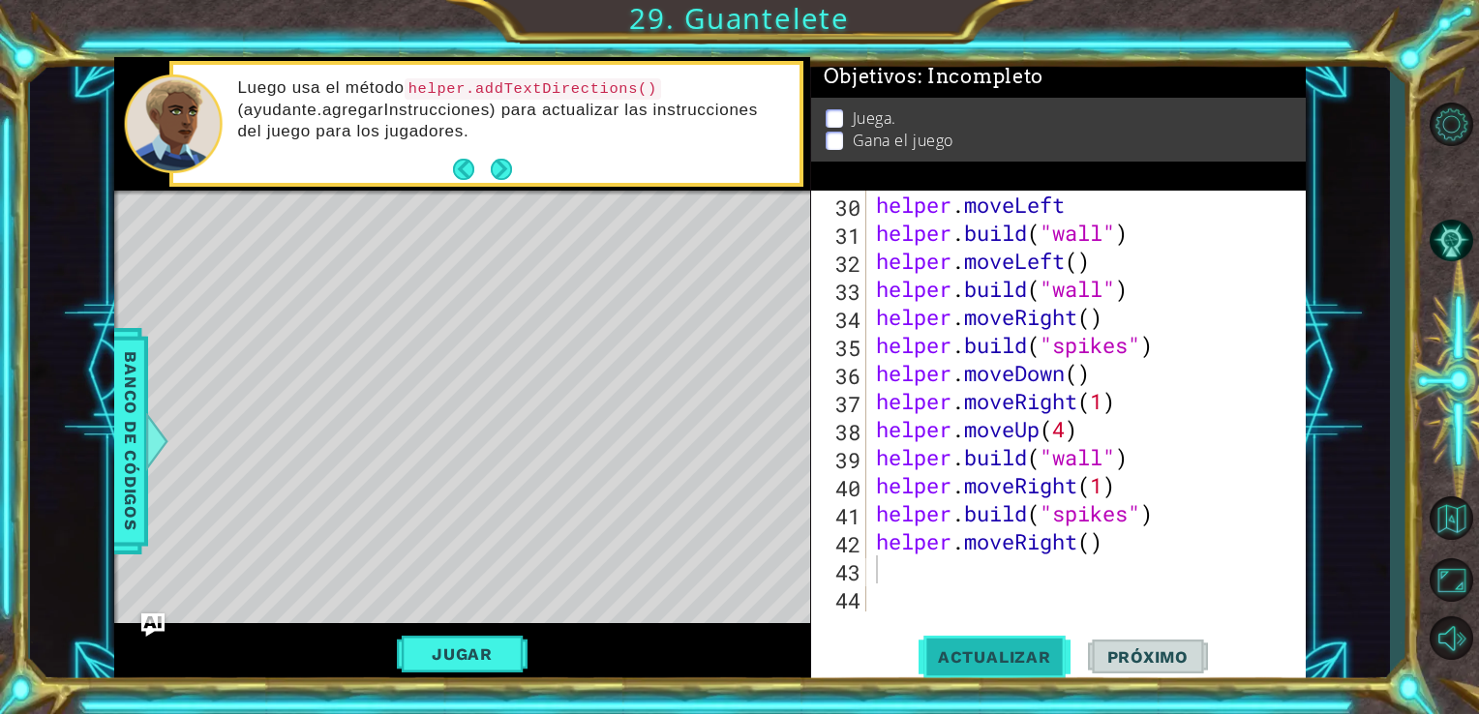
click at [966, 660] on span "Actualizar" at bounding box center [995, 657] width 152 height 19
click at [1076, 547] on div "helper . moveLeft helper . build ( "wall" ) helper . moveLeft ( ) helper . buil…" at bounding box center [1084, 429] width 425 height 477
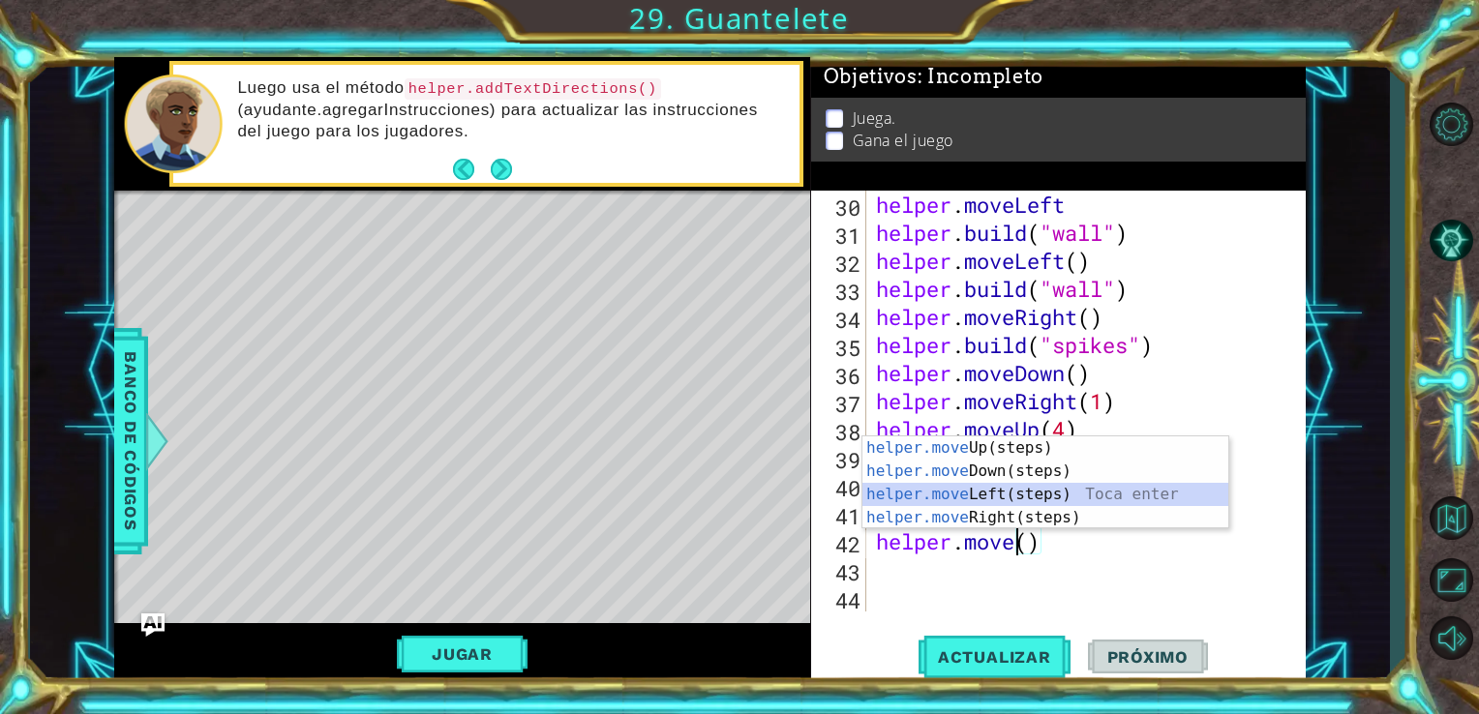
click at [1040, 489] on div "helper.move Up(steps) Toca enter helper.move Down(steps) Toca enter helper.move…" at bounding box center [1045, 506] width 366 height 139
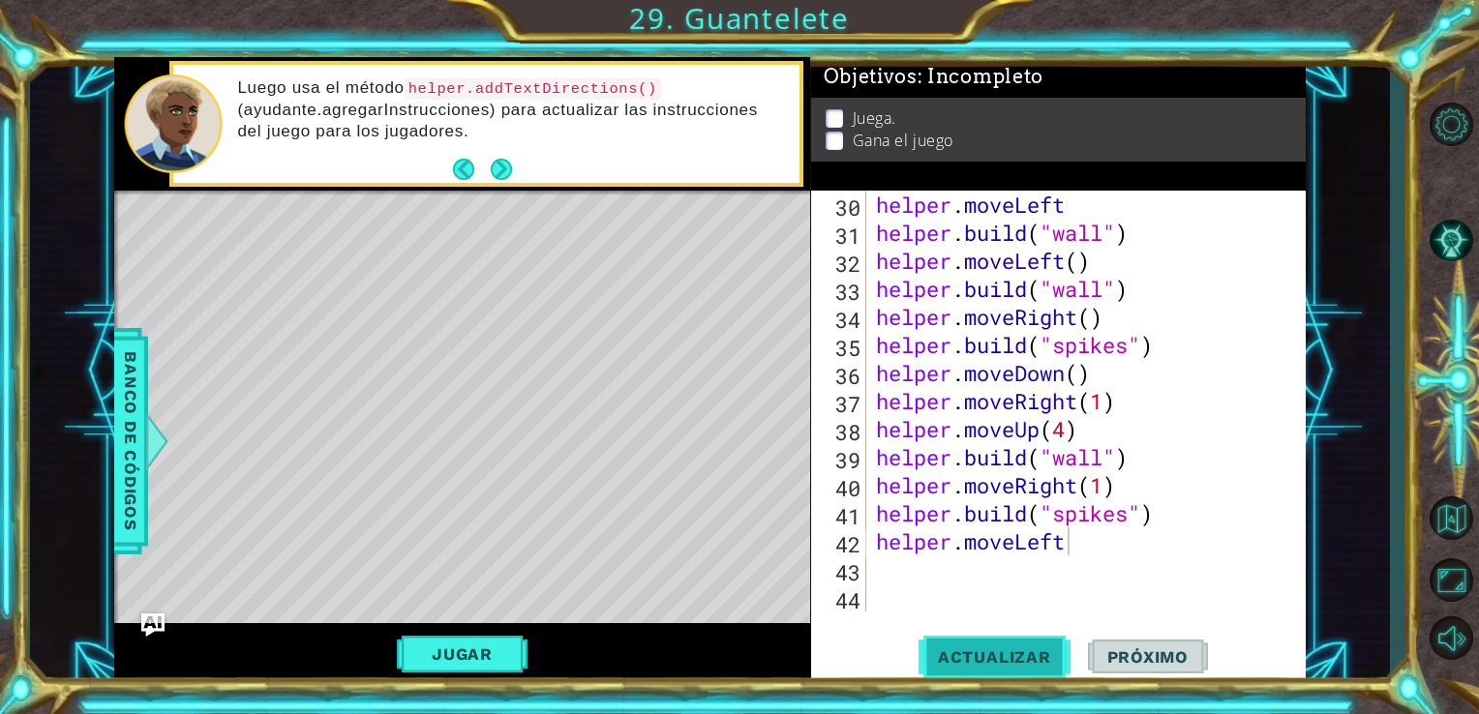
click at [979, 670] on button "Actualizar" at bounding box center [995, 656] width 152 height 49
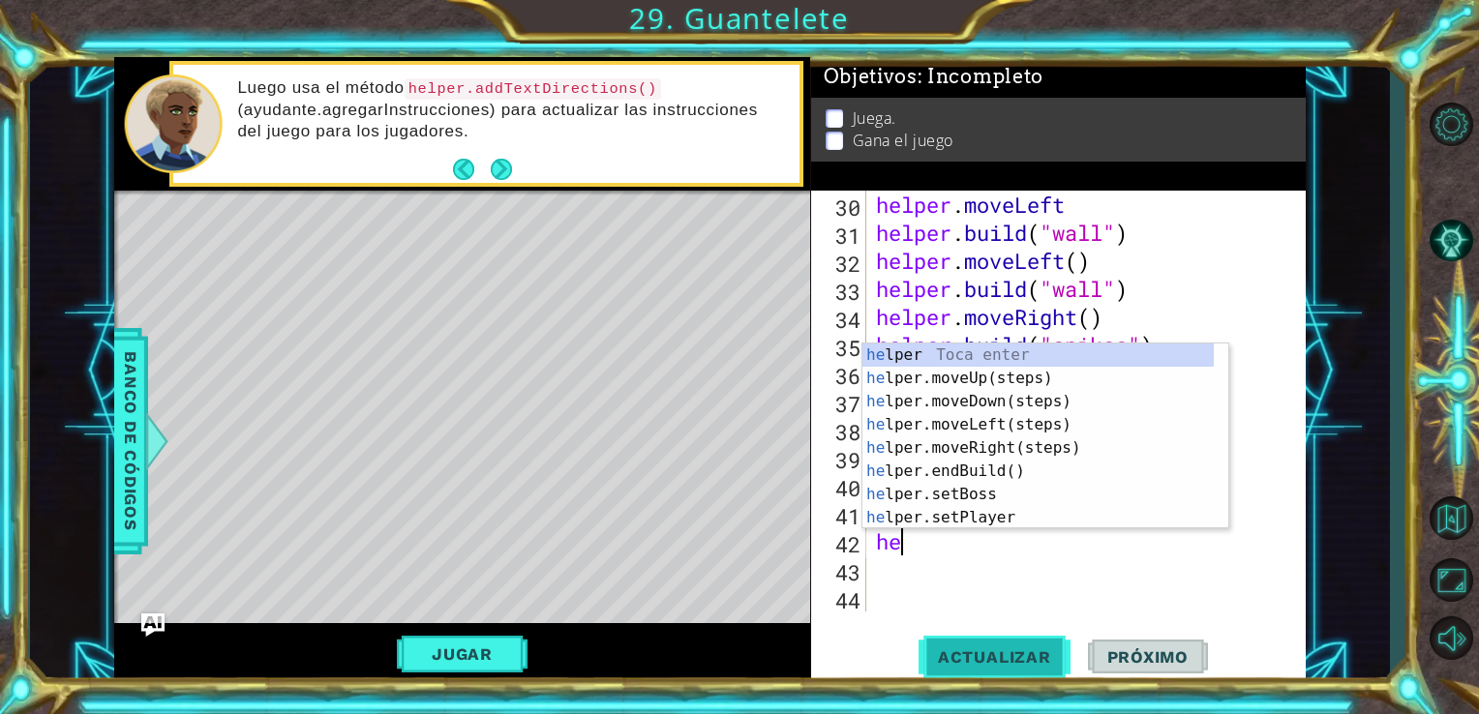
type textarea "h"
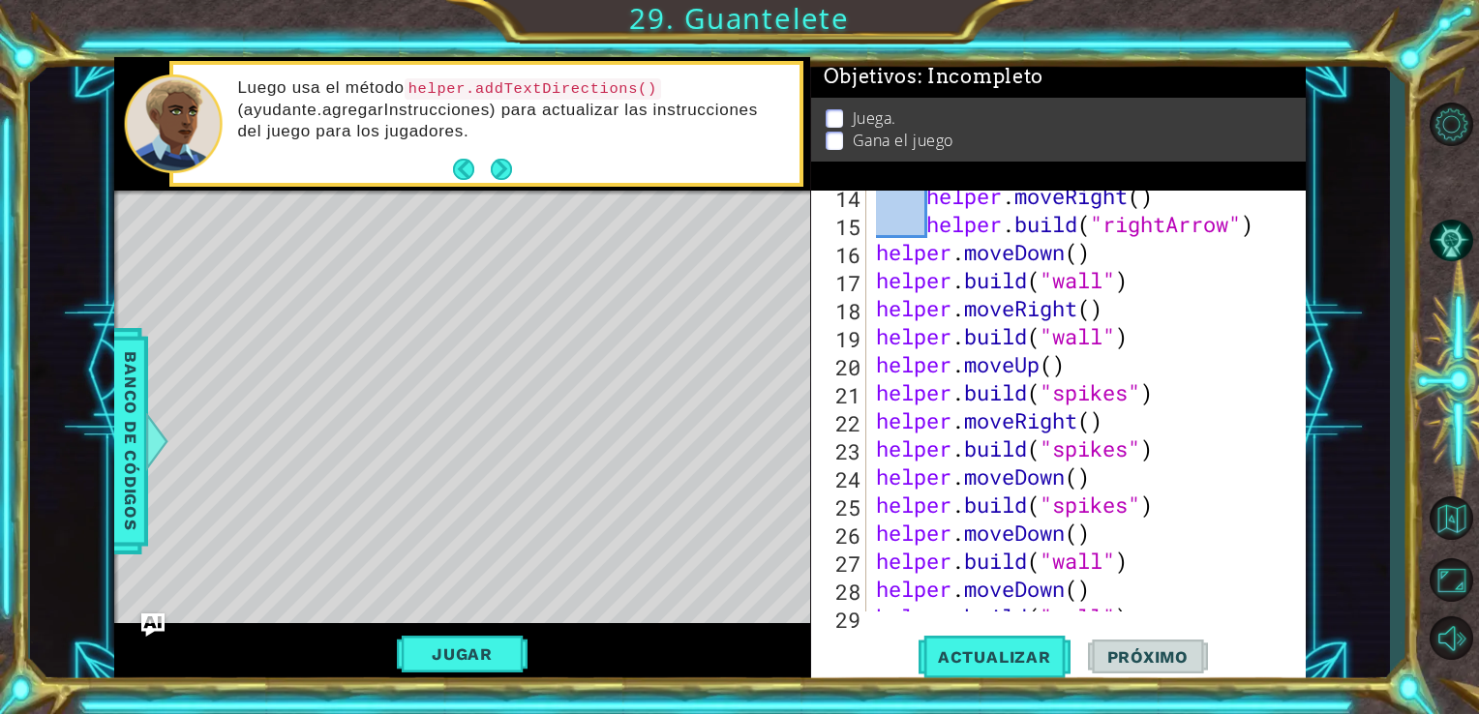
scroll to position [402, 0]
click at [1103, 336] on div "helper . moveRight ( ) helper . build ( "rightArrow" ) helper . moveDown ( ) he…" at bounding box center [1084, 420] width 425 height 477
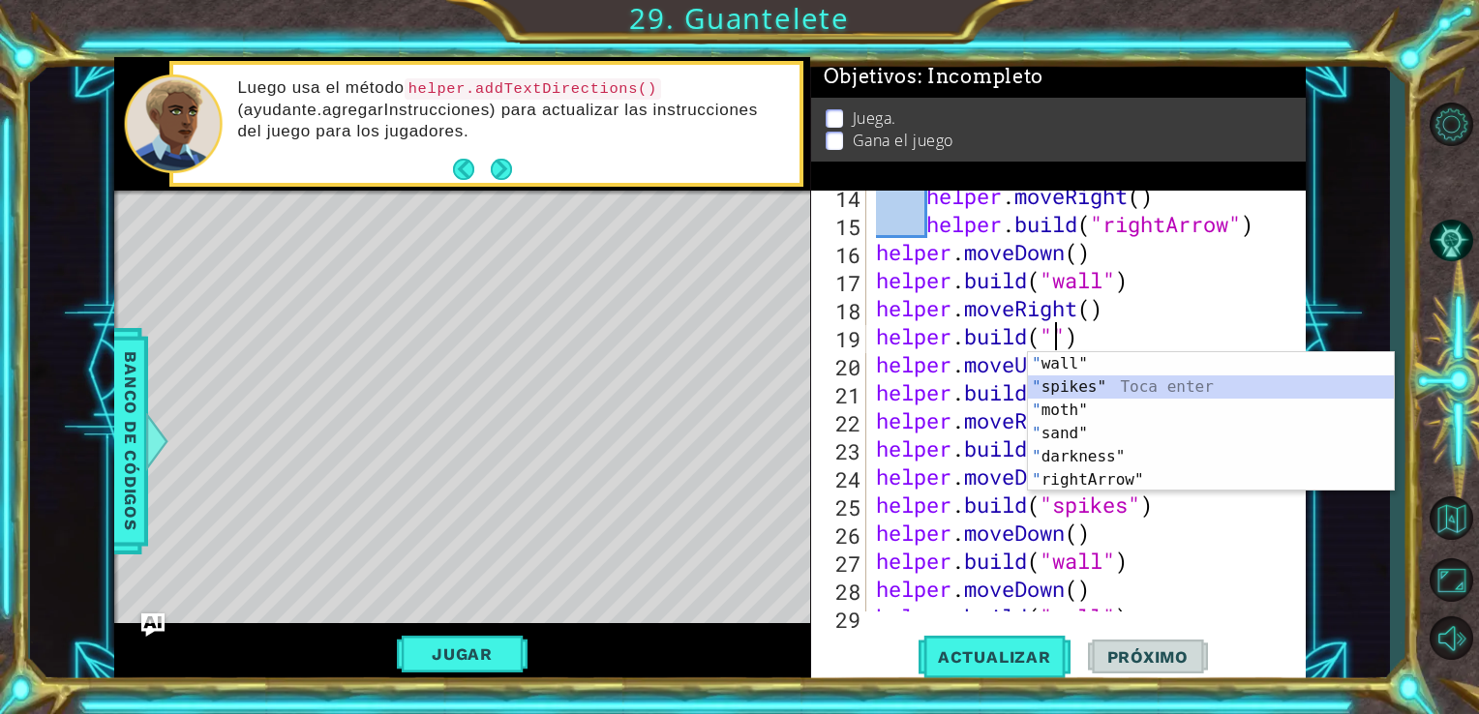
click at [1088, 385] on div "" wall" Toca enter " spikes" Toca enter " moth" Toca enter " sand" Toca enter "…" at bounding box center [1211, 445] width 366 height 186
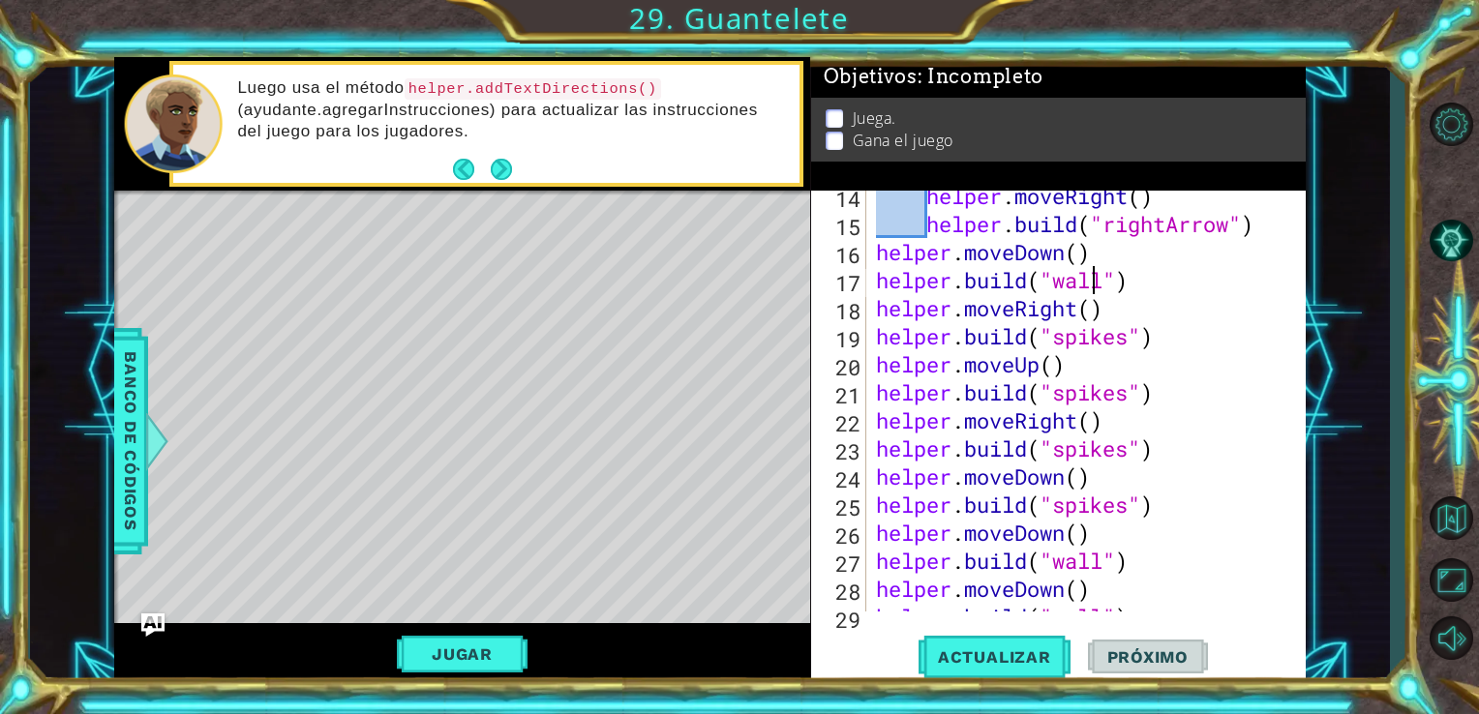
click at [1098, 287] on div "helper . moveRight ( ) helper . build ( "rightArrow" ) helper . moveDown ( ) he…" at bounding box center [1084, 420] width 425 height 477
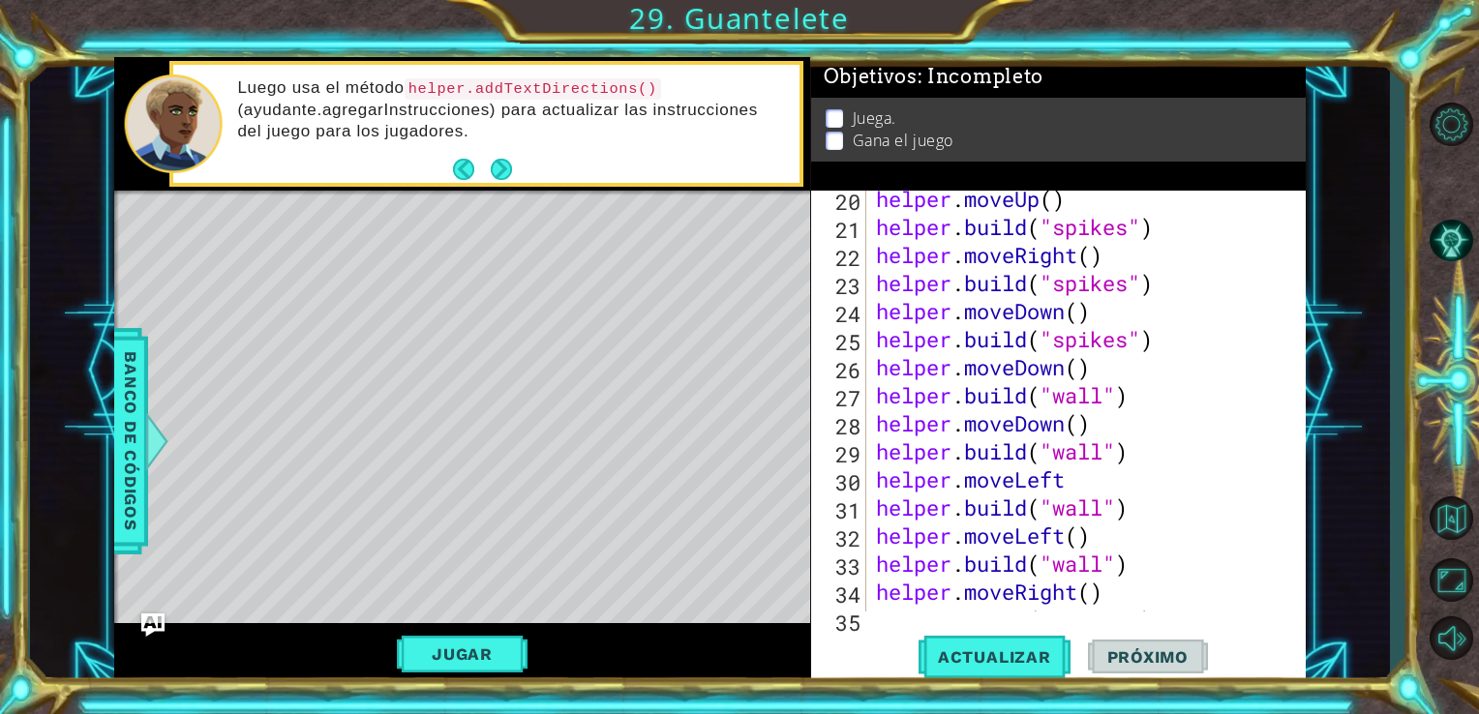
scroll to position [568, 0]
click at [1104, 399] on div "helper . moveUp ( ) helper . build ( "spikes" ) helper . moveRight ( ) helper .…" at bounding box center [1084, 422] width 425 height 477
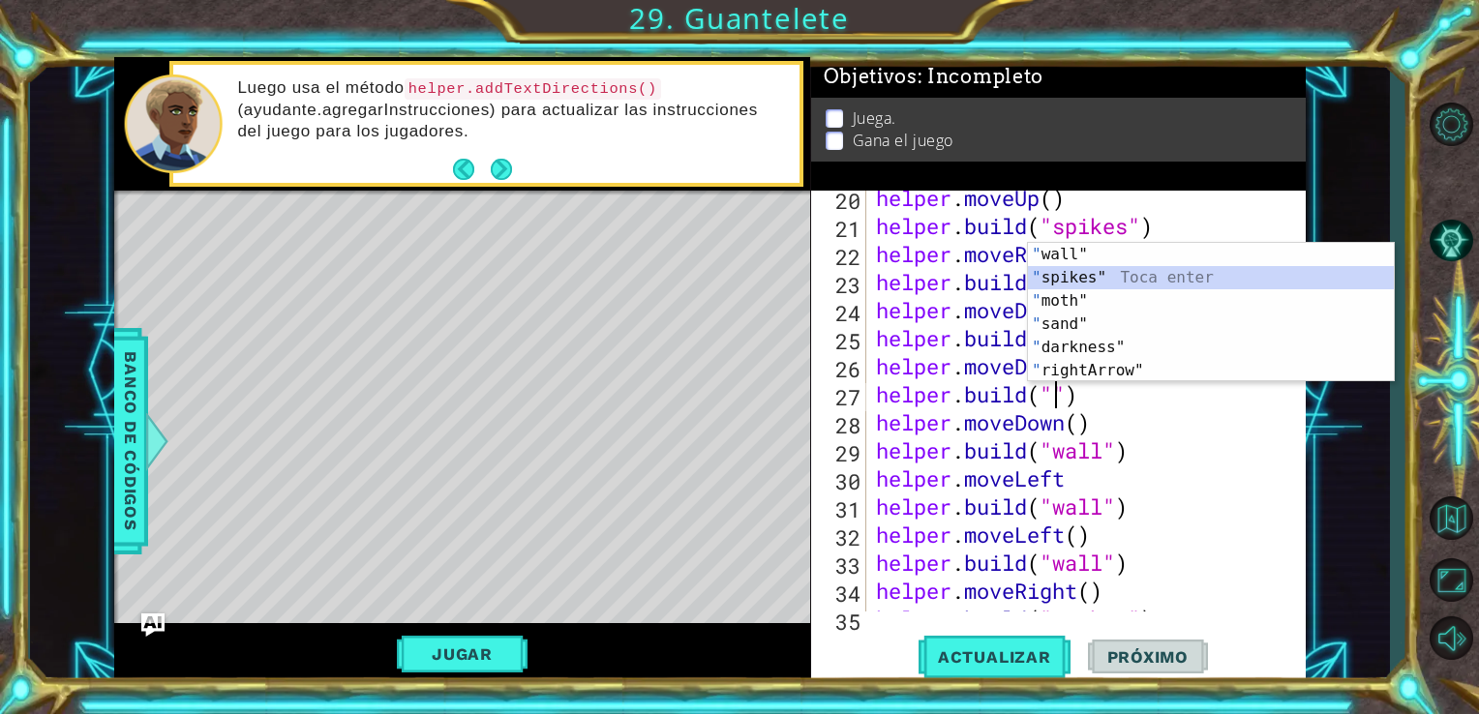
click at [1117, 277] on div "" wall" Toca enter " spikes" Toca enter " moth" Toca enter " sand" Toca enter "…" at bounding box center [1211, 336] width 366 height 186
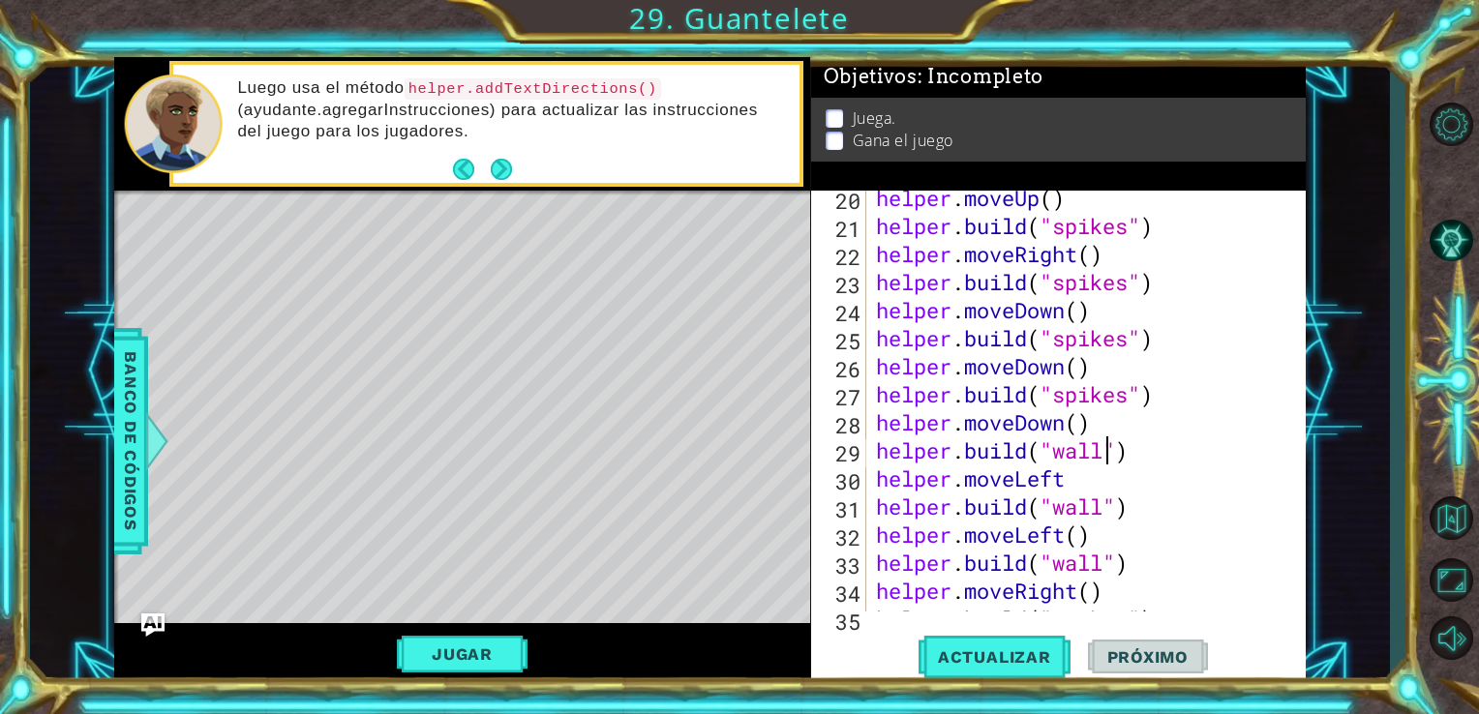
click at [1103, 456] on div "helper . moveUp ( ) helper . build ( "spikes" ) helper . moveRight ( ) helper .…" at bounding box center [1084, 422] width 425 height 477
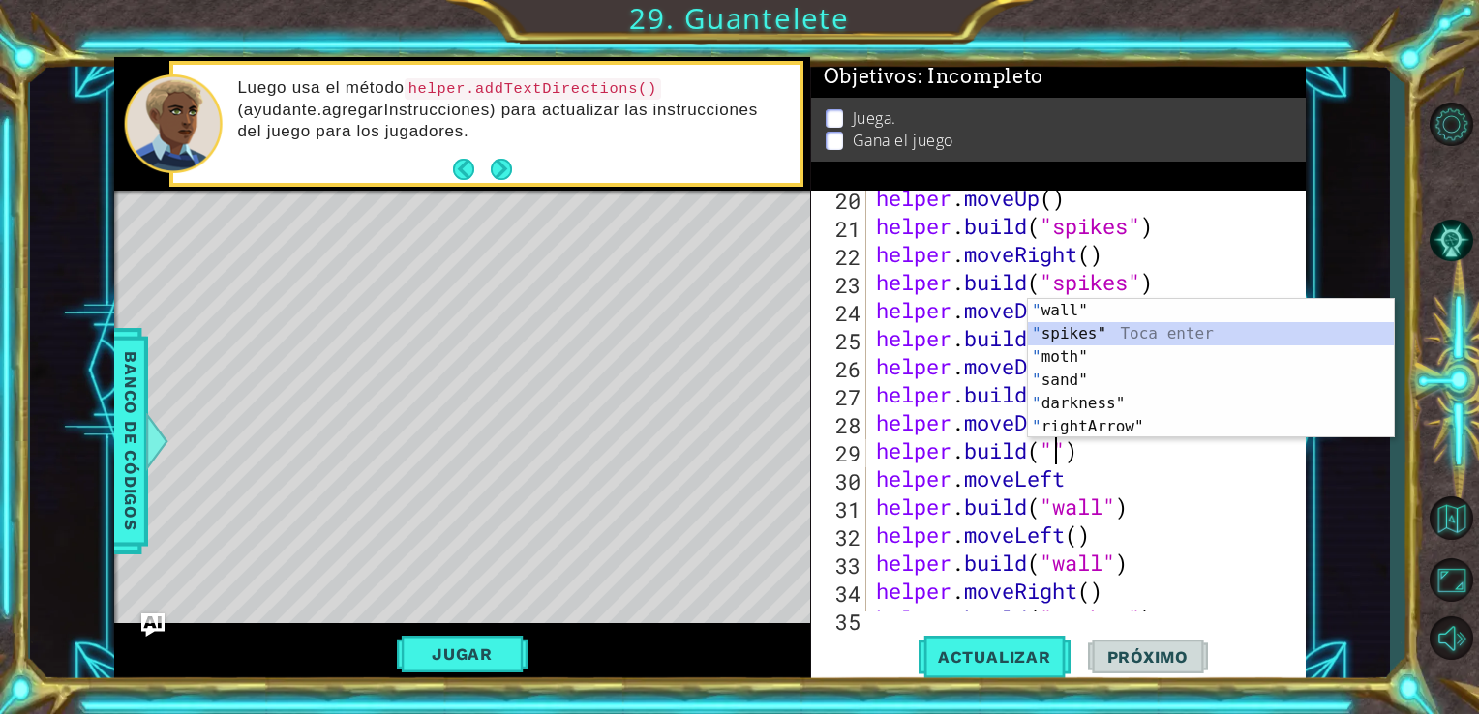
click at [1126, 332] on div "" wall" Toca enter " spikes" Toca enter " moth" Toca enter " sand" Toca enter "…" at bounding box center [1211, 392] width 366 height 186
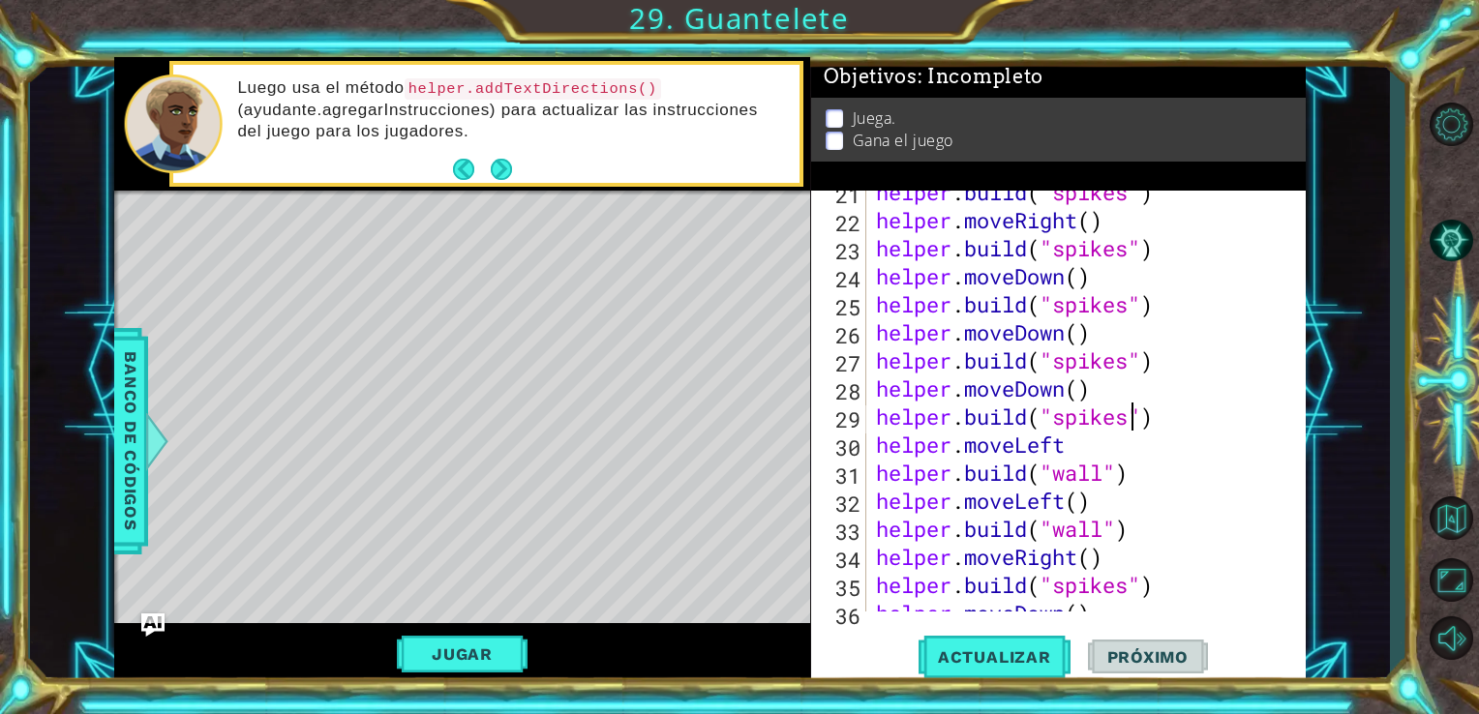
scroll to position [672, 0]
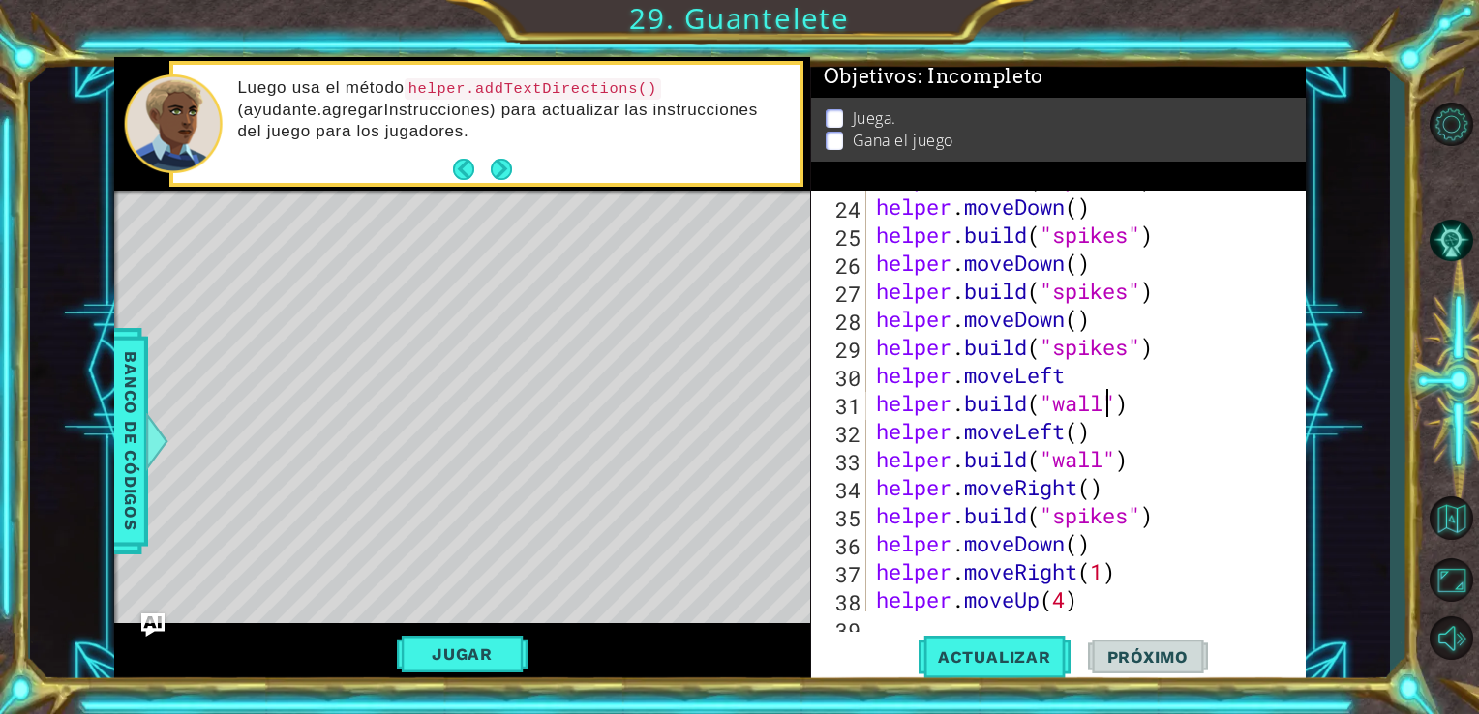
click at [1109, 407] on div "helper . build ( "spikes" ) helper . moveDown ( ) helper . build ( "spikes" ) h…" at bounding box center [1084, 403] width 425 height 477
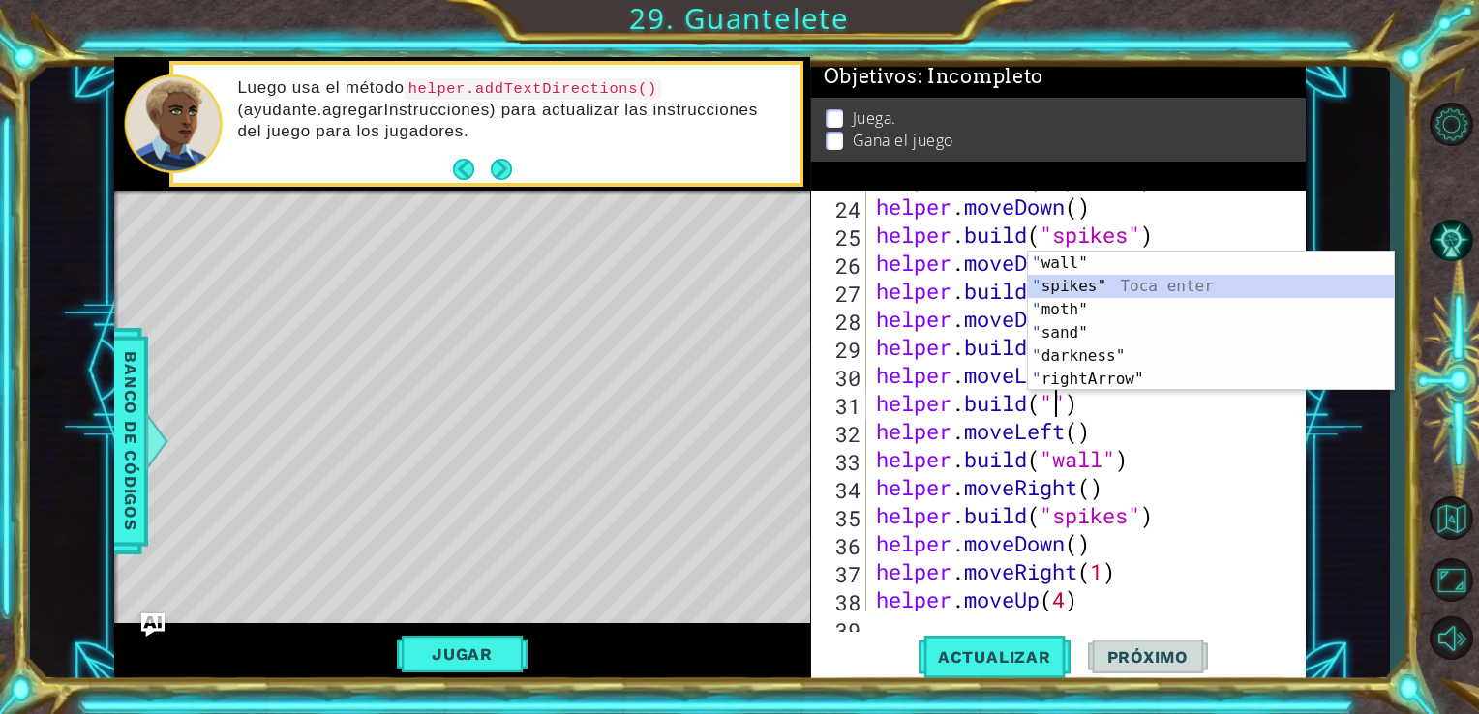
click at [1134, 287] on div "" wall" Toca enter " spikes" Toca enter " moth" Toca enter " sand" Toca enter "…" at bounding box center [1211, 345] width 366 height 186
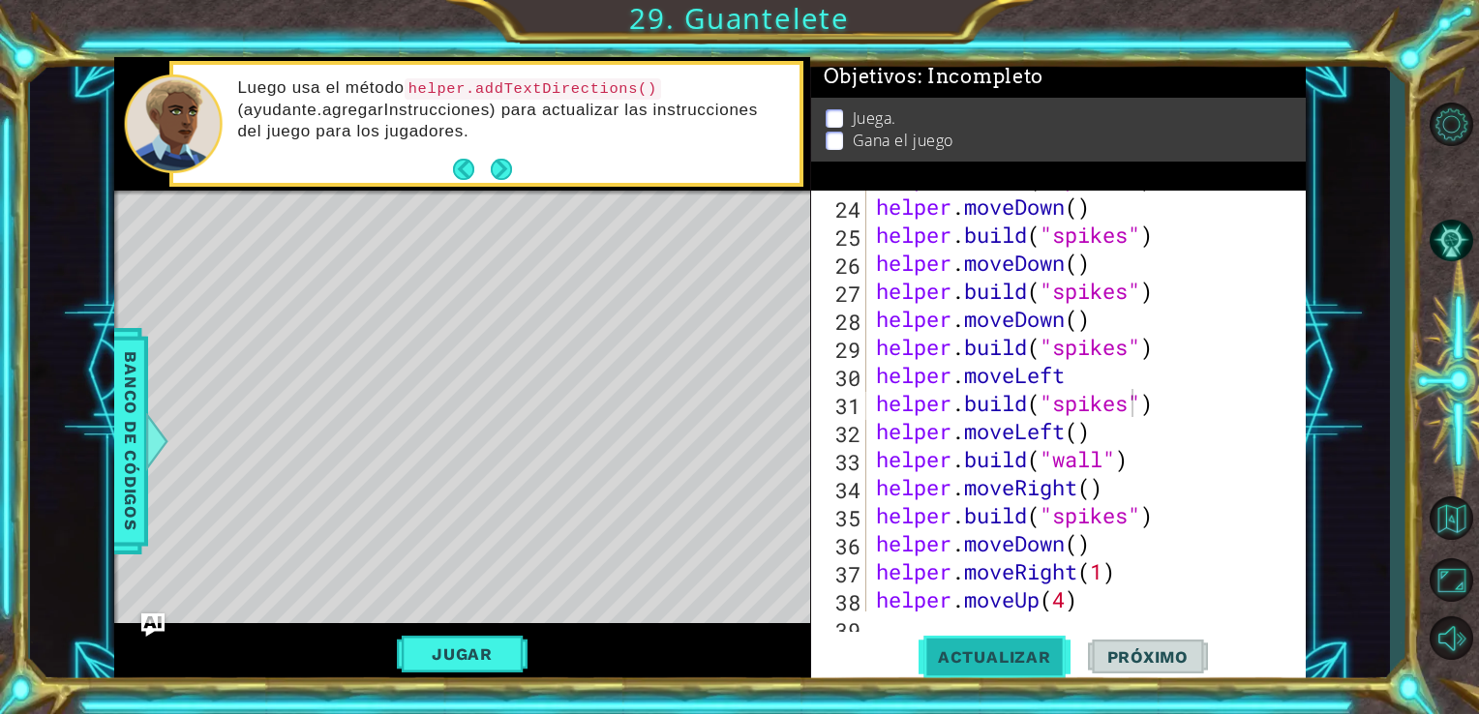
click at [1007, 667] on span "Actualizar" at bounding box center [995, 657] width 152 height 19
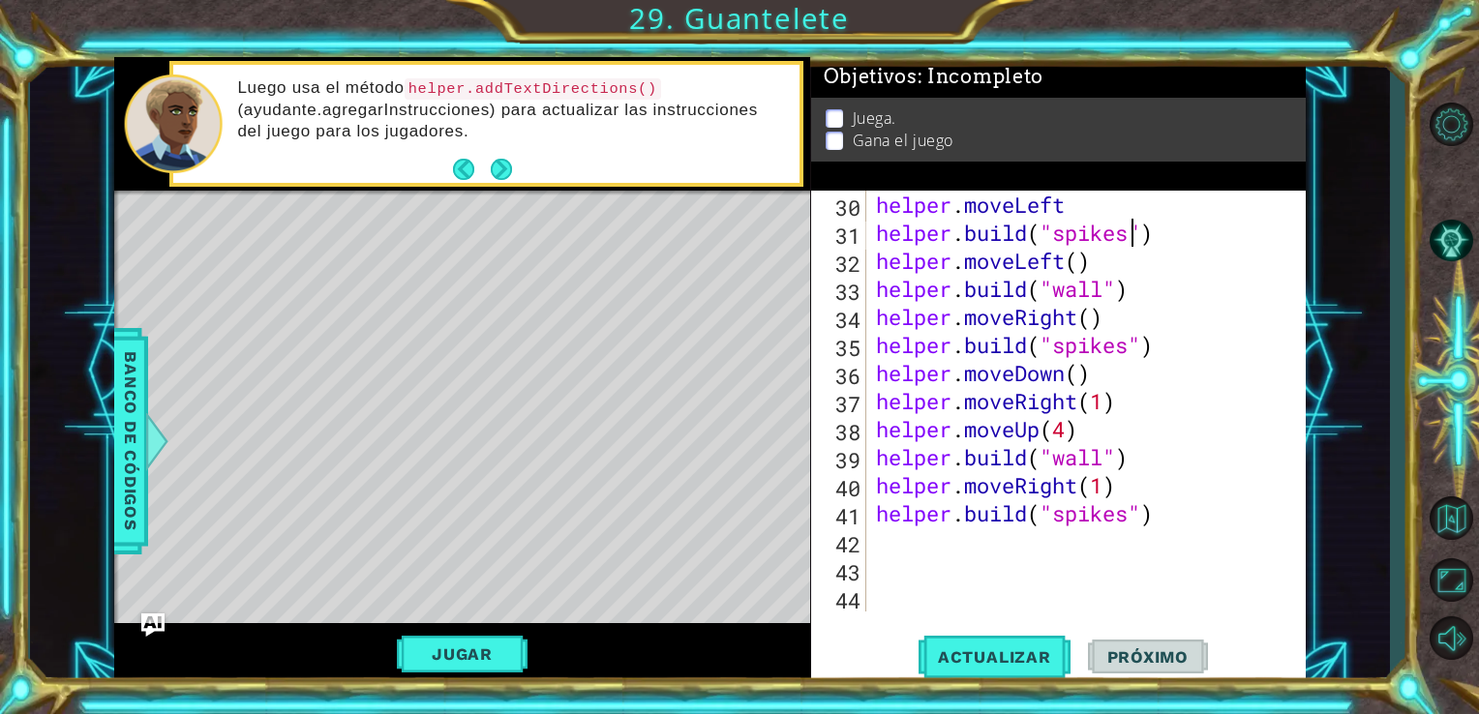
scroll to position [841, 0]
click at [1104, 456] on div "helper . moveLeft helper . build ( "spikes" ) helper . moveLeft ( ) helper . bu…" at bounding box center [1084, 429] width 425 height 477
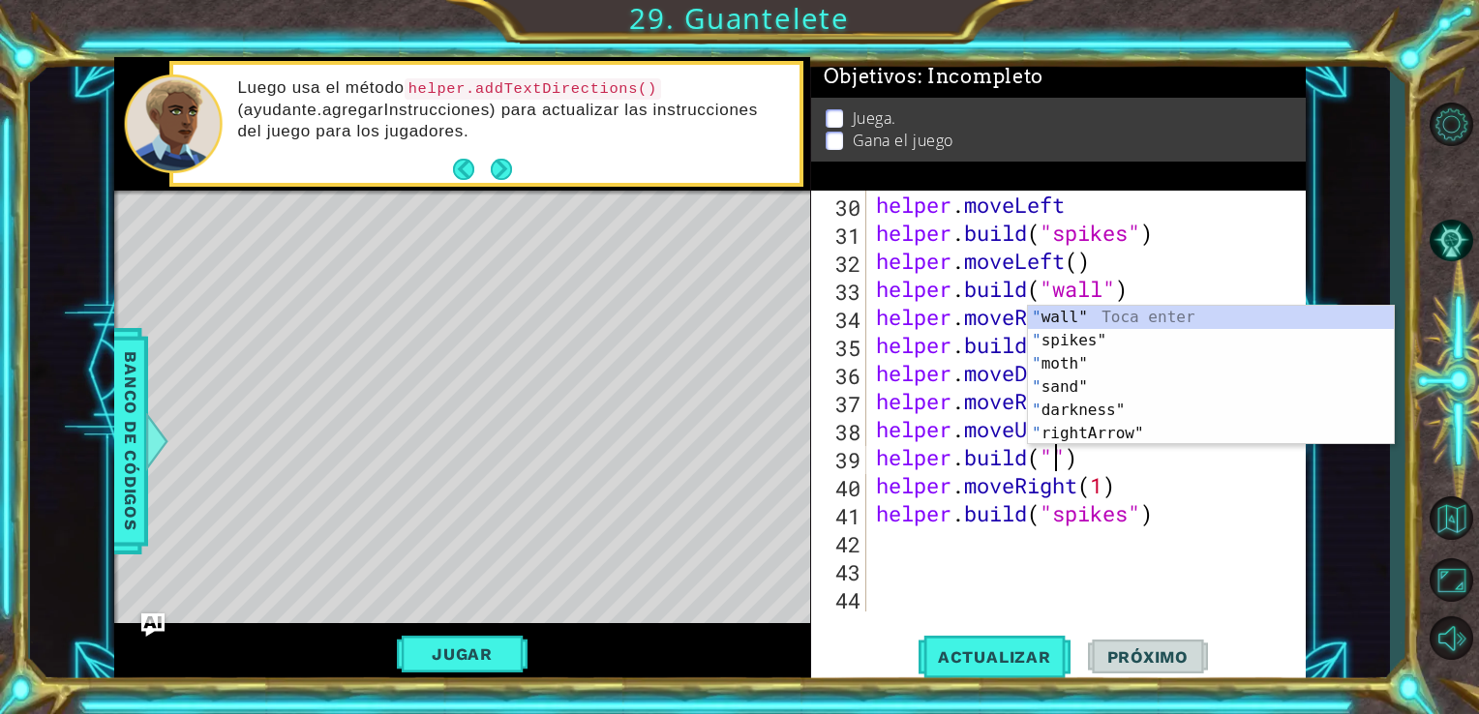
scroll to position [0, 8]
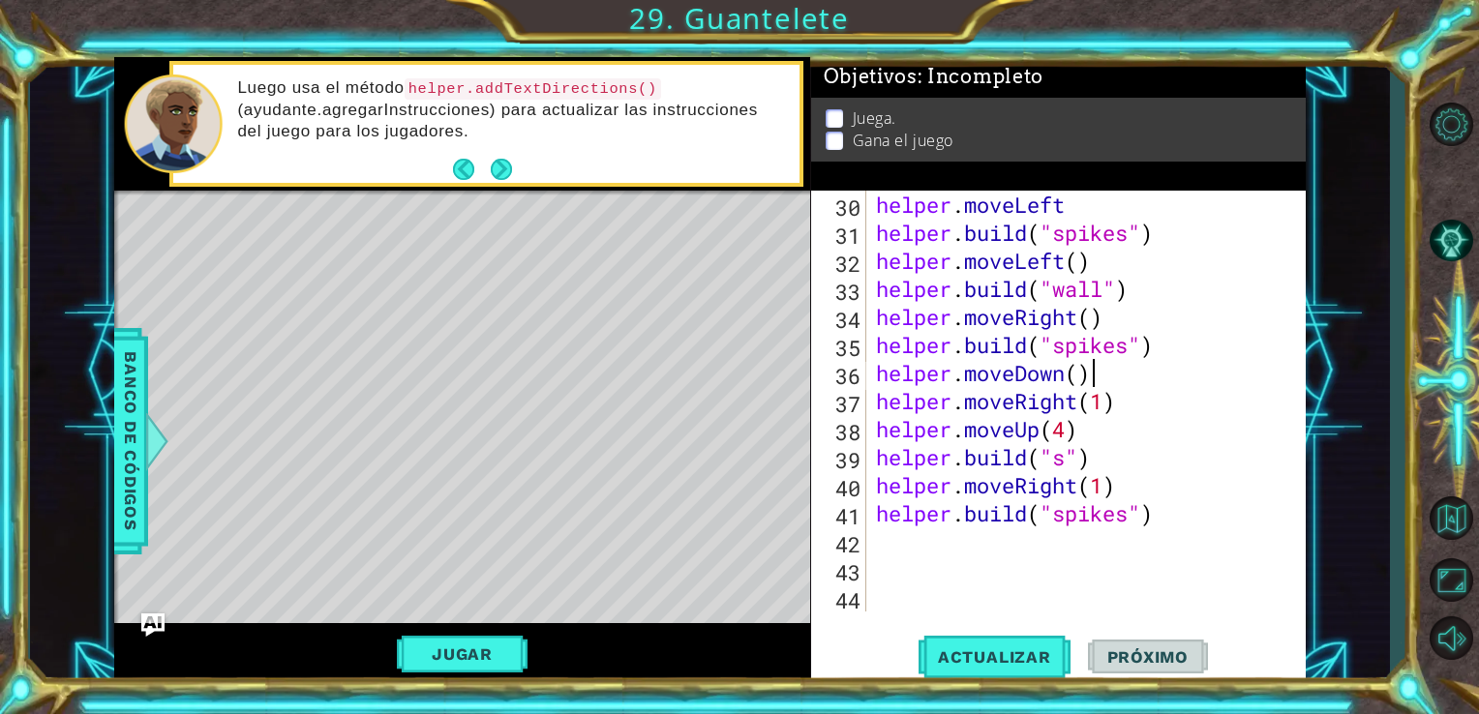
click at [1096, 373] on div "helper . moveLeft helper . build ( "spikes" ) helper . moveLeft ( ) helper . bu…" at bounding box center [1084, 429] width 425 height 477
click at [1069, 457] on div "helper . moveLeft helper . build ( "spikes" ) helper . moveLeft ( ) helper . bu…" at bounding box center [1084, 429] width 425 height 477
click at [1079, 440] on div ""spik es" Toca enter" at bounding box center [1211, 457] width 366 height 70
type textarea "[DOMAIN_NAME]("spikes")"
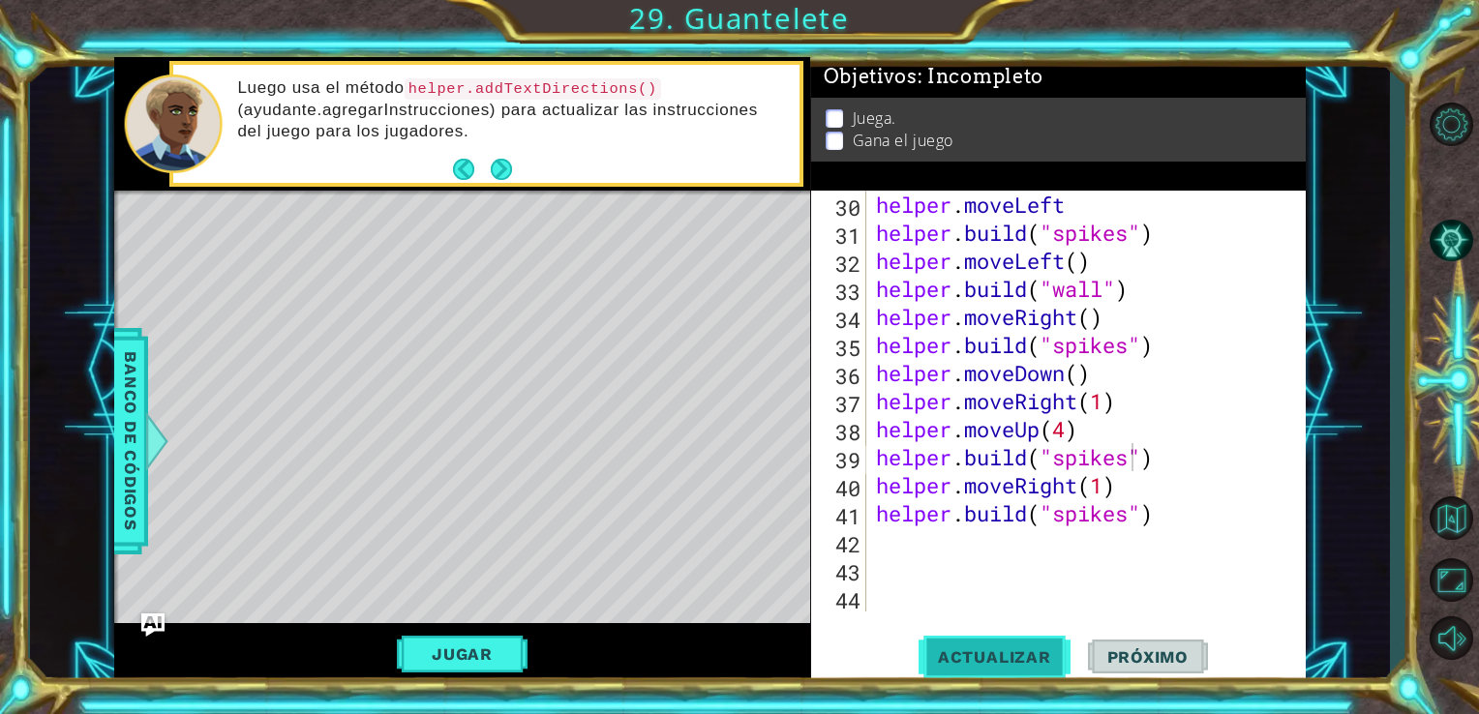
click at [1038, 663] on span "Actualizar" at bounding box center [995, 657] width 152 height 19
click at [980, 552] on div "helper . moveLeft helper . build ( "spikes" ) helper . moveLeft ( ) helper . bu…" at bounding box center [1084, 429] width 425 height 477
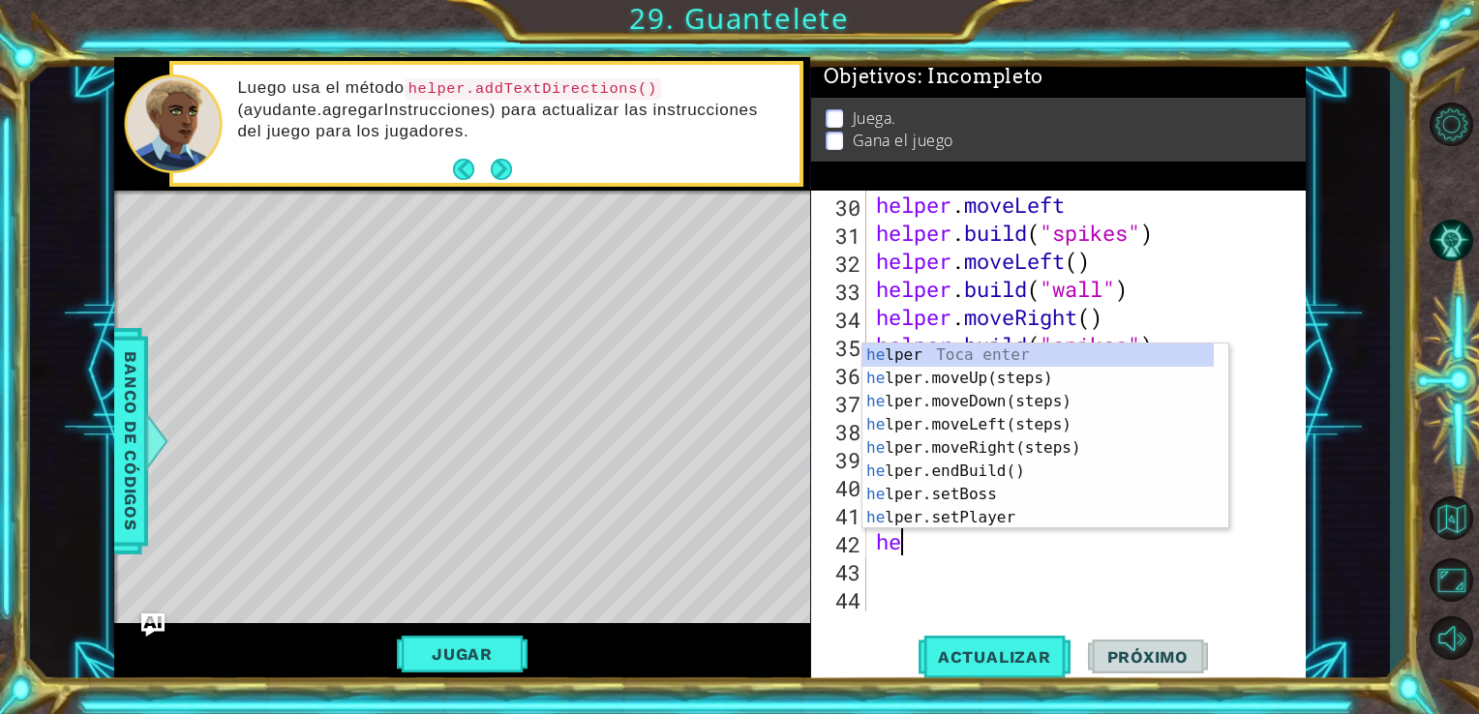
scroll to position [0, 0]
type textarea "helper"
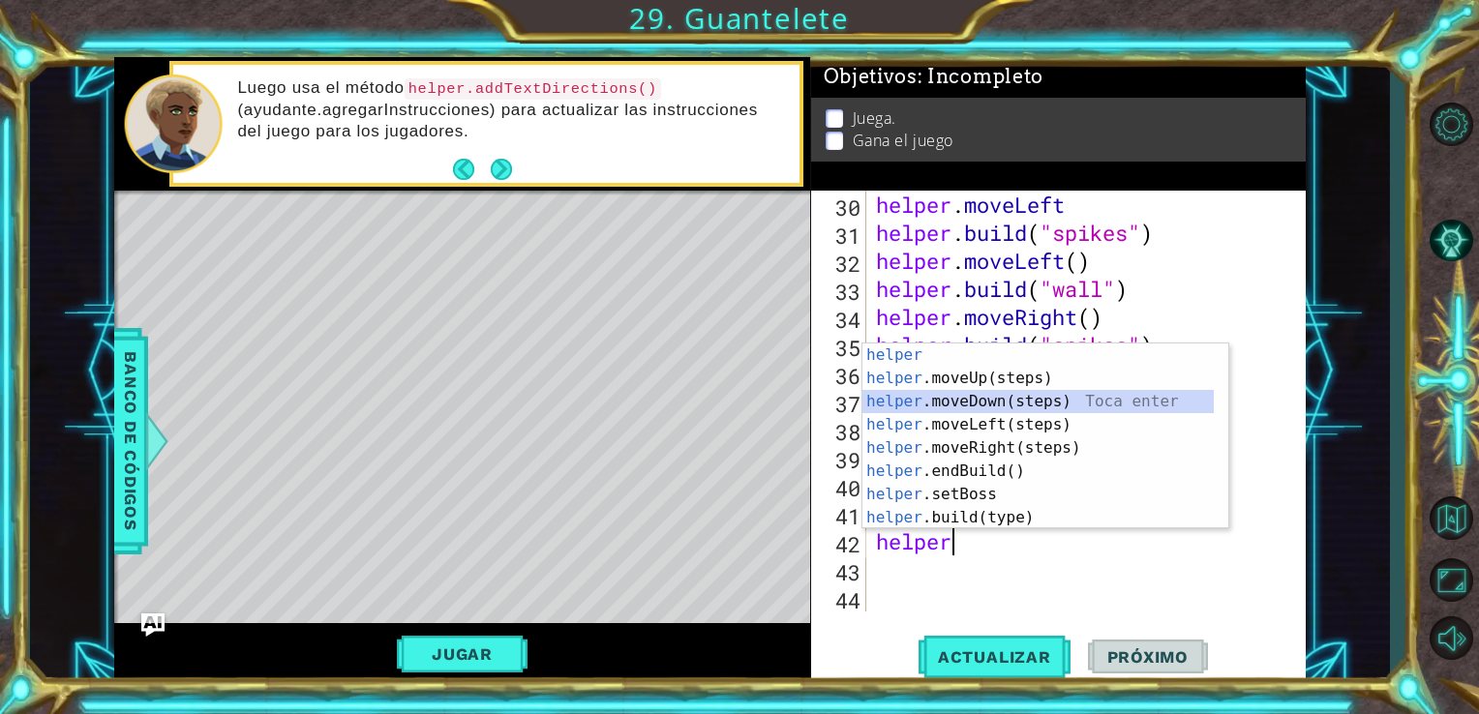
click at [1006, 407] on div "helper Toca enter helper .moveUp(steps) Toca enter helper .moveDown(steps) Toca…" at bounding box center [1037, 460] width 351 height 232
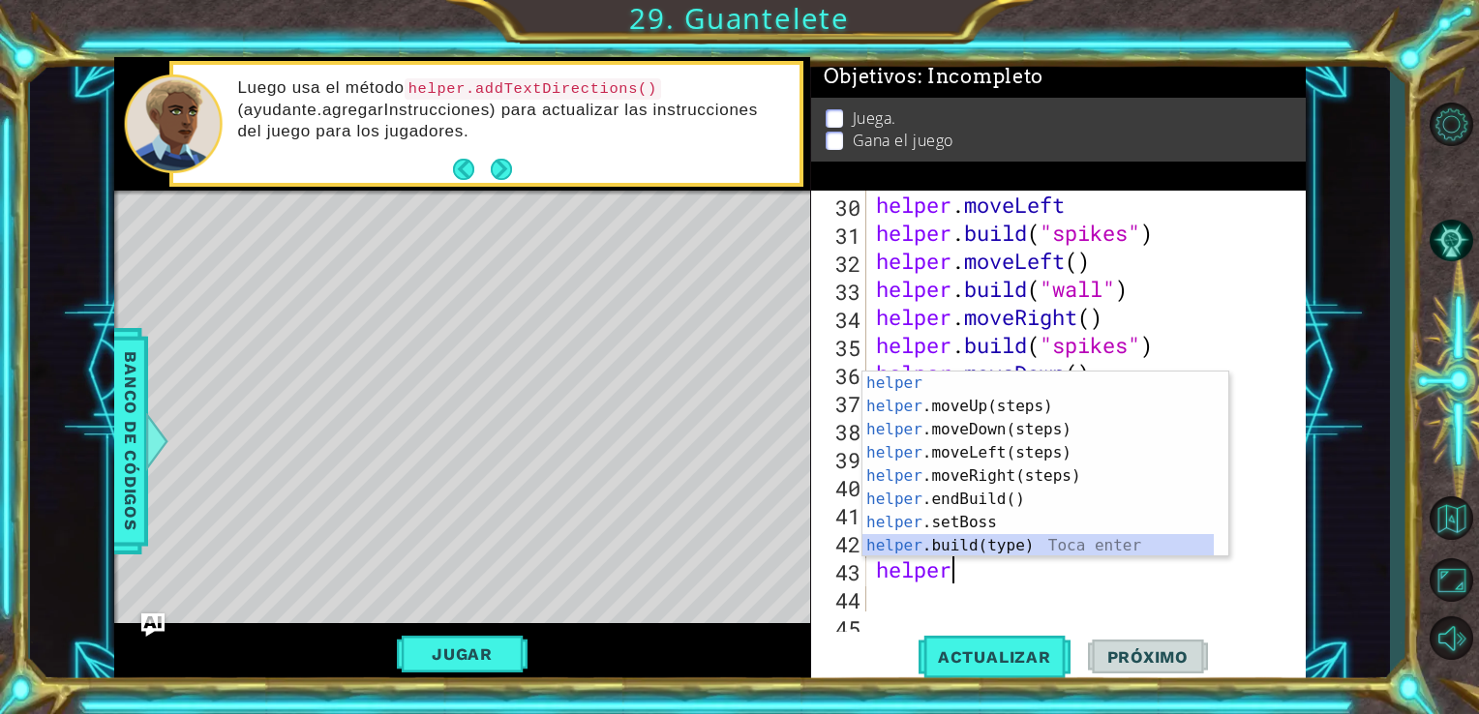
click at [991, 548] on div "helper Toca enter helper .moveUp(steps) Toca enter helper .moveDown(steps) Toca…" at bounding box center [1037, 488] width 351 height 232
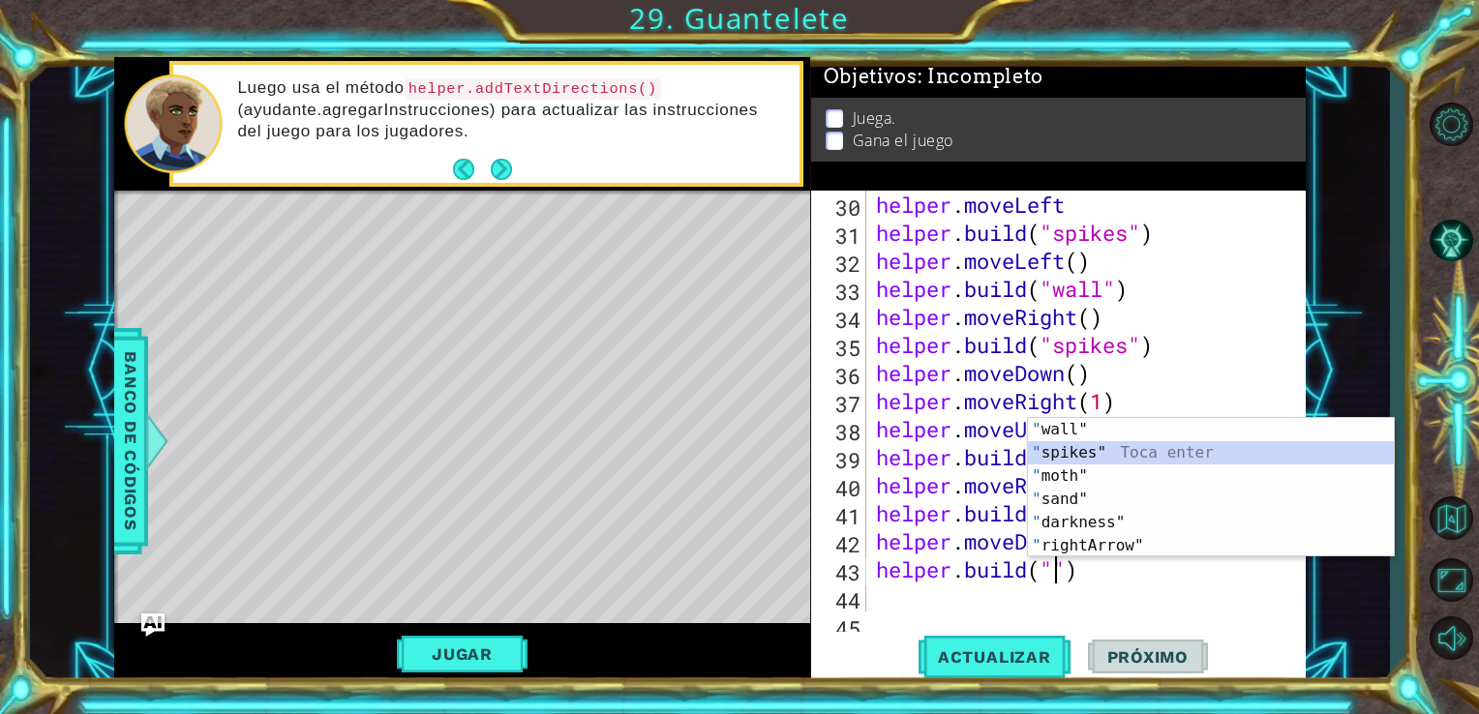
click at [1102, 459] on div "" wall" Toca enter " spikes" Toca enter " moth" Toca enter " sand" Toca enter "…" at bounding box center [1211, 511] width 366 height 186
type textarea "[DOMAIN_NAME]("spikes")"
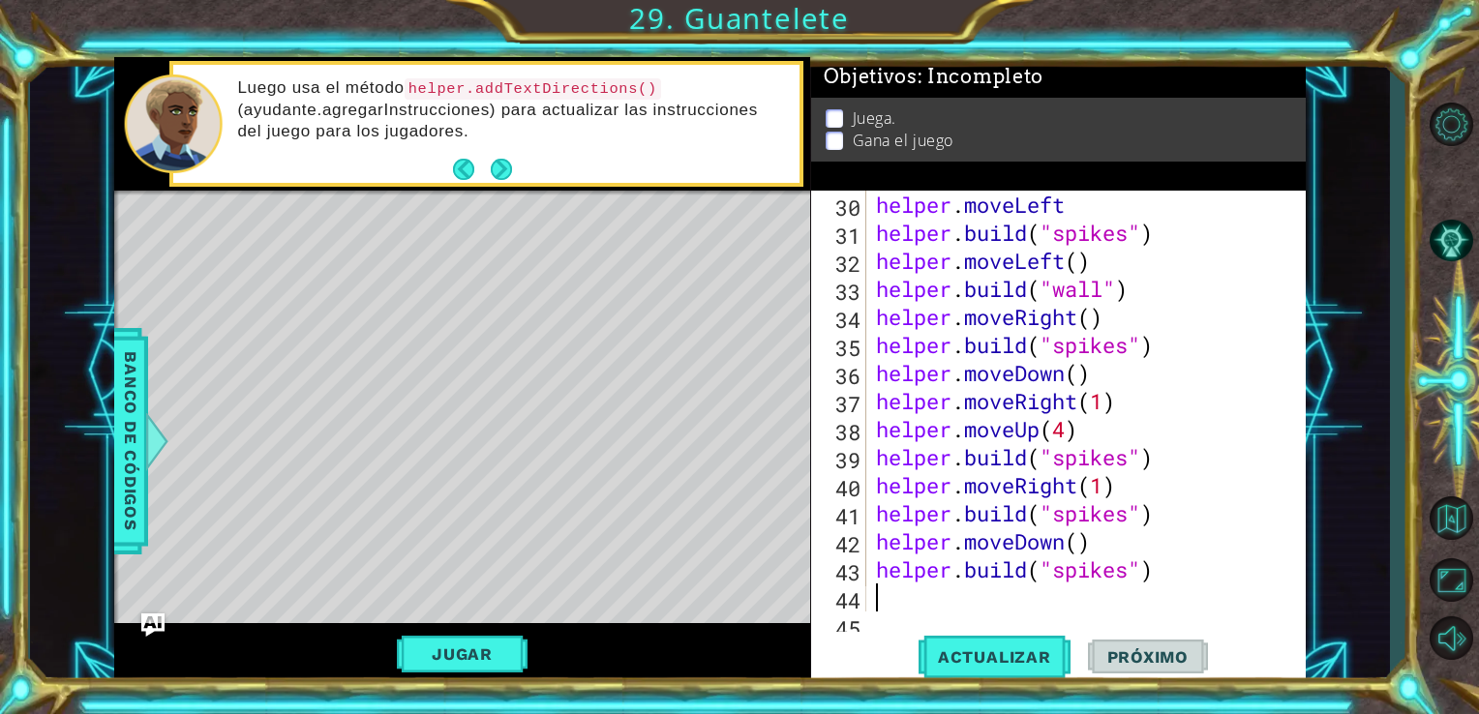
click at [889, 610] on div "helper . moveLeft helper . build ( "spikes" ) helper . moveLeft ( ) helper . bu…" at bounding box center [1084, 429] width 425 height 477
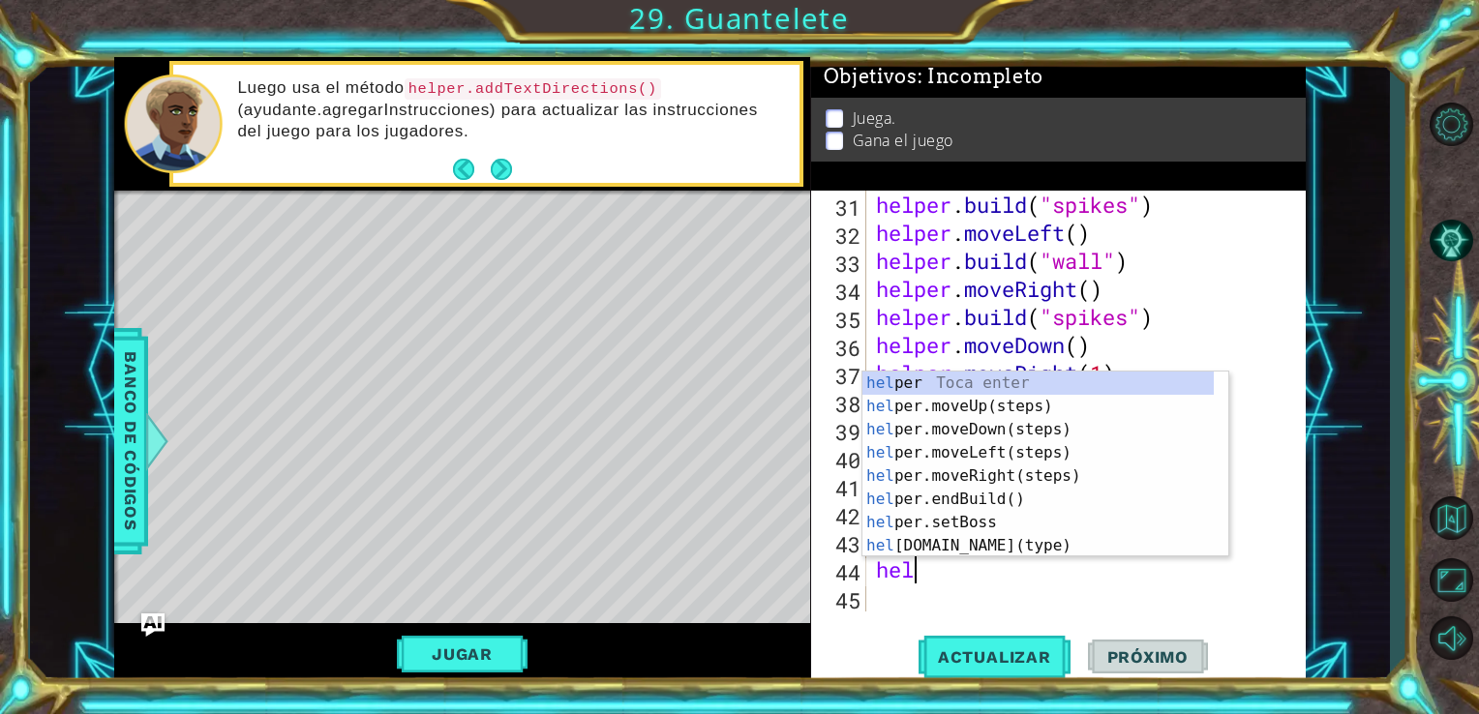
scroll to position [0, 0]
type textarea "helper"
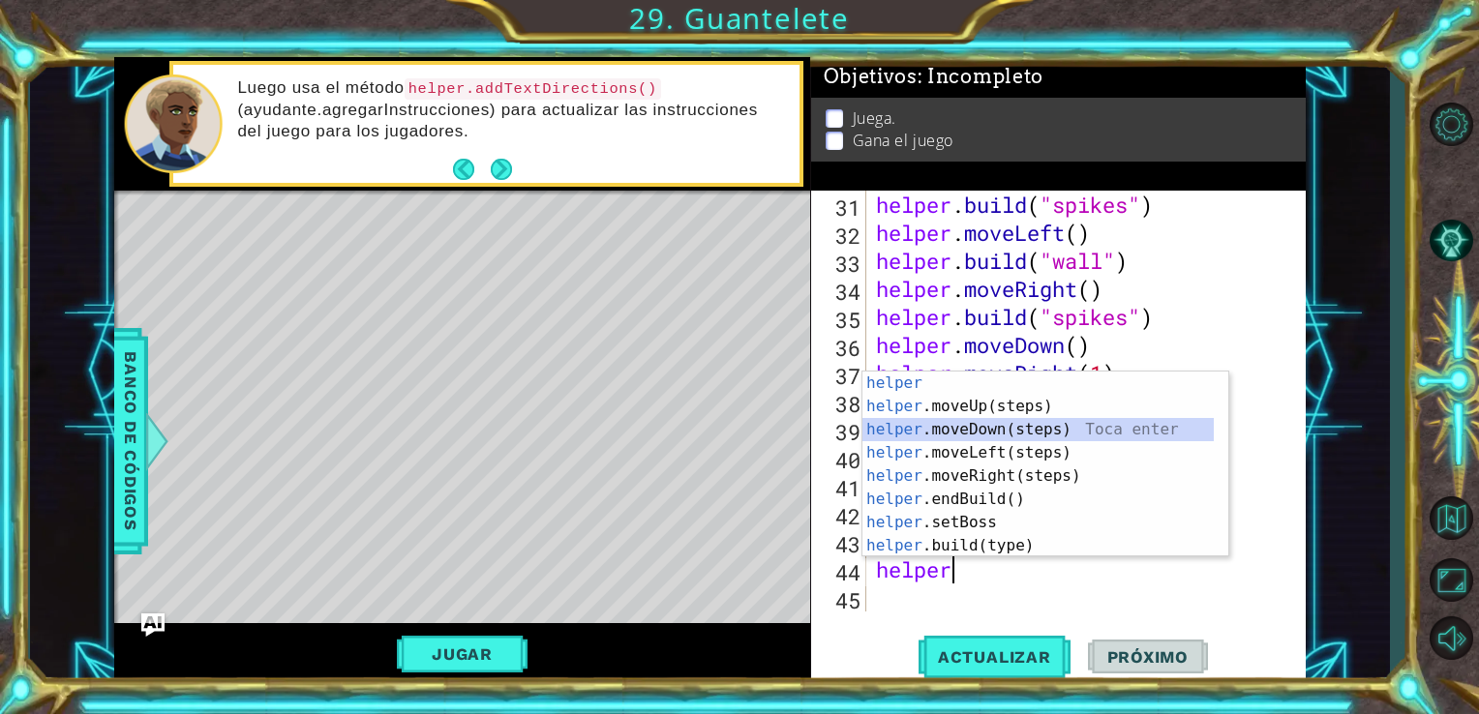
click at [973, 436] on div "helper Toca enter helper .moveUp(steps) Toca enter helper .moveDown(steps) Toca…" at bounding box center [1037, 488] width 351 height 232
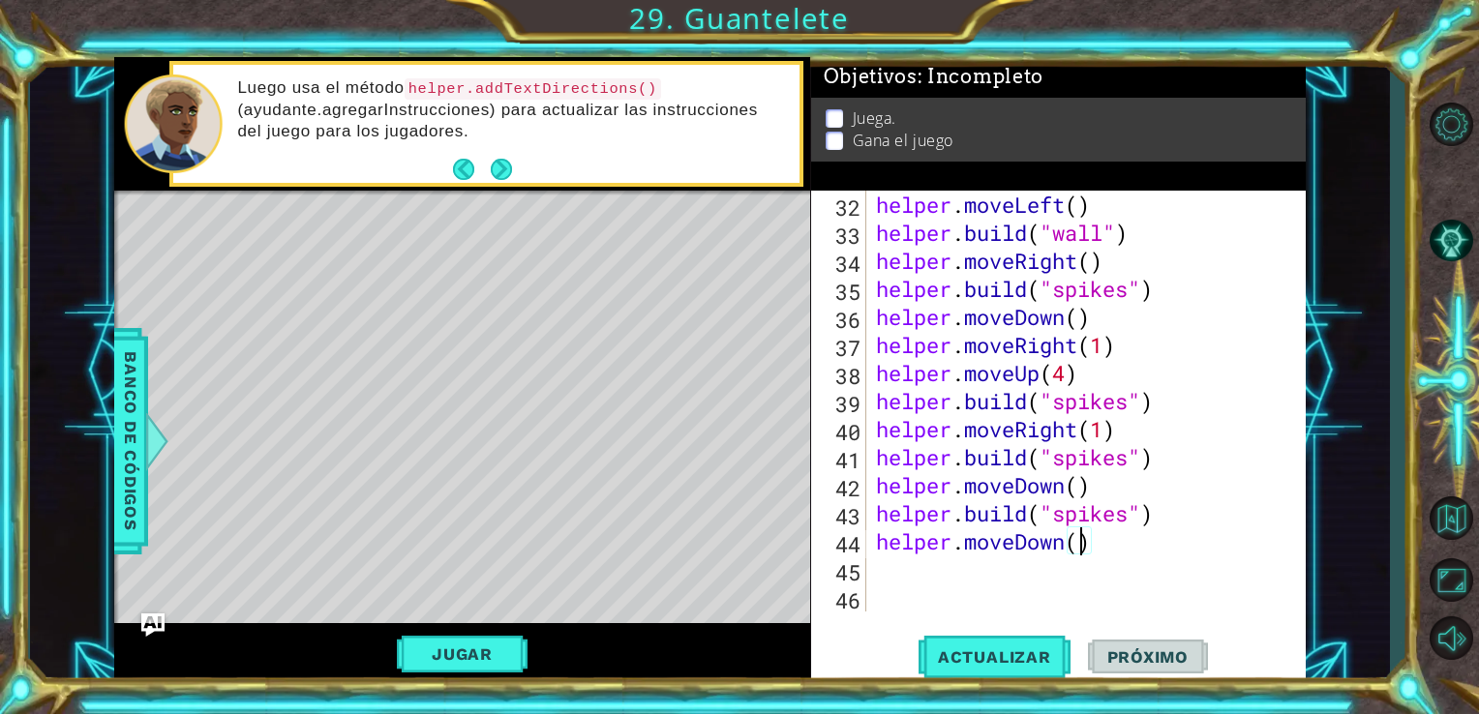
click at [1084, 548] on div "helper . moveLeft ( ) helper . build ( "wall" ) helper . moveRight ( ) helper .…" at bounding box center [1084, 429] width 425 height 477
type textarea "helper.moveDown()"
click at [905, 571] on div "helper . moveLeft ( ) helper . build ( "wall" ) helper . moveRight ( ) helper .…" at bounding box center [1084, 429] width 425 height 477
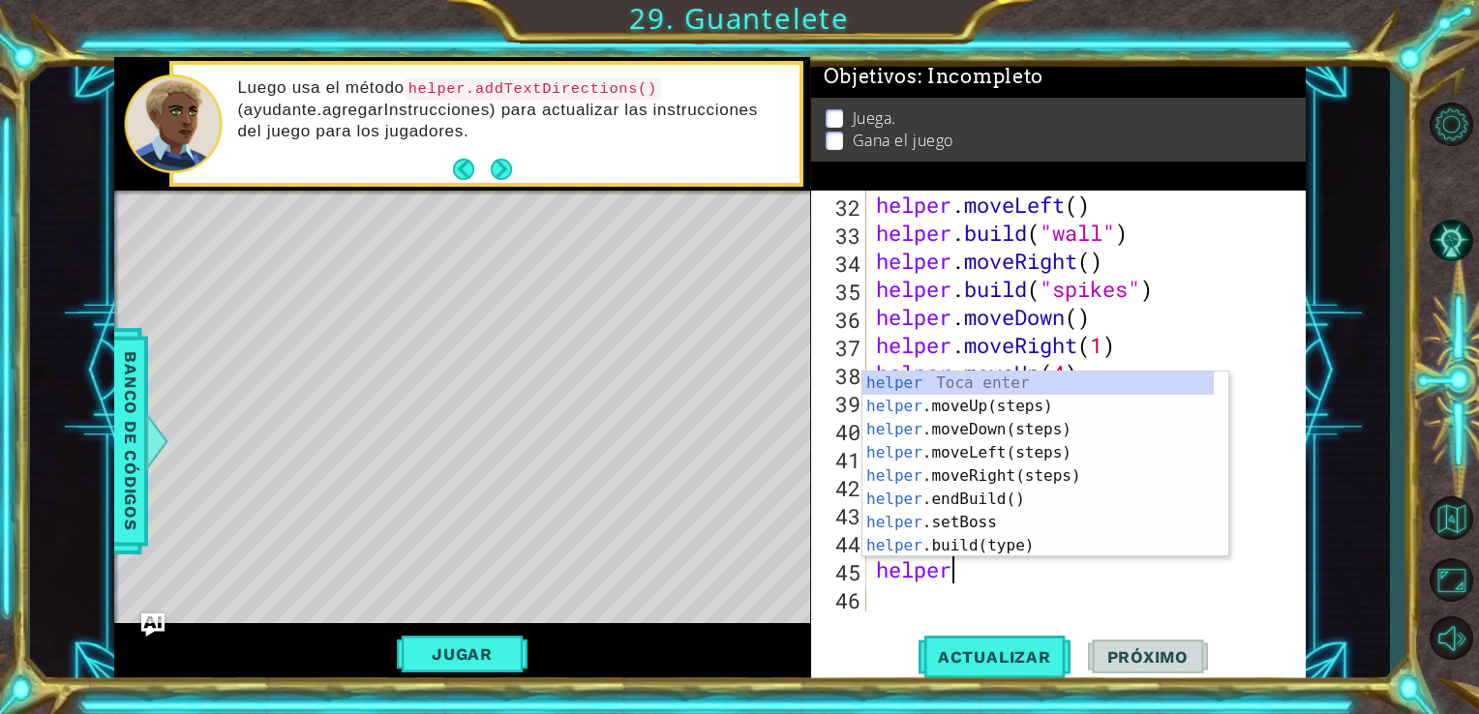
scroll to position [0, 2]
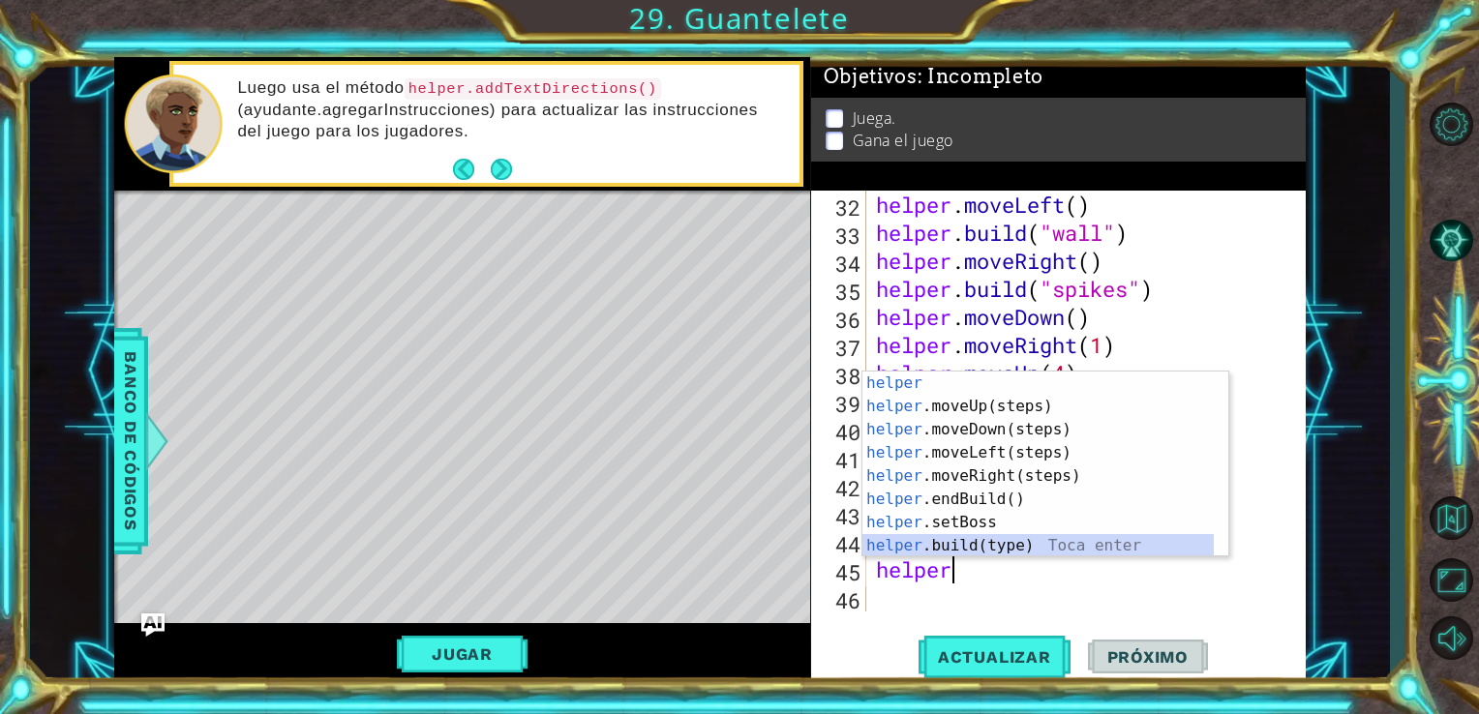
click at [978, 544] on div "helper Toca enter helper .moveUp(steps) Toca enter helper .moveDown(steps) Toca…" at bounding box center [1037, 488] width 351 height 232
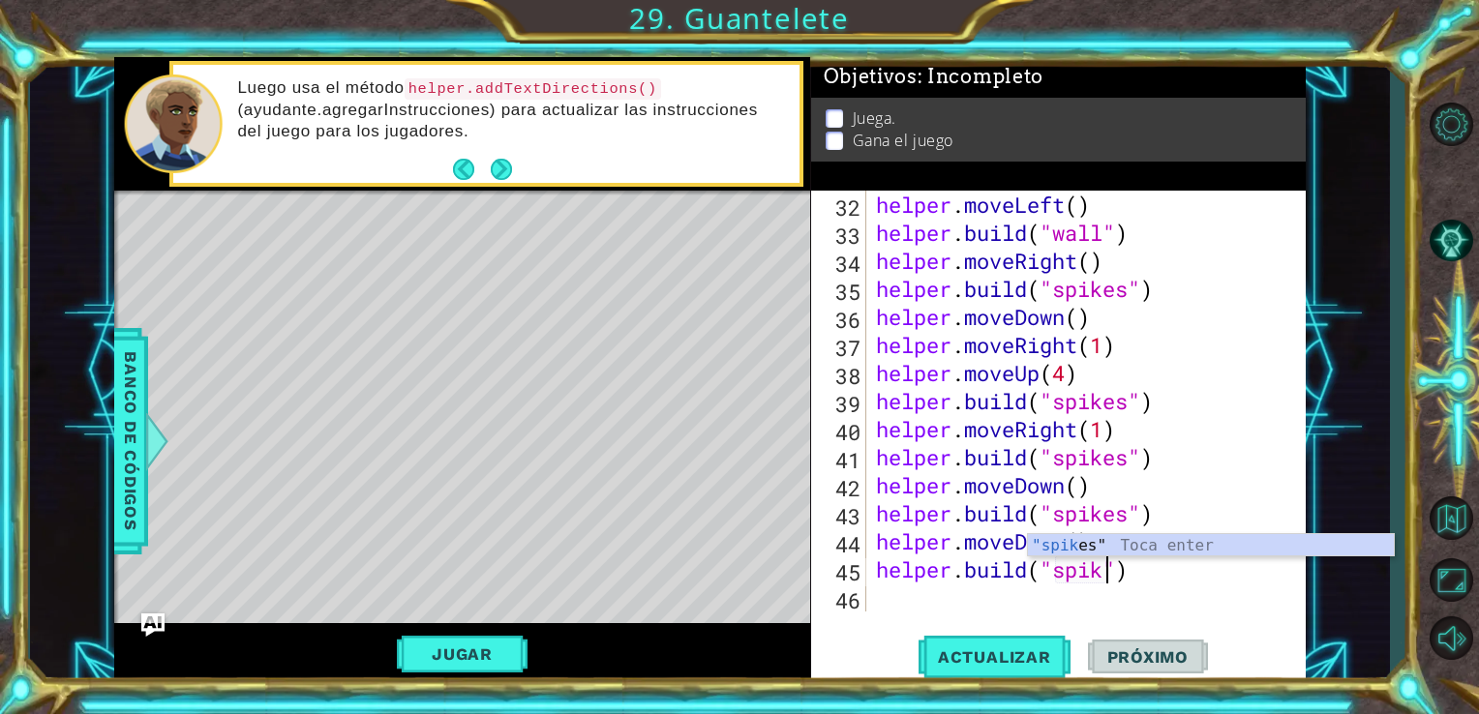
scroll to position [0, 11]
type textarea "[DOMAIN_NAME]("spikes")"
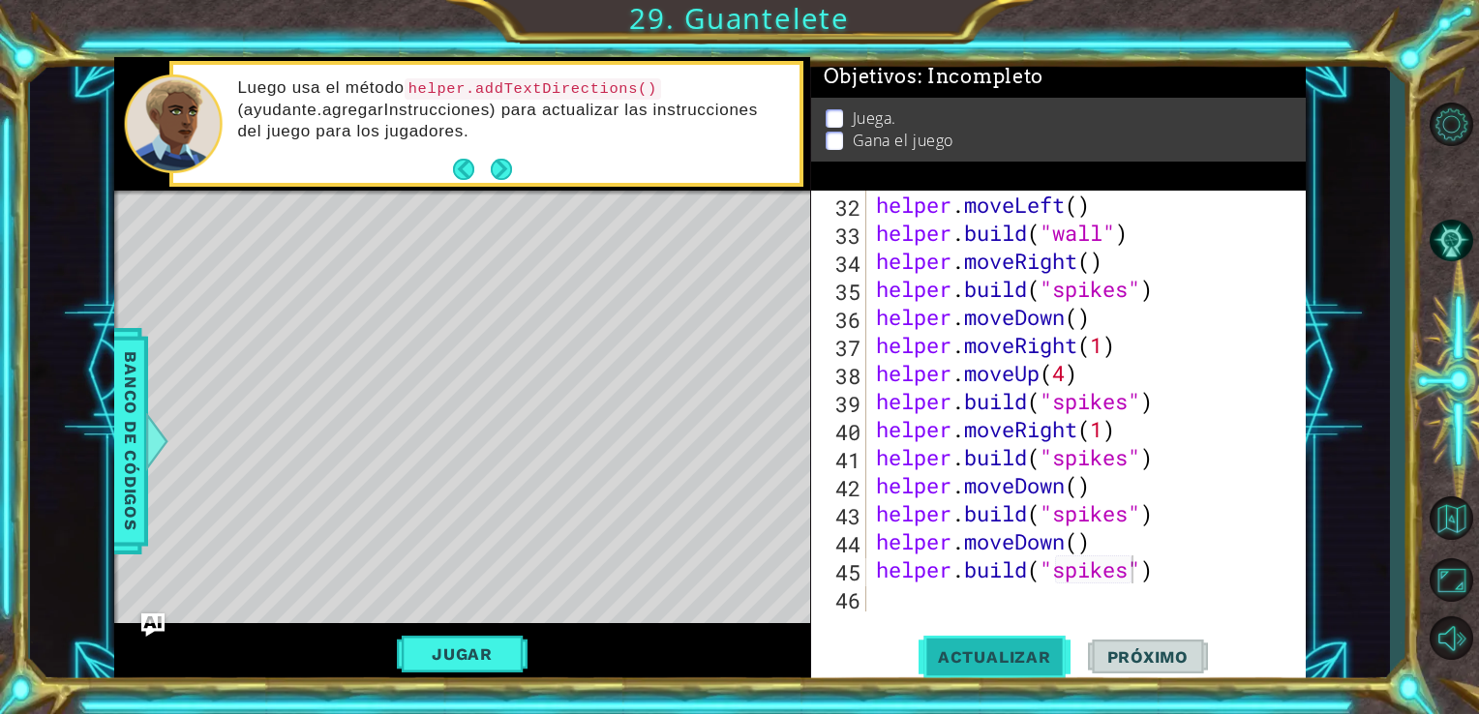
click at [1037, 645] on button "Actualizar" at bounding box center [995, 656] width 152 height 49
click at [897, 602] on div "helper . moveLeft ( ) helper . build ( "wall" ) helper . moveRight ( ) helper .…" at bounding box center [1084, 429] width 425 height 477
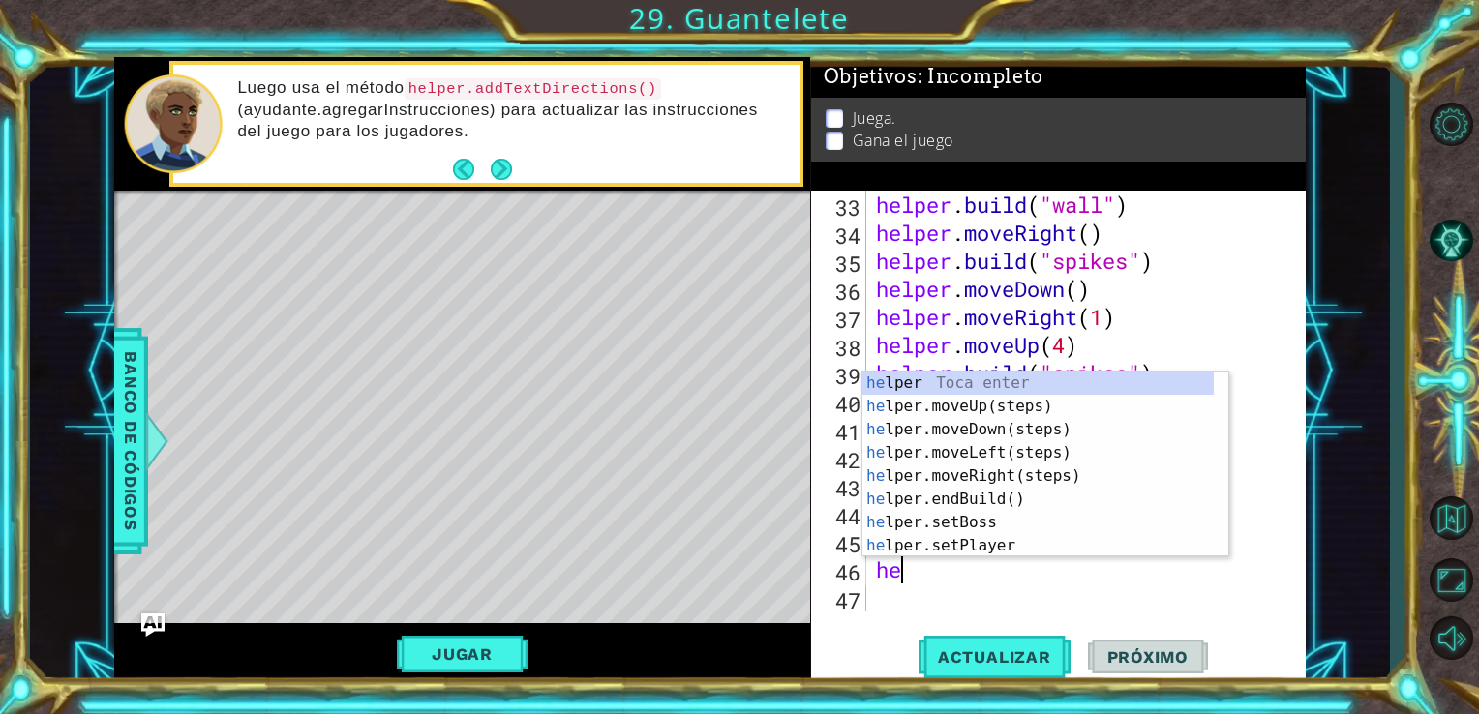
scroll to position [0, 0]
type textarea "helper"
click at [981, 433] on div "helper Toca enter helper .moveUp(steps) Toca enter helper .moveDown(steps) Toca…" at bounding box center [1037, 488] width 351 height 232
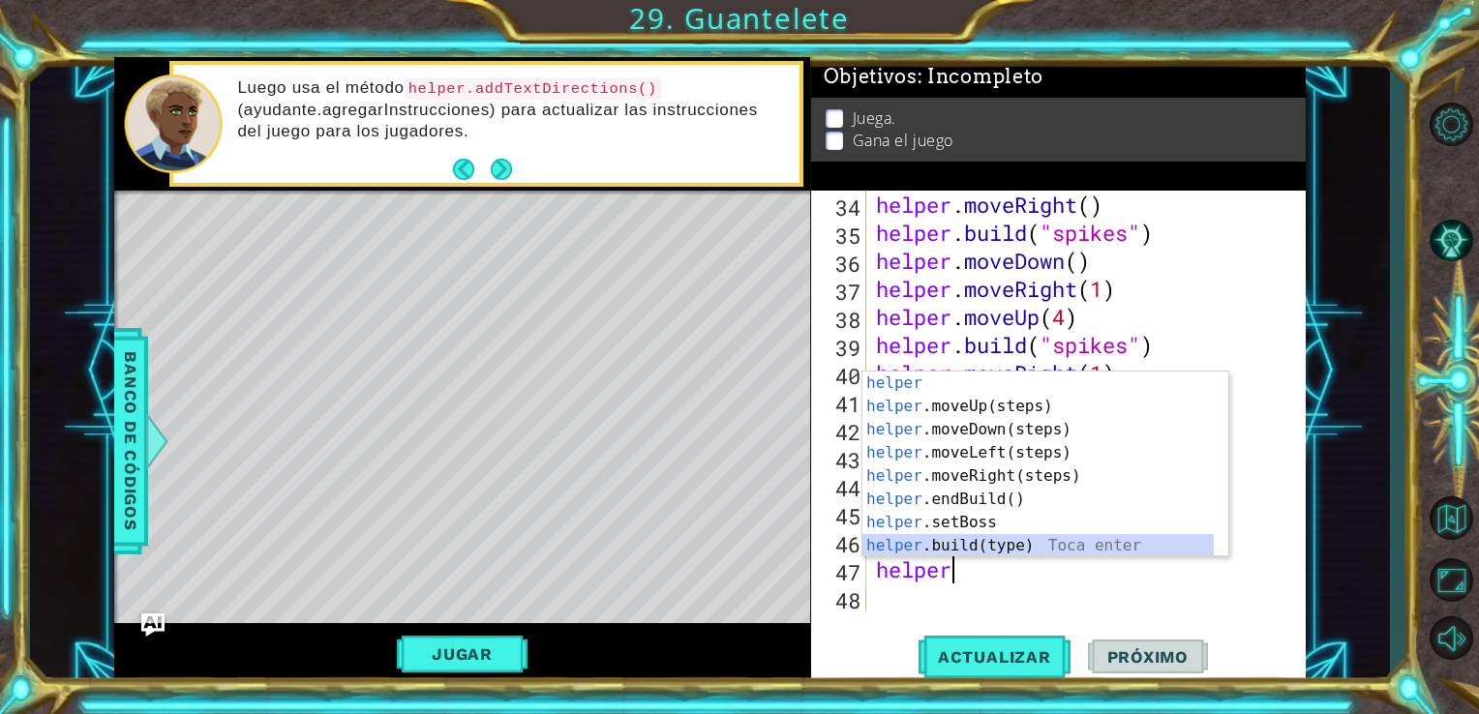
click at [989, 548] on div "helper Toca enter helper .moveUp(steps) Toca enter helper .moveDown(steps) Toca…" at bounding box center [1037, 488] width 351 height 232
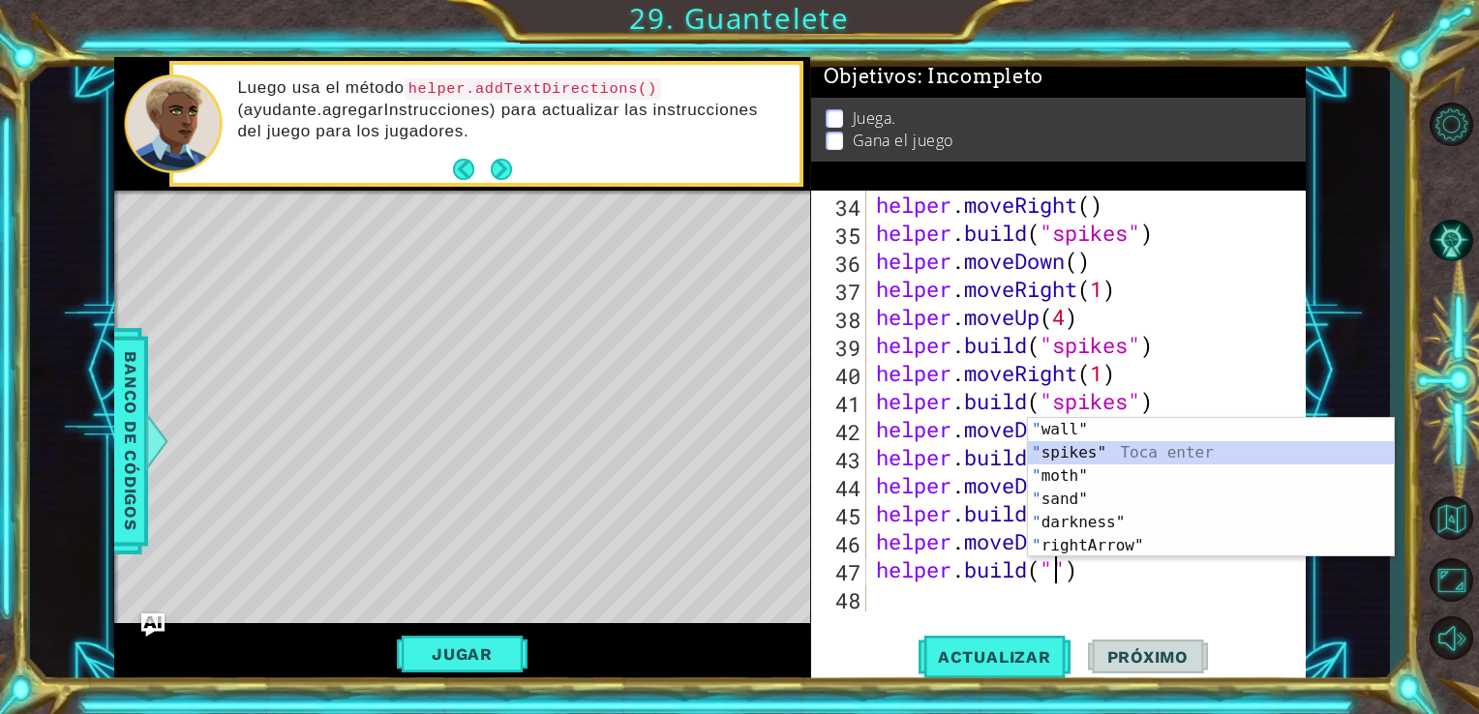
click at [1100, 455] on div "" wall" Toca enter " spikes" Toca enter " moth" Toca enter " sand" Toca enter "…" at bounding box center [1211, 511] width 366 height 186
type textarea "[DOMAIN_NAME]("spikes")"
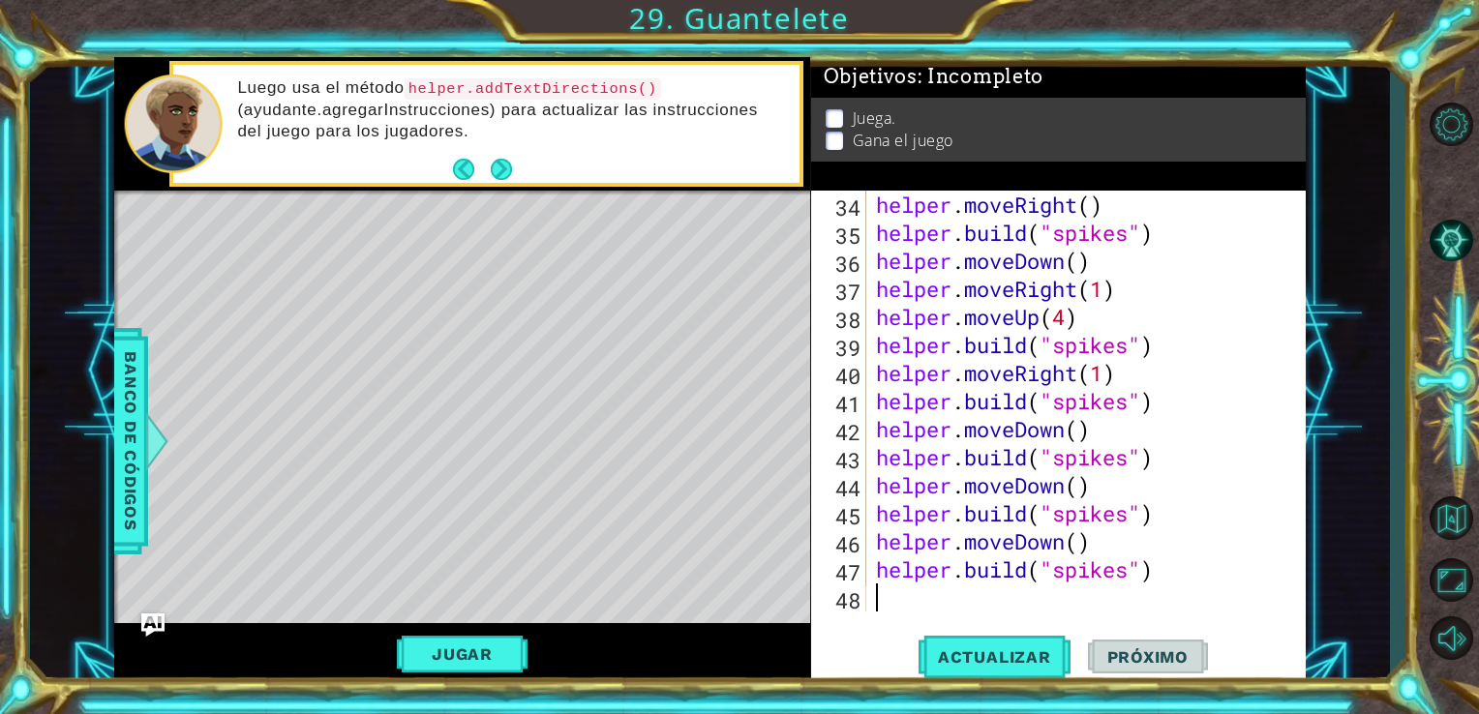
click at [896, 606] on div "helper . moveRight ( ) helper . build ( "spikes" ) helper . moveDown ( ) helper…" at bounding box center [1084, 429] width 425 height 477
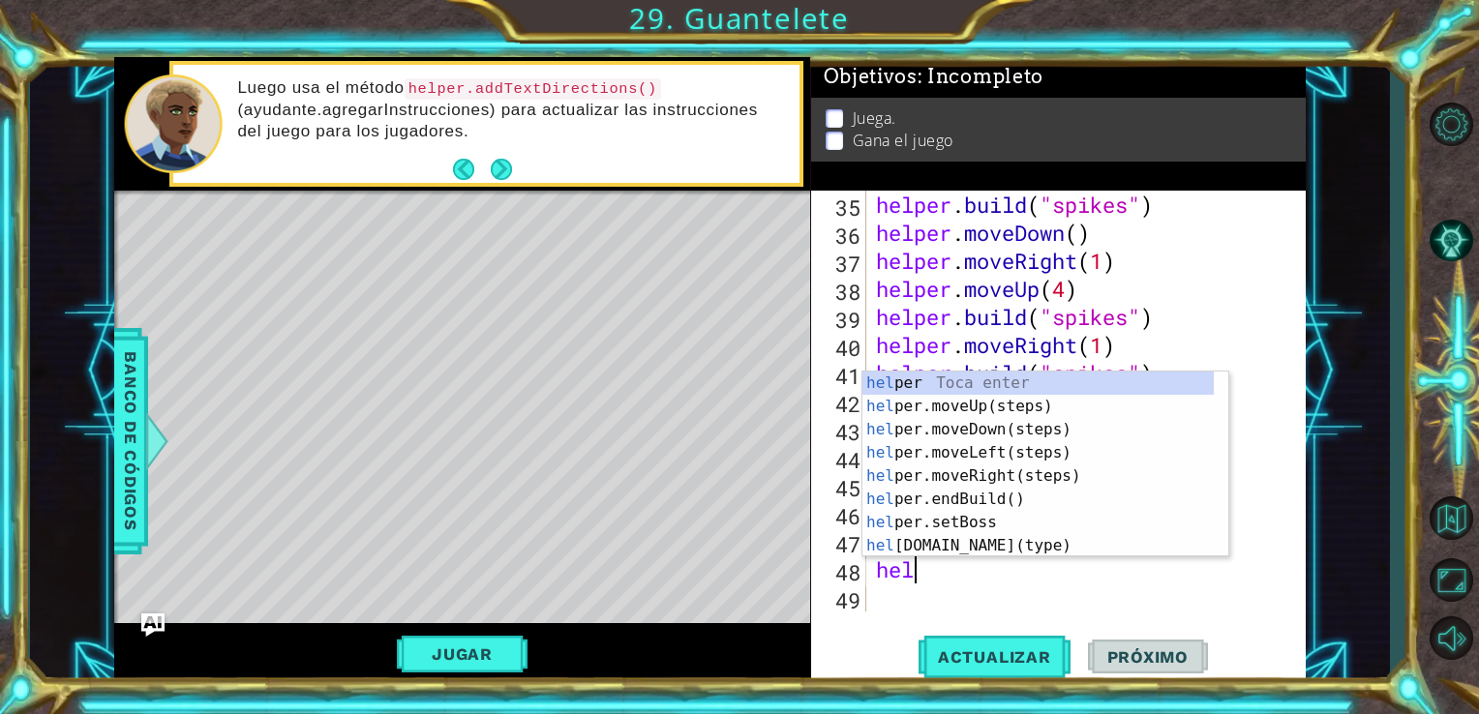
type textarea "help"
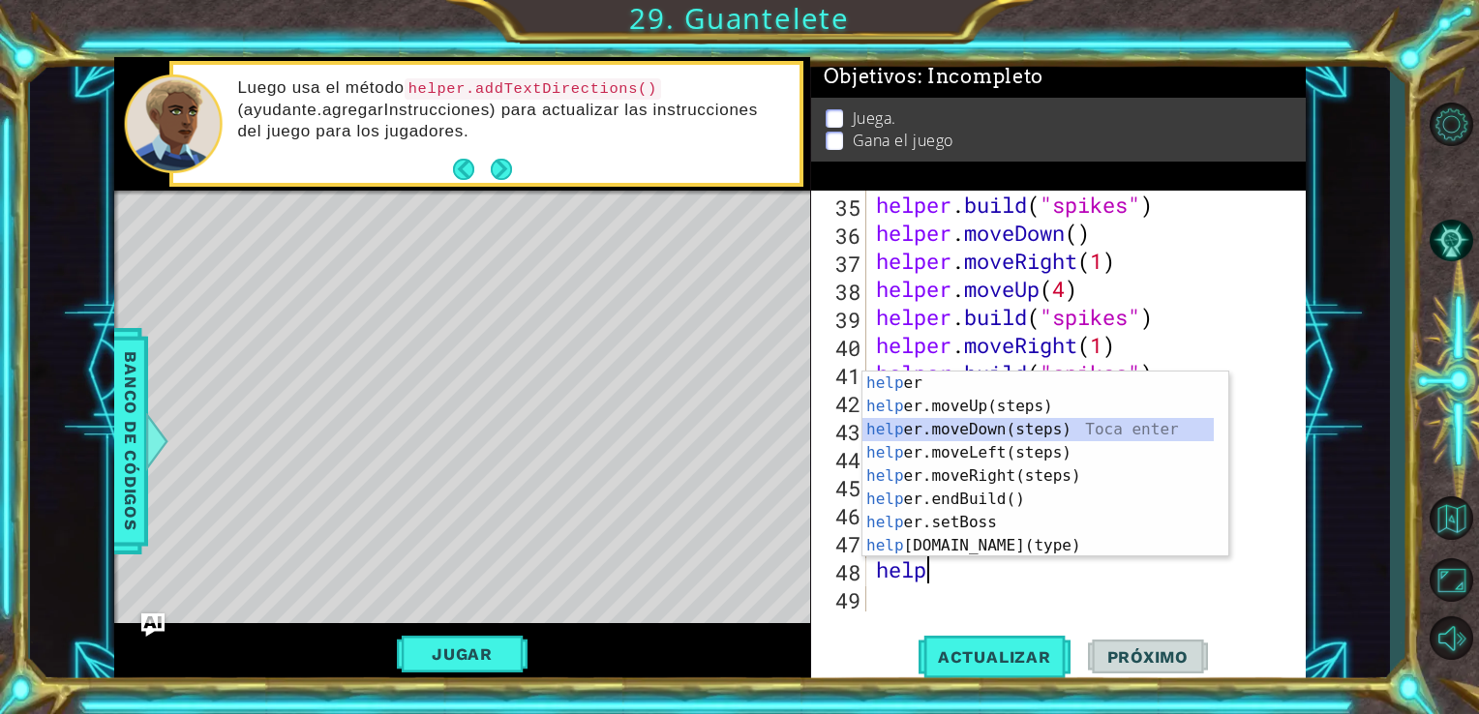
click at [983, 428] on div "help [PERSON_NAME] enter help er.moveUp(steps) Toca enter help er.moveDown(step…" at bounding box center [1037, 488] width 351 height 232
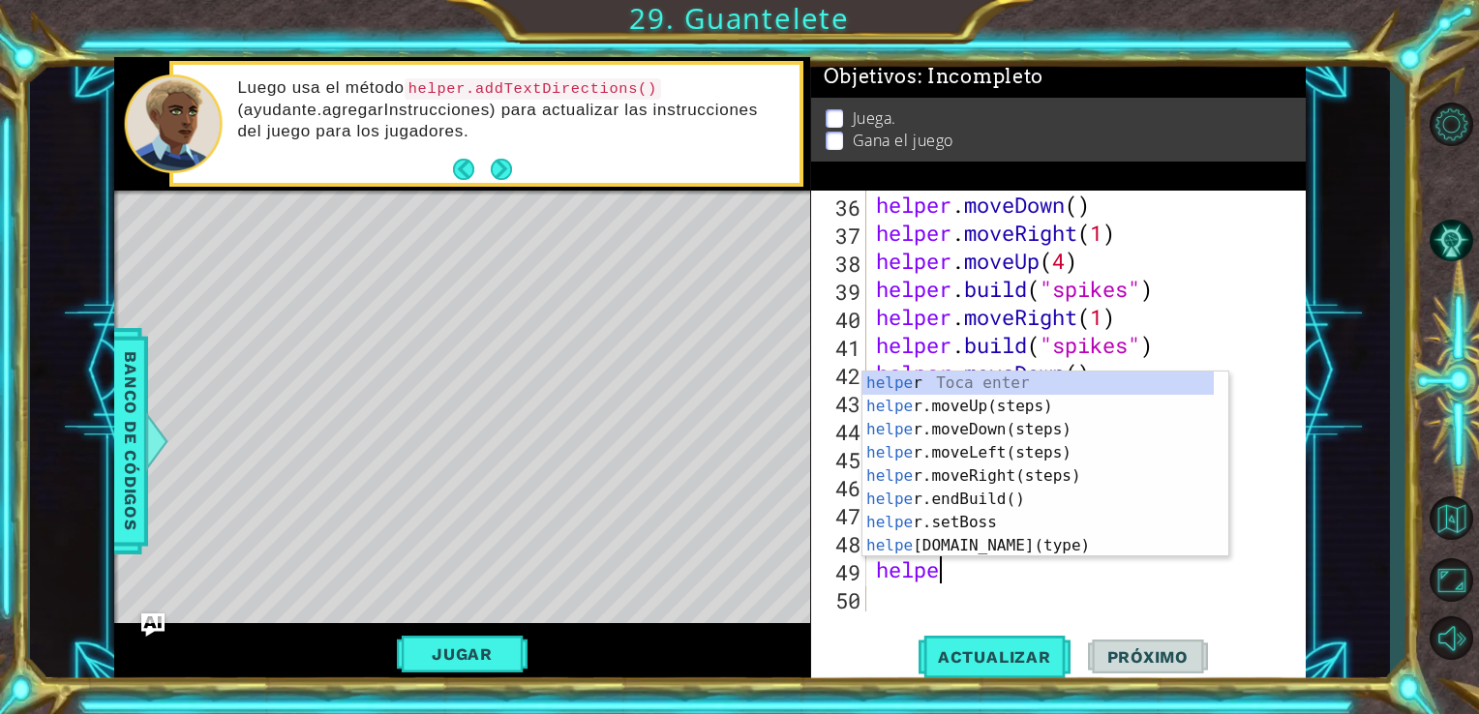
scroll to position [0, 2]
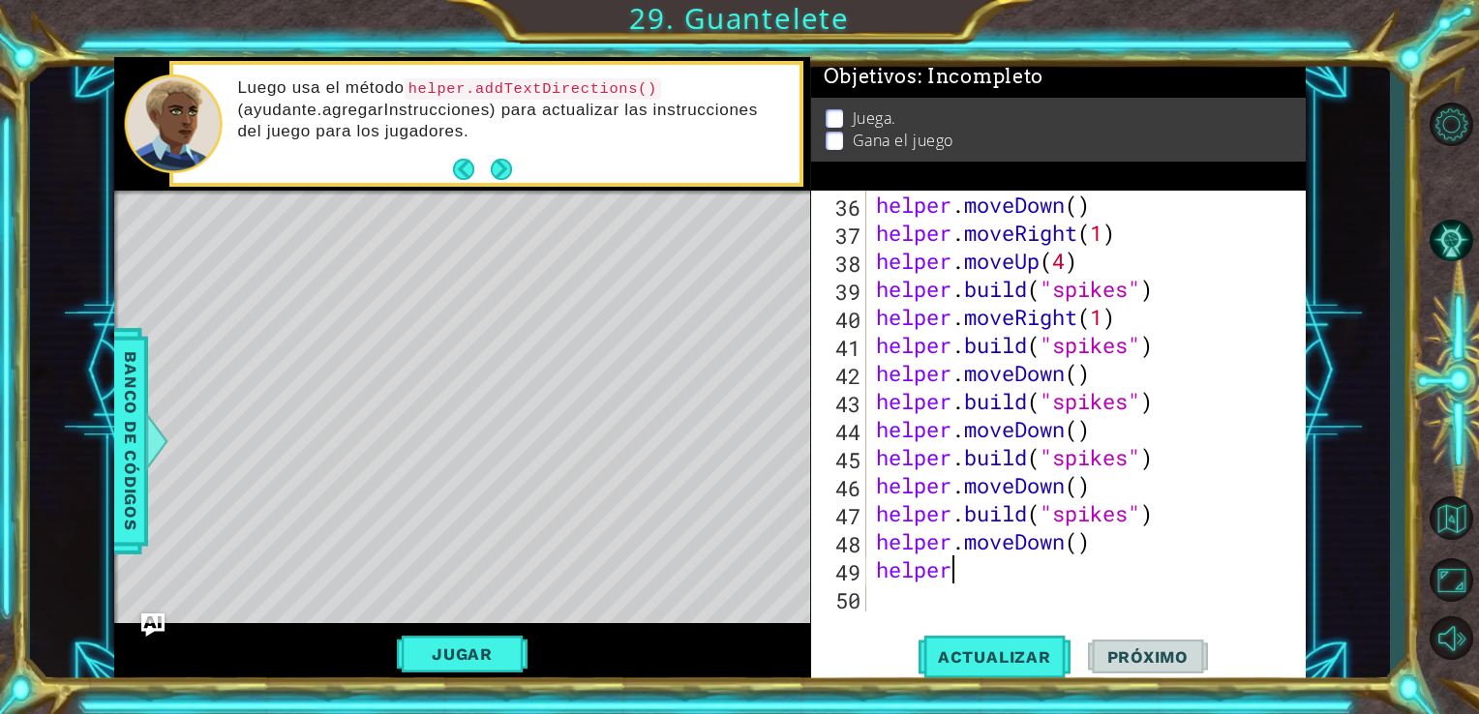
click at [953, 581] on div "helper . moveDown ( ) helper . moveRight ( 1 ) helper . moveUp ( 4 ) helper . b…" at bounding box center [1084, 429] width 425 height 477
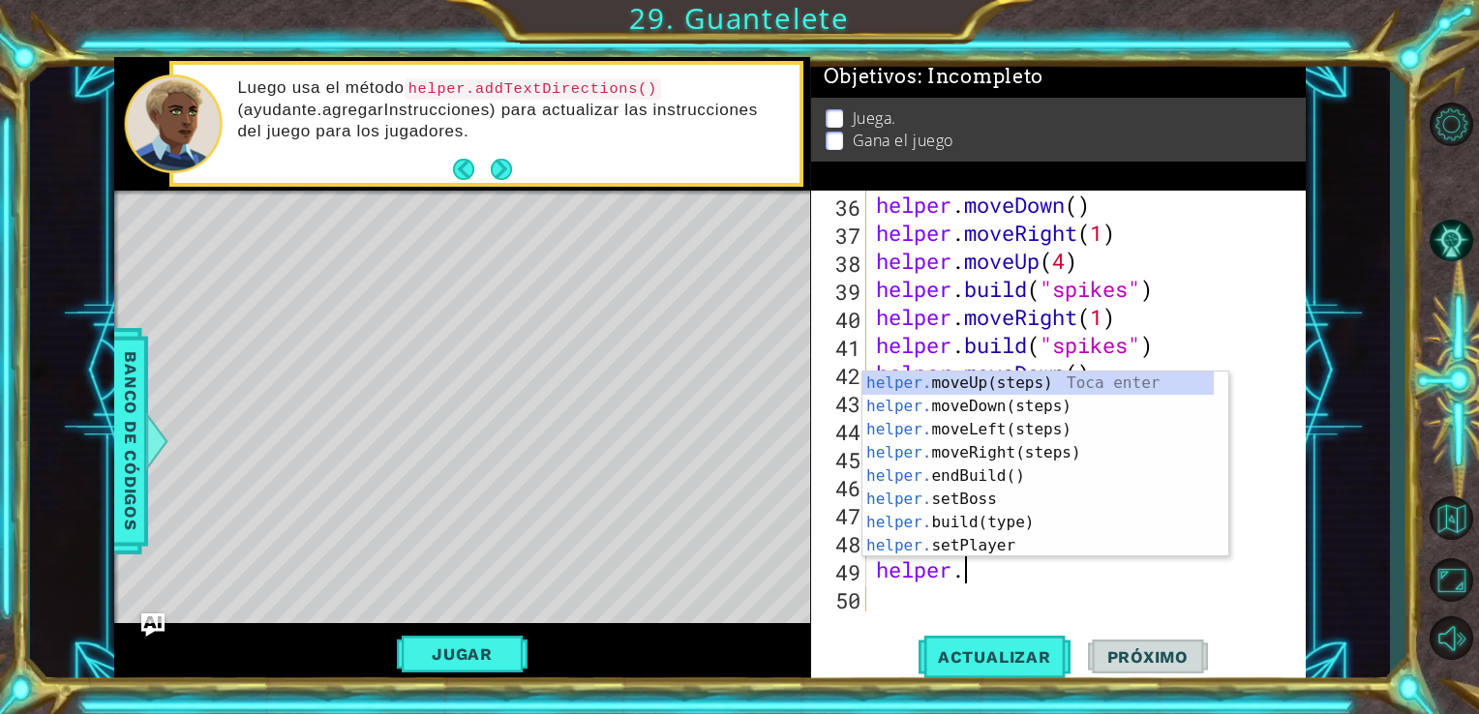
scroll to position [0, 3]
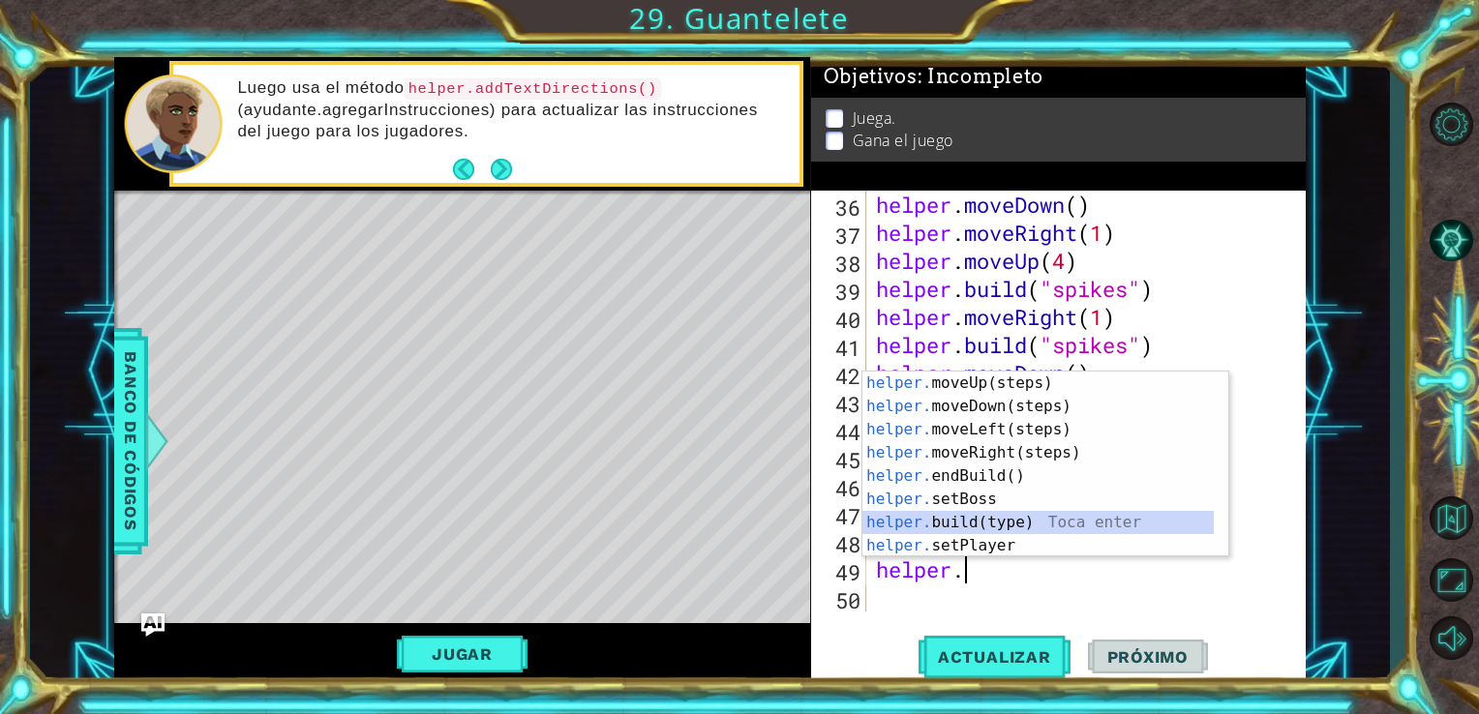
click at [992, 520] on div "helper. moveUp(steps) Toca enter helper. moveDown(steps) Toca enter helper. mov…" at bounding box center [1037, 488] width 351 height 232
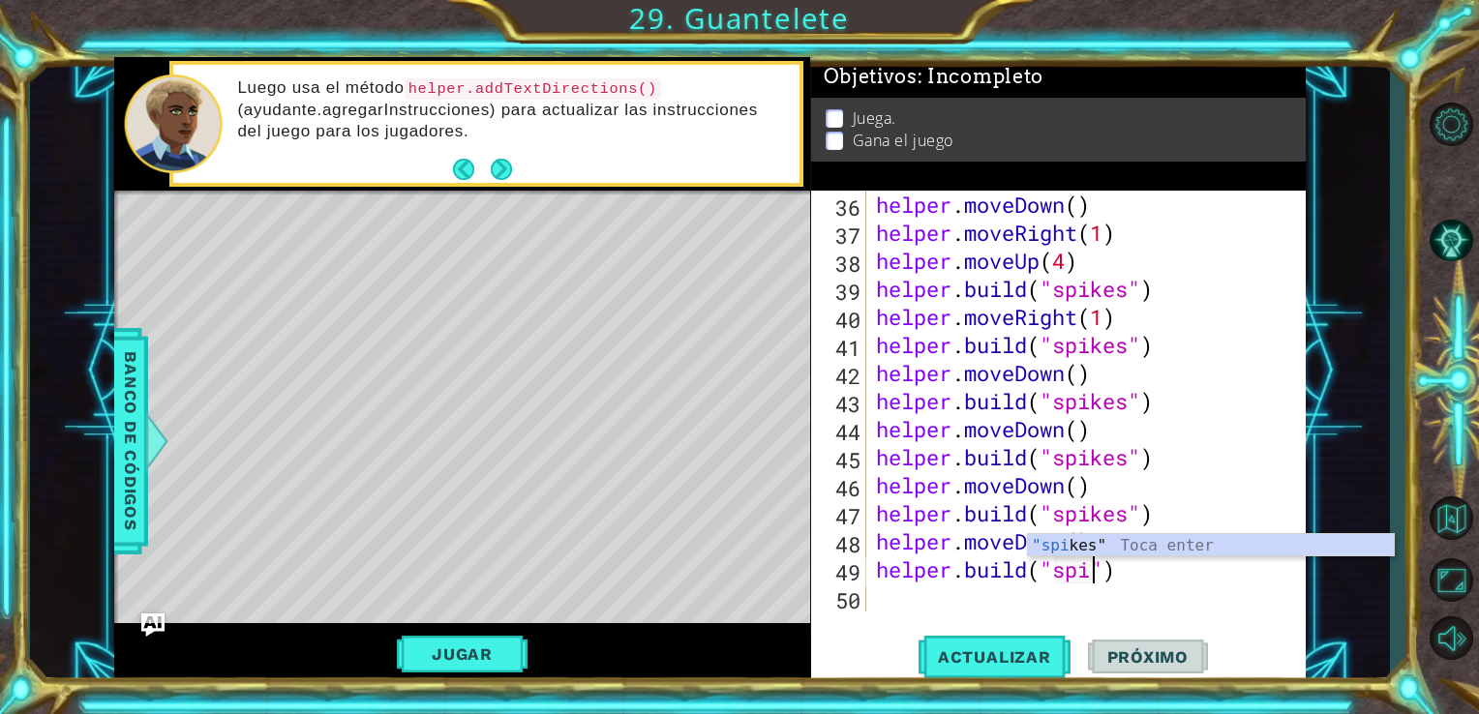
scroll to position [0, 11]
type textarea "[DOMAIN_NAME]("spikes")"
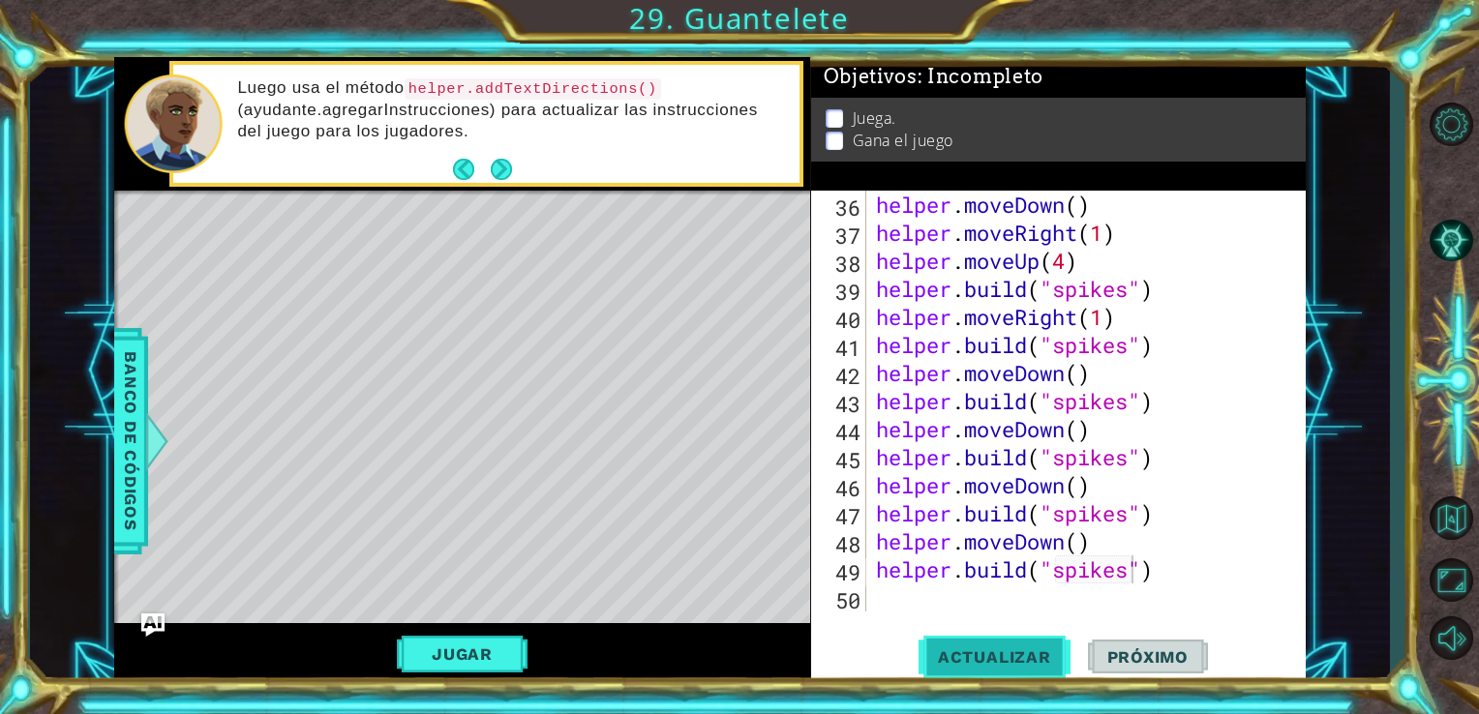
click at [947, 649] on span "Actualizar" at bounding box center [995, 657] width 152 height 19
click at [894, 584] on div "helper . moveDown ( ) helper . moveRight ( 1 ) helper . moveUp ( 4 ) helper . b…" at bounding box center [1084, 429] width 425 height 477
click at [894, 599] on div "helper . moveDown ( ) helper . moveRight ( 1 ) helper . moveUp ( 4 ) helper . b…" at bounding box center [1084, 429] width 425 height 477
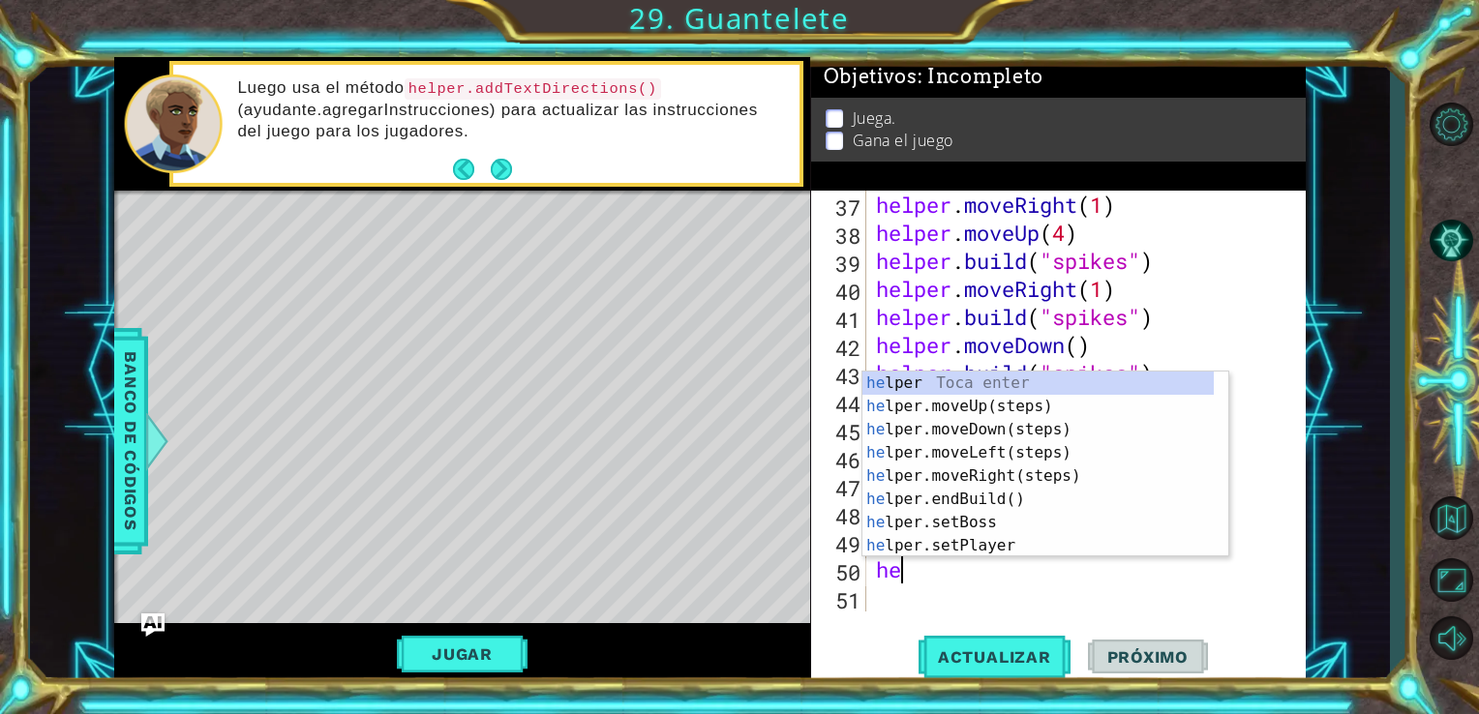
scroll to position [0, 0]
type textarea "helper"
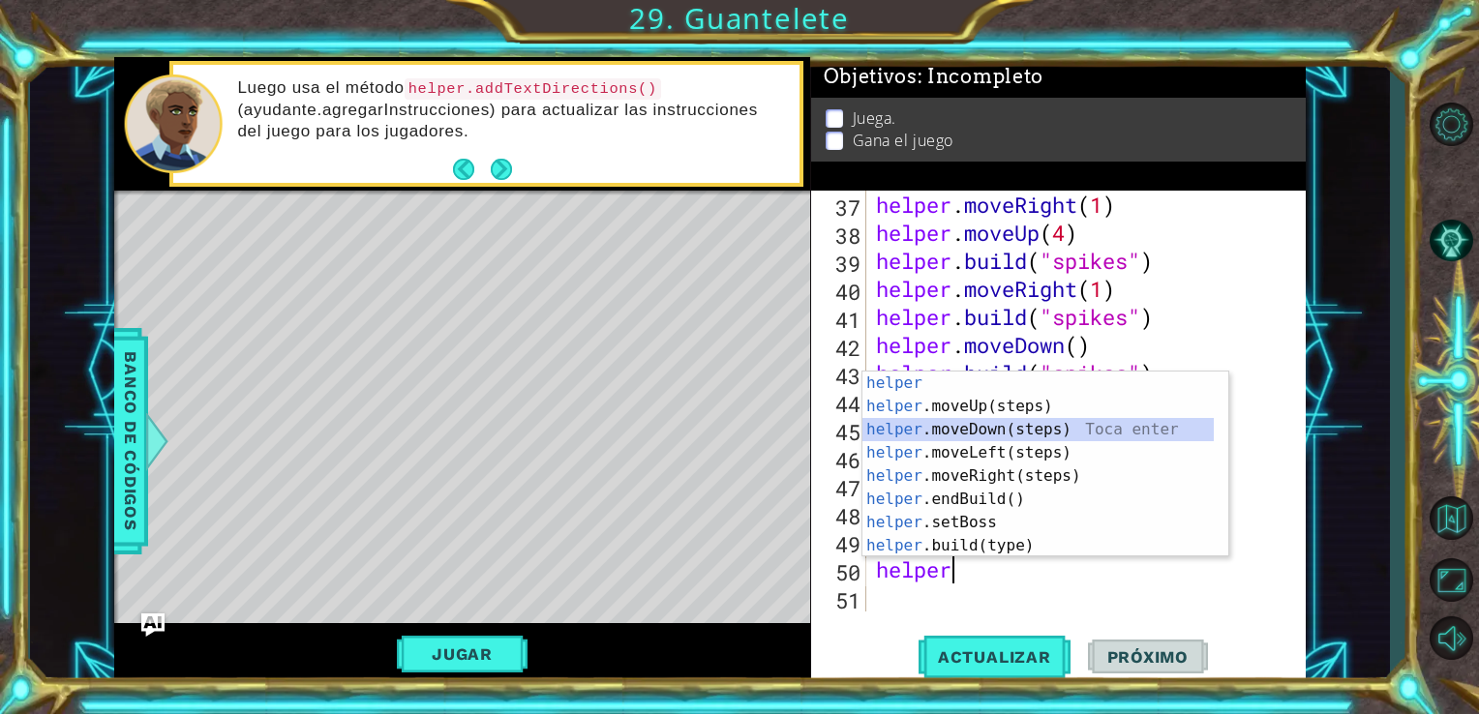
click at [990, 432] on div "helper Toca enter helper .moveUp(steps) Toca enter helper .moveDown(steps) Toca…" at bounding box center [1037, 488] width 351 height 232
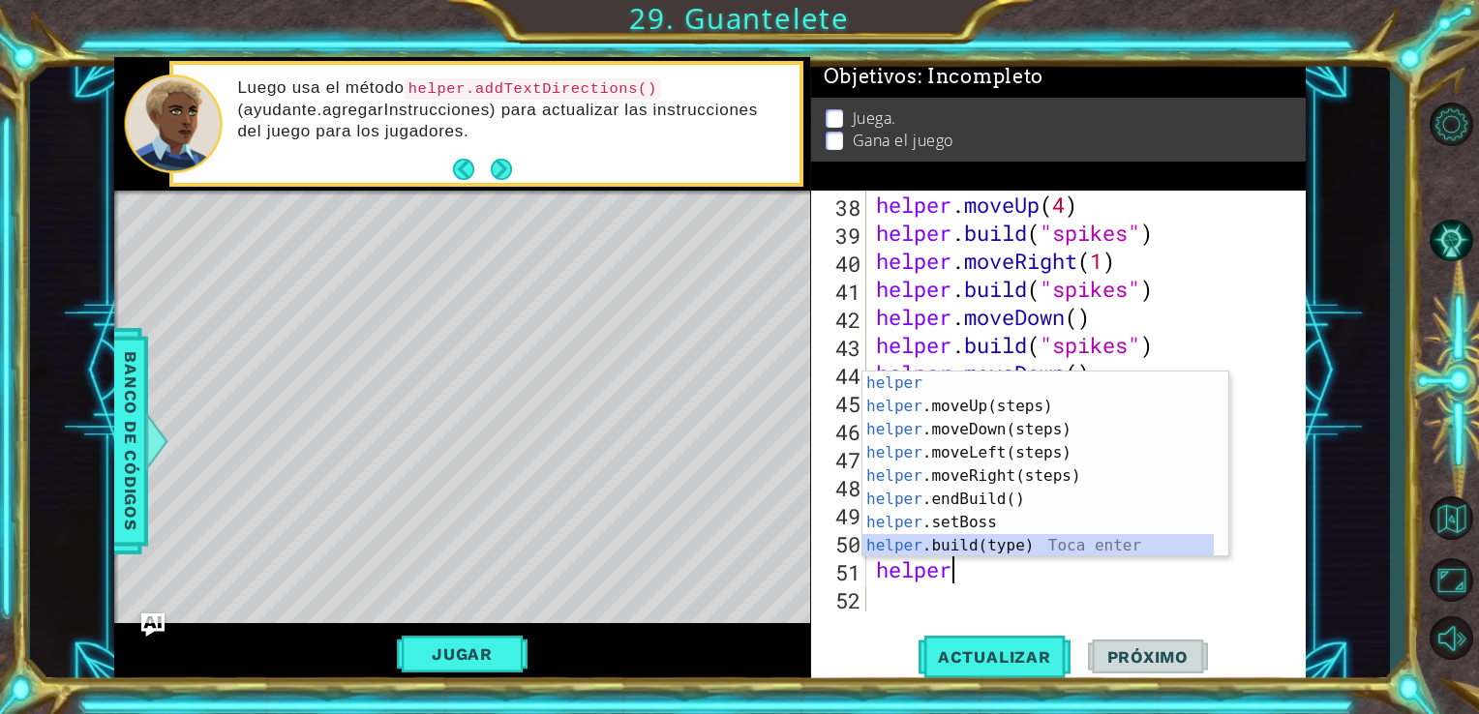
click at [977, 549] on div "helper Toca enter helper .moveUp(steps) Toca enter helper .moveDown(steps) Toca…" at bounding box center [1037, 488] width 351 height 232
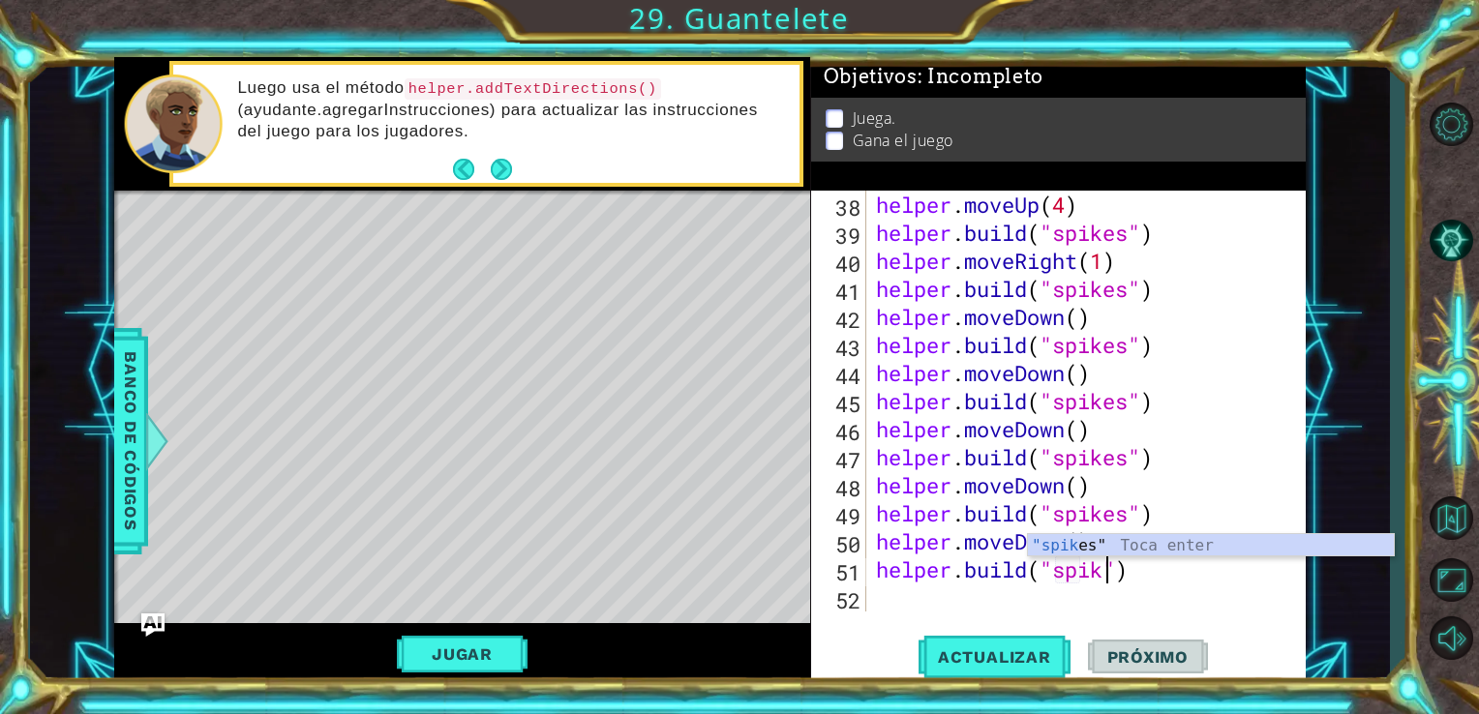
scroll to position [0, 11]
type textarea "[DOMAIN_NAME]("spikes")"
click at [884, 606] on div "helper . moveUp ( 4 ) helper . build ( "spikes" ) helper . moveRight ( 1 ) help…" at bounding box center [1084, 429] width 425 height 477
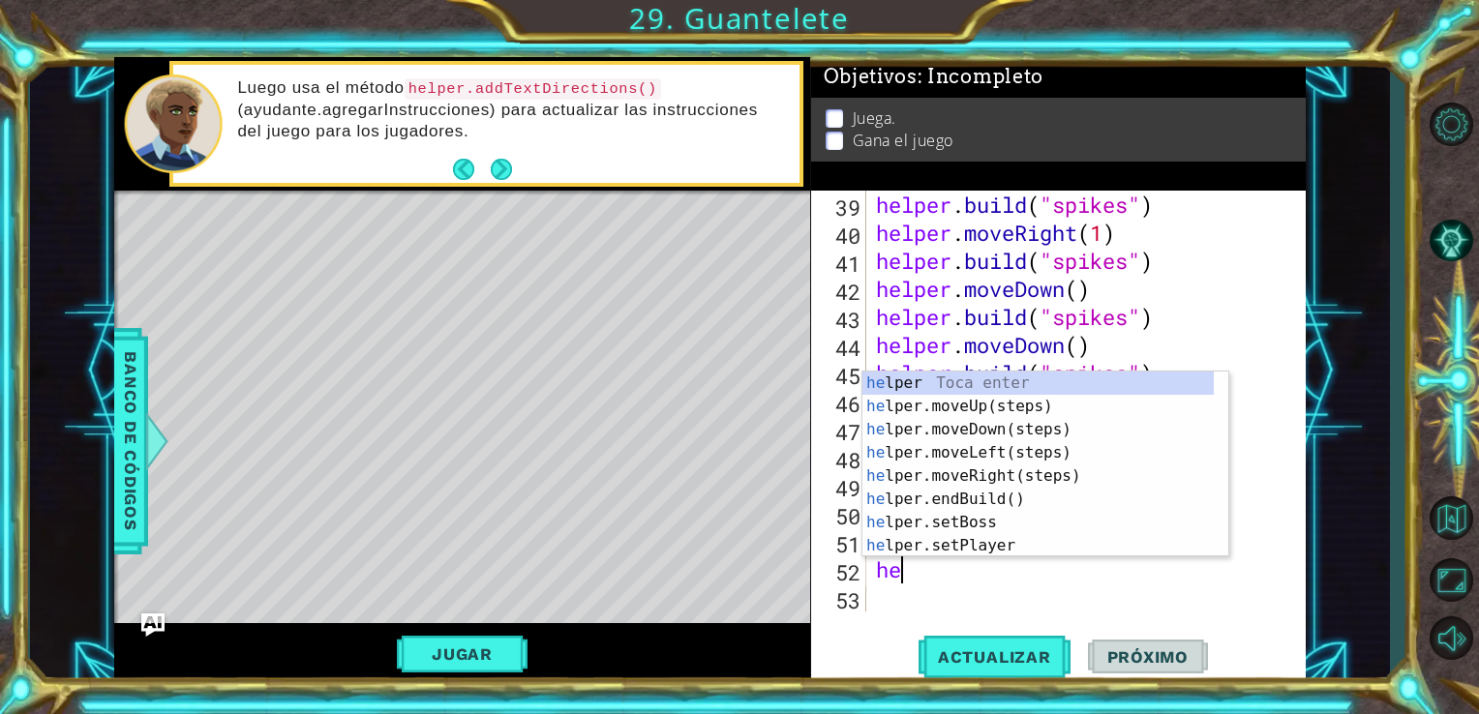
scroll to position [0, 0]
type textarea "helper"
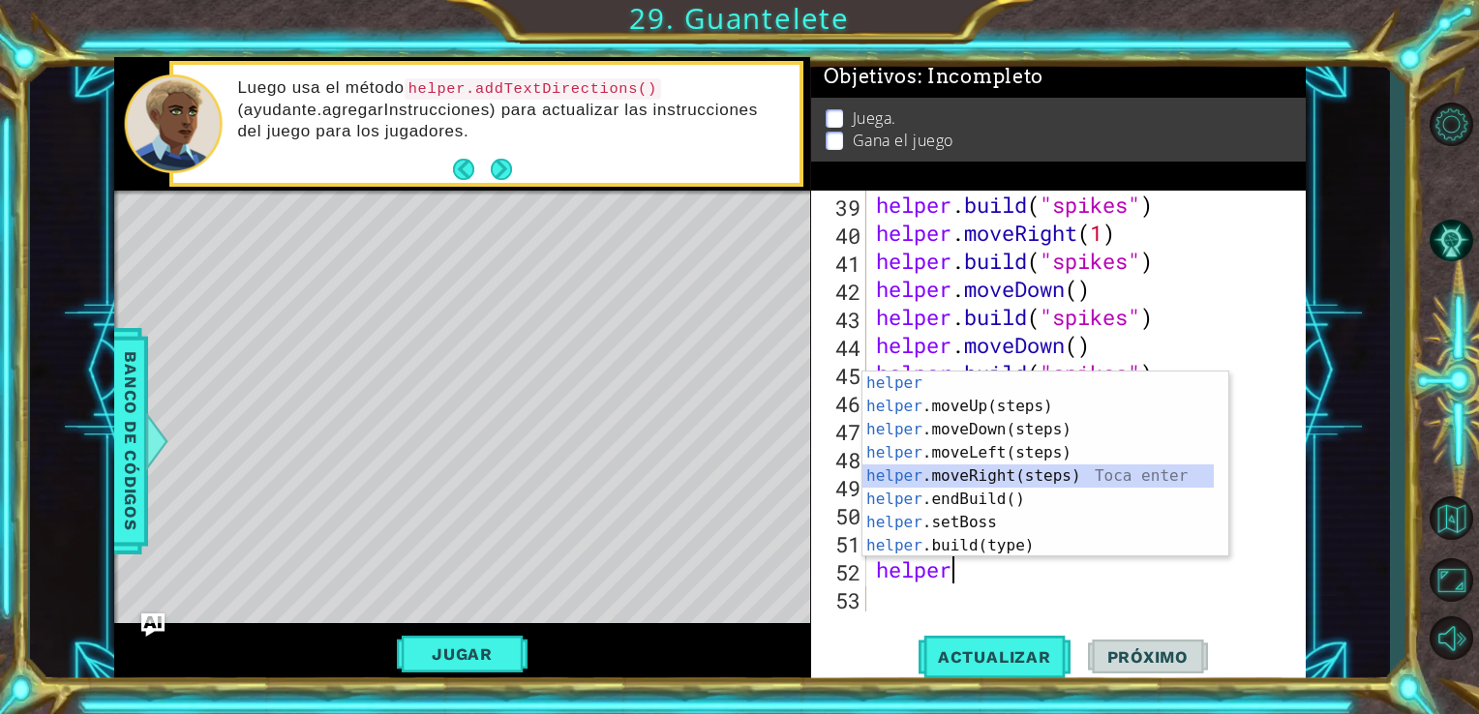
click at [952, 471] on div "helper Toca enter helper .moveUp(steps) Toca enter helper .moveDown(steps) Toca…" at bounding box center [1037, 488] width 351 height 232
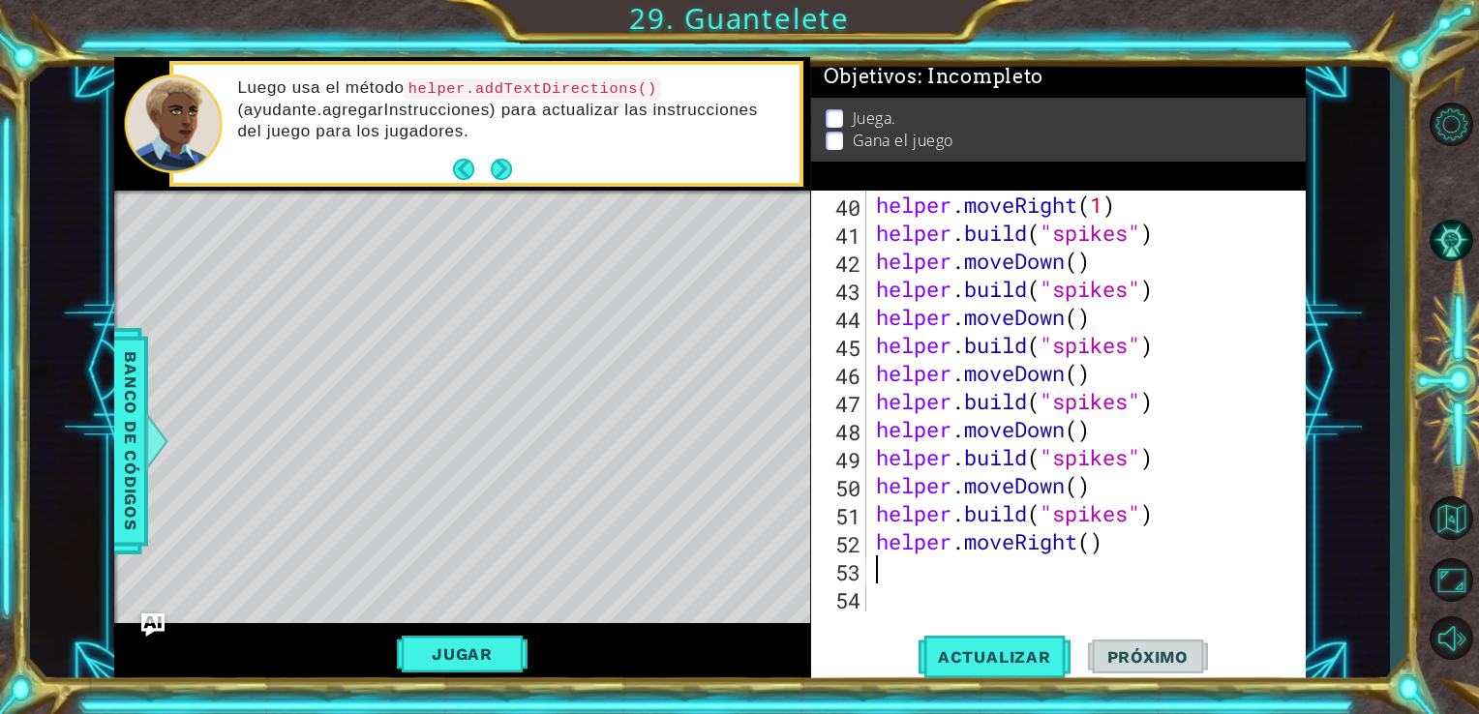
scroll to position [1123, 0]
click at [986, 657] on span "Actualizar" at bounding box center [995, 657] width 152 height 19
click at [1076, 545] on div "helper . moveRight ( 1 ) helper . build ( "spikes" ) helper . moveDown ( ) help…" at bounding box center [1084, 429] width 425 height 477
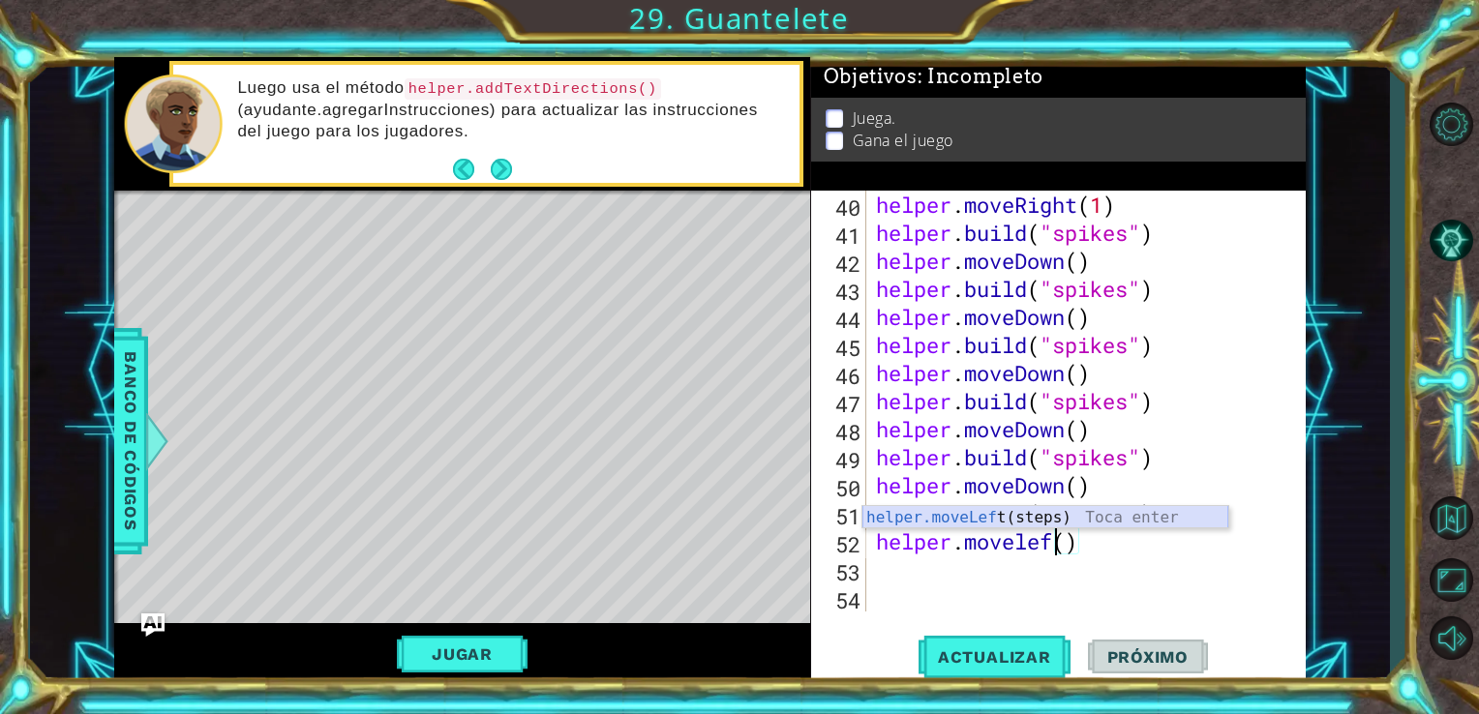
click at [1078, 525] on div "helper.moveLef t(steps) Toca enter" at bounding box center [1045, 541] width 366 height 70
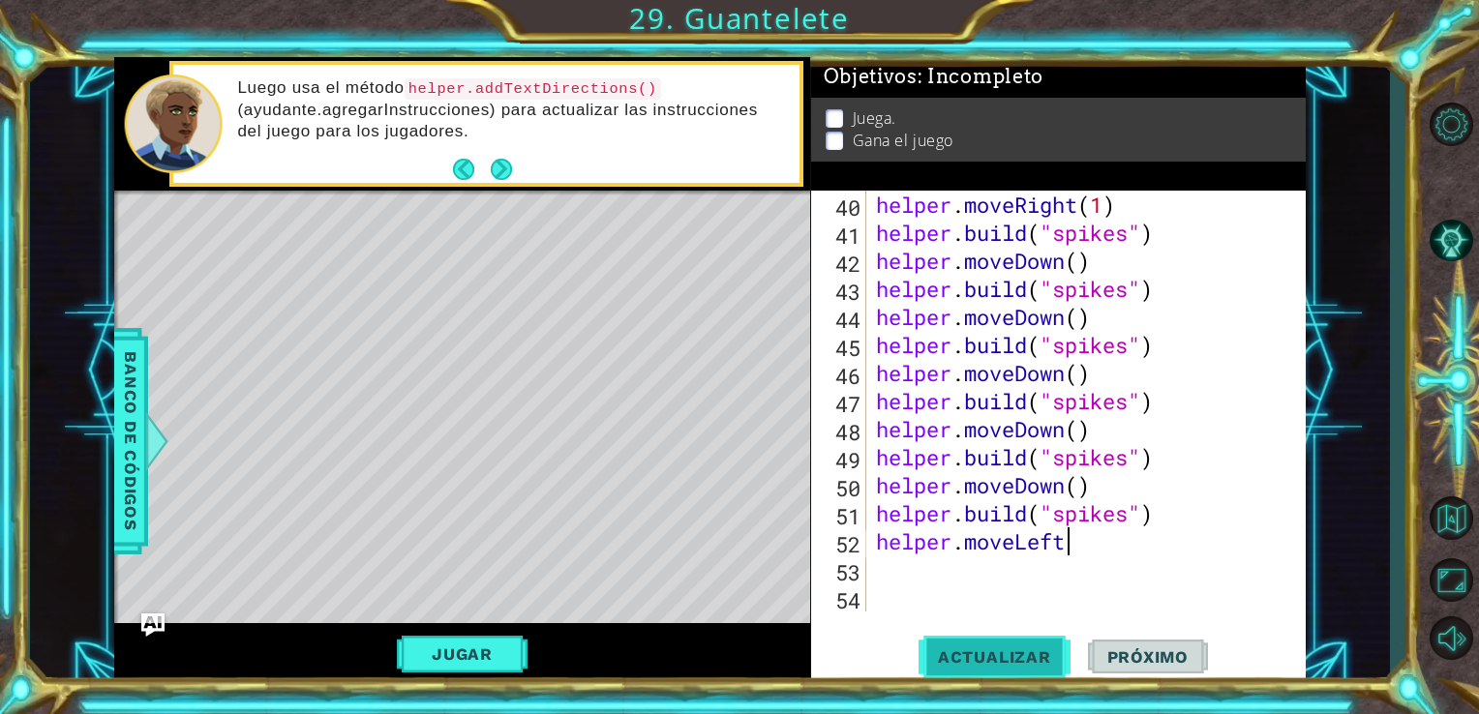
click at [1027, 662] on span "Actualizar" at bounding box center [995, 657] width 152 height 19
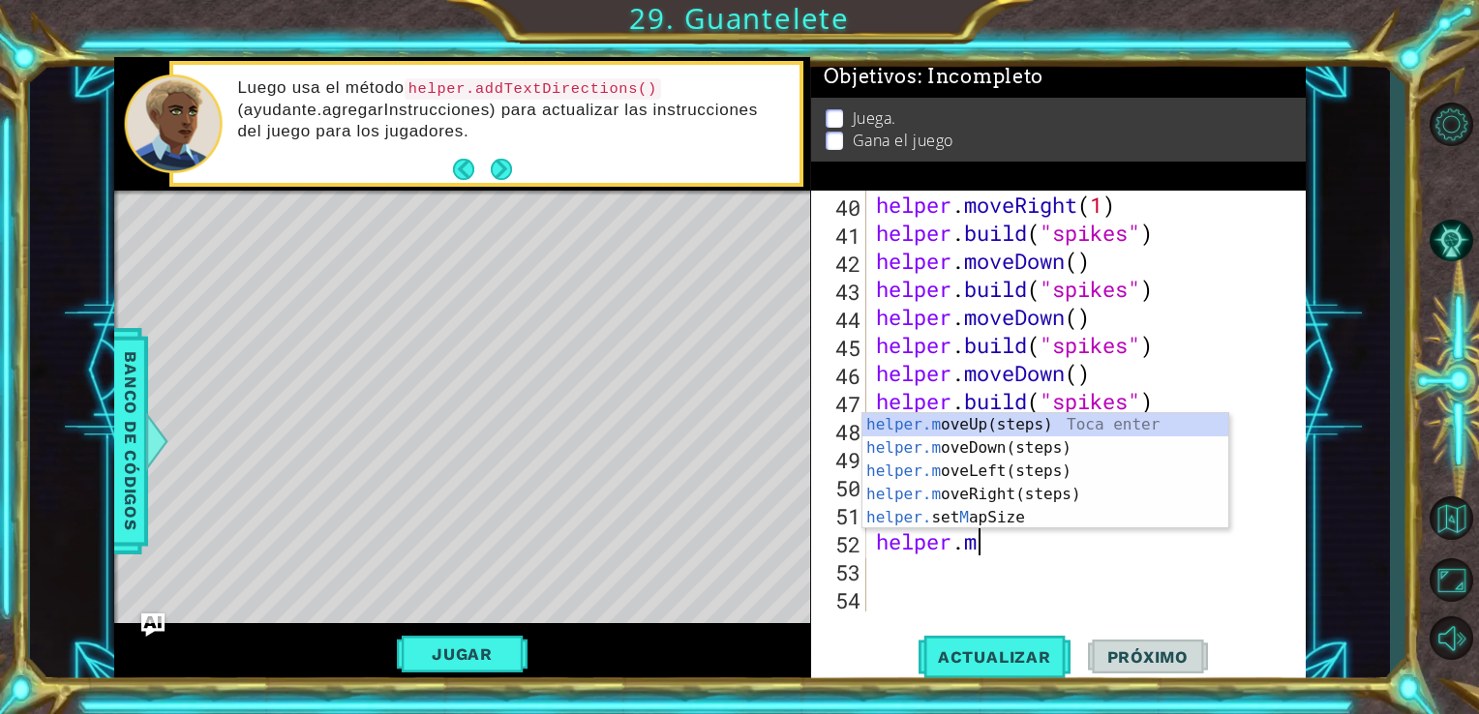
type textarea "helper"
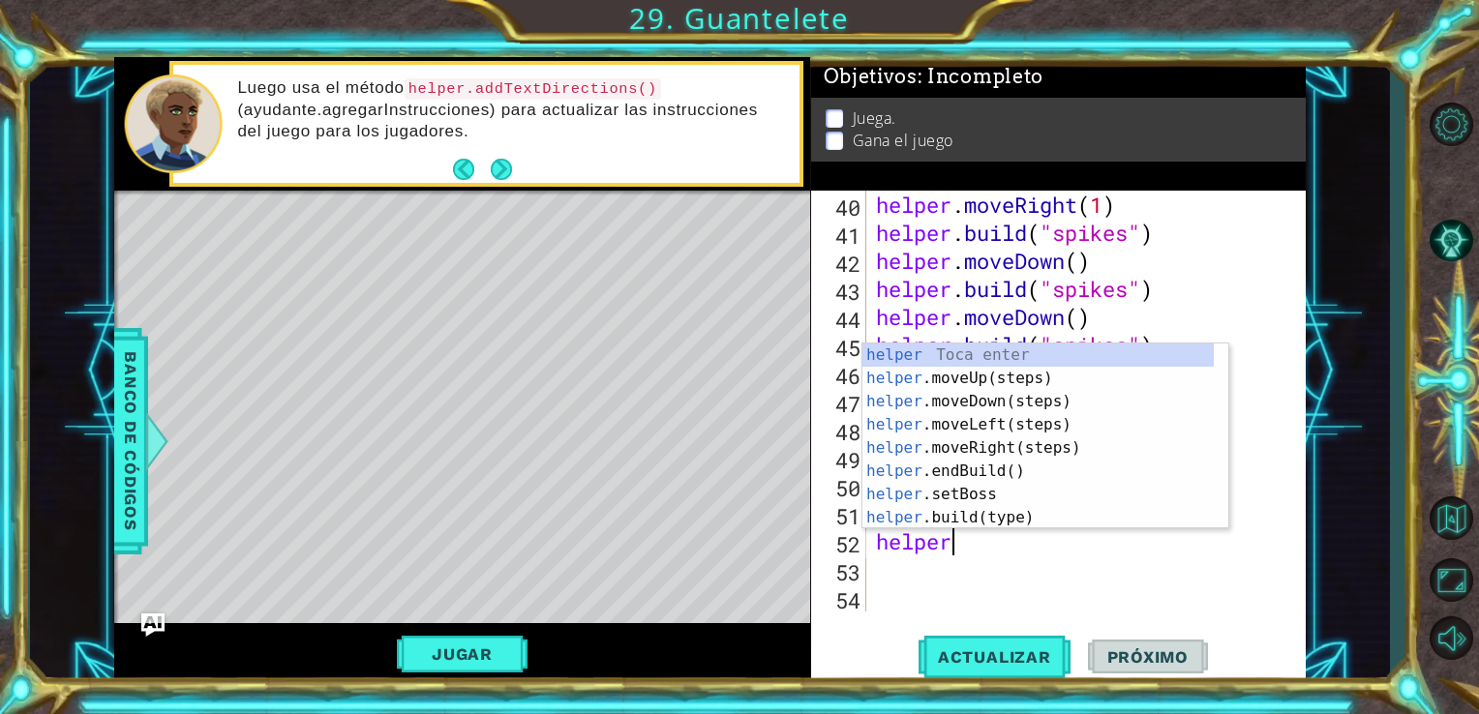
scroll to position [0, 2]
click at [1052, 430] on div "helper Toca enter helper .moveUp(steps) Toca enter helper .moveDown(steps) Toca…" at bounding box center [1037, 460] width 351 height 232
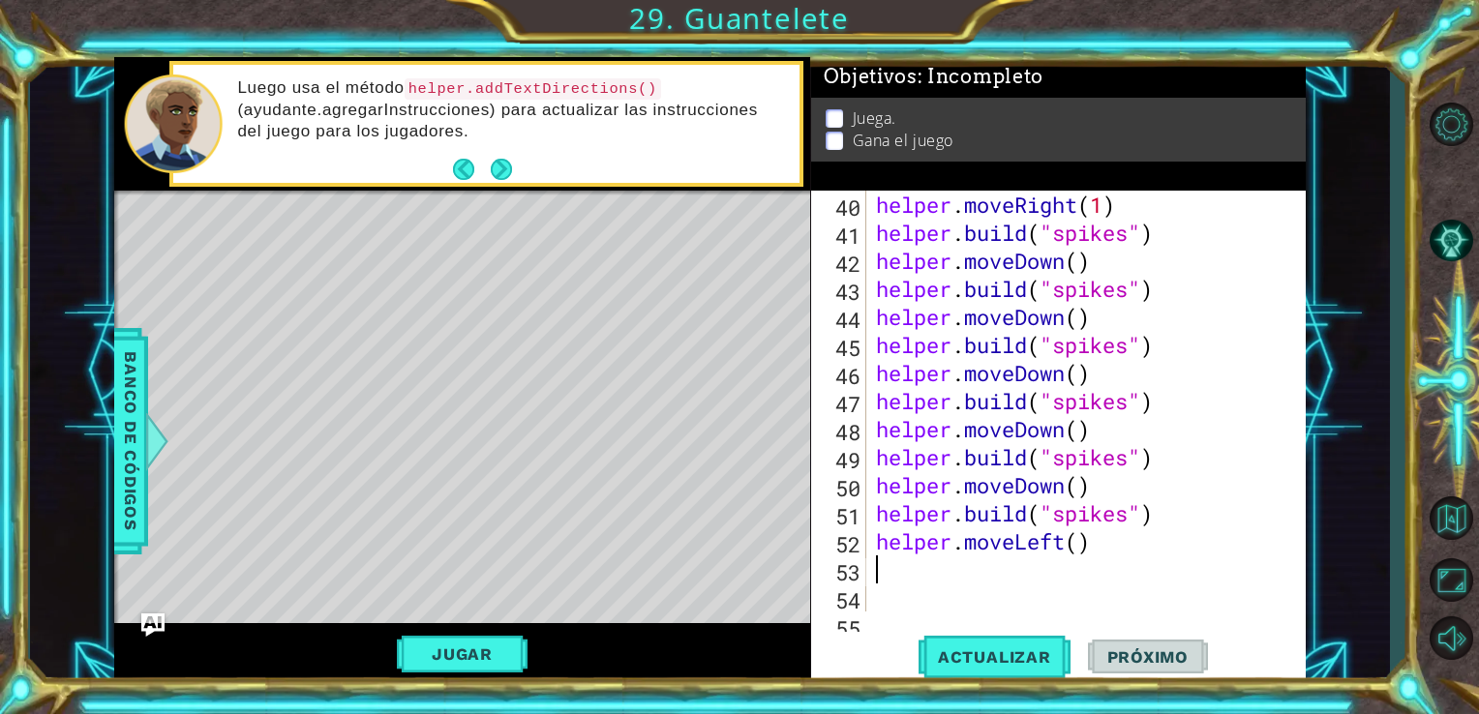
scroll to position [0, 0]
click at [1011, 656] on span "Actualizar" at bounding box center [995, 657] width 152 height 19
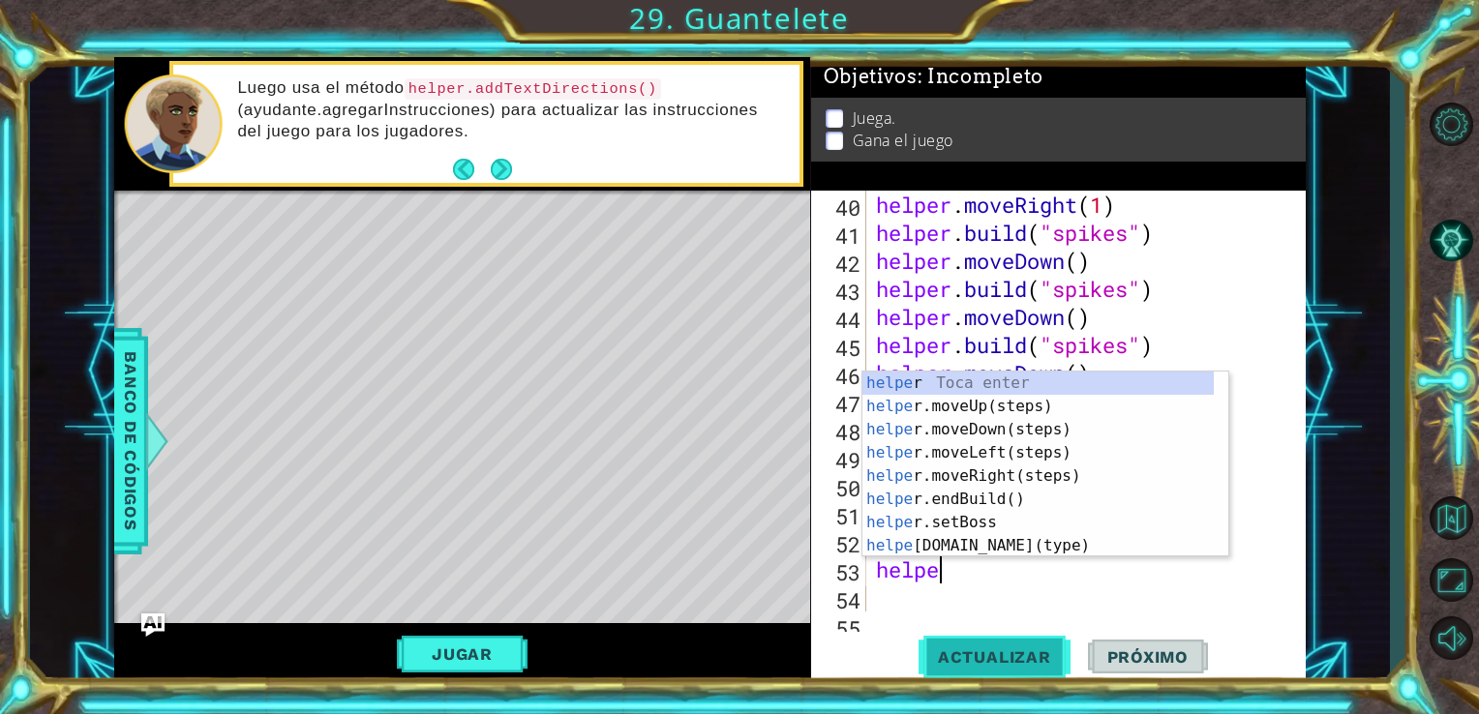
scroll to position [0, 2]
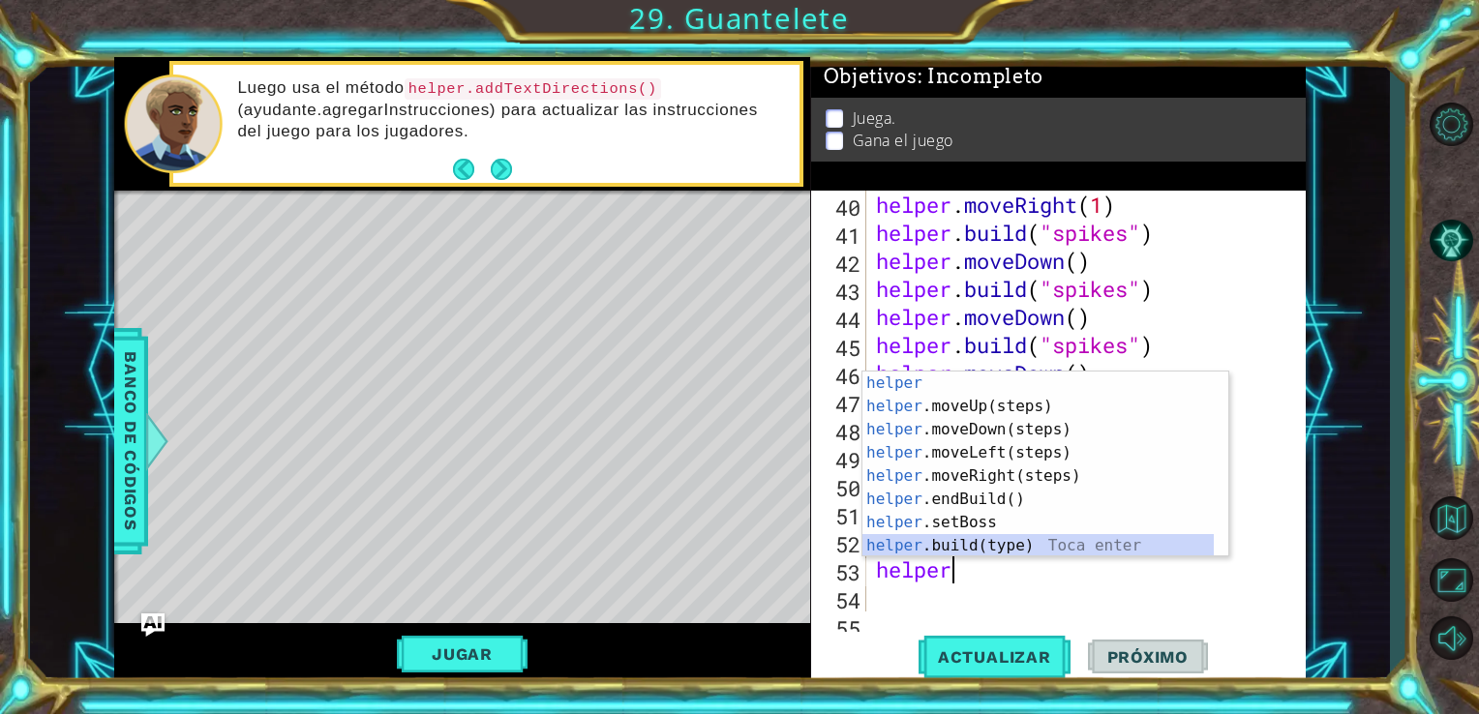
click at [1017, 540] on div "helper Toca enter helper .moveUp(steps) Toca enter helper .moveDown(steps) Toca…" at bounding box center [1037, 488] width 351 height 232
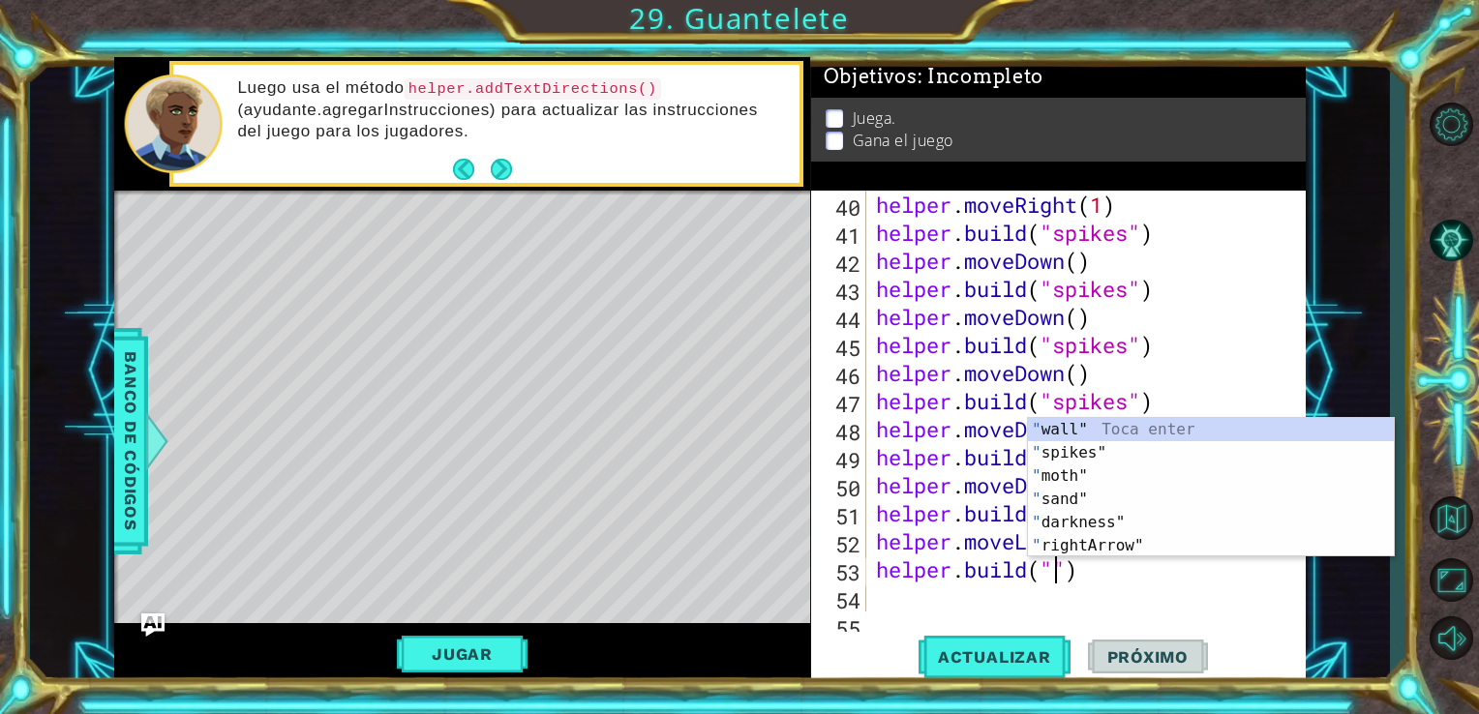
scroll to position [0, 8]
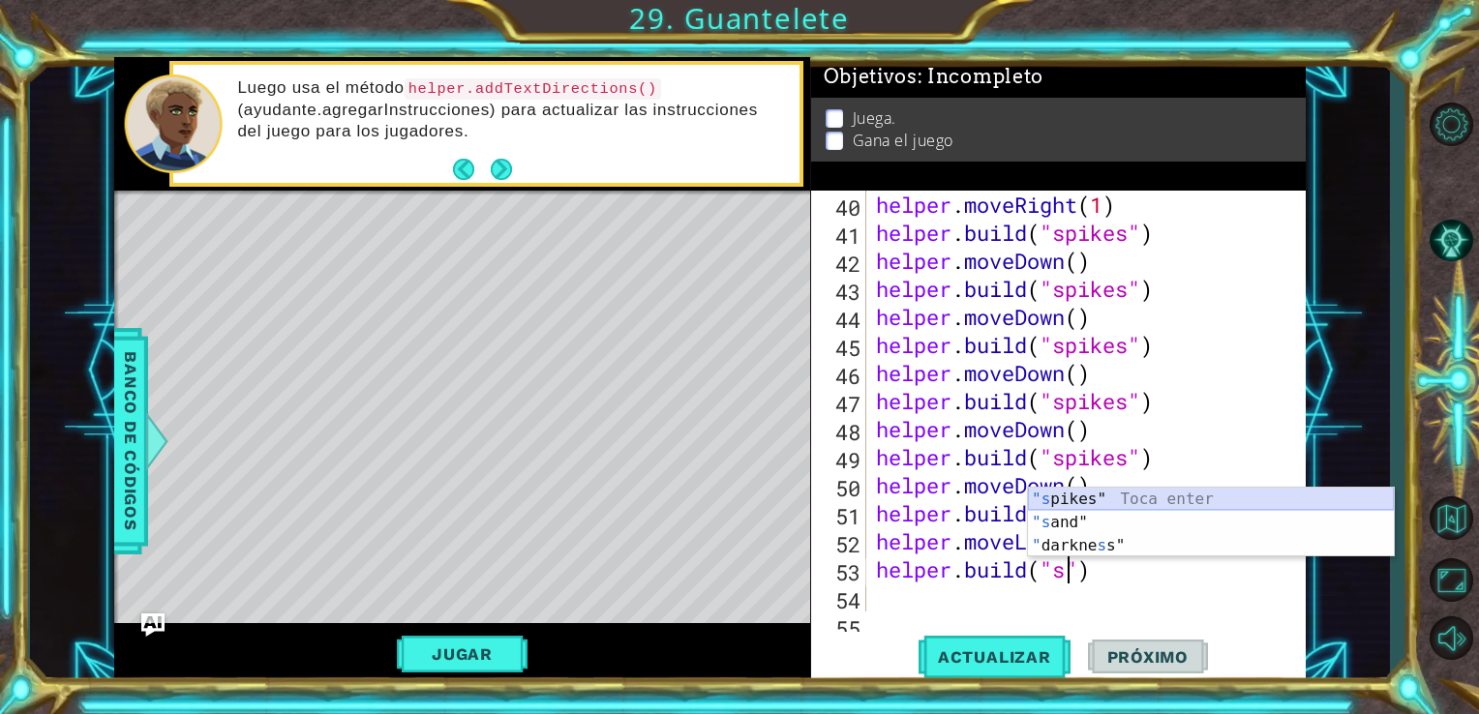
click at [1079, 506] on div ""s pikes" Toca enter "s and" Toca enter " darkne s s" Toca enter" at bounding box center [1211, 546] width 366 height 116
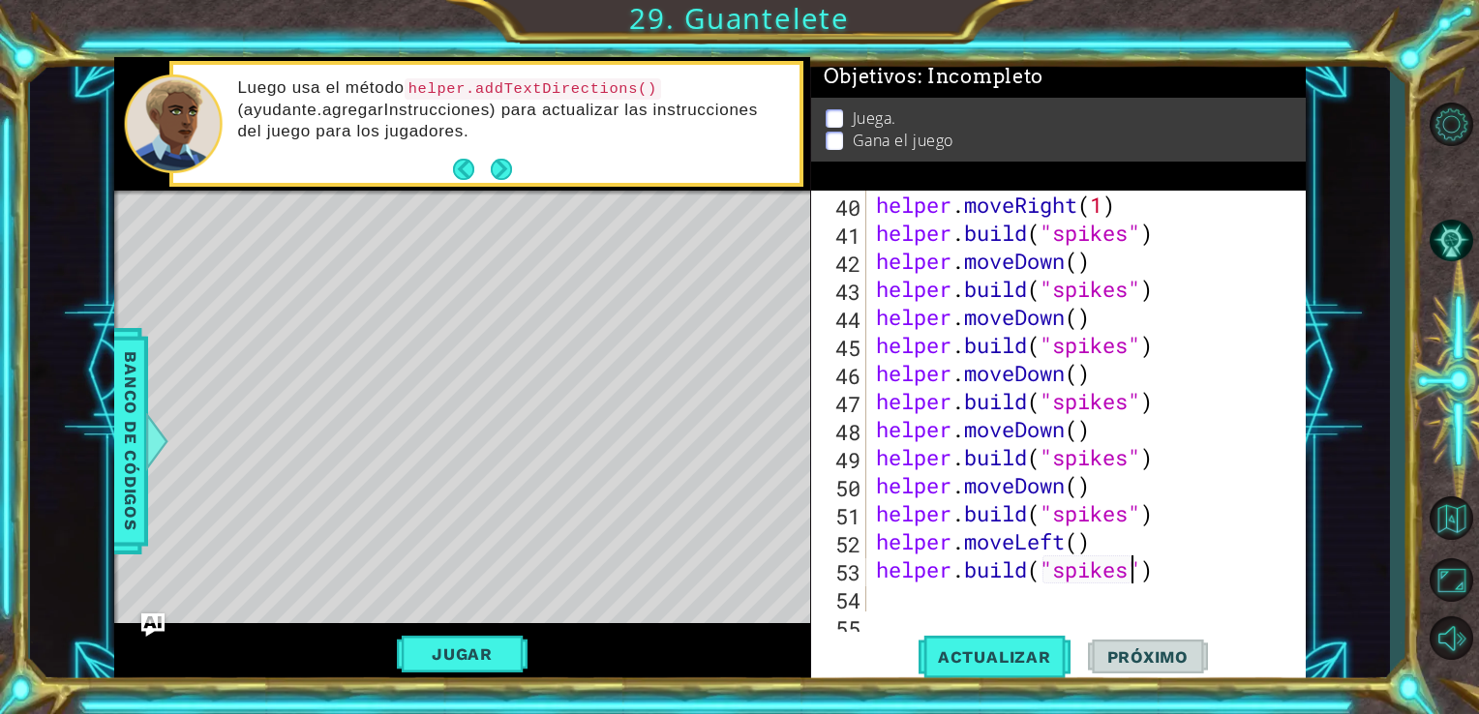
type textarea "[DOMAIN_NAME]("spikes")"
click at [892, 614] on div "[DOMAIN_NAME]("spikes") 40 41 42 43 44 45 46 47 48 49 50 51 52 53 54 55 helper …" at bounding box center [1059, 438] width 496 height 495
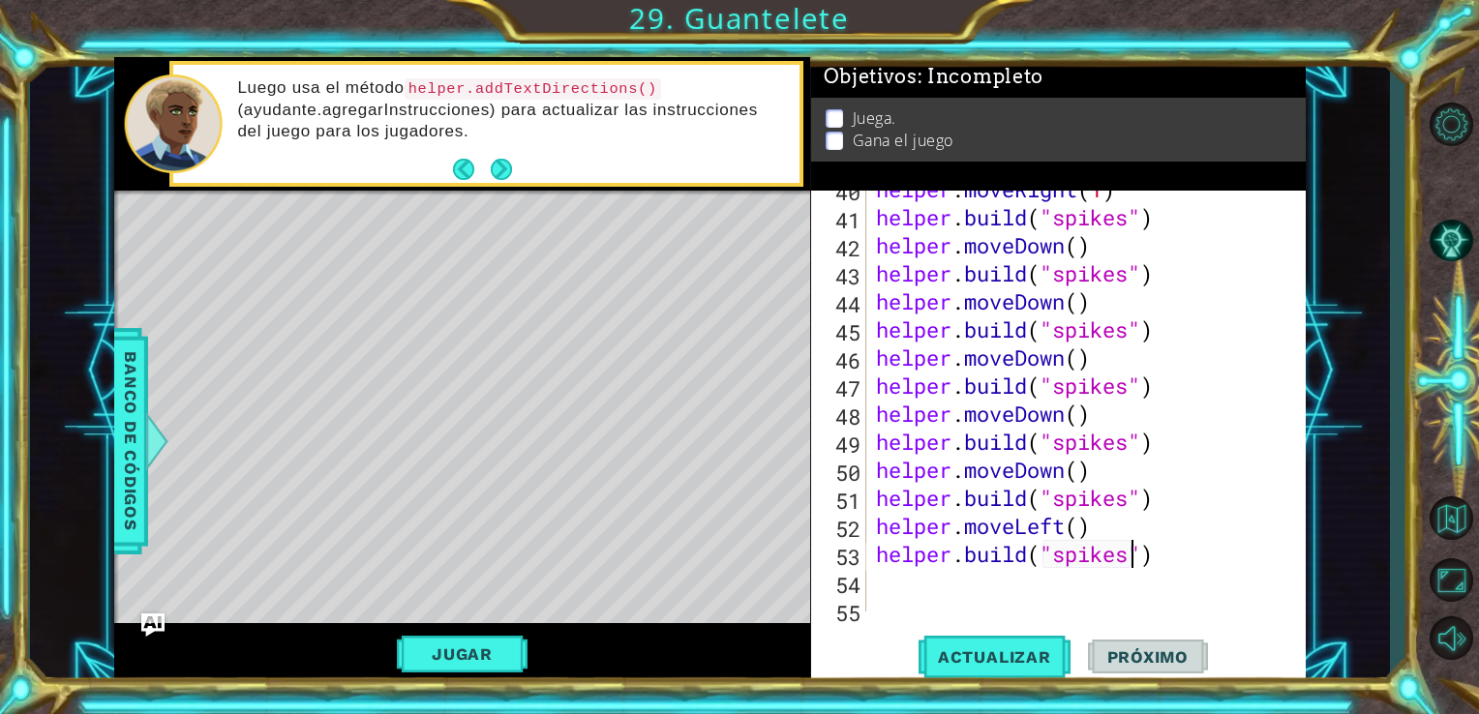
scroll to position [1150, 0]
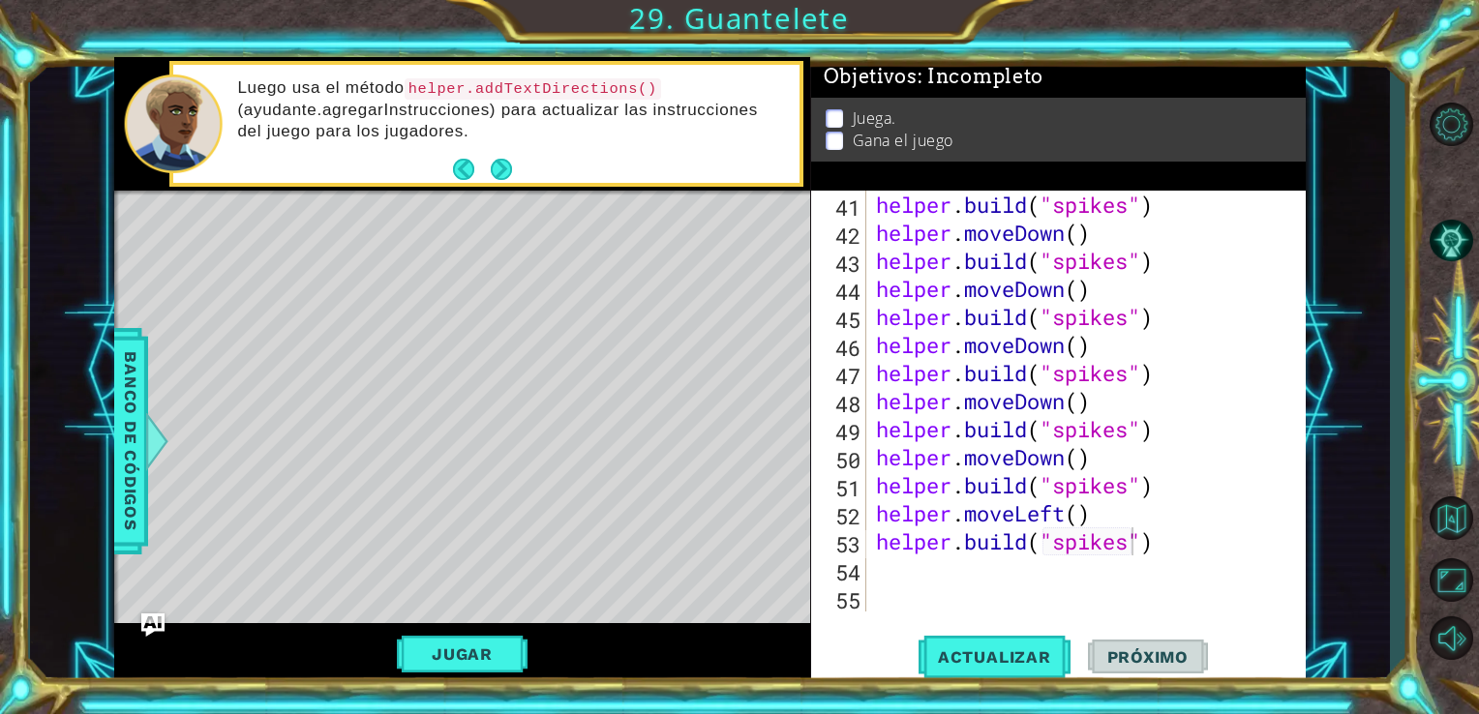
click at [869, 575] on div "[DOMAIN_NAME]("spikes") 41 42 43 44 45 46 47 48 49 50 51 52 53 54 55 helper . b…" at bounding box center [1056, 401] width 491 height 421
click at [884, 571] on div "helper . build ( "spikes" ) helper . moveDown ( ) helper . build ( "spikes" ) h…" at bounding box center [1084, 429] width 425 height 477
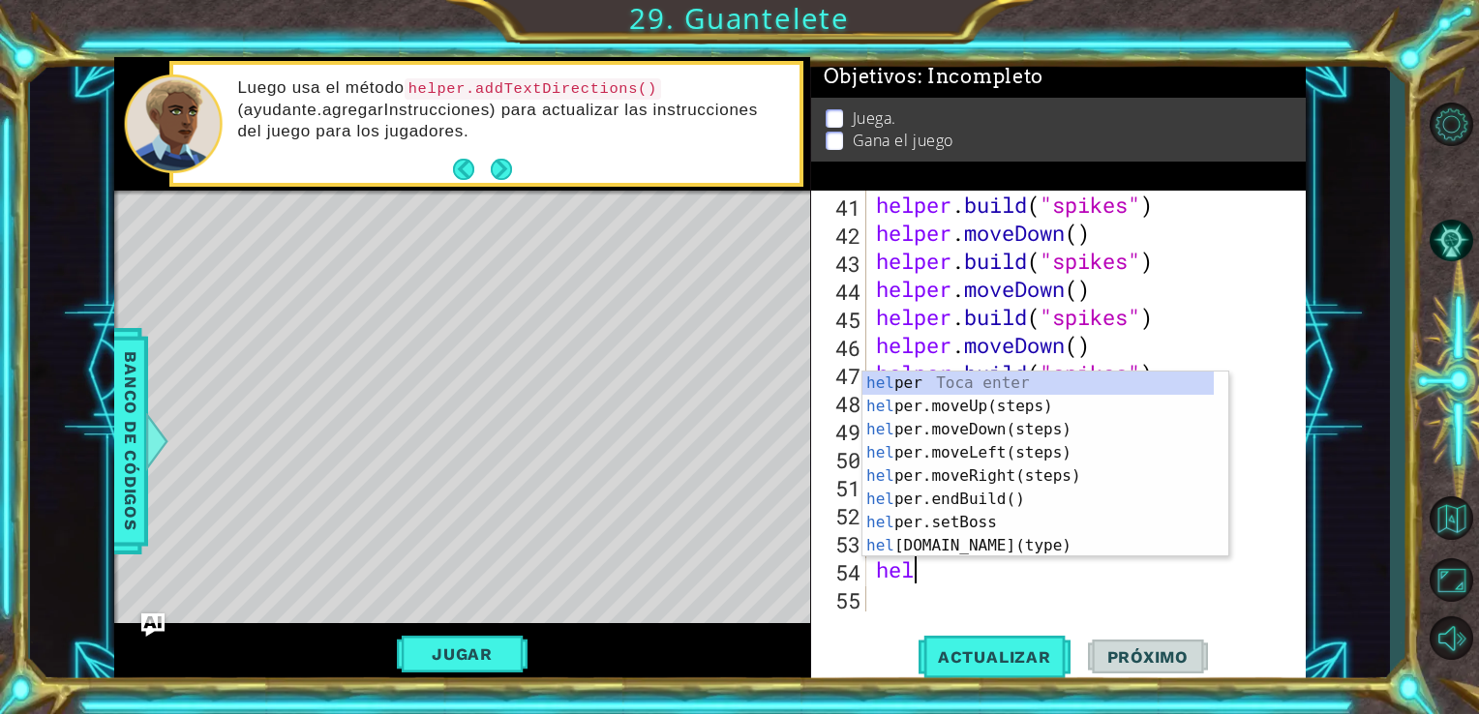
scroll to position [0, 0]
type textarea "helper"
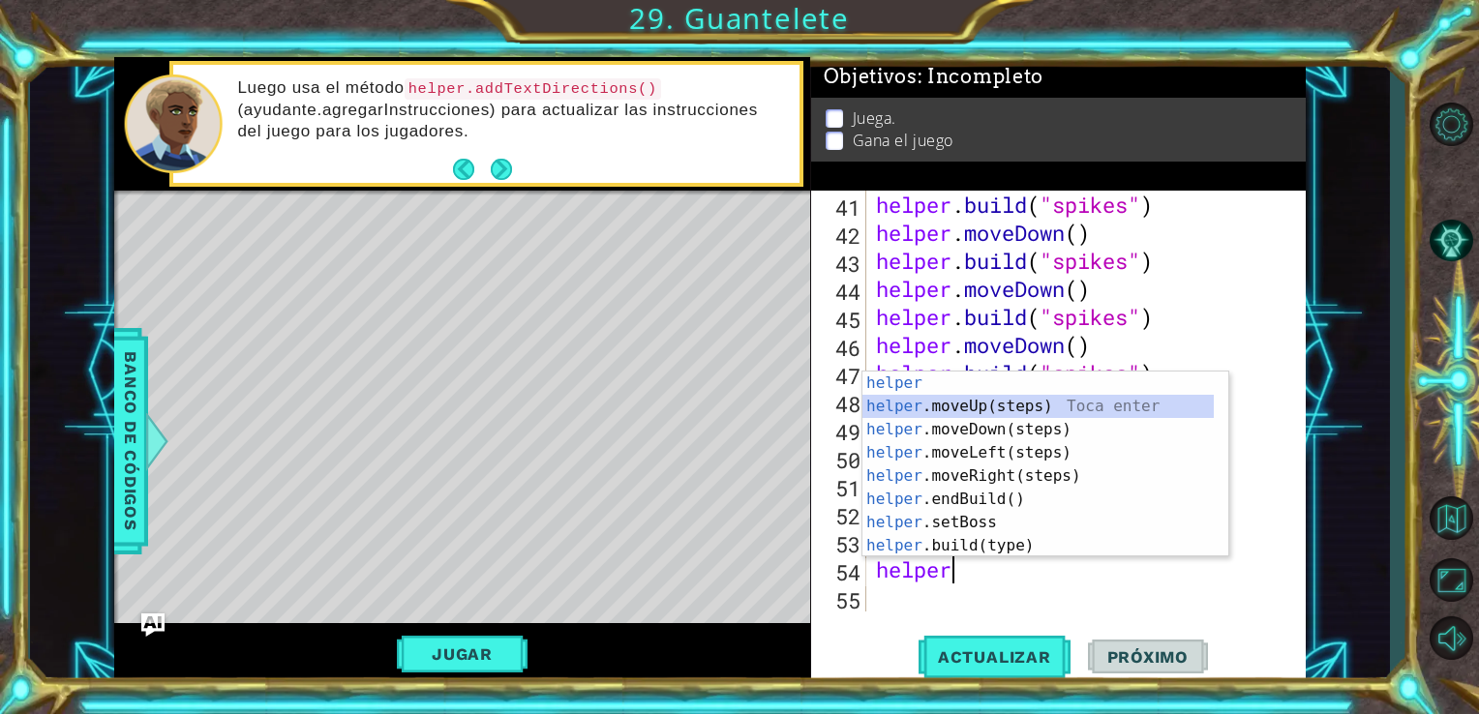
click at [980, 408] on div "helper Toca enter helper .moveUp(steps) Toca enter helper .moveDown(steps) Toca…" at bounding box center [1037, 488] width 351 height 232
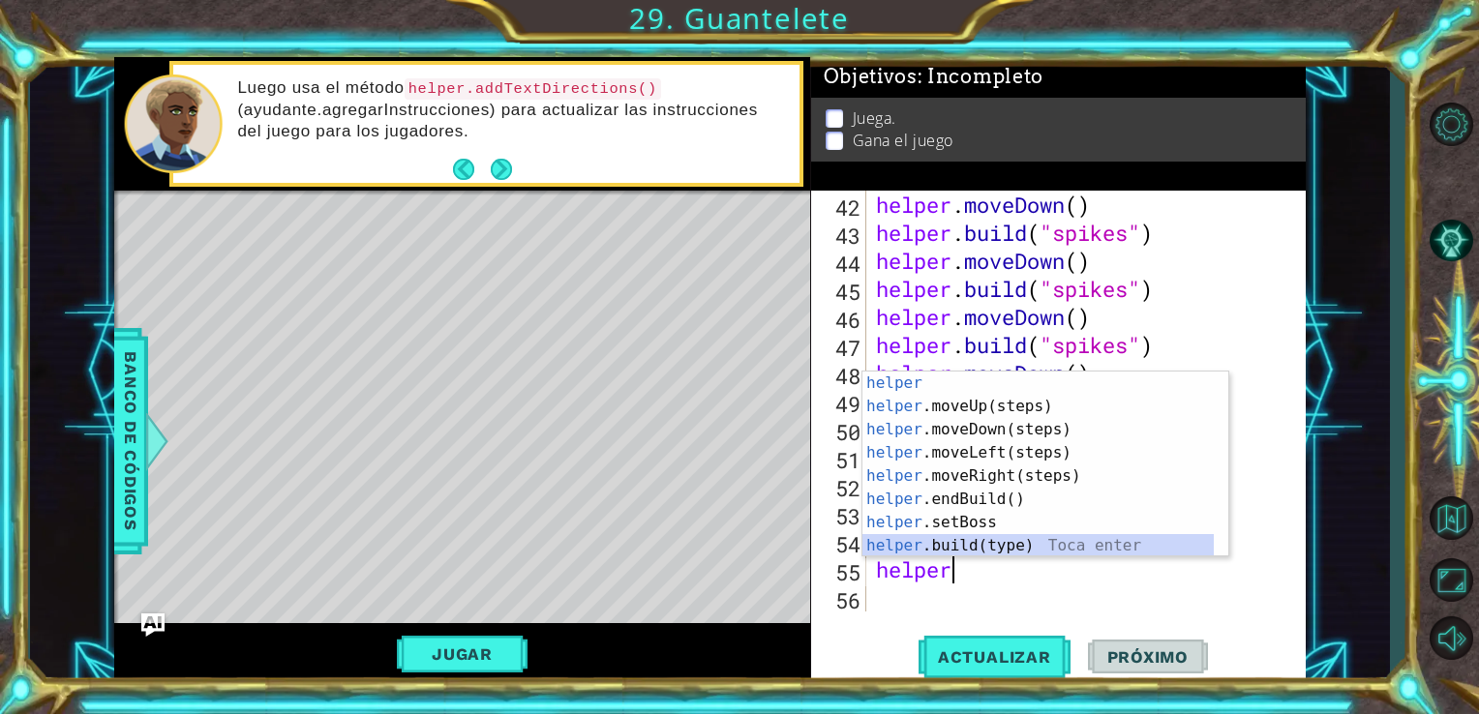
click at [927, 544] on div "helper Toca enter helper .moveUp(steps) Toca enter helper .moveDown(steps) Toca…" at bounding box center [1037, 488] width 351 height 232
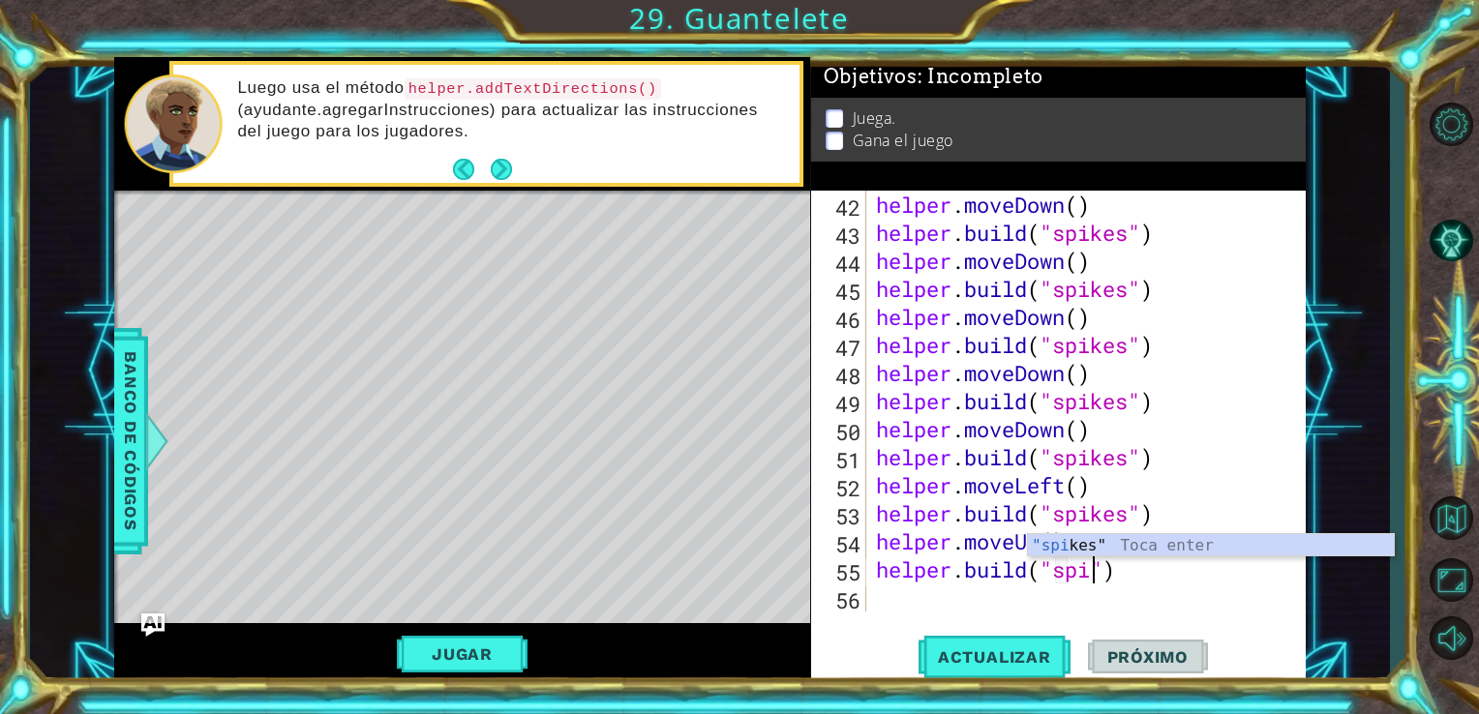
scroll to position [0, 11]
type textarea "[DOMAIN_NAME]("spikes")"
click at [898, 603] on div "helper . moveDown ( ) helper . build ( "spikes" ) helper . moveDown ( ) helper …" at bounding box center [1084, 429] width 425 height 477
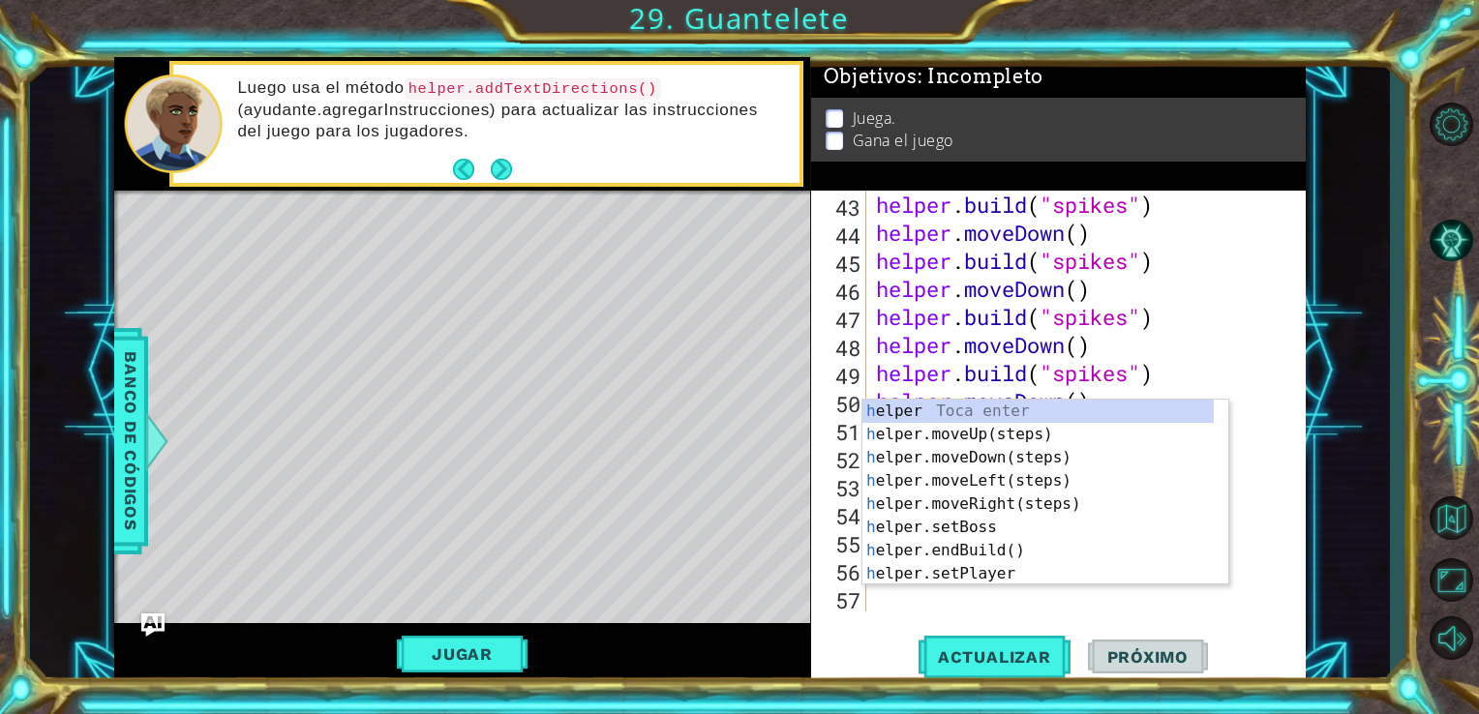
scroll to position [0, 0]
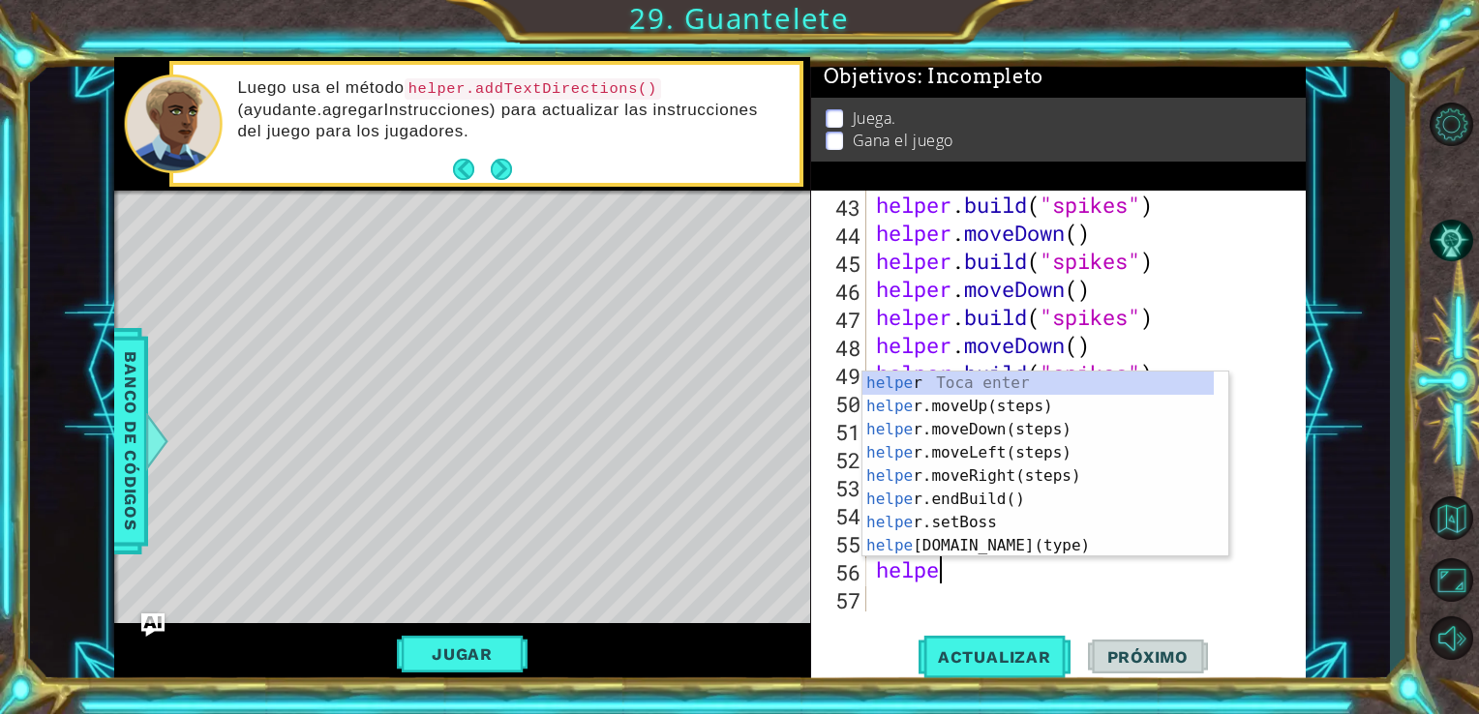
type textarea "helper"
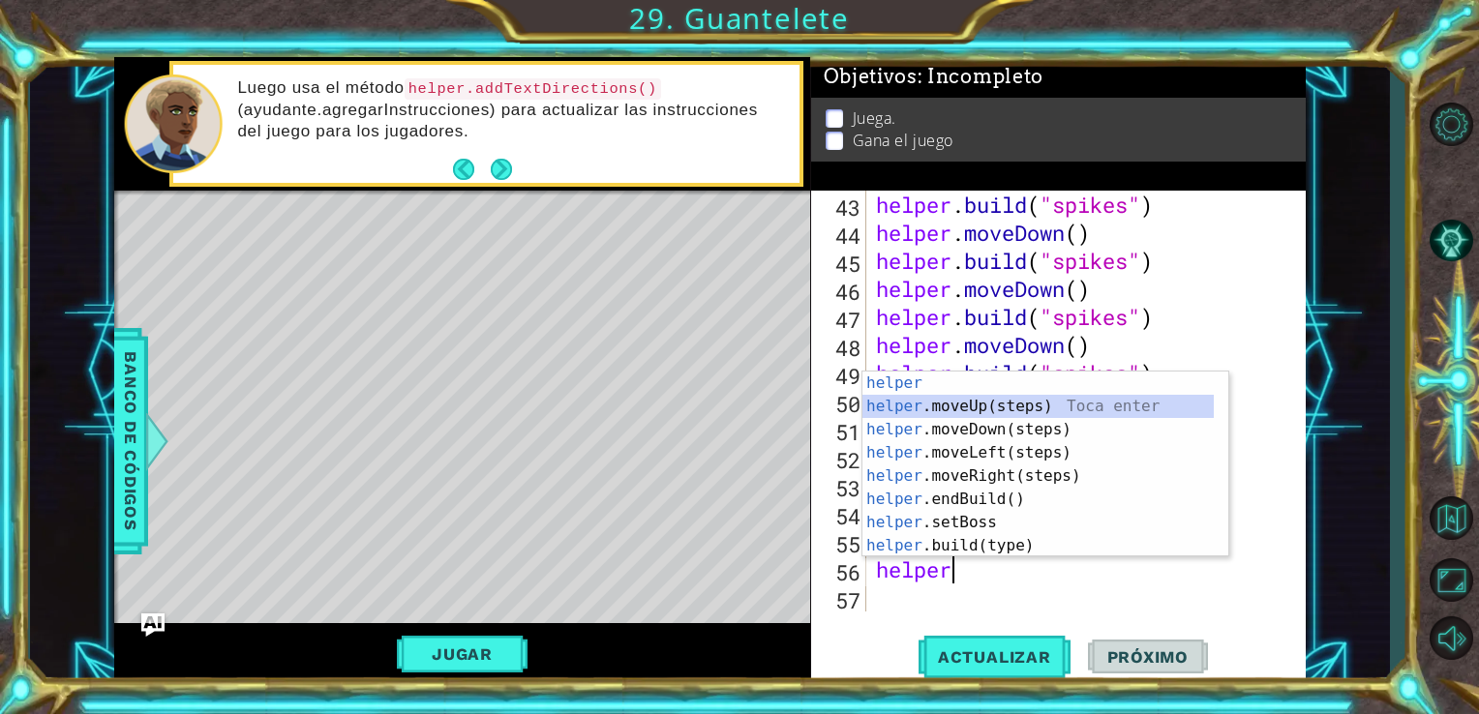
click at [979, 397] on div "helper Toca enter helper .moveUp(steps) Toca enter helper .moveDown(steps) Toca…" at bounding box center [1037, 488] width 351 height 232
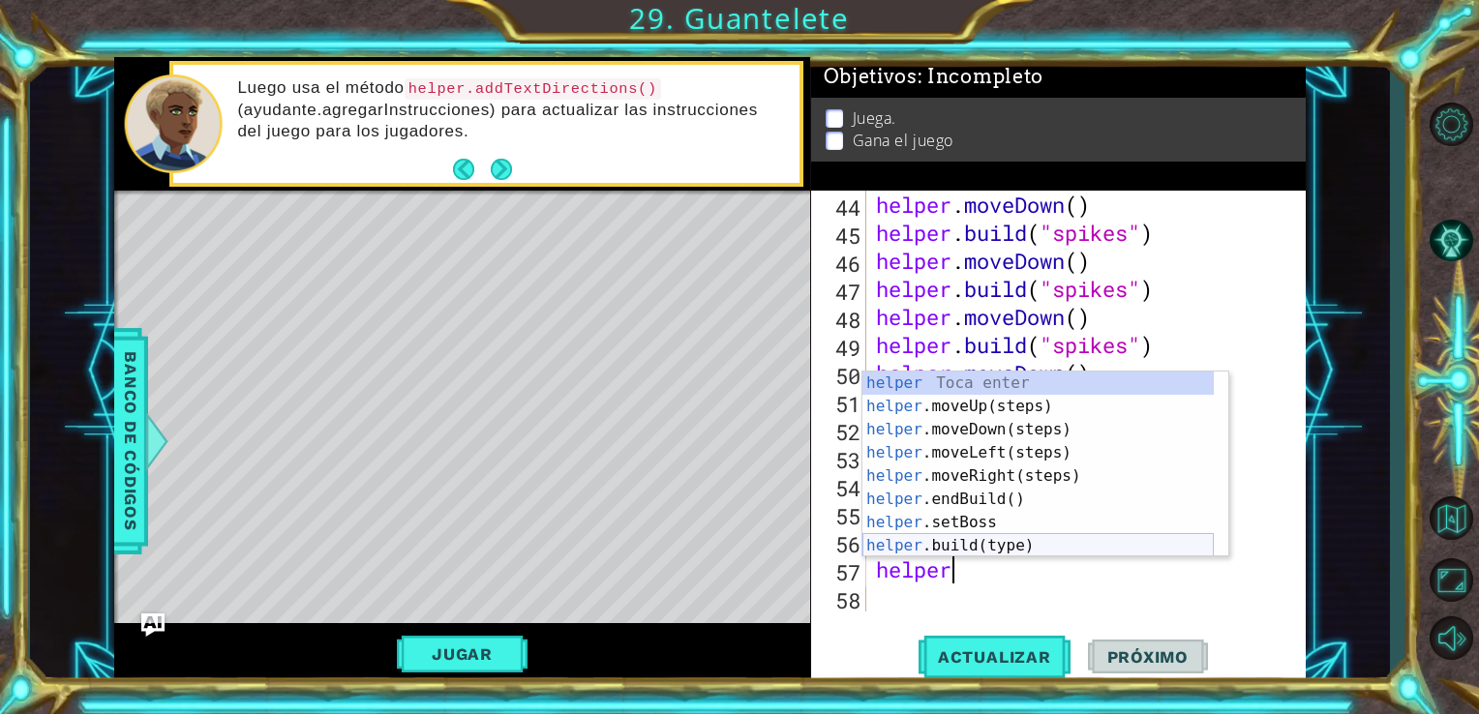
click at [973, 551] on div "helper Toca enter helper .moveUp(steps) Toca enter helper .moveDown(steps) Toca…" at bounding box center [1037, 488] width 351 height 232
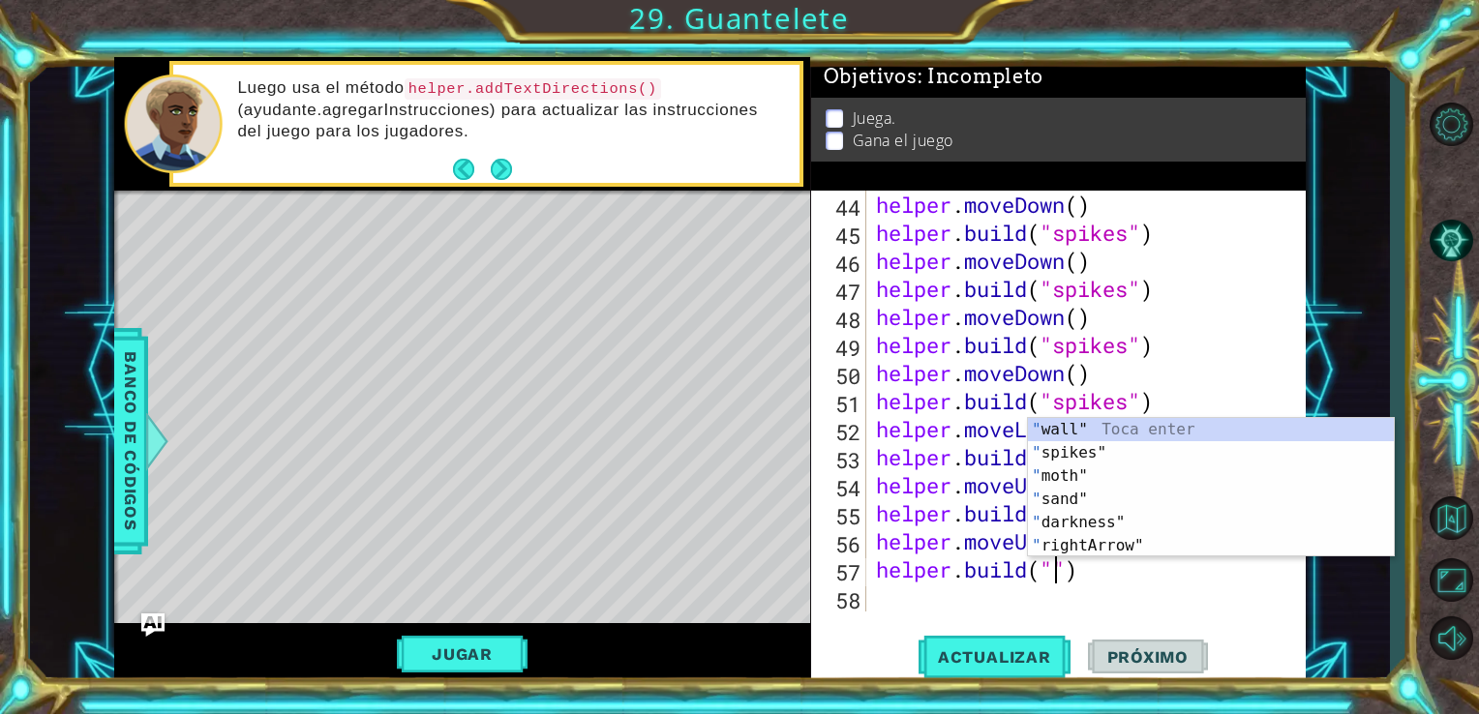
scroll to position [0, 8]
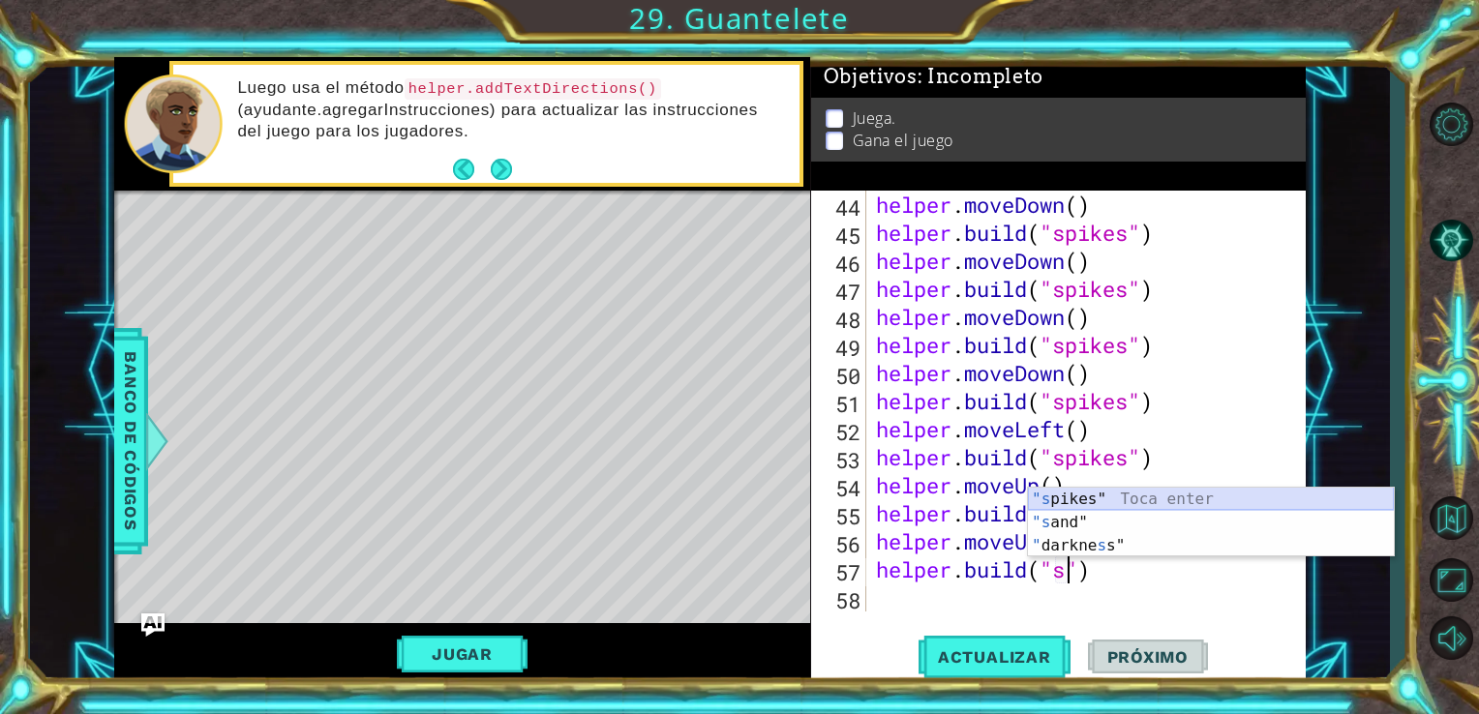
click at [1068, 502] on div ""s pikes" Toca enter "s and" Toca enter " darkne s s" Toca enter" at bounding box center [1211, 546] width 366 height 116
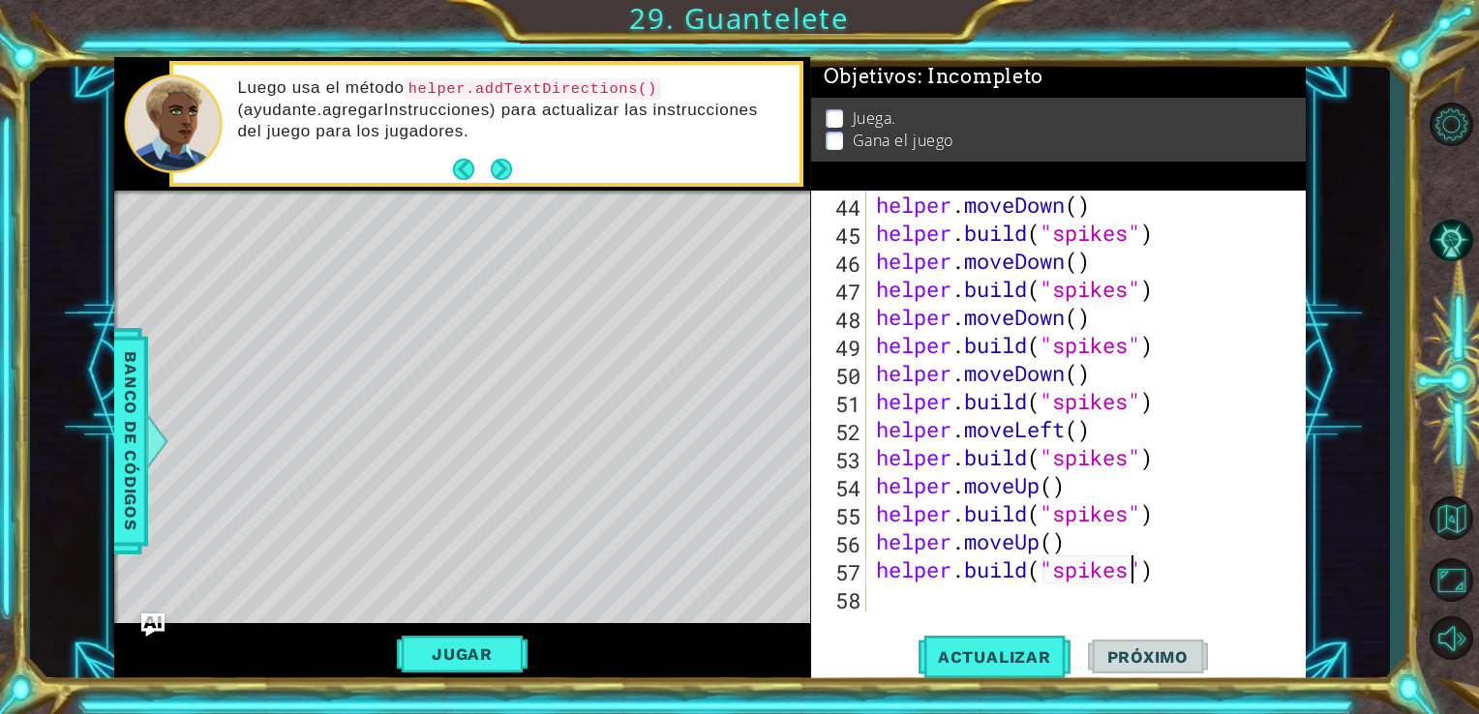
type textarea "[DOMAIN_NAME]("spikes")"
click at [881, 606] on div "helper . moveDown ( ) helper . build ( "spikes" ) helper . moveDown ( ) helper …" at bounding box center [1084, 429] width 425 height 477
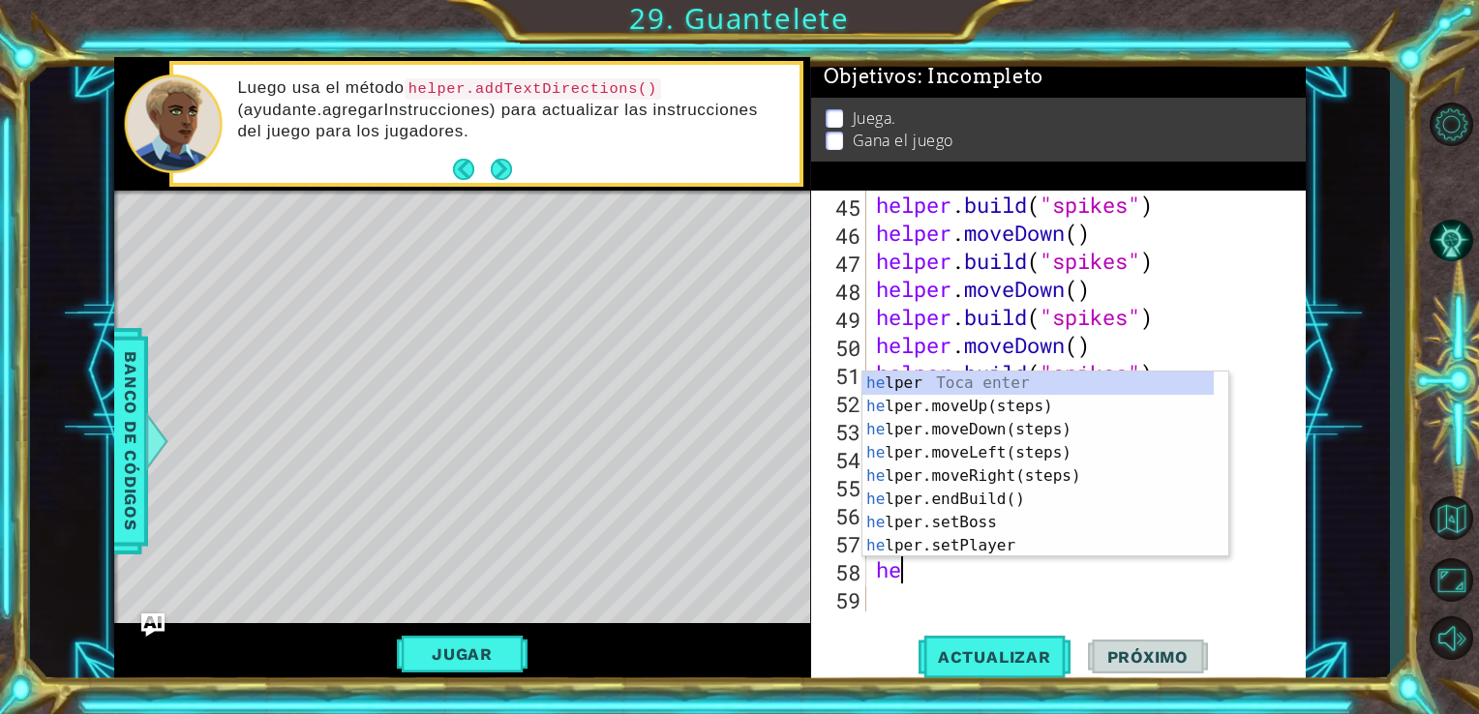
scroll to position [0, 0]
type textarea "helper"
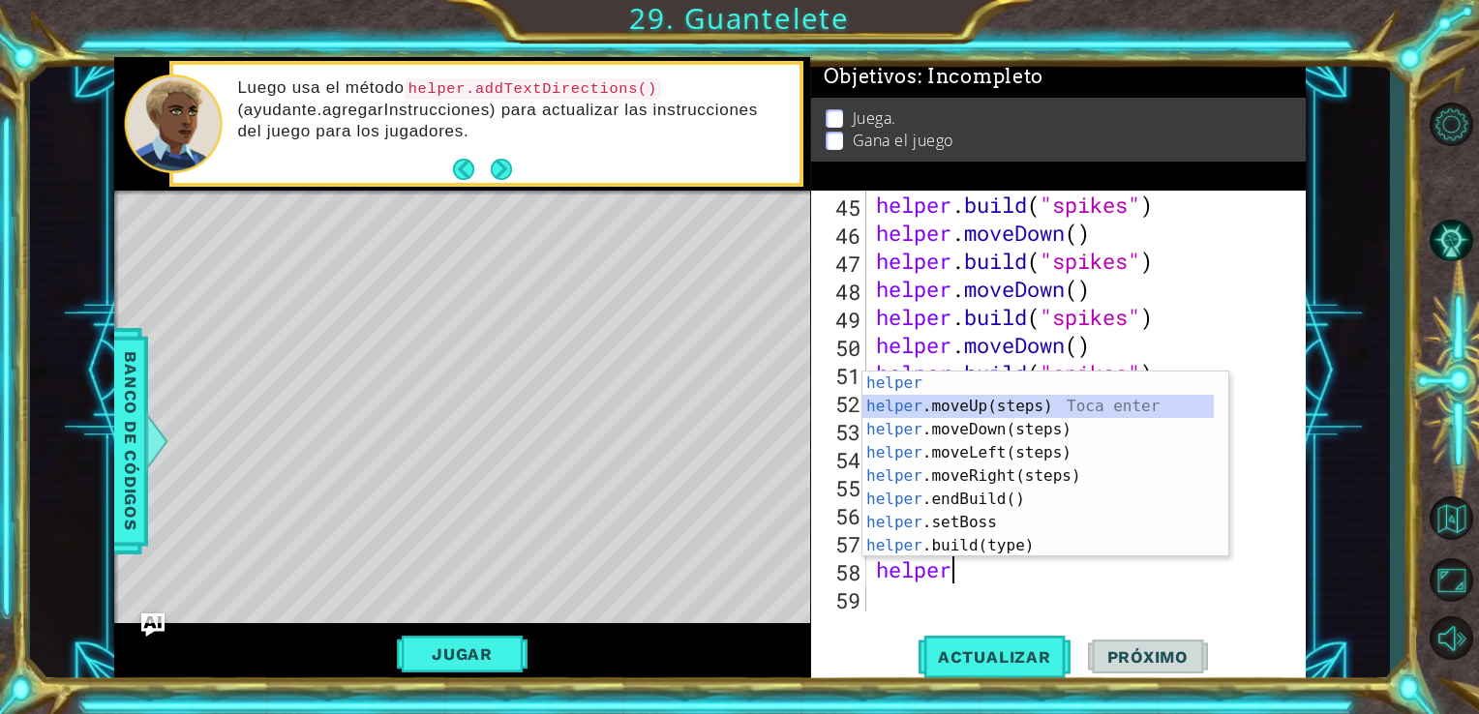
click at [983, 409] on div "helper Toca enter helper .moveUp(steps) Toca enter helper .moveDown(steps) Toca…" at bounding box center [1037, 488] width 351 height 232
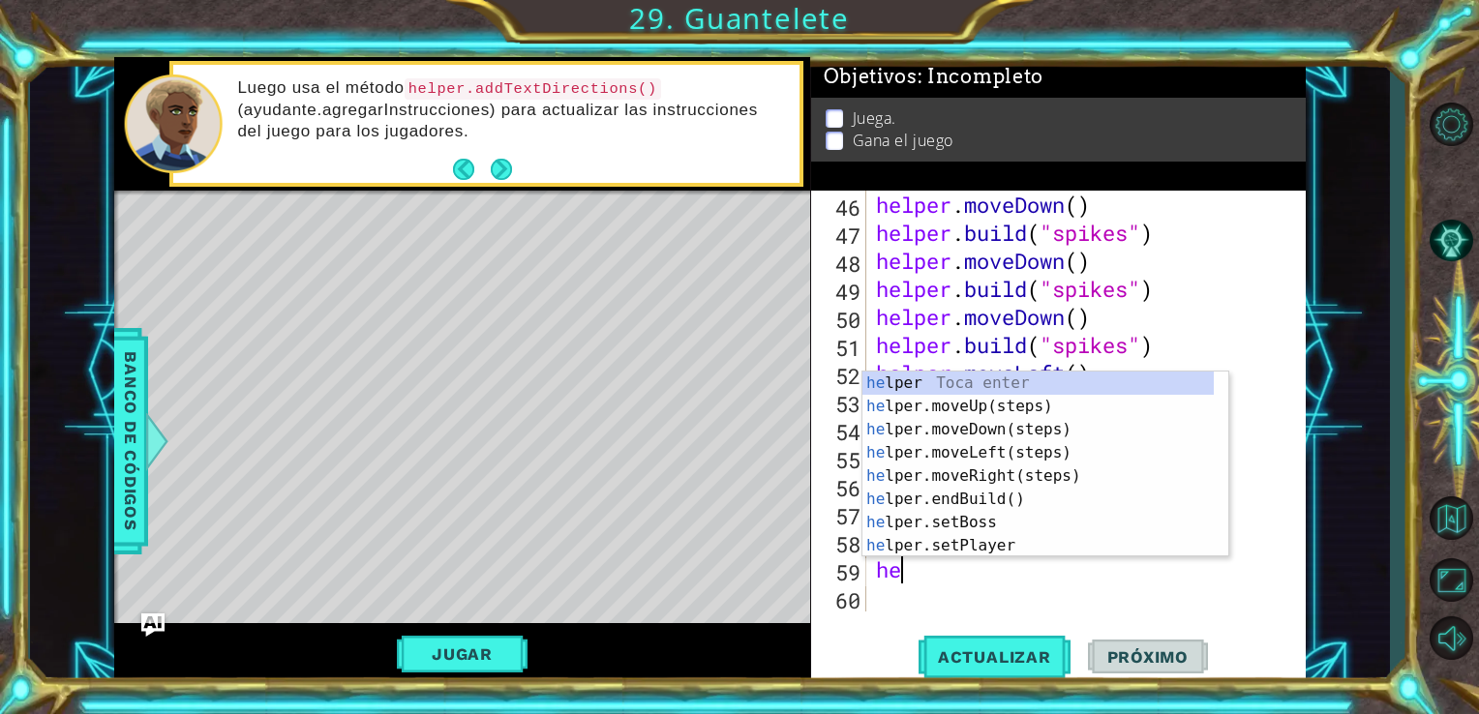
scroll to position [0, 0]
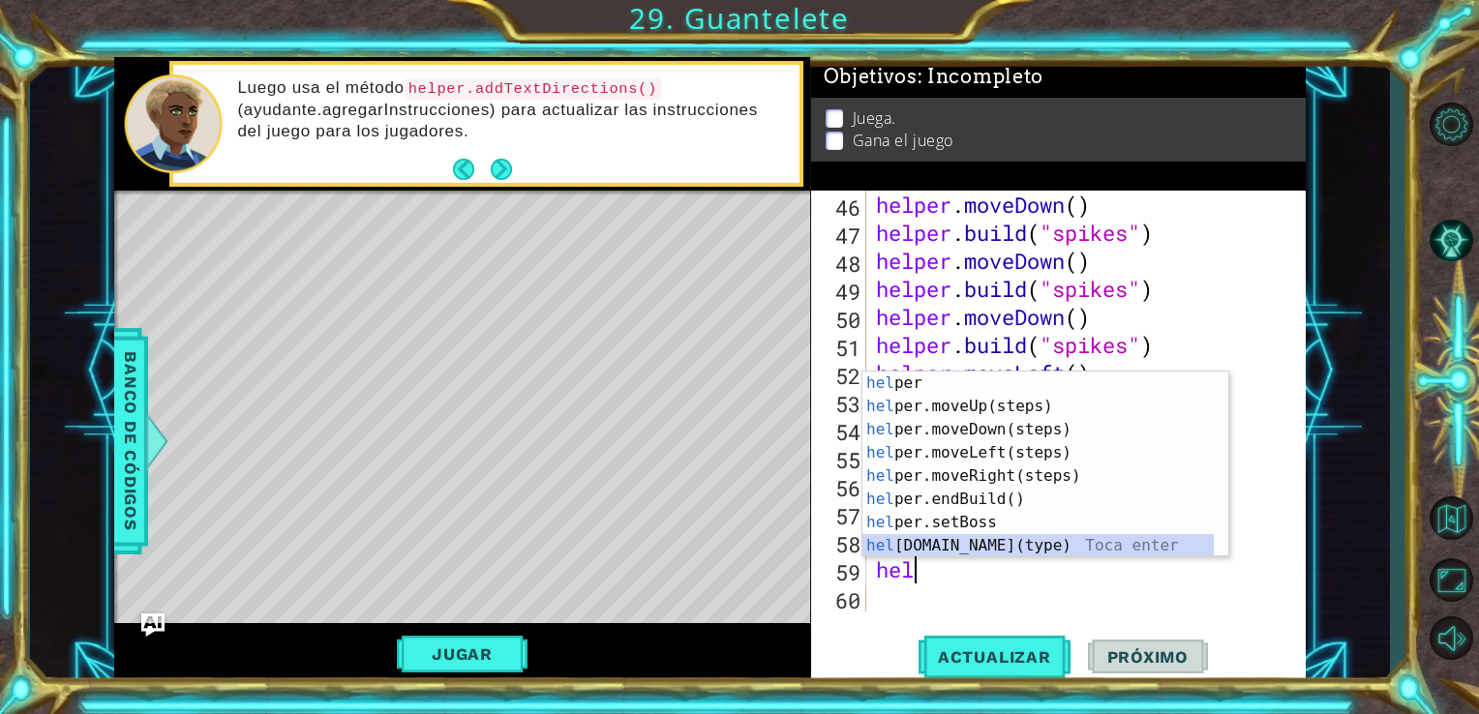
click at [941, 545] on div "hel per Toca enter hel per.moveUp(steps) Toca enter hel per.moveDown(steps) Toc…" at bounding box center [1037, 488] width 351 height 232
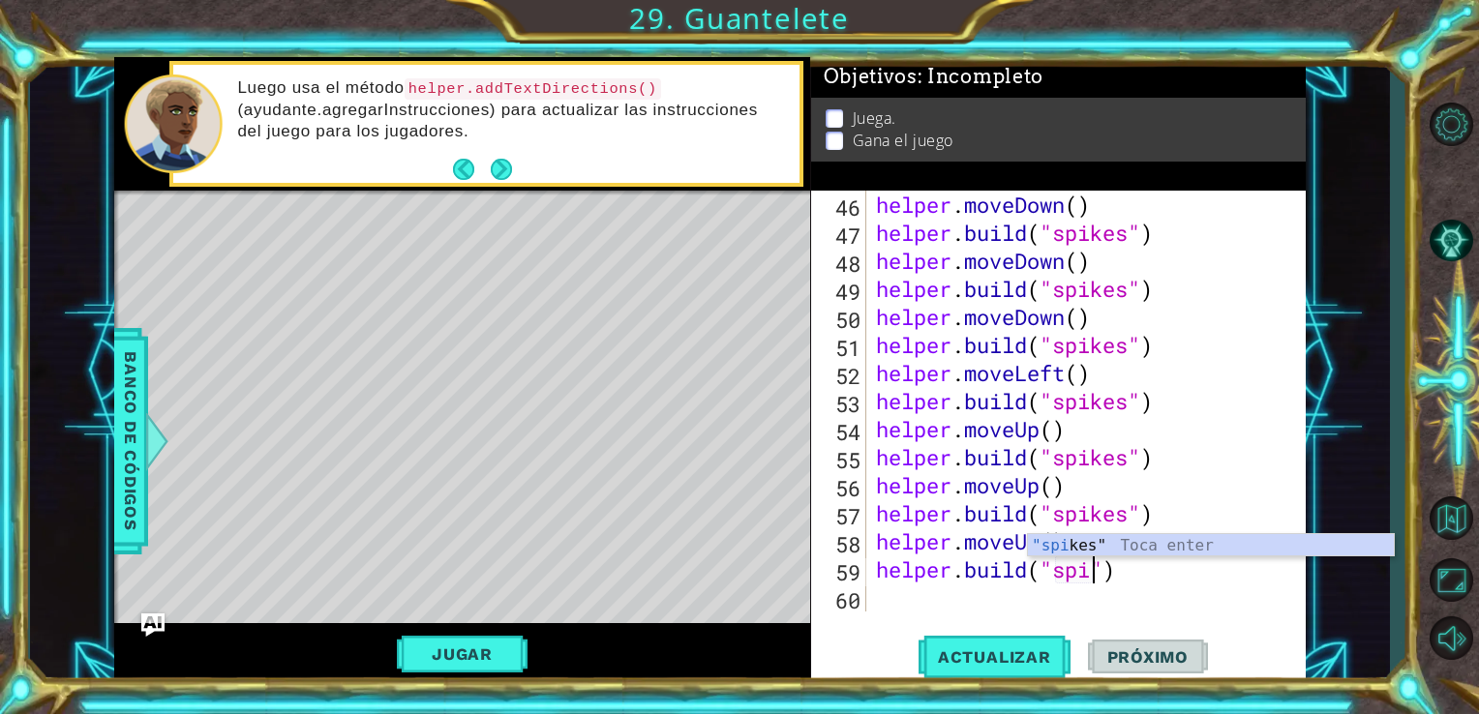
scroll to position [0, 11]
type textarea "[DOMAIN_NAME]("spikes")"
click at [1080, 544] on div ""spikes " Toca enter" at bounding box center [1211, 569] width 366 height 70
click at [921, 587] on div "helper . moveDown ( ) helper . build ( "spikes" ) helper . moveDown ( ) helper …" at bounding box center [1084, 429] width 425 height 477
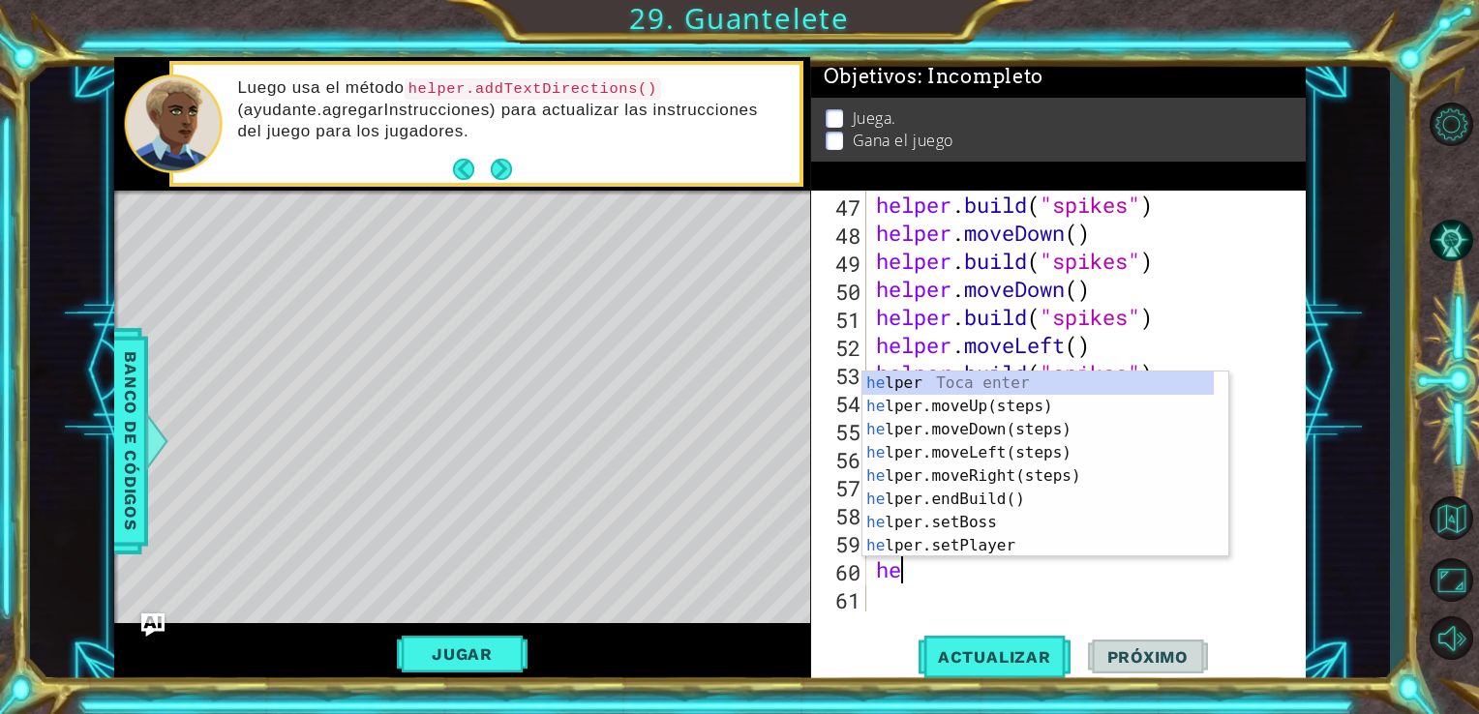
scroll to position [0, 0]
type textarea "helper"
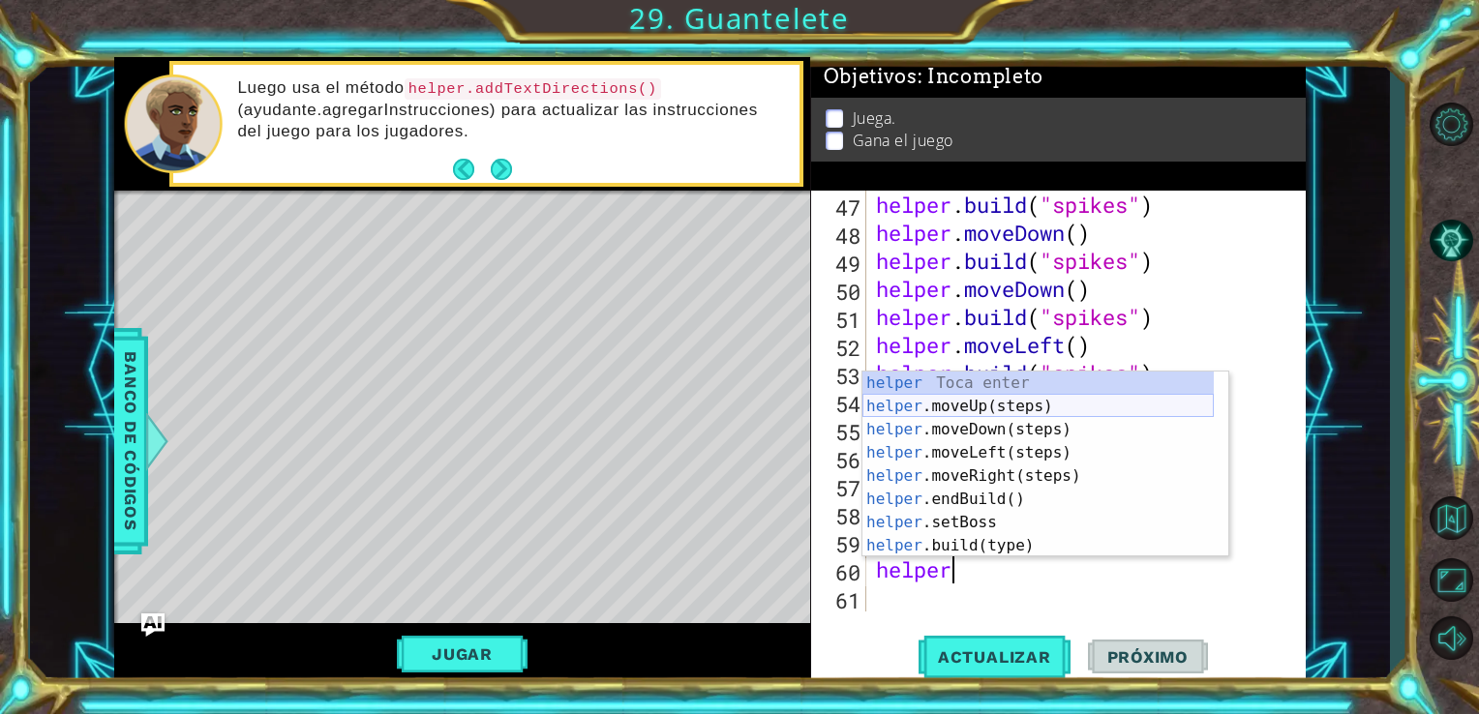
click at [1004, 405] on div "helper Toca enter helper .moveUp(steps) Toca enter helper .moveDown(steps) Toca…" at bounding box center [1037, 488] width 351 height 232
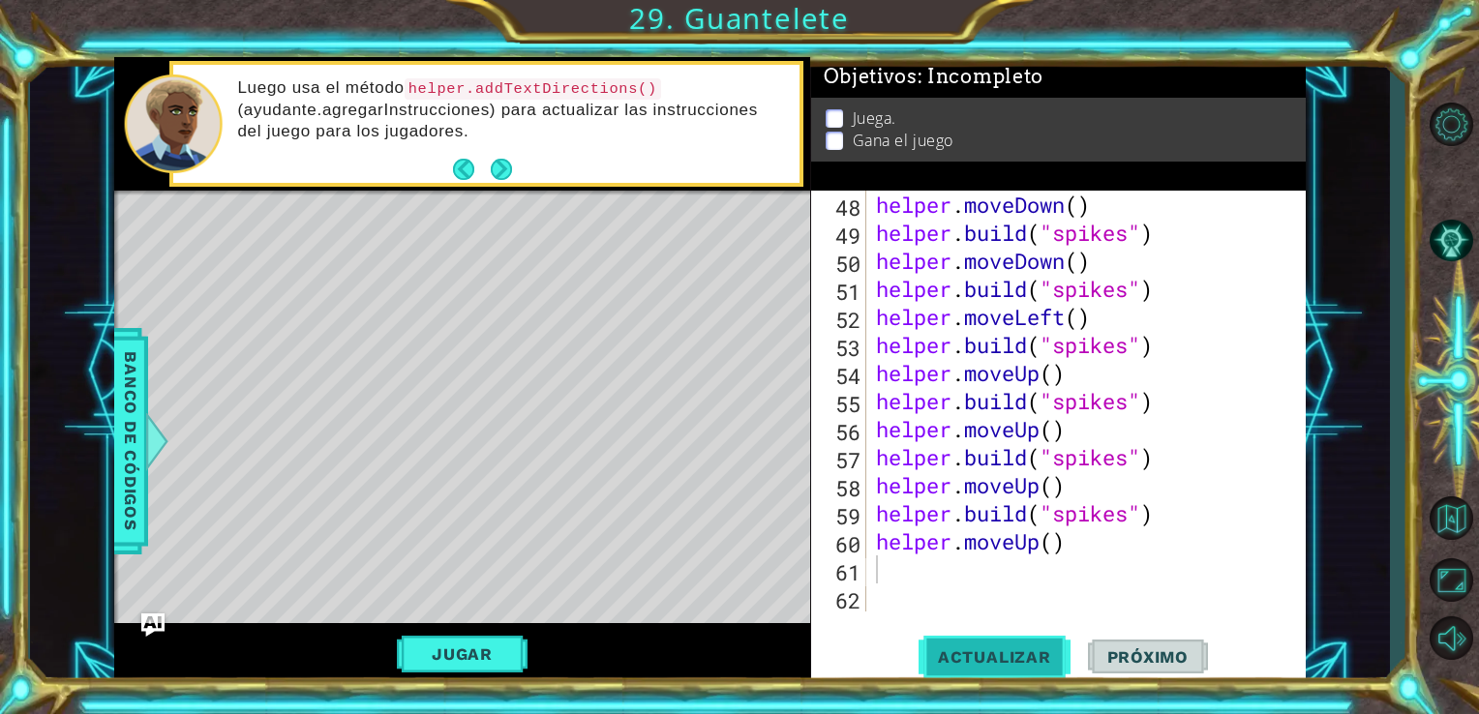
click at [1007, 641] on button "Actualizar" at bounding box center [995, 656] width 152 height 49
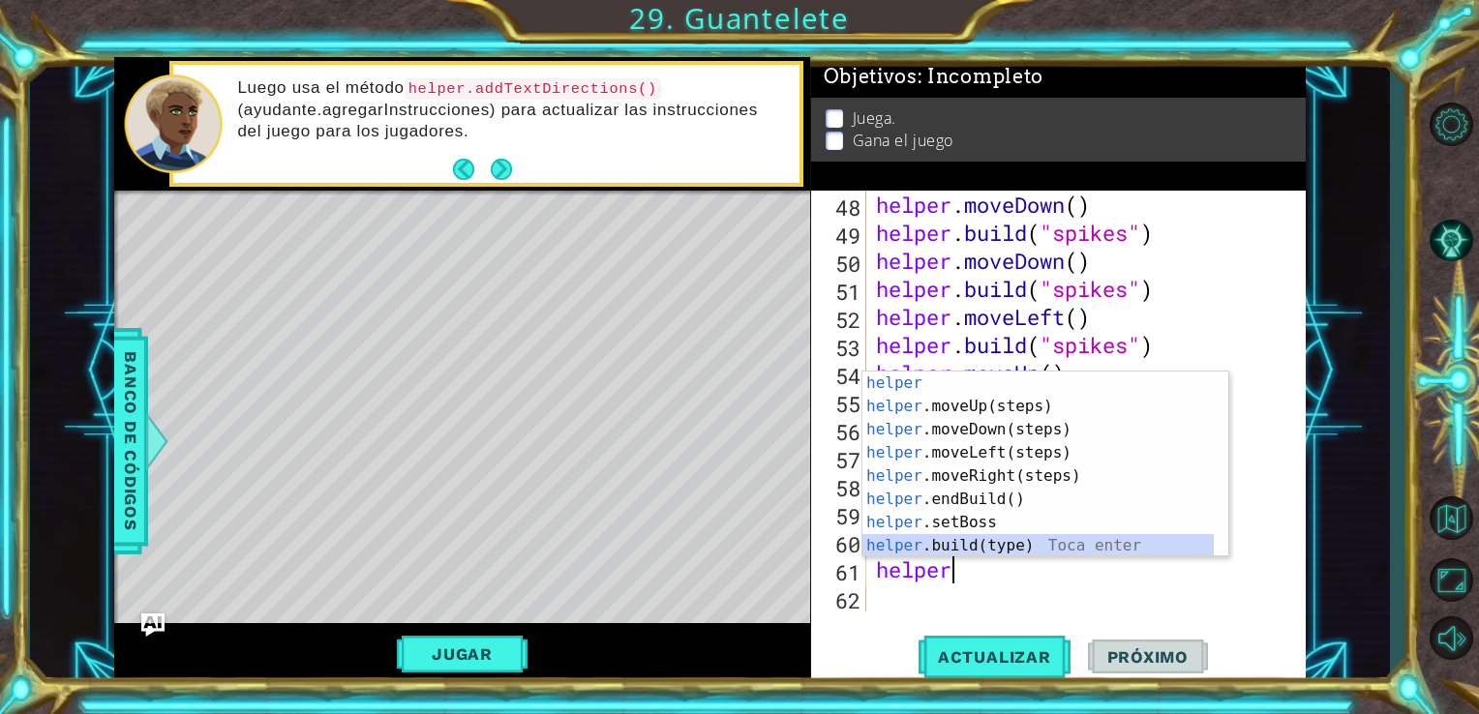
click at [1029, 543] on div "helper Toca enter helper .moveUp(steps) Toca enter helper .moveDown(steps) Toca…" at bounding box center [1037, 488] width 351 height 232
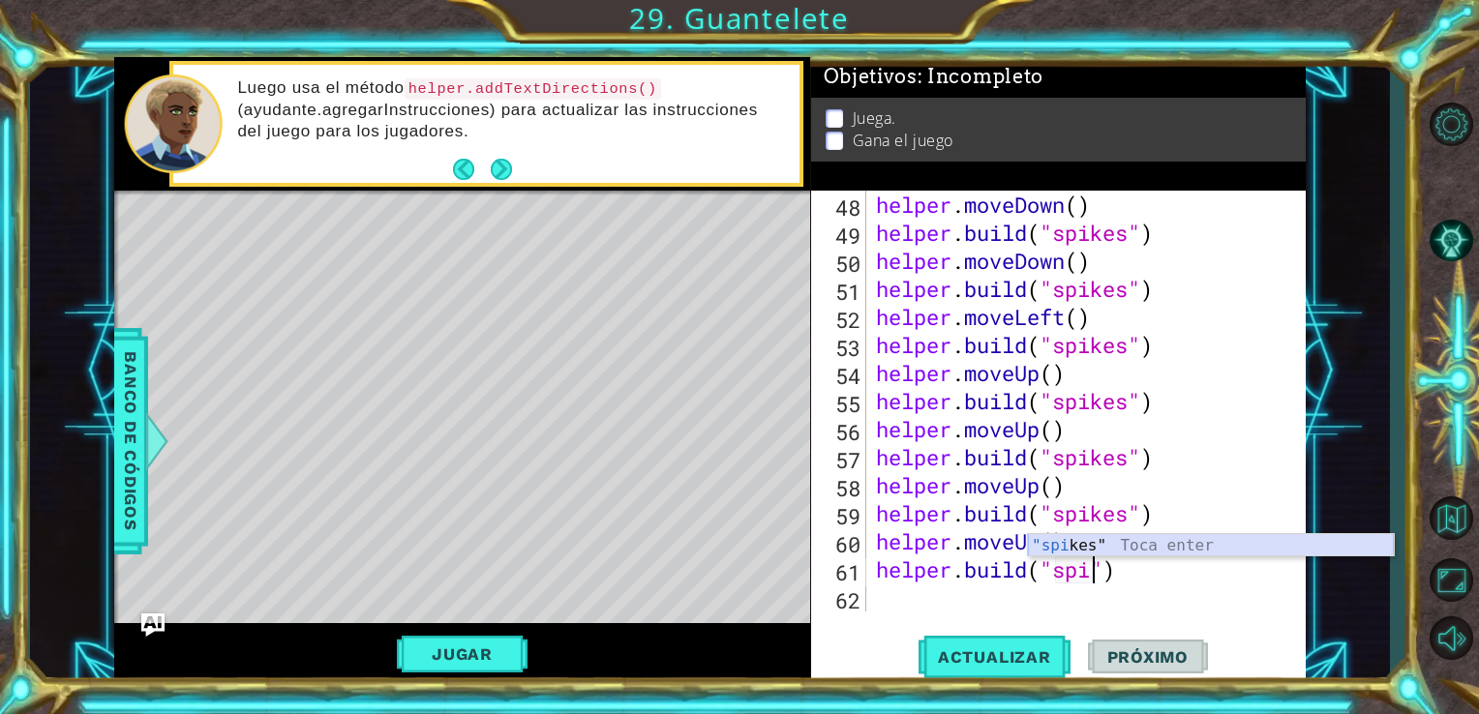
click at [1089, 555] on div ""spi kes" Toca enter" at bounding box center [1211, 569] width 366 height 70
type textarea "[DOMAIN_NAME]("spikes")"
click at [877, 601] on div "helper . moveDown ( ) helper . build ( "spikes" ) helper . moveDown ( ) helper …" at bounding box center [1084, 429] width 425 height 477
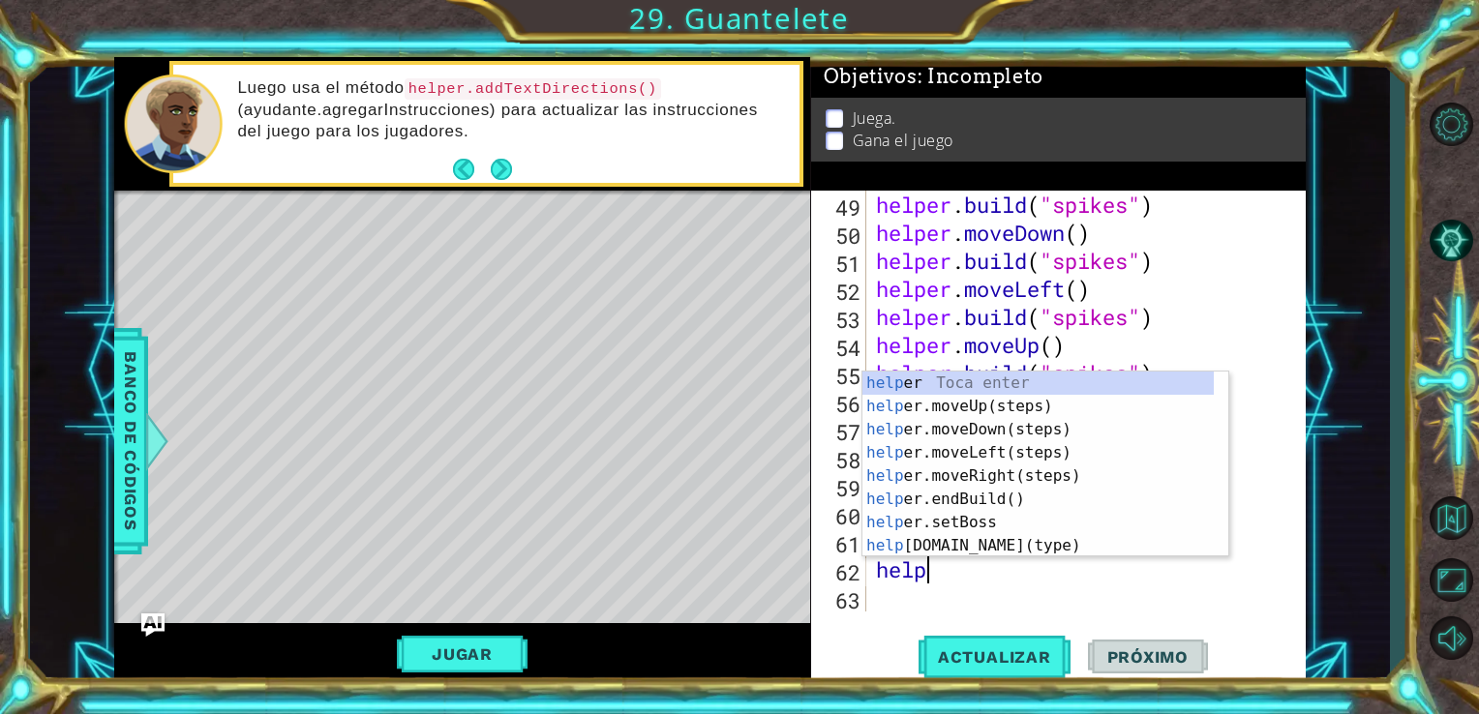
type textarea "helper"
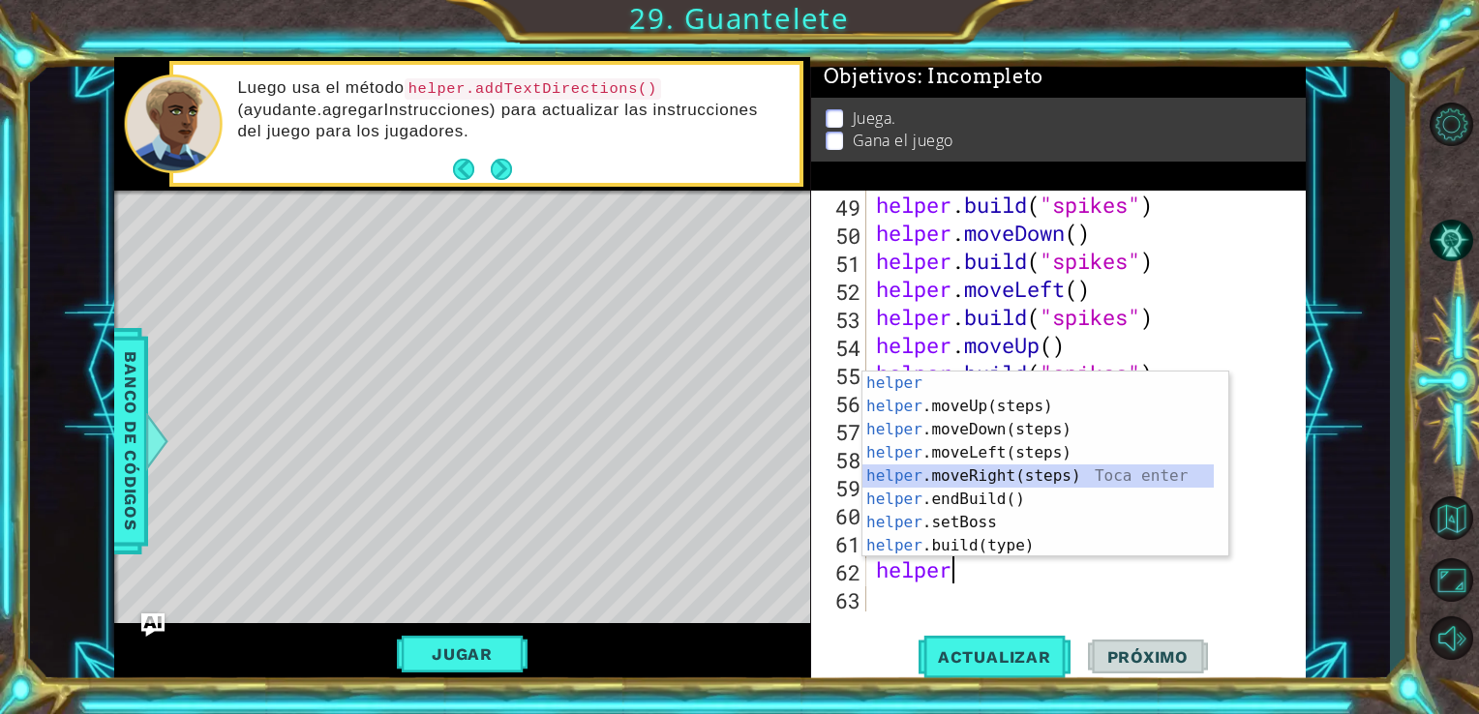
click at [992, 466] on div "helper Toca enter helper .moveUp(steps) Toca enter helper .moveDown(steps) Toca…" at bounding box center [1037, 488] width 351 height 232
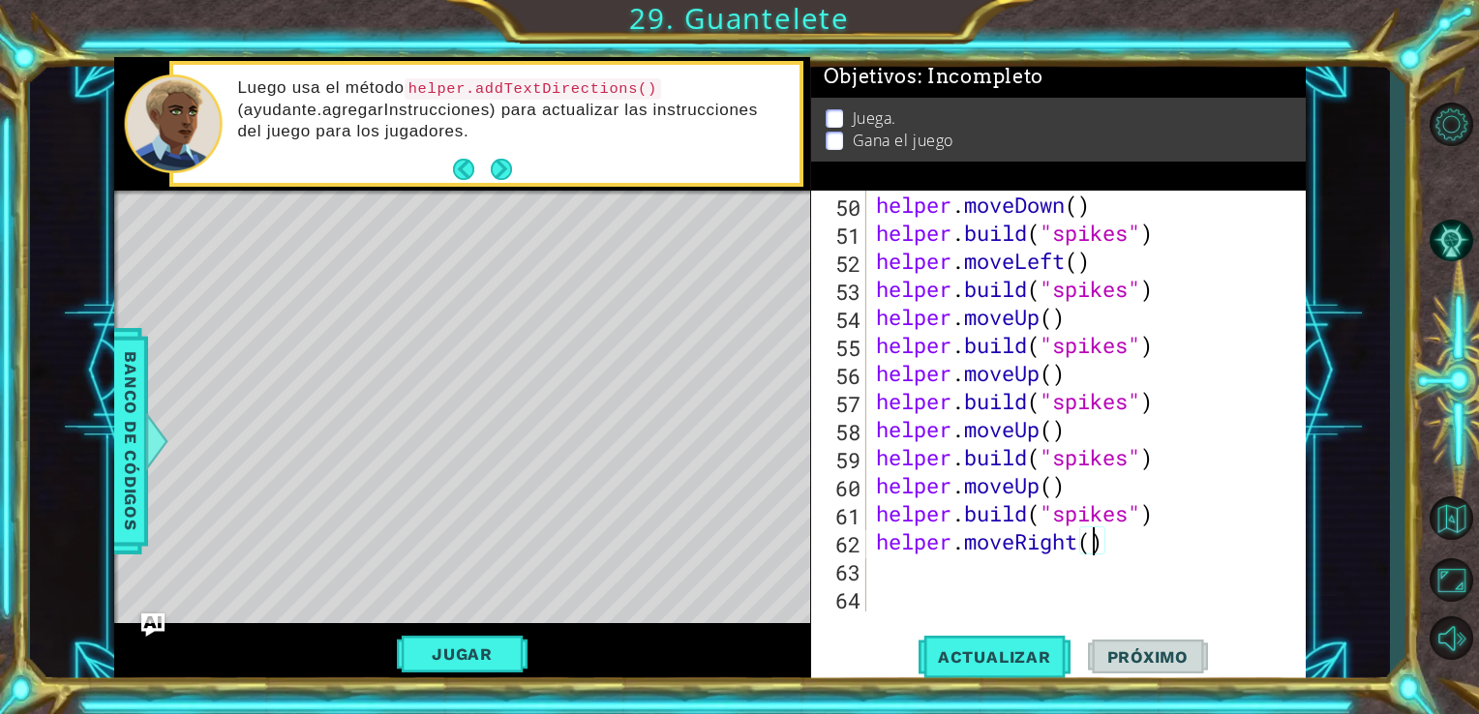
click at [1096, 552] on div "helper . moveDown ( ) helper . build ( "spikes" ) helper . moveLeft ( ) helper …" at bounding box center [1084, 429] width 425 height 477
type textarea "helper.moveRight(2)"
click at [937, 580] on div "helper . moveDown ( ) helper . build ( "spikes" ) helper . moveLeft ( ) helper …" at bounding box center [1084, 429] width 425 height 477
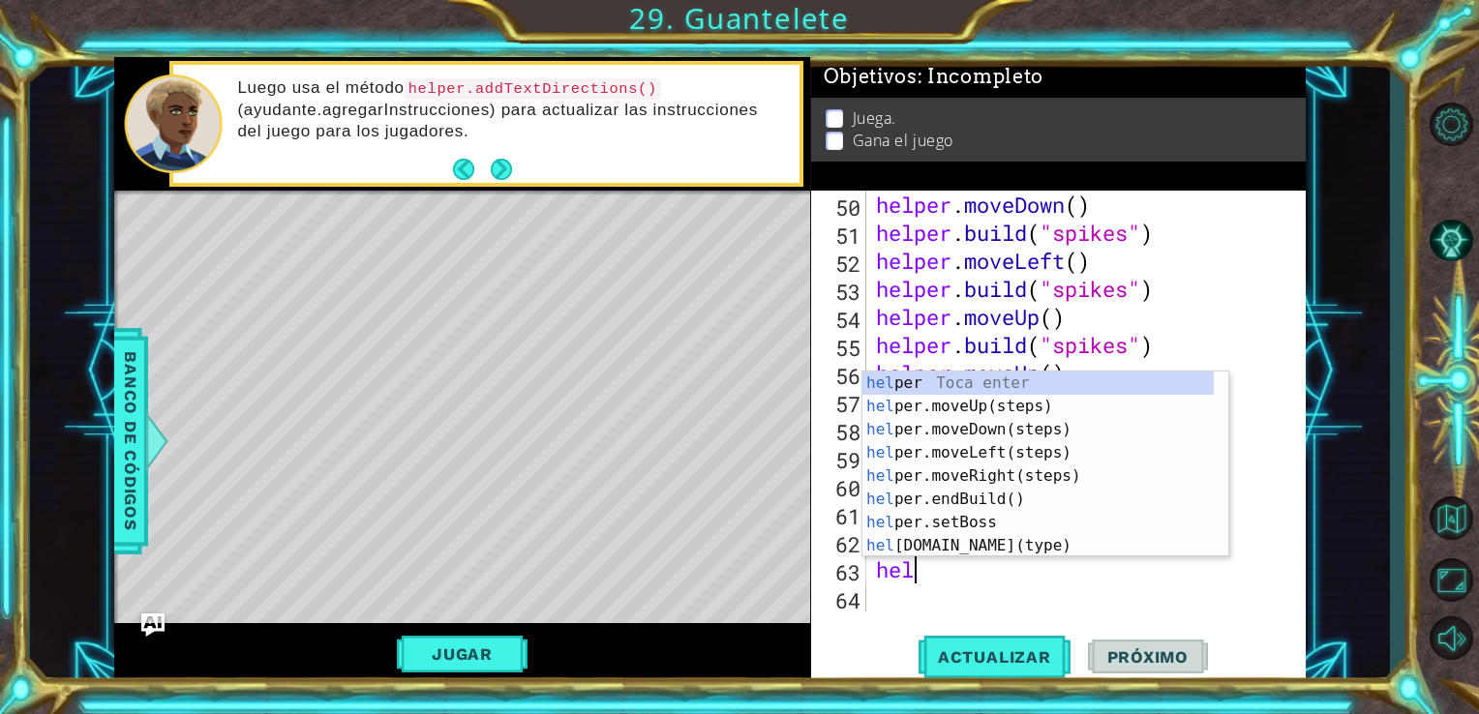
scroll to position [0, 0]
type textarea "helper"
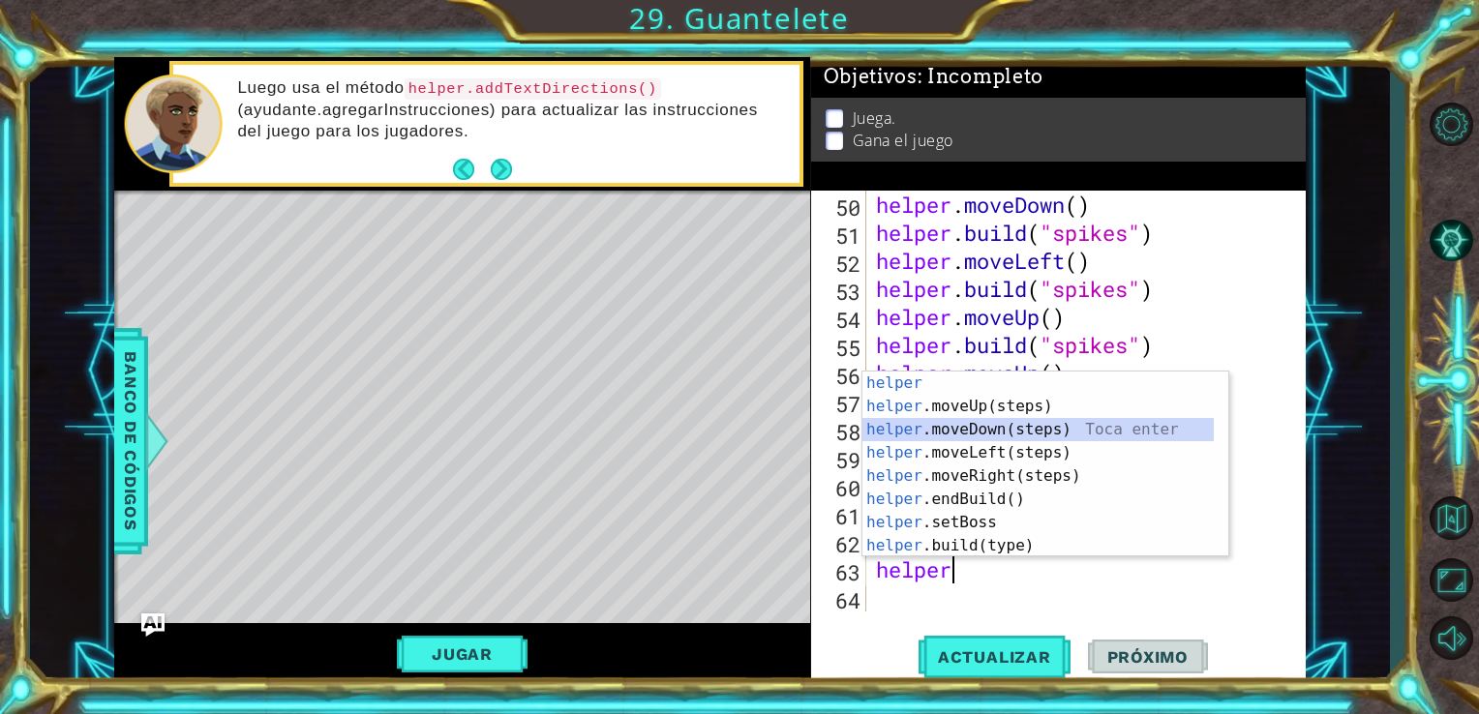
click at [988, 436] on div "helper Toca enter helper .moveUp(steps) Toca enter helper .moveDown(steps) Toca…" at bounding box center [1037, 488] width 351 height 232
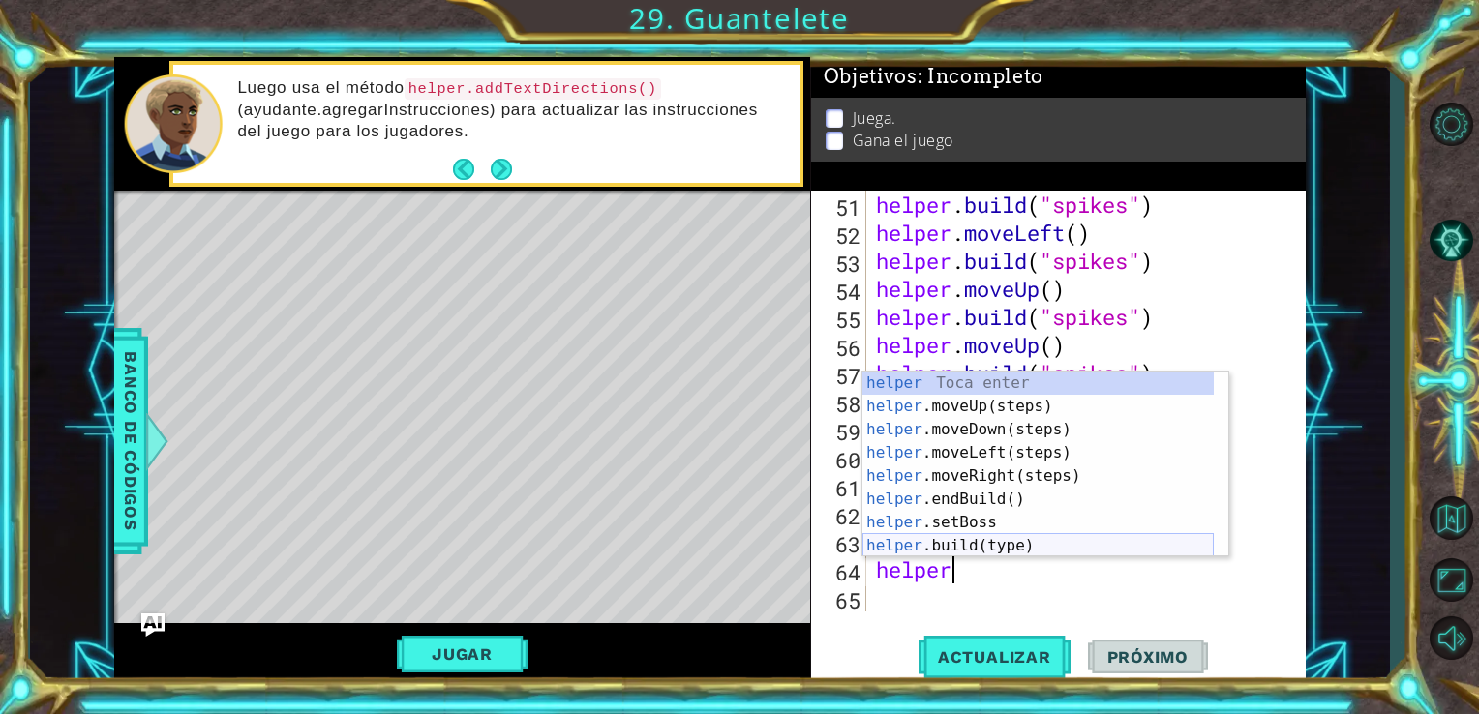
click at [963, 548] on div "helper Toca enter helper .moveUp(steps) Toca enter helper .moveDown(steps) Toca…" at bounding box center [1037, 488] width 351 height 232
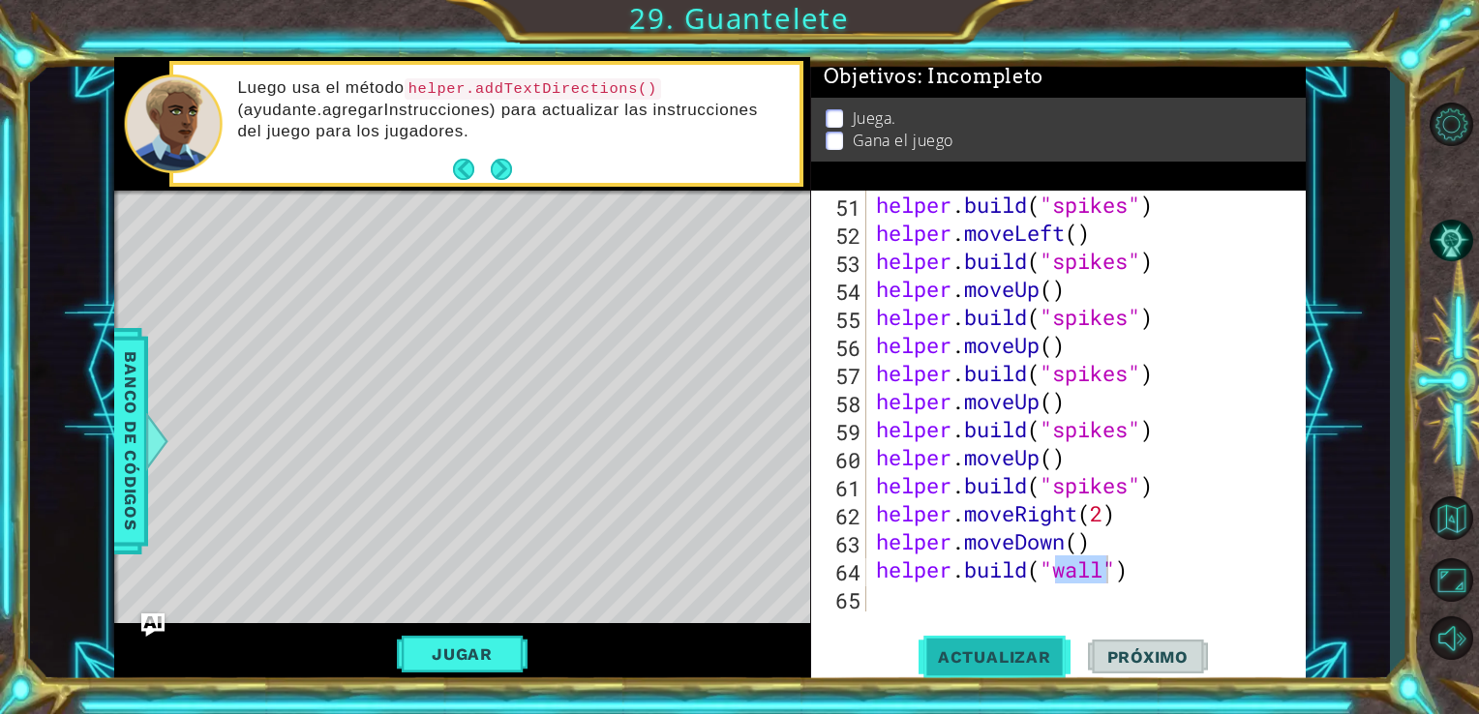
click at [982, 643] on button "Actualizar" at bounding box center [995, 656] width 152 height 49
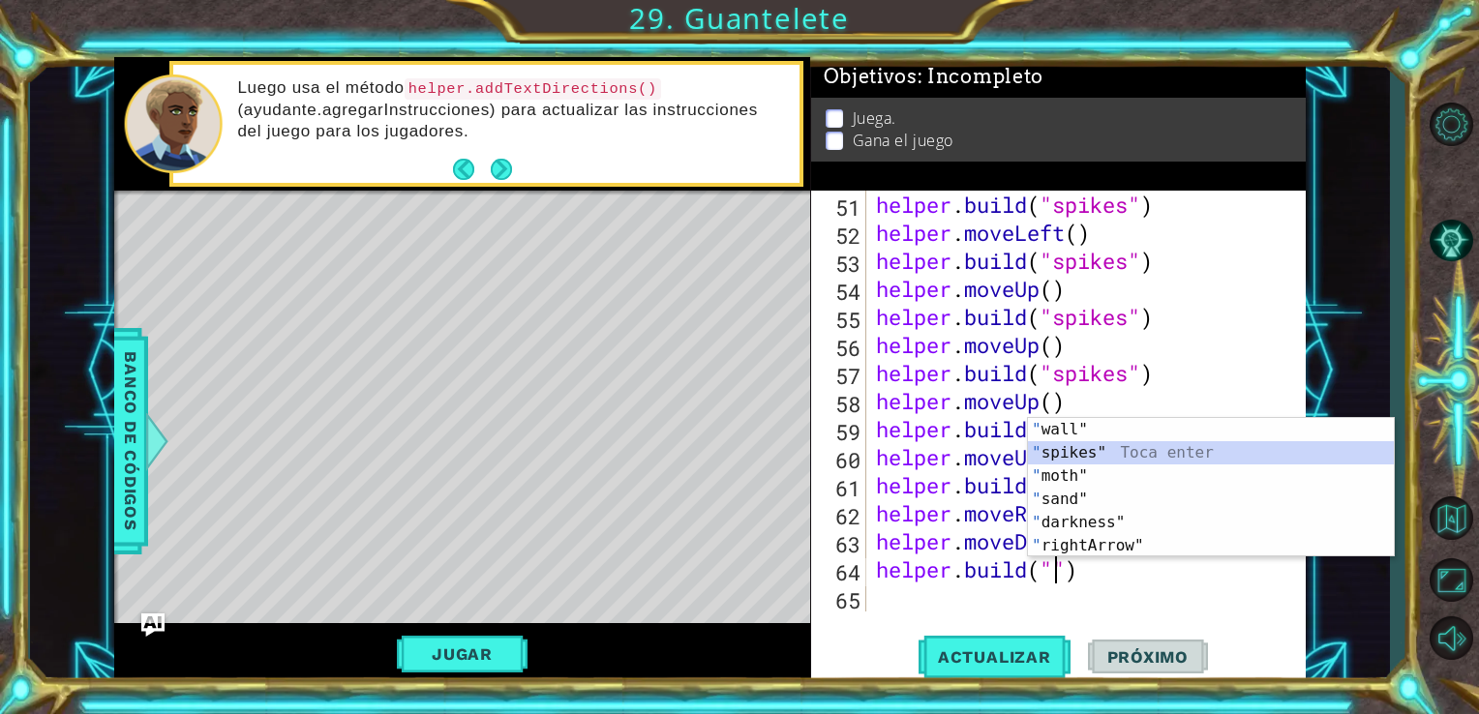
click at [1111, 459] on div "" wall" Toca enter " spikes" Toca enter " moth" Toca enter " sand" Toca enter "…" at bounding box center [1211, 511] width 366 height 186
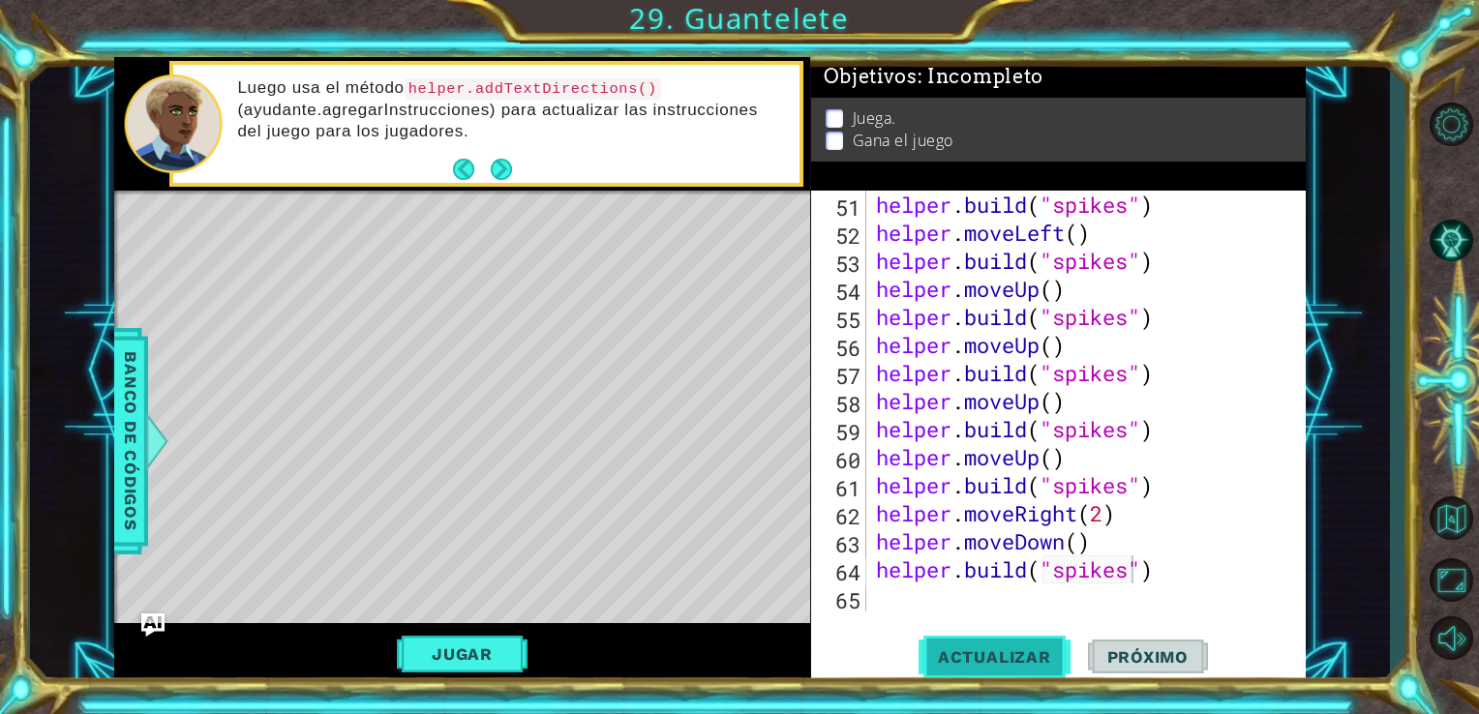
click at [1005, 654] on span "Actualizar" at bounding box center [995, 657] width 152 height 19
click at [1078, 523] on div "helper . build ( "spikes" ) helper . moveLeft ( ) helper . build ( "spikes" ) h…" at bounding box center [1084, 429] width 425 height 477
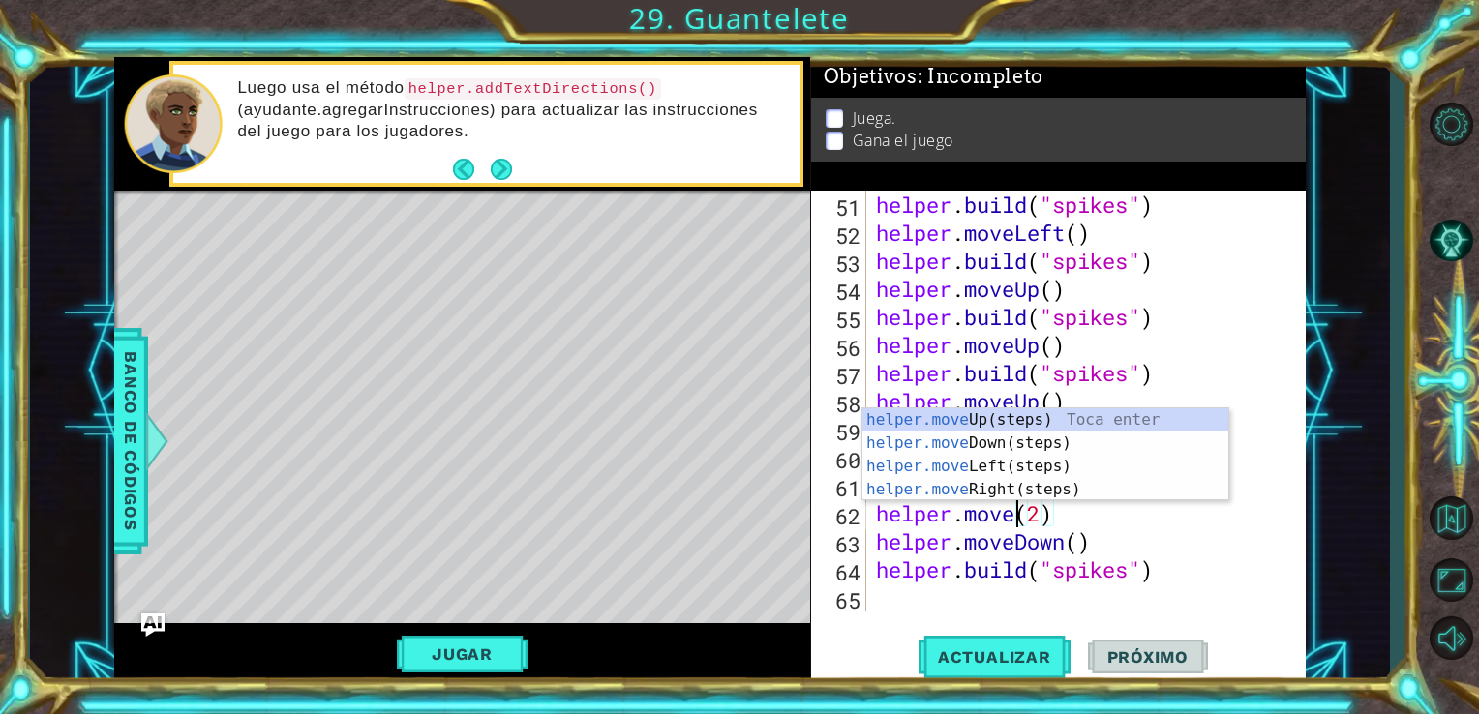
scroll to position [0, 6]
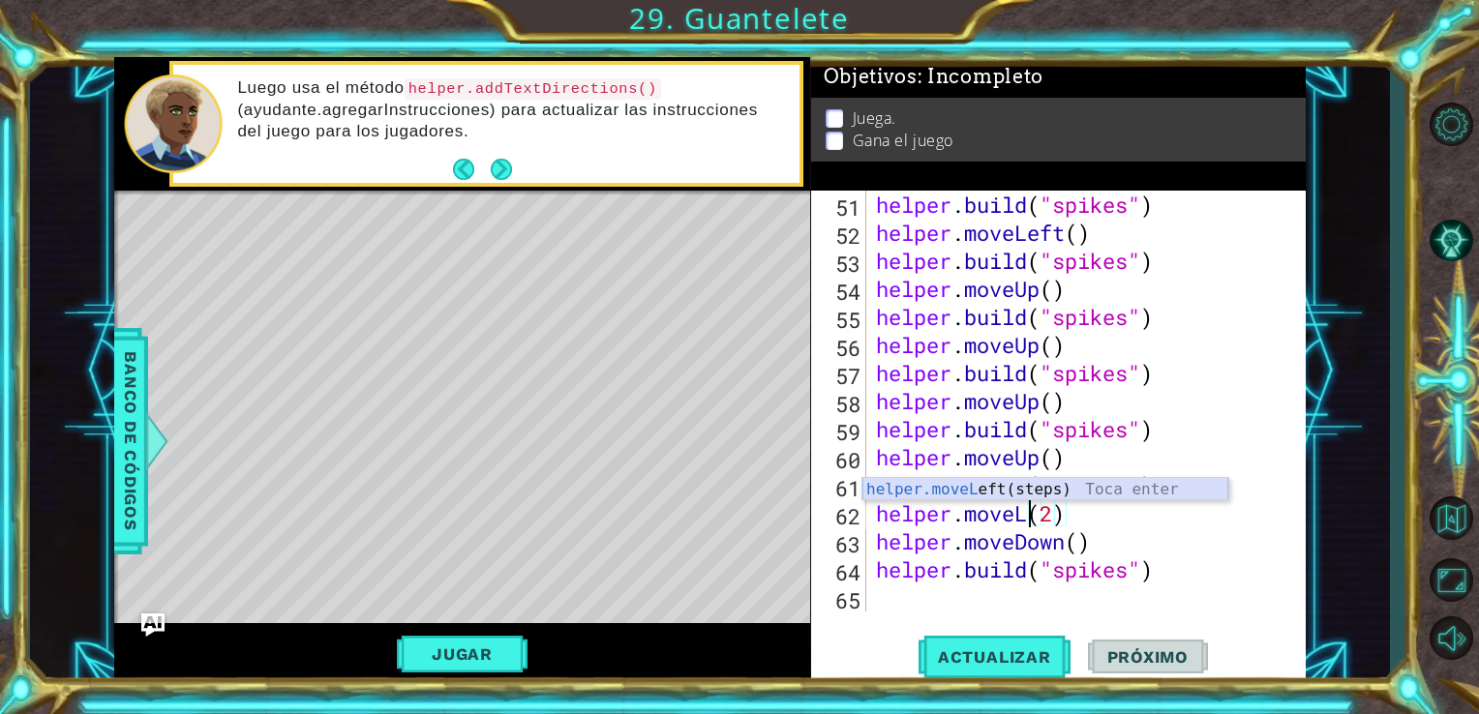
click at [1057, 490] on div "helper.moveL eft(steps) Toca enter" at bounding box center [1045, 513] width 366 height 70
type textarea "helper.moveLeft(2)"
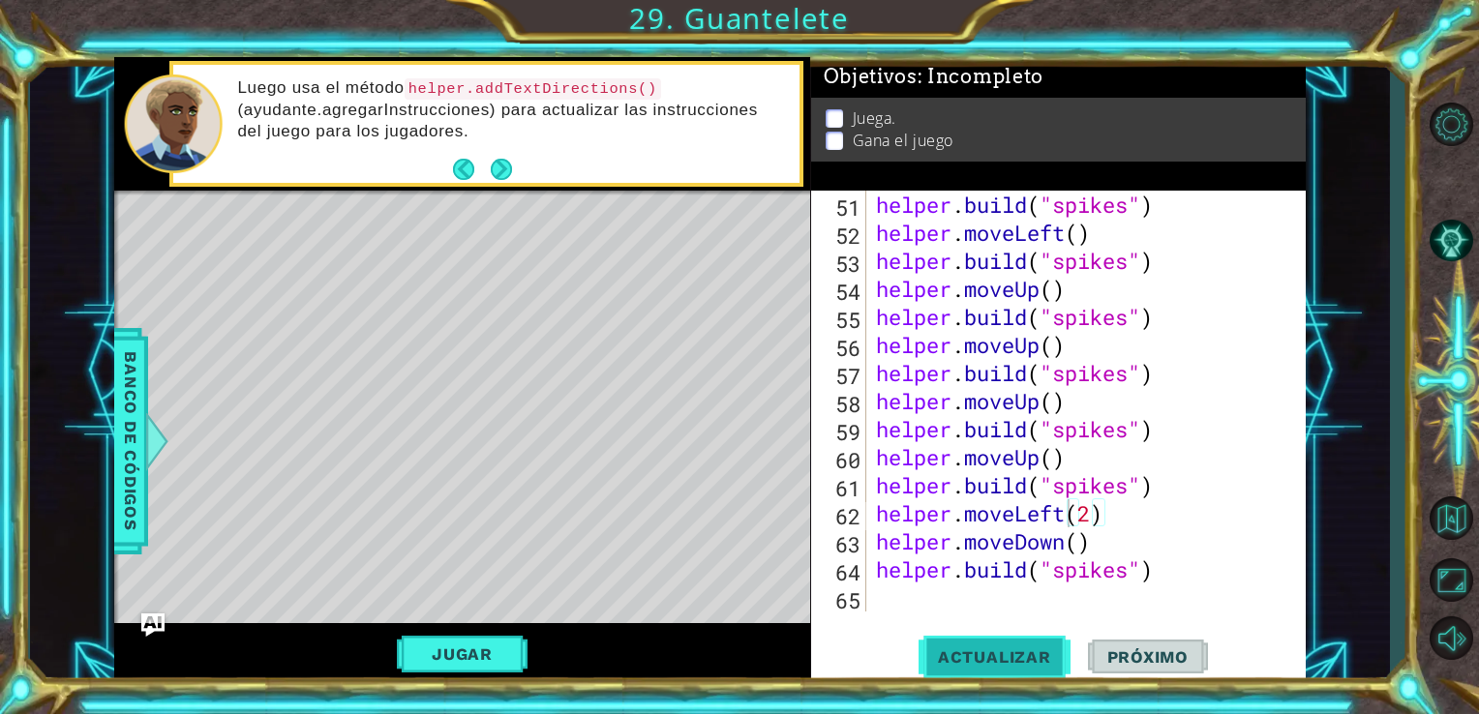
click at [981, 664] on span "Actualizar" at bounding box center [995, 657] width 152 height 19
click at [471, 651] on button "Jugar" at bounding box center [462, 654] width 131 height 37
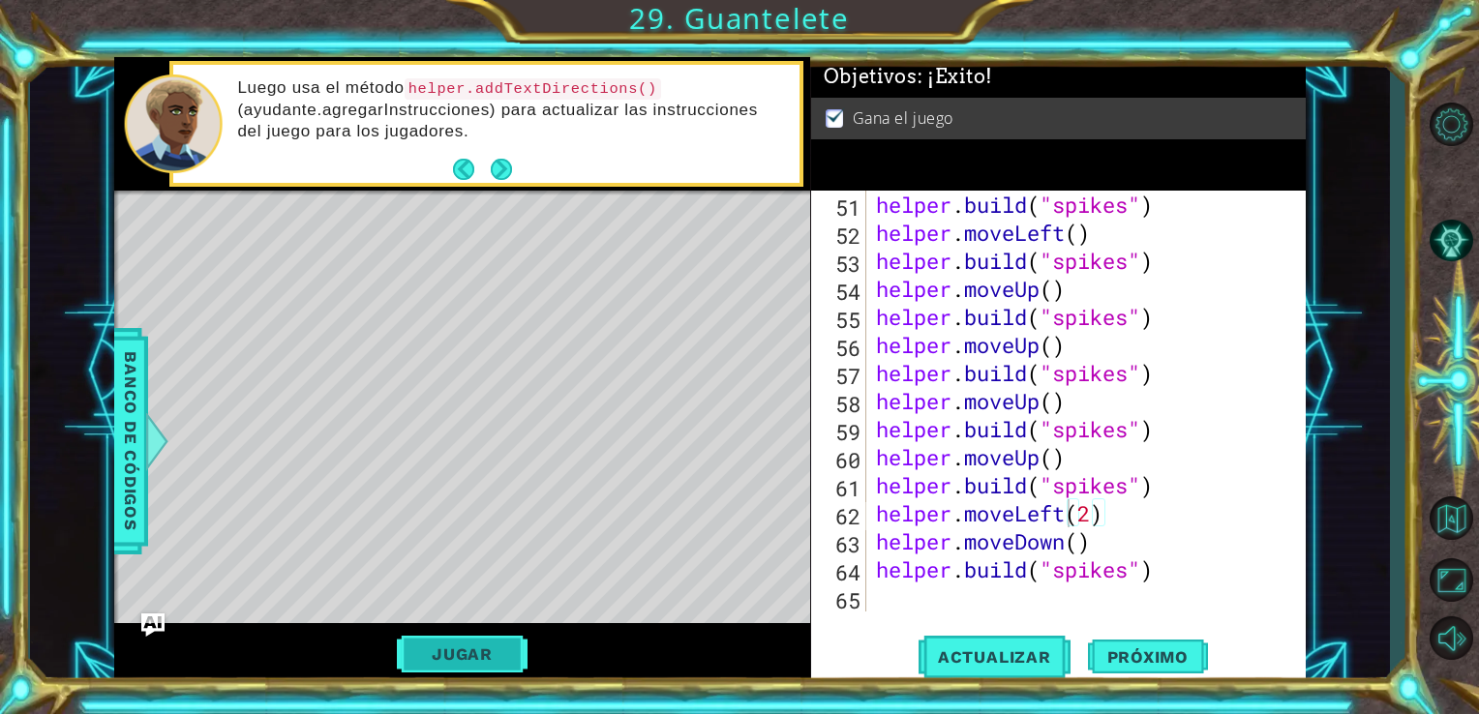
click at [489, 641] on button "Jugar" at bounding box center [462, 654] width 131 height 37
click at [1428, 119] on button "Opciones de nivel" at bounding box center [1451, 125] width 56 height 52
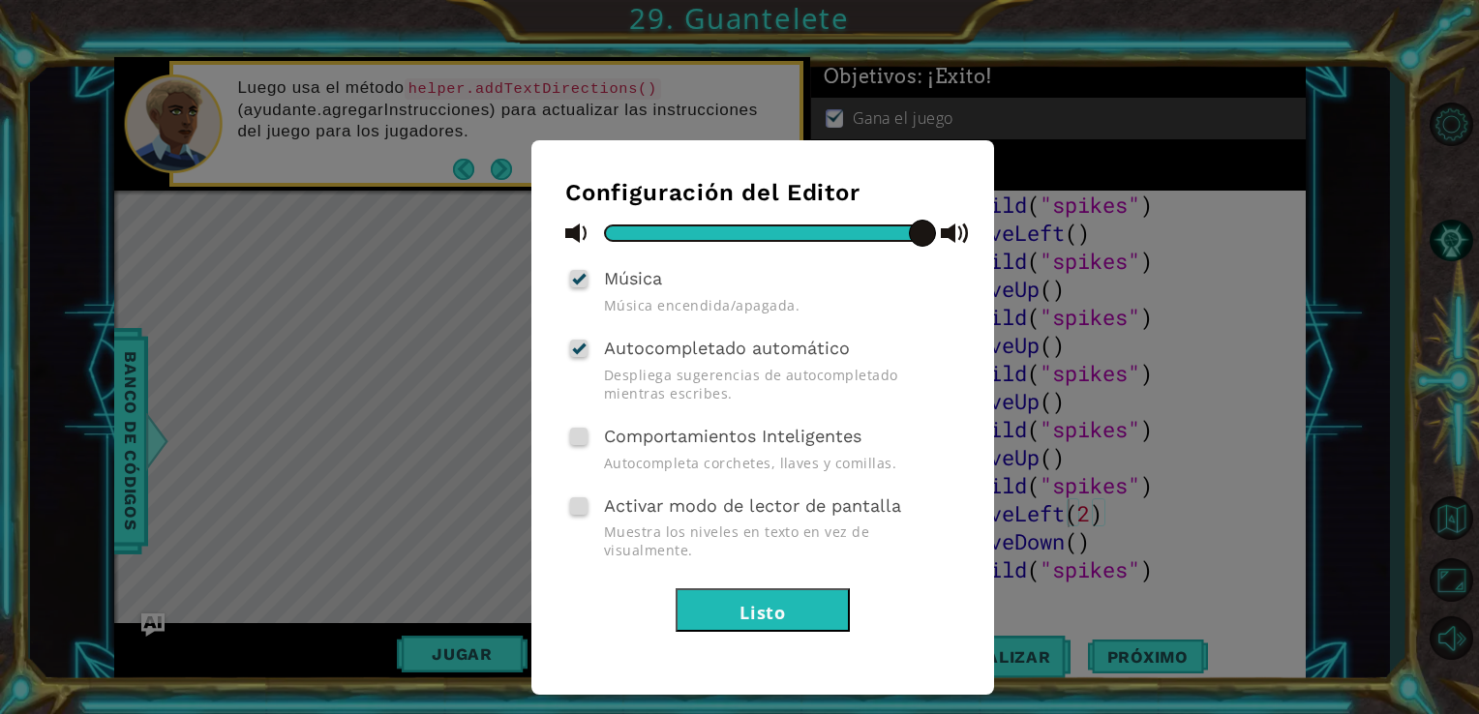
click at [1464, 435] on html "1 ההההההההההההההההההההההההההההההההההההההההההההההההההההההההההההההההההההההההההההה…" at bounding box center [739, 357] width 1479 height 714
click at [795, 594] on button "Listo" at bounding box center [763, 611] width 174 height 44
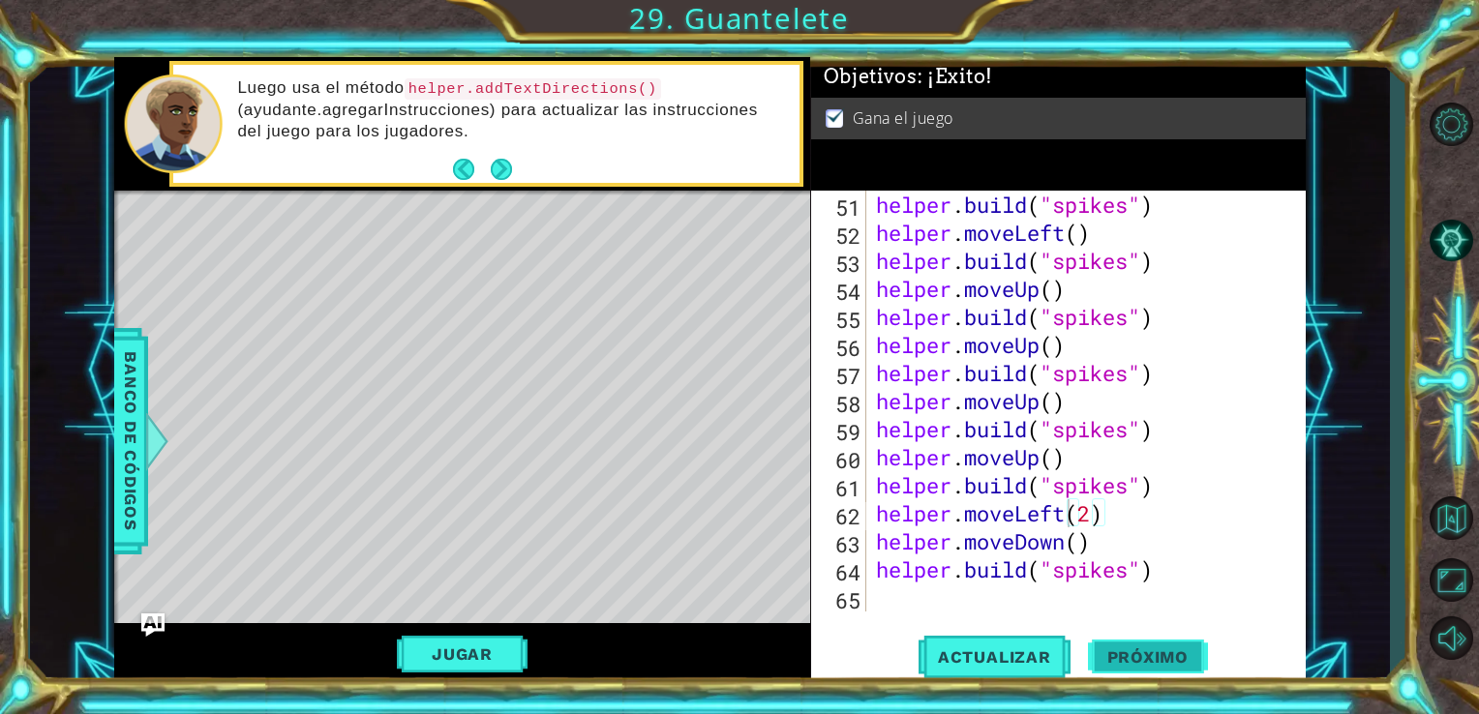
click at [1128, 664] on button "Próximo" at bounding box center [1148, 657] width 120 height 49
